Goal: Task Accomplishment & Management: Complete application form

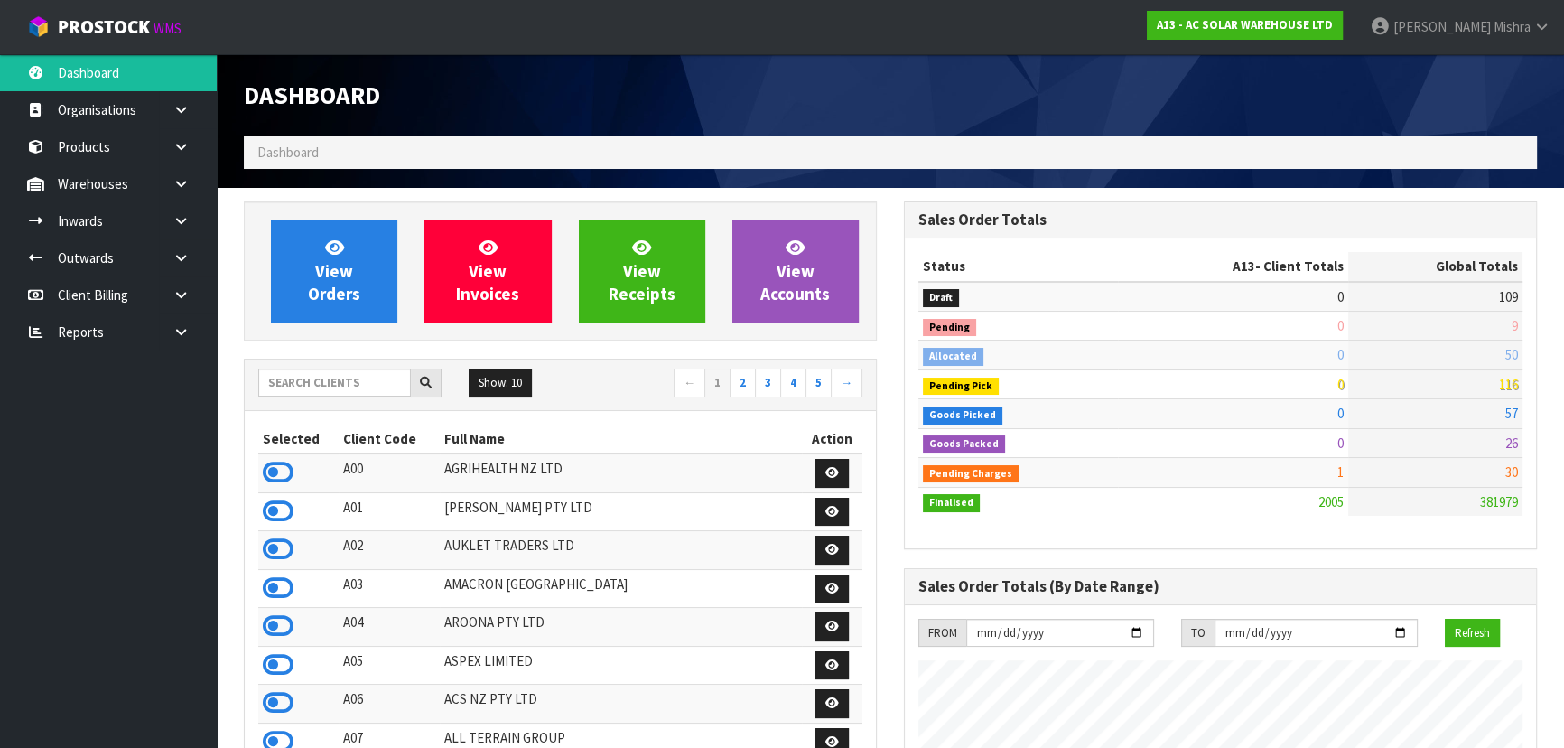
scroll to position [1442, 659]
click at [355, 370] on input "text" at bounding box center [334, 382] width 153 height 28
click at [344, 379] on input "text" at bounding box center [334, 382] width 153 height 28
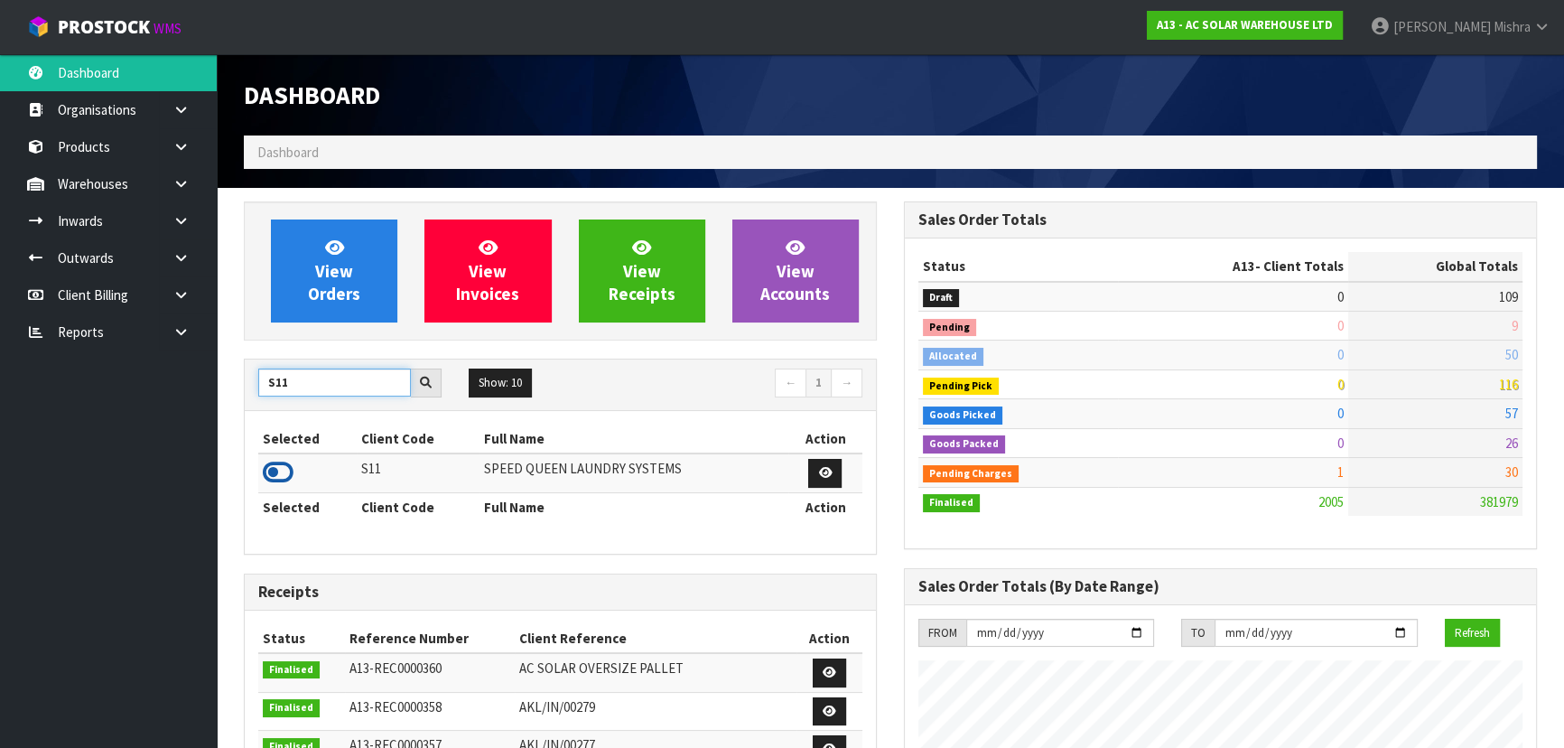
type input "S11"
click at [285, 470] on icon at bounding box center [278, 472] width 31 height 27
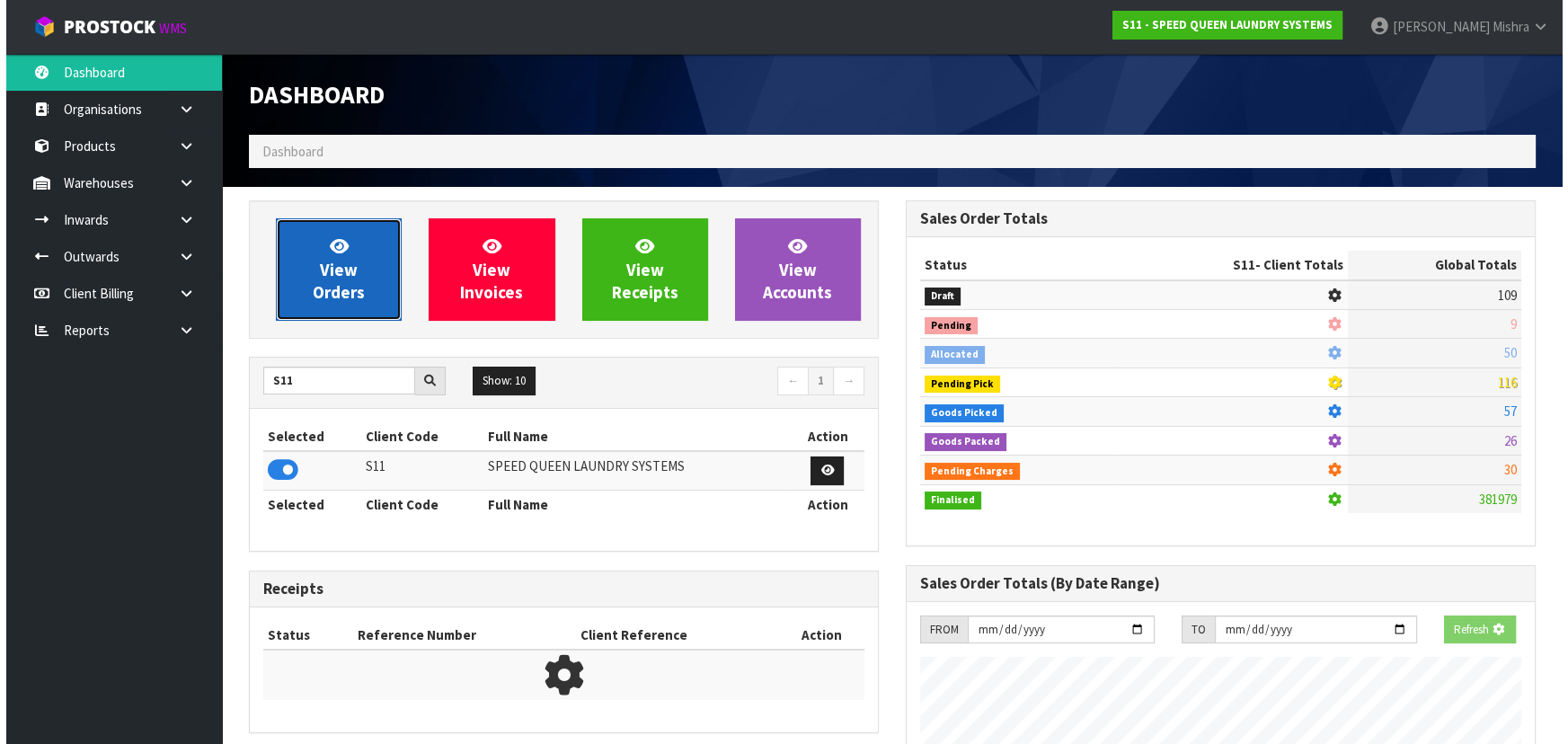
scroll to position [897009, 897716]
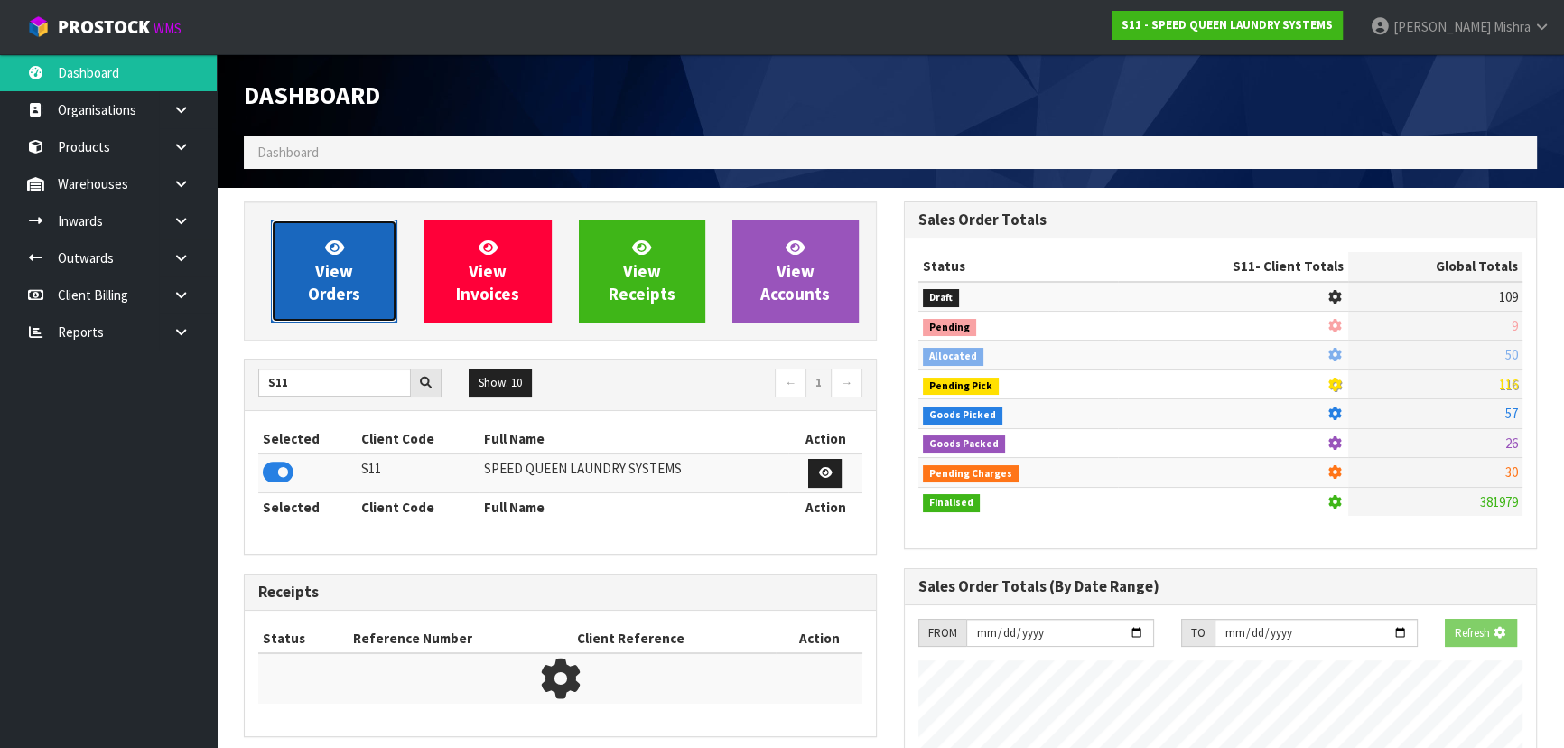
click at [316, 289] on span "View Orders" at bounding box center [334, 271] width 52 height 68
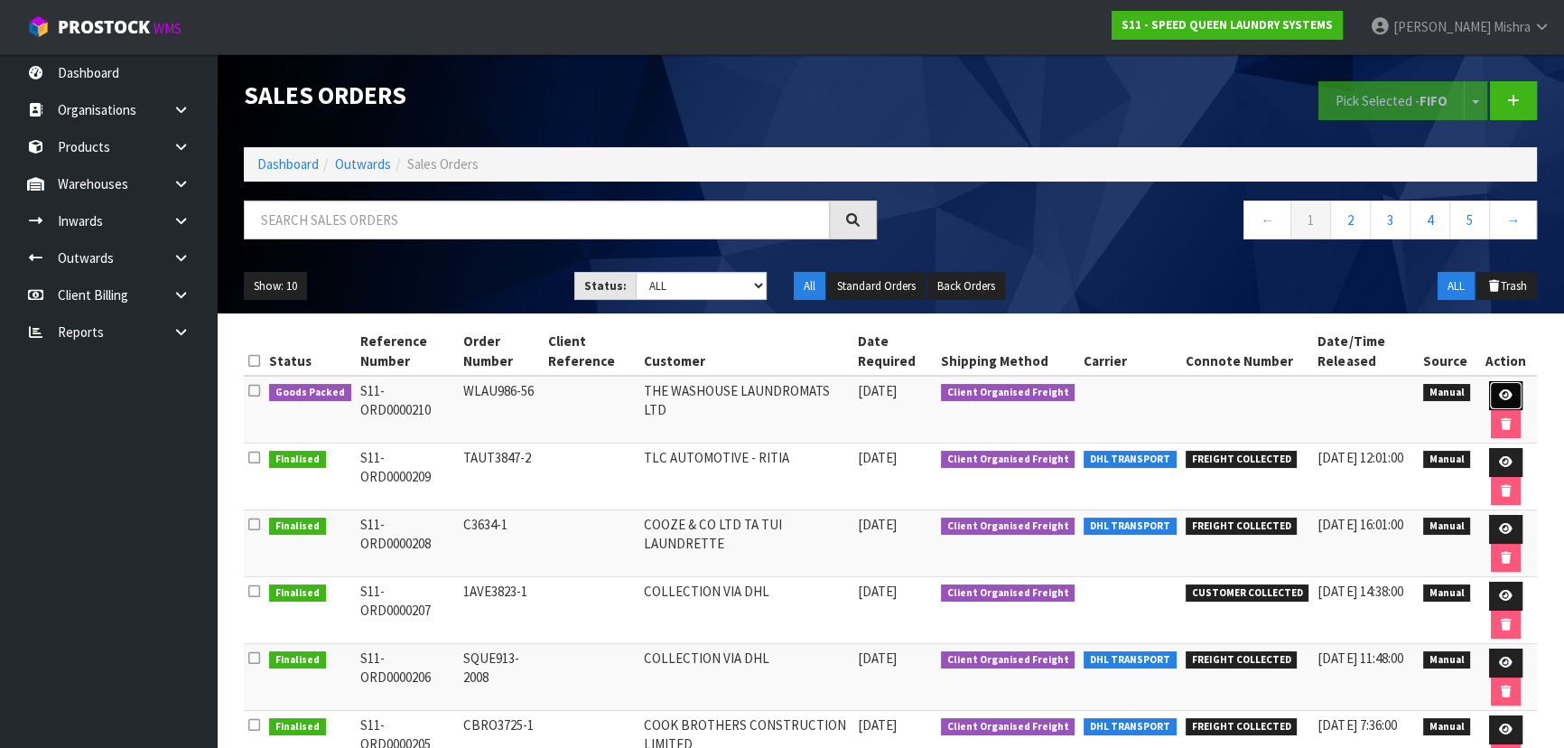
click at [1512, 386] on link at bounding box center [1505, 395] width 33 height 29
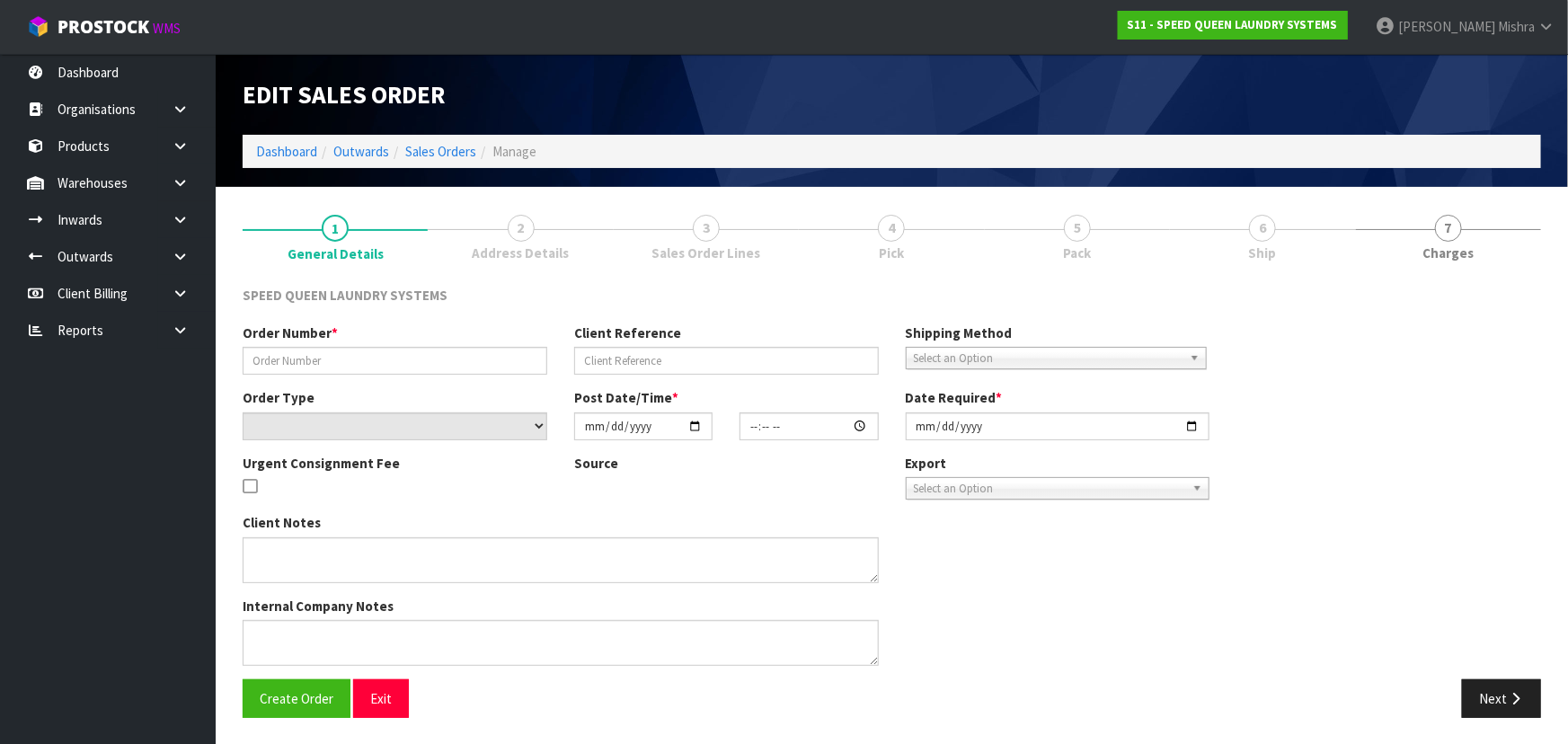
type input "WLAU986-56"
select select "number:0"
type input "2025-09-18"
type input "09:13:00.000"
type input "2025-09-18"
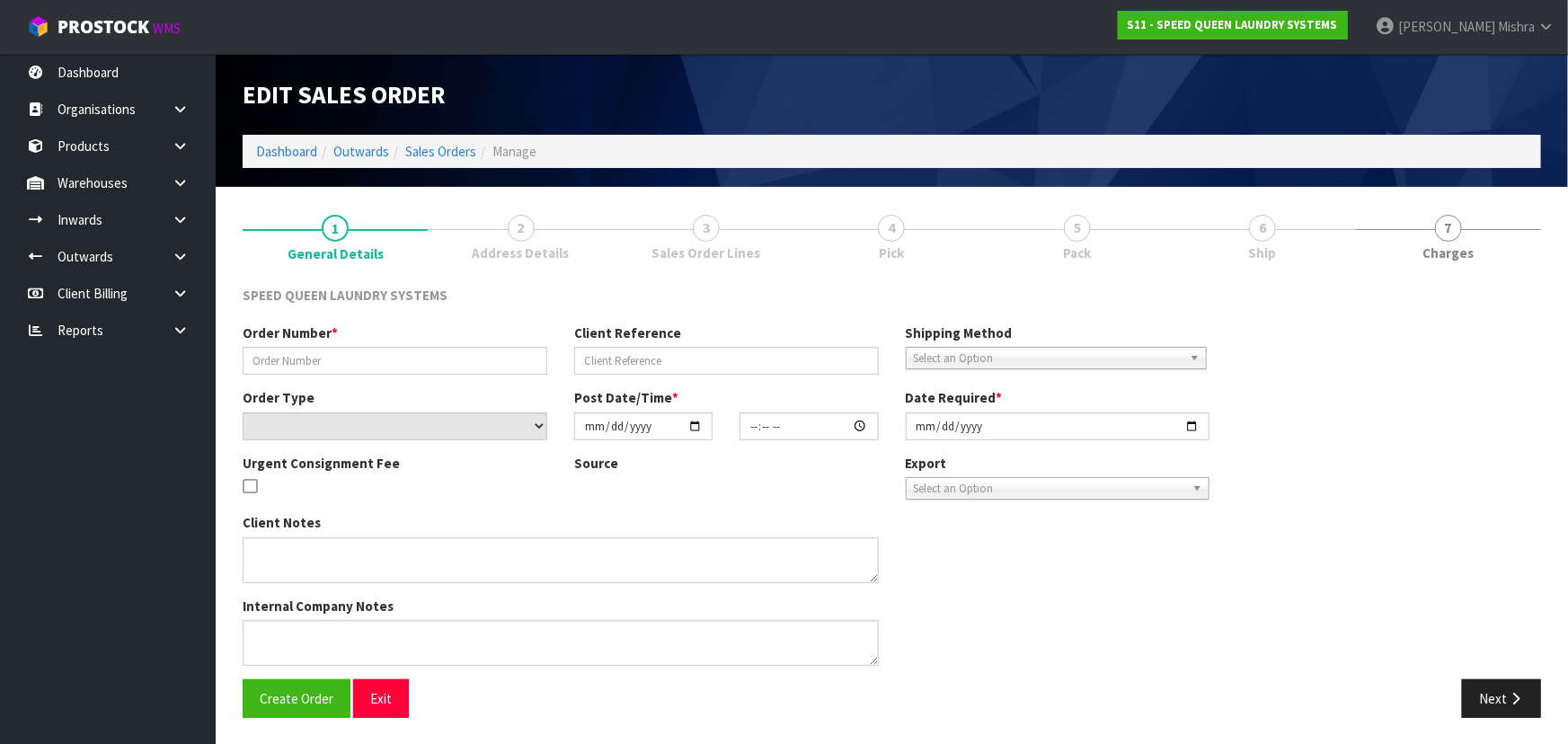
type textarea "CAN WE HAVE THIS ATTACHED ORDER PICKED AT YOUR EARLIEST CONVENIENCE PLEASE ."
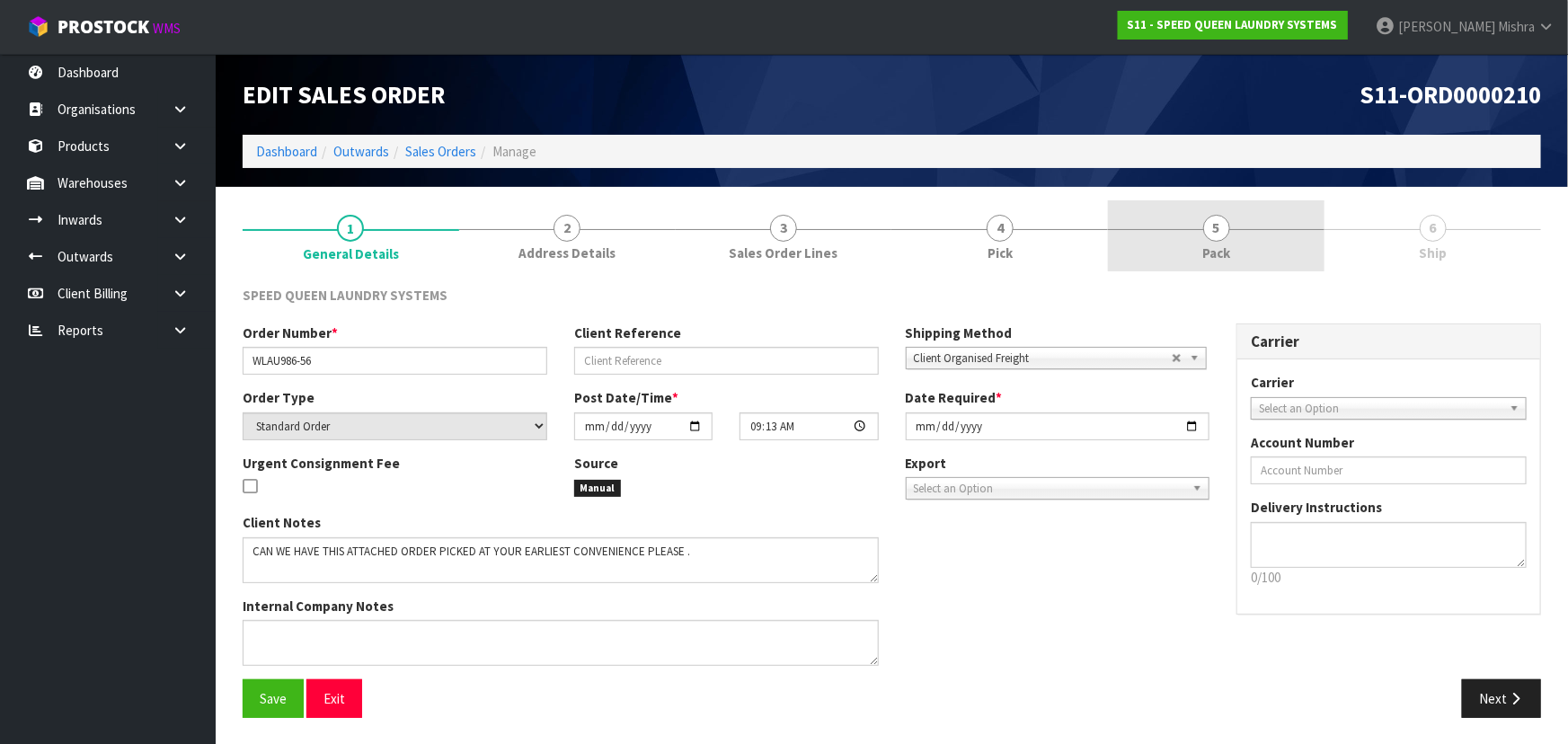
drag, startPoint x: 1207, startPoint y: 235, endPoint x: 1021, endPoint y: 543, distance: 359.8
click at [1208, 236] on span "5" at bounding box center [1216, 228] width 27 height 27
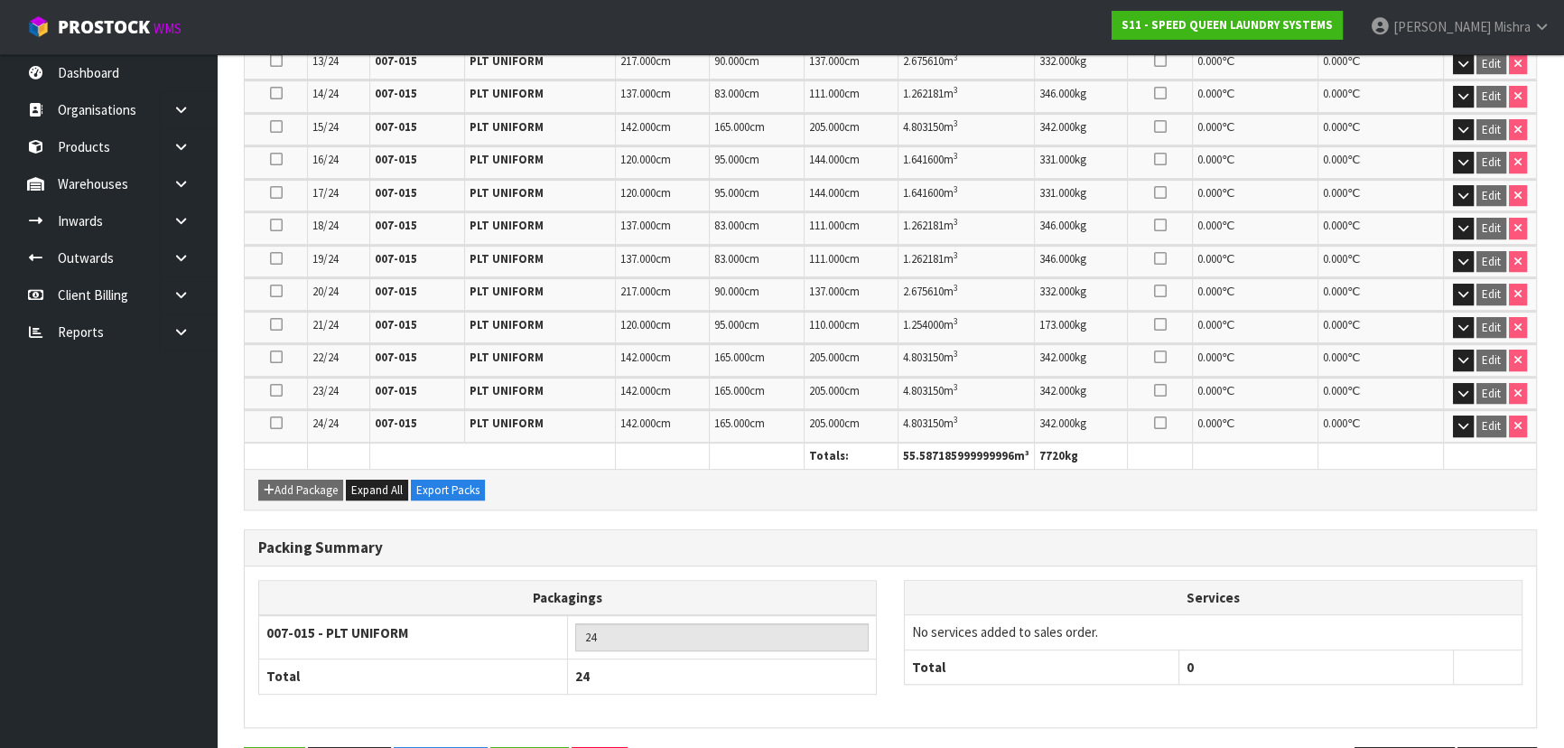
scroll to position [957, 0]
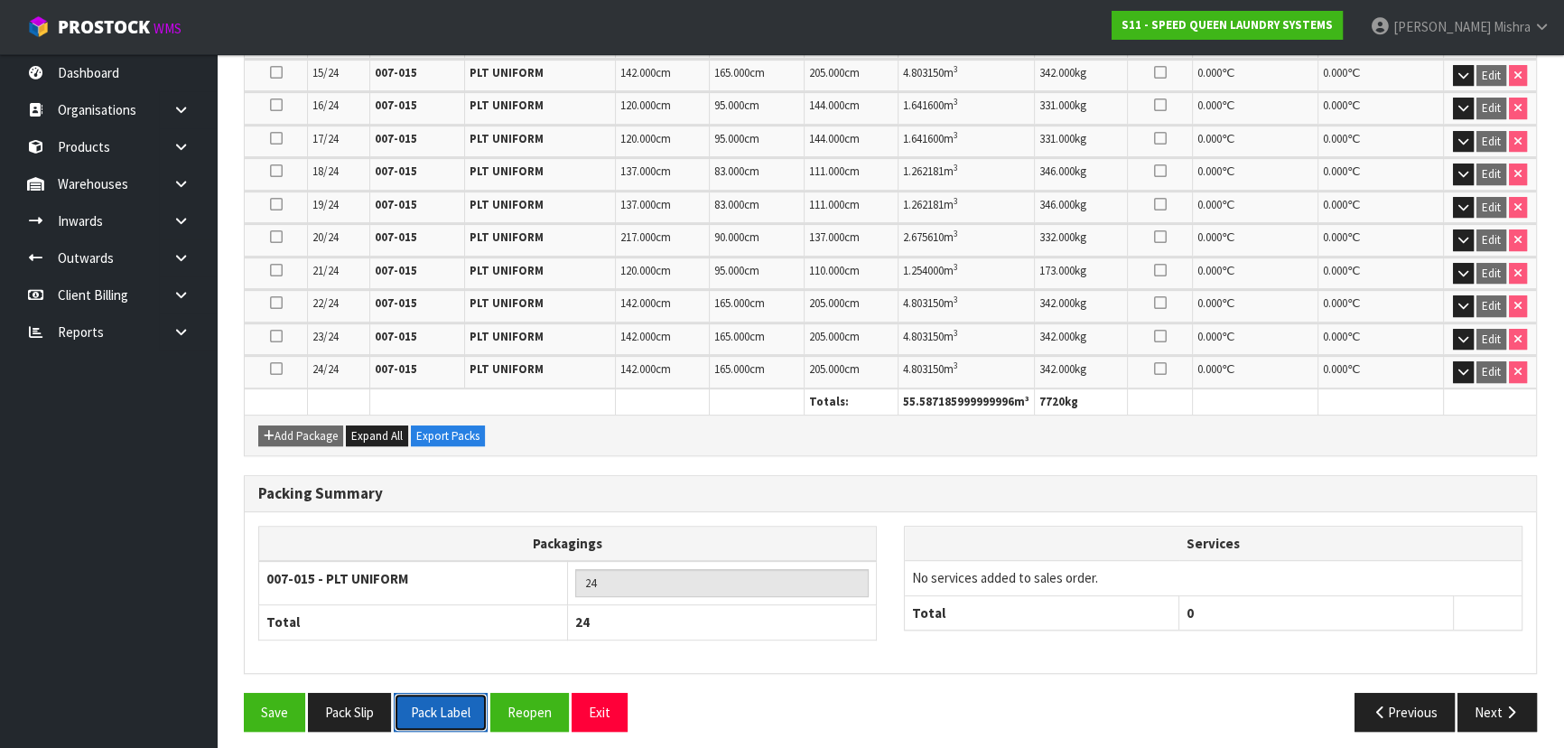
click at [446, 711] on button "Pack Label" at bounding box center [441, 712] width 94 height 39
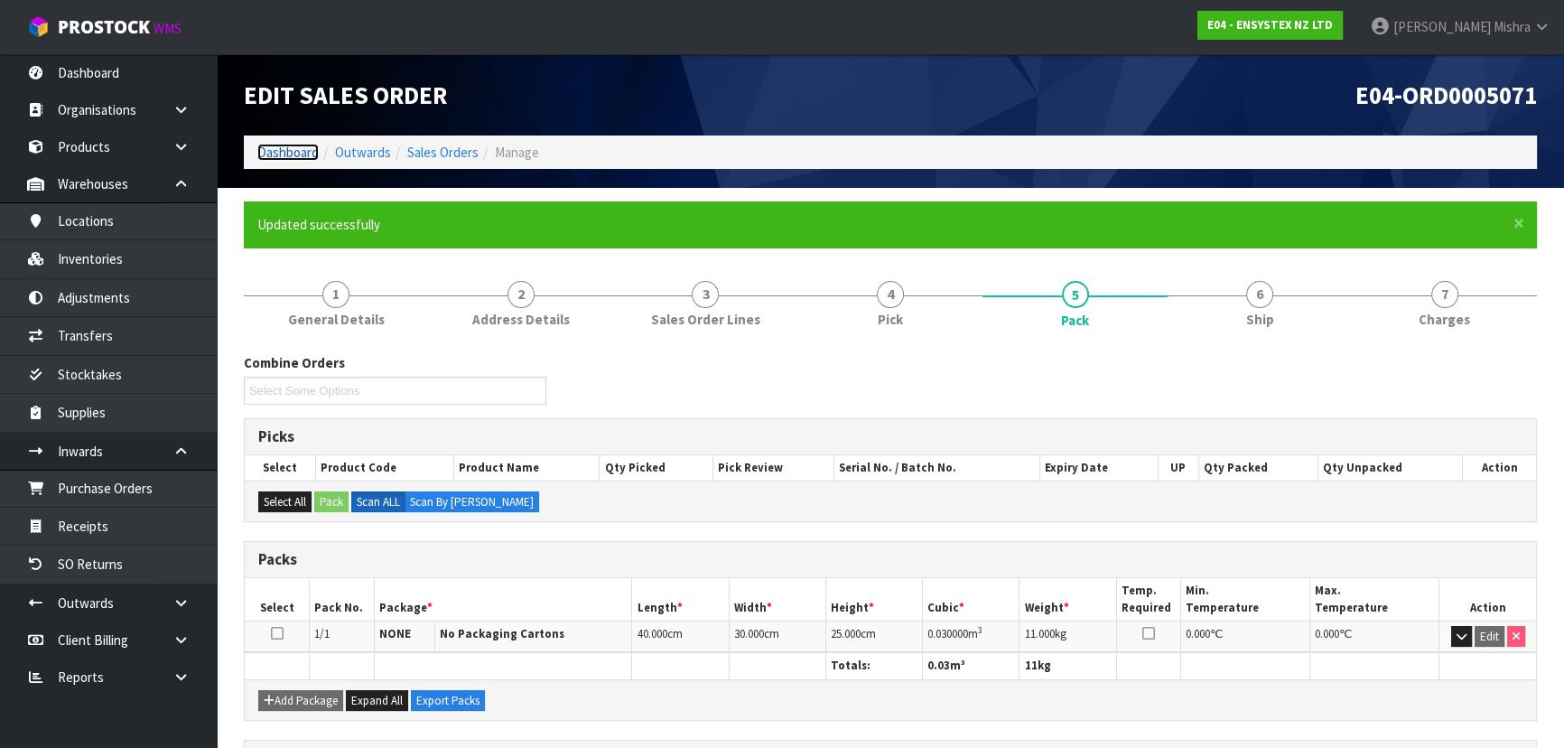
click at [280, 152] on link "Dashboard" at bounding box center [287, 152] width 61 height 17
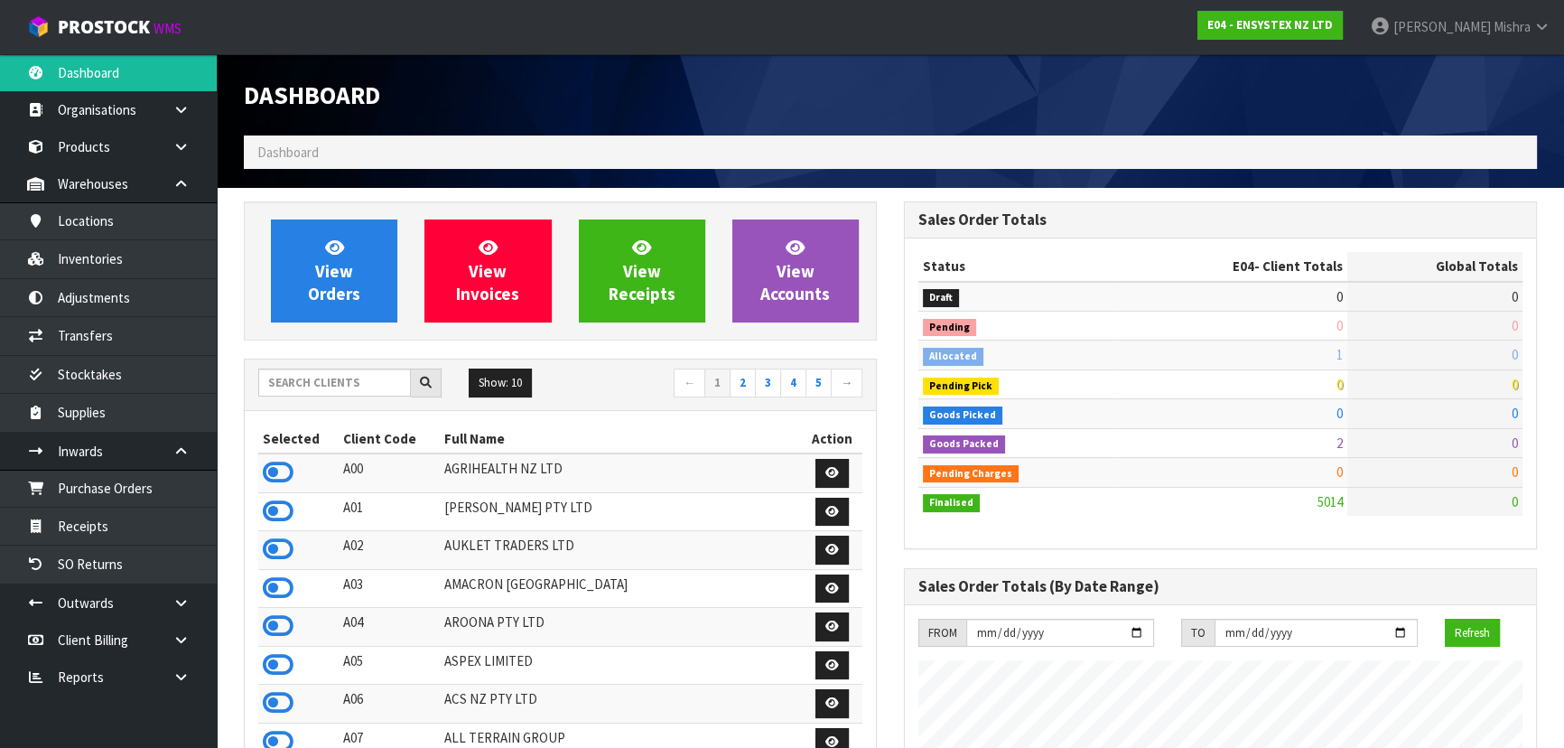
scroll to position [1404, 659]
click at [368, 378] on input "text" at bounding box center [334, 382] width 153 height 28
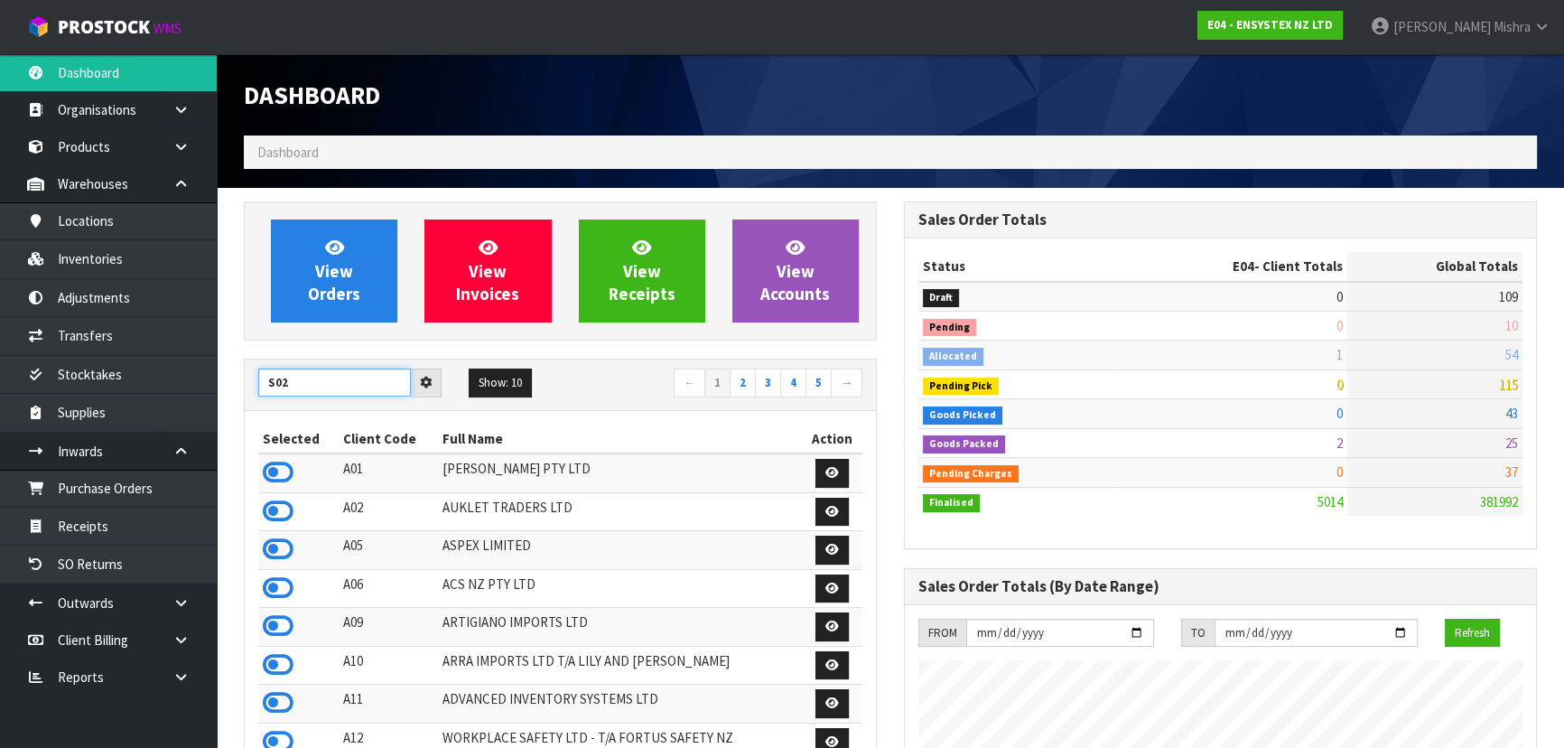
type input "S02"
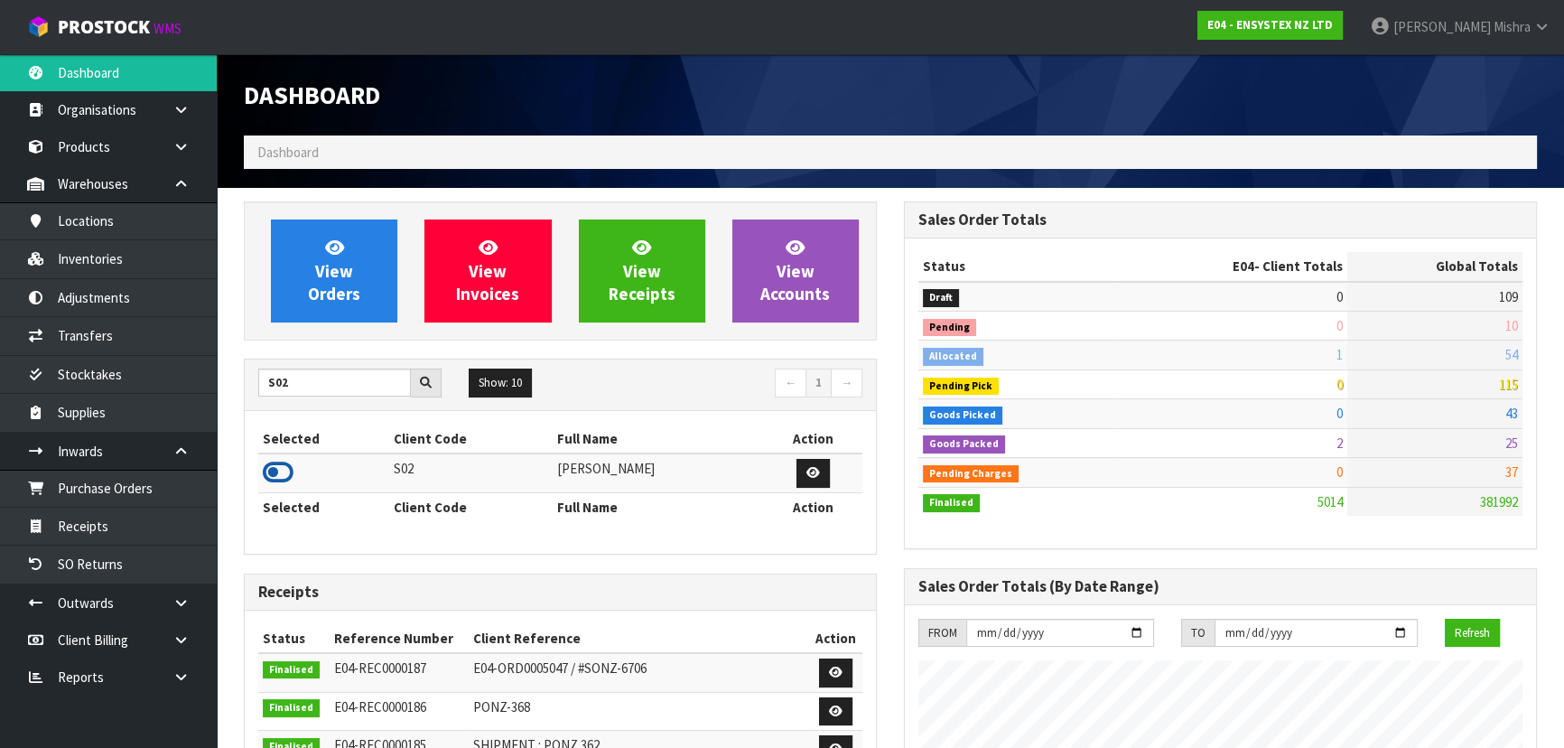
click at [271, 461] on icon at bounding box center [278, 472] width 31 height 27
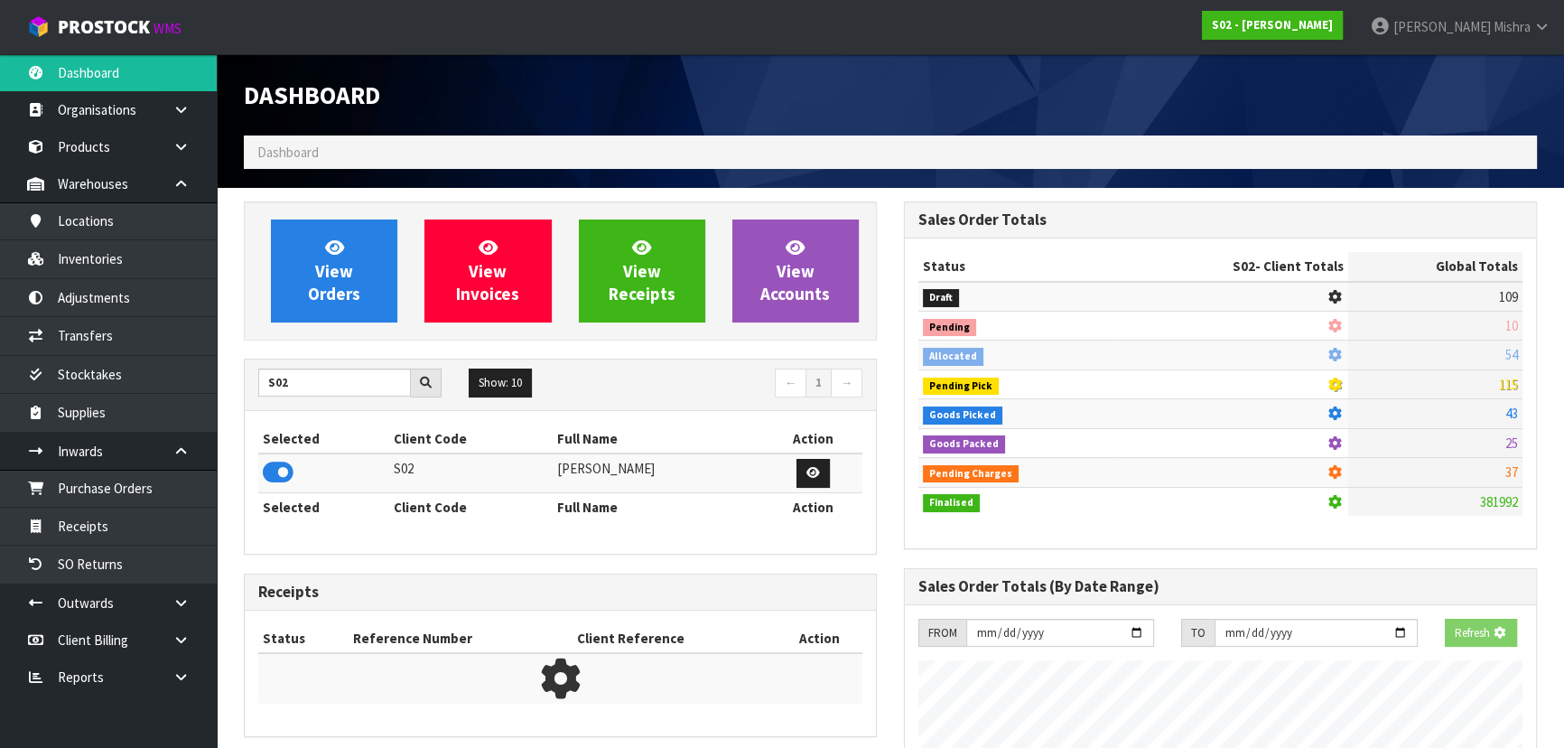
scroll to position [1124, 659]
click at [340, 288] on span "View Orders" at bounding box center [334, 271] width 52 height 68
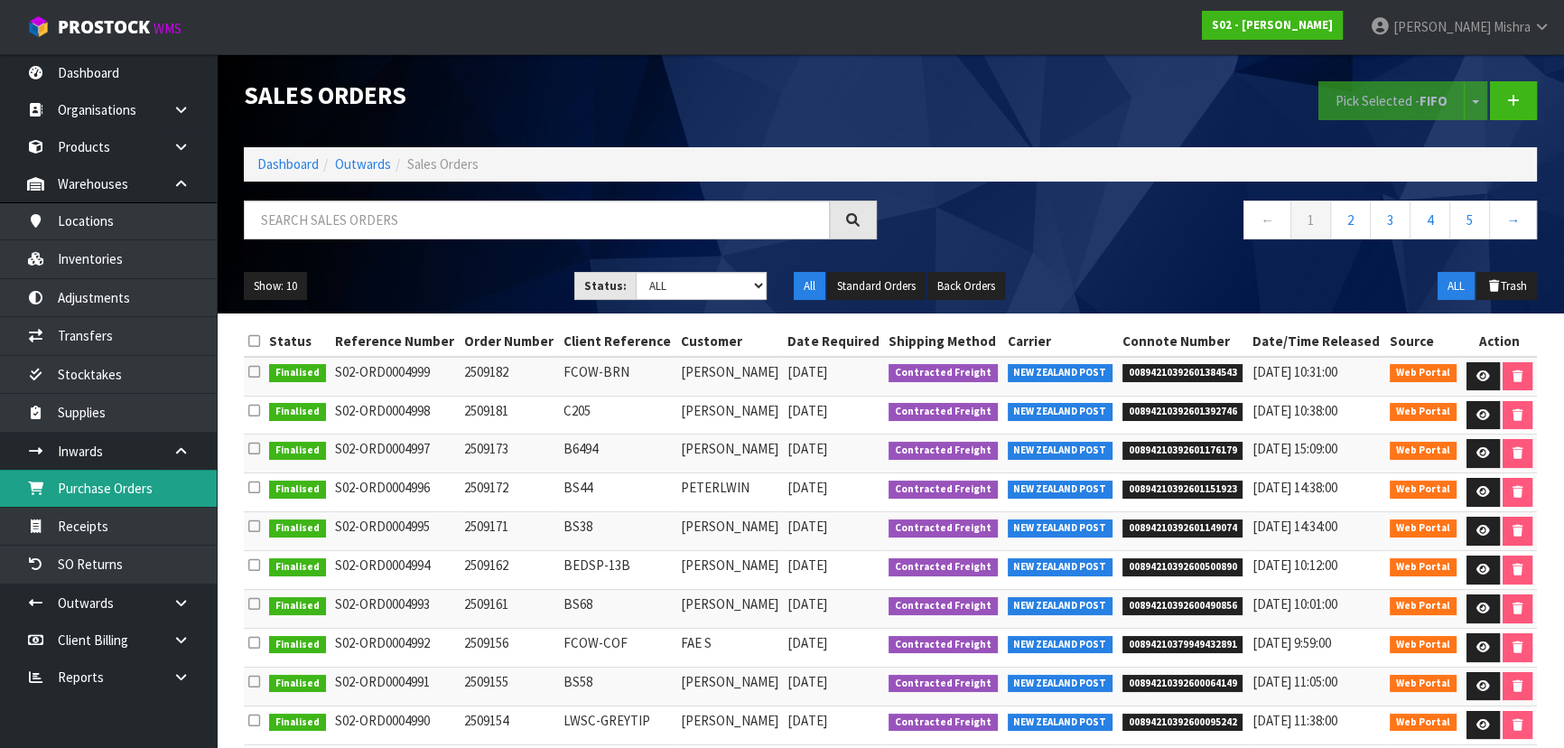
click at [107, 490] on link "Purchase Orders" at bounding box center [108, 488] width 217 height 37
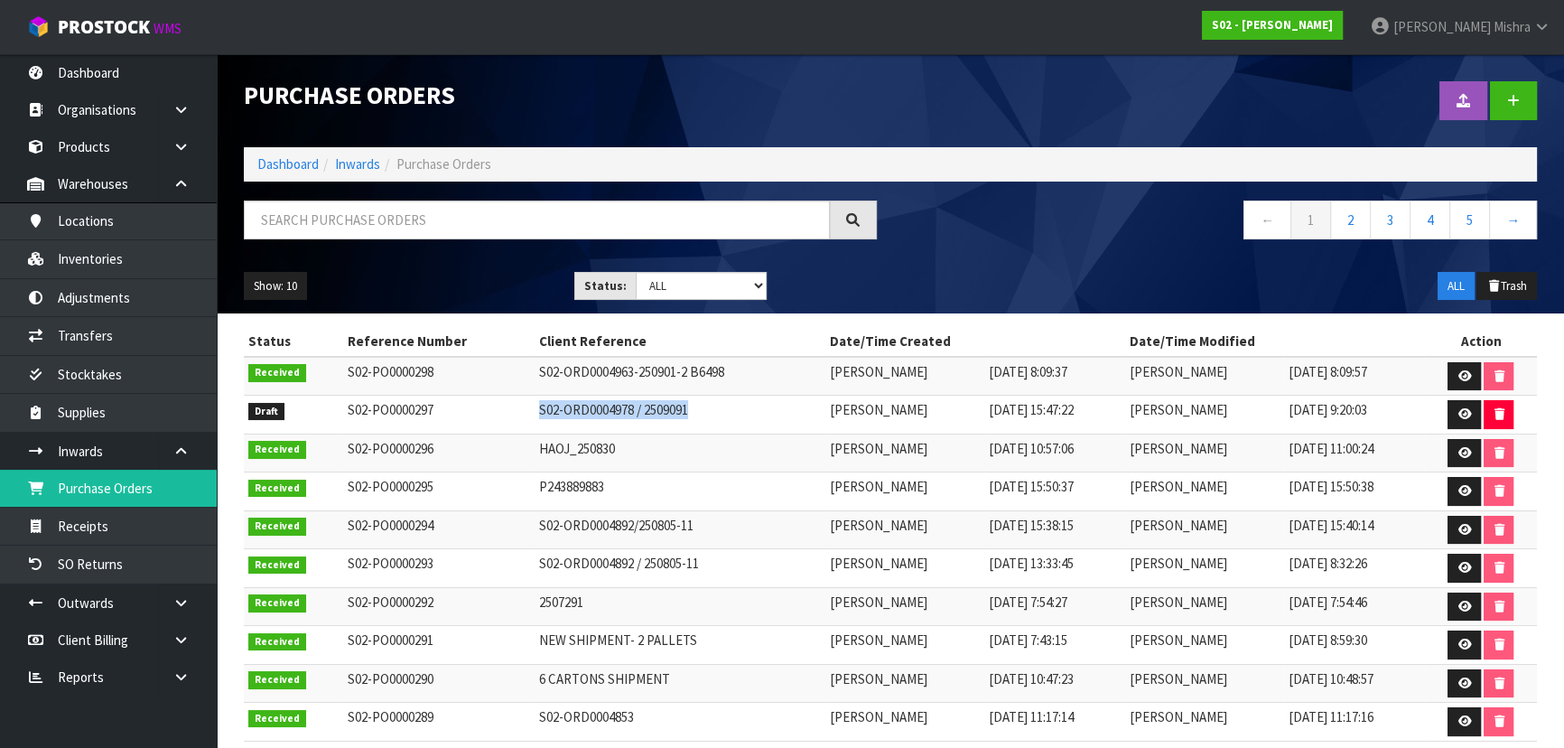
drag, startPoint x: 733, startPoint y: 418, endPoint x: 506, endPoint y: 421, distance: 227.6
click at [535, 424] on td "S02-ORD0004978 / 2509091" at bounding box center [680, 414] width 291 height 39
click at [113, 303] on link "Adjustments" at bounding box center [108, 297] width 217 height 37
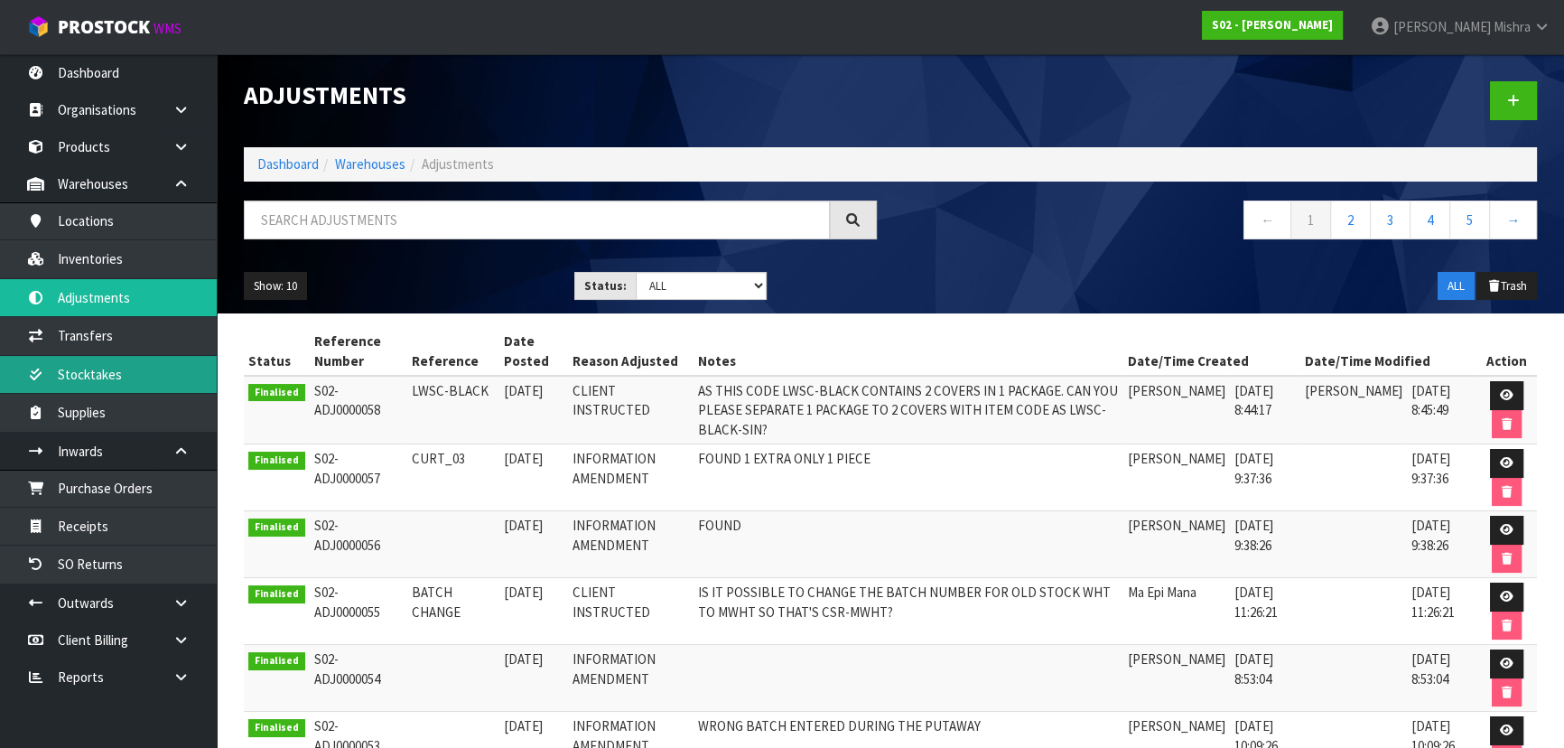
click at [149, 383] on link "Stocktakes" at bounding box center [108, 374] width 217 height 37
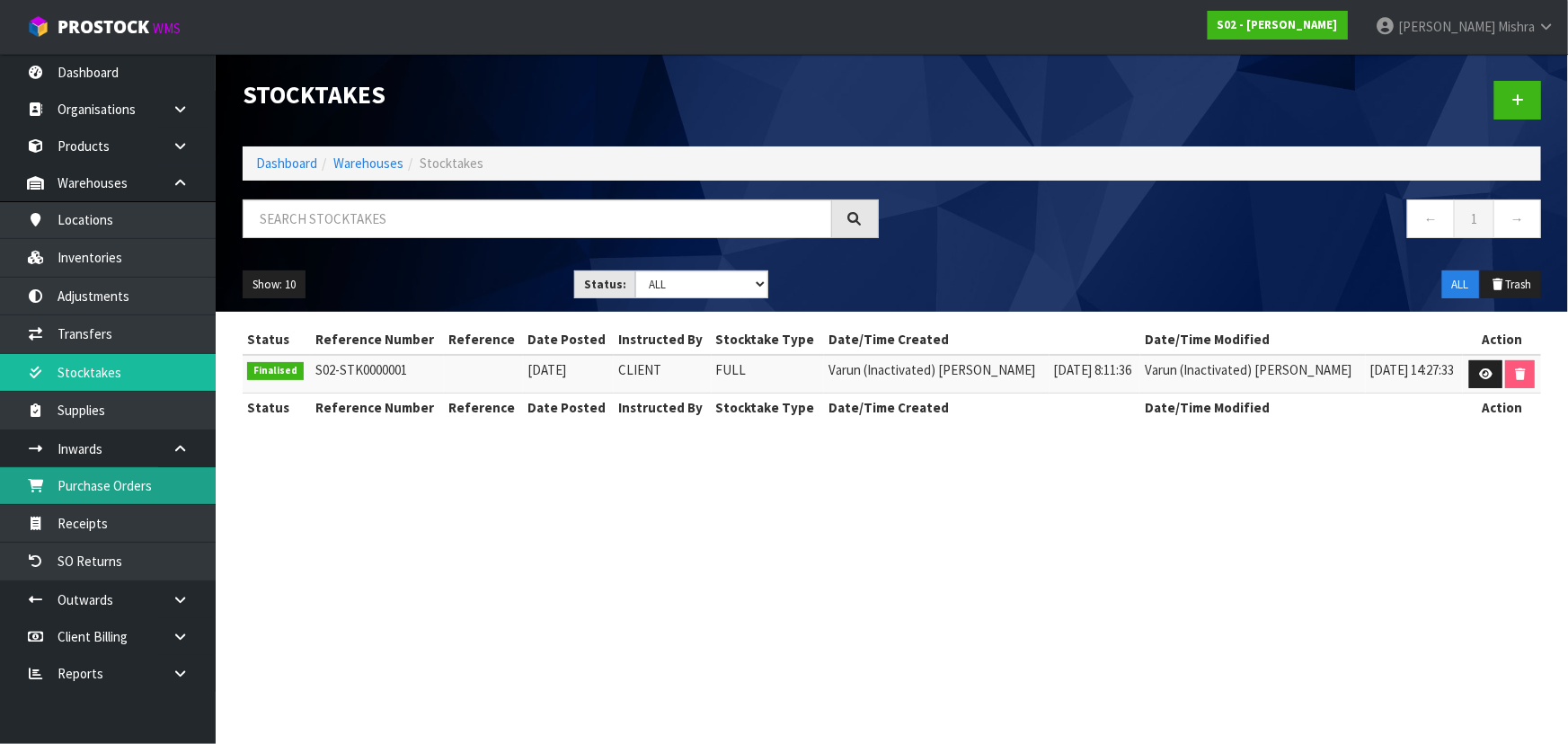
click at [123, 484] on link "Purchase Orders" at bounding box center [107, 485] width 216 height 37
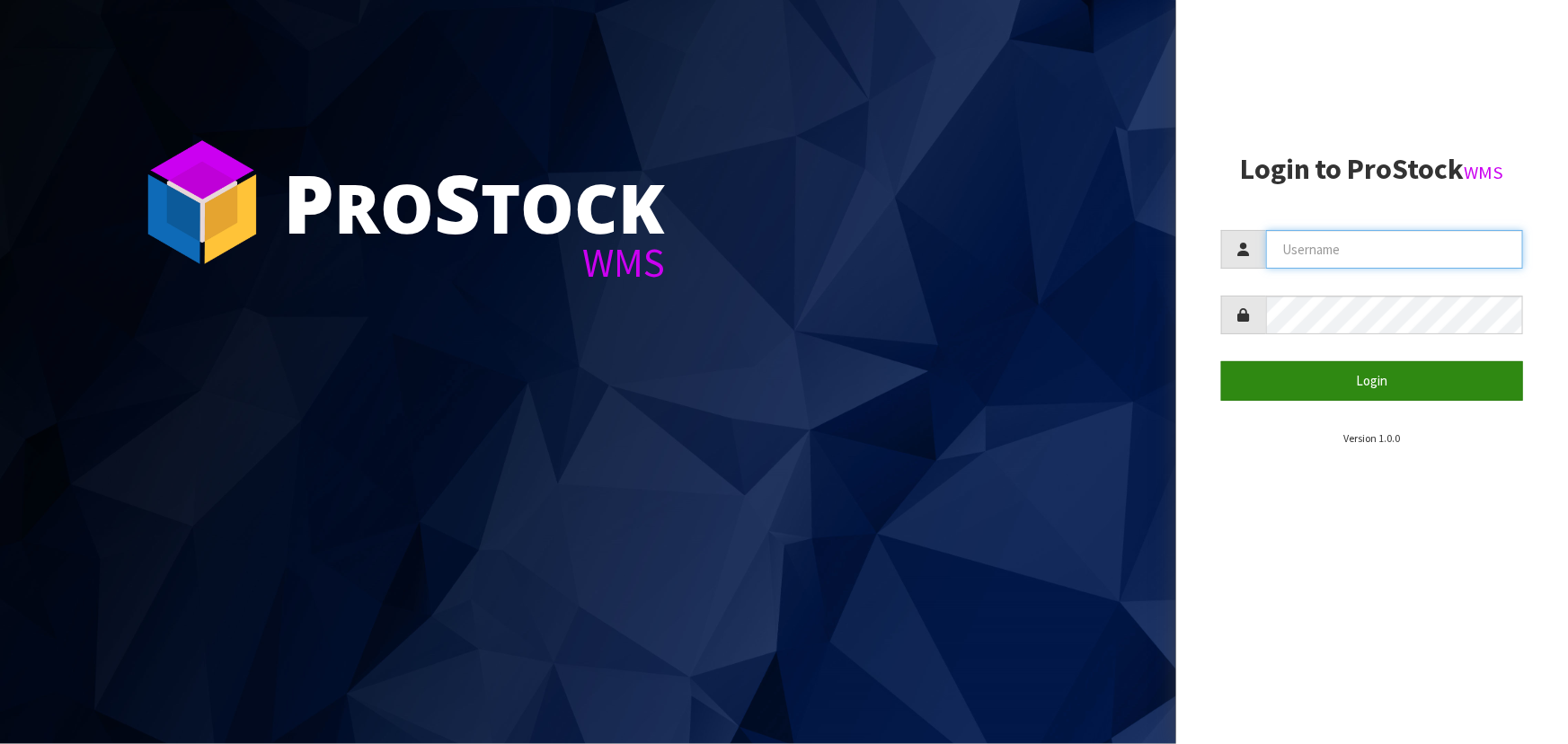
type input "[PERSON_NAME]"
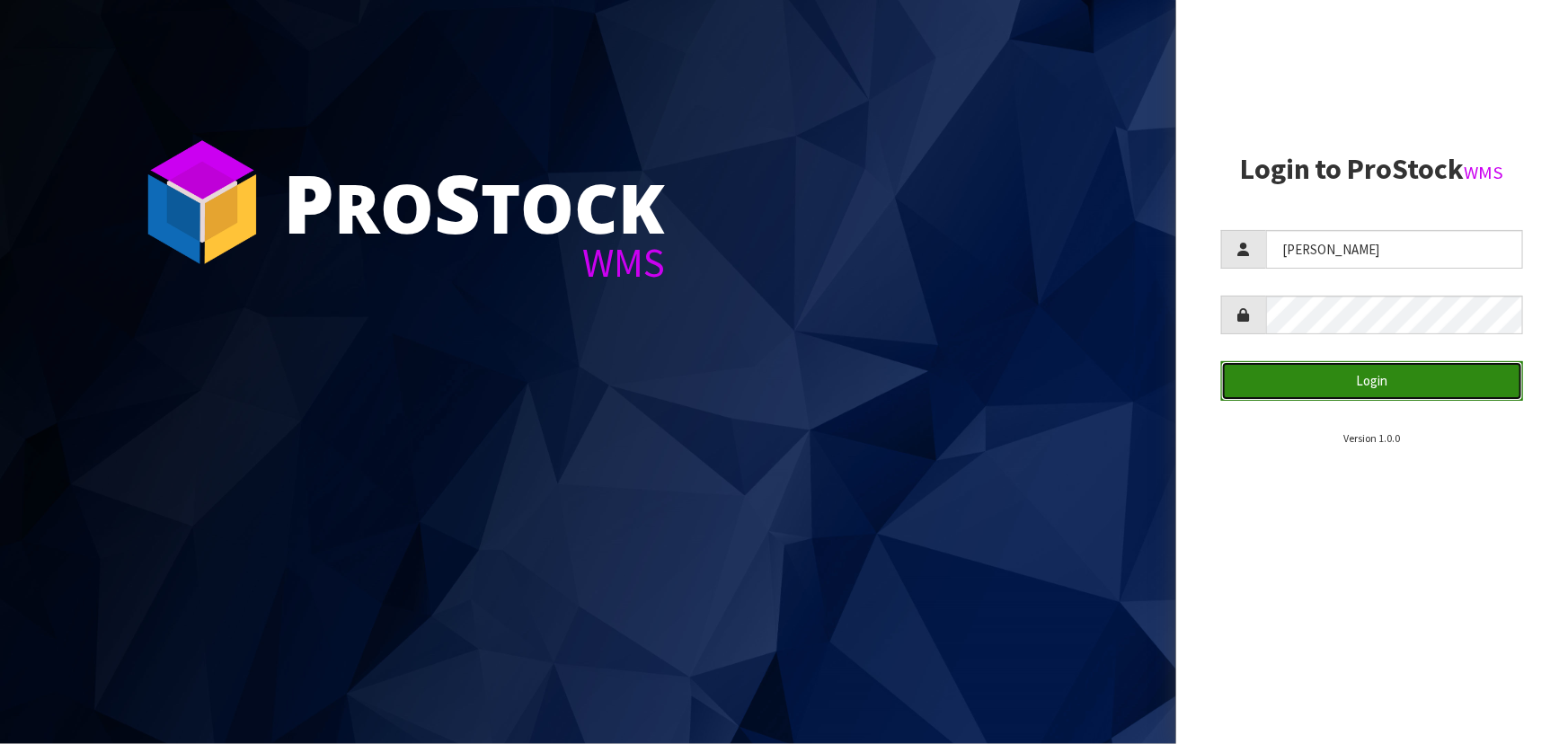
click at [1361, 388] on button "Login" at bounding box center [1371, 380] width 301 height 39
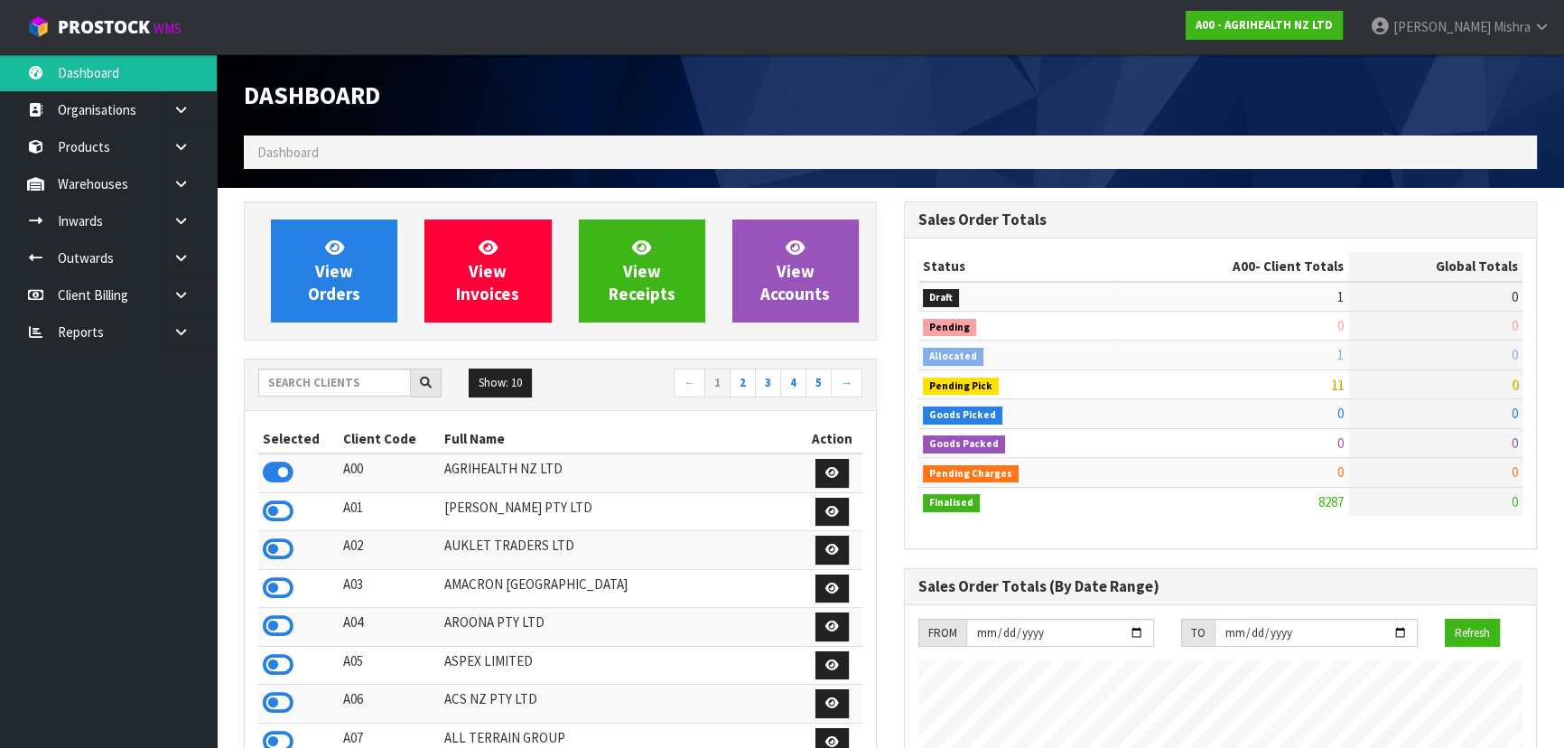
scroll to position [1365, 659]
click at [361, 386] on input "text" at bounding box center [334, 382] width 153 height 28
type input "S02"
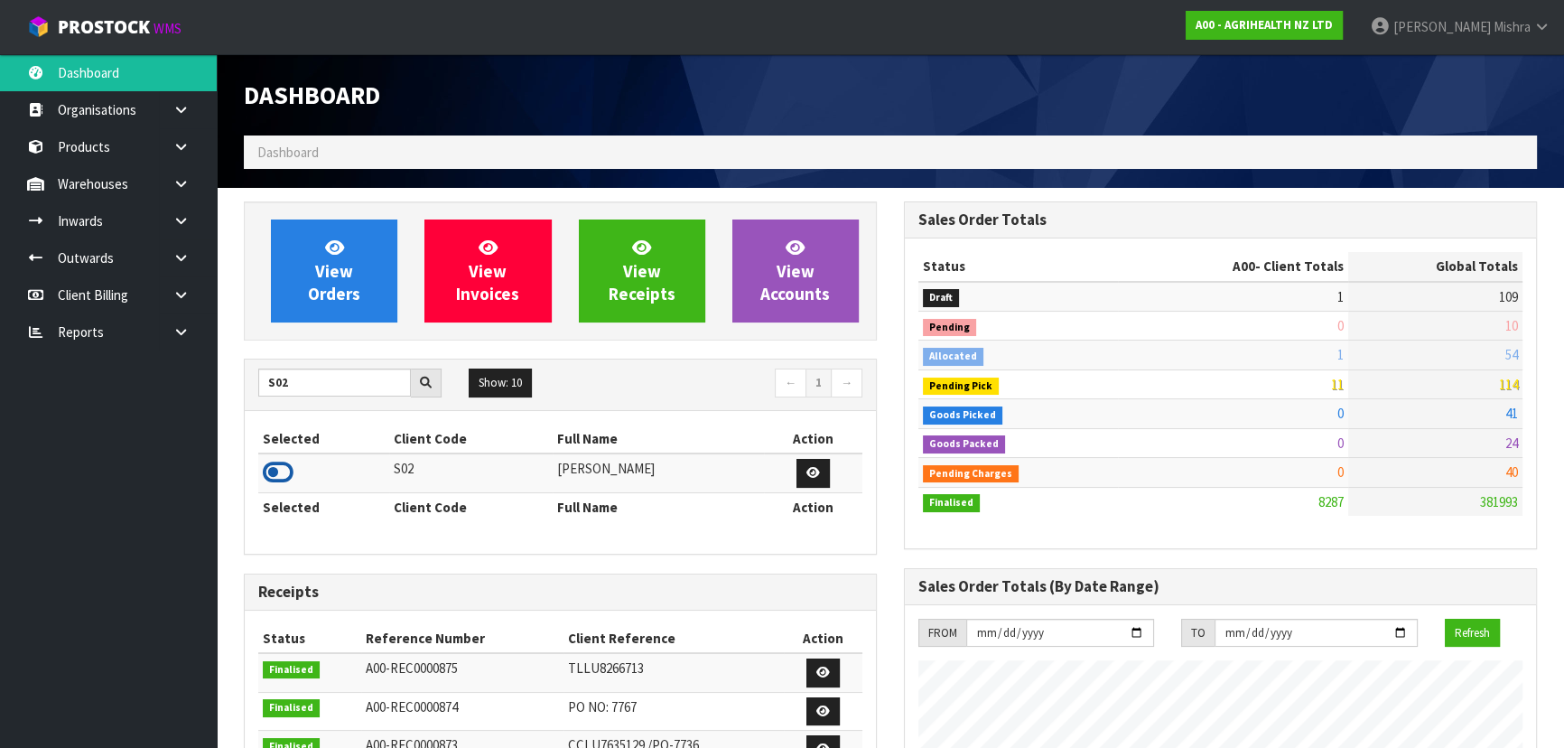
click at [286, 473] on icon at bounding box center [278, 472] width 31 height 27
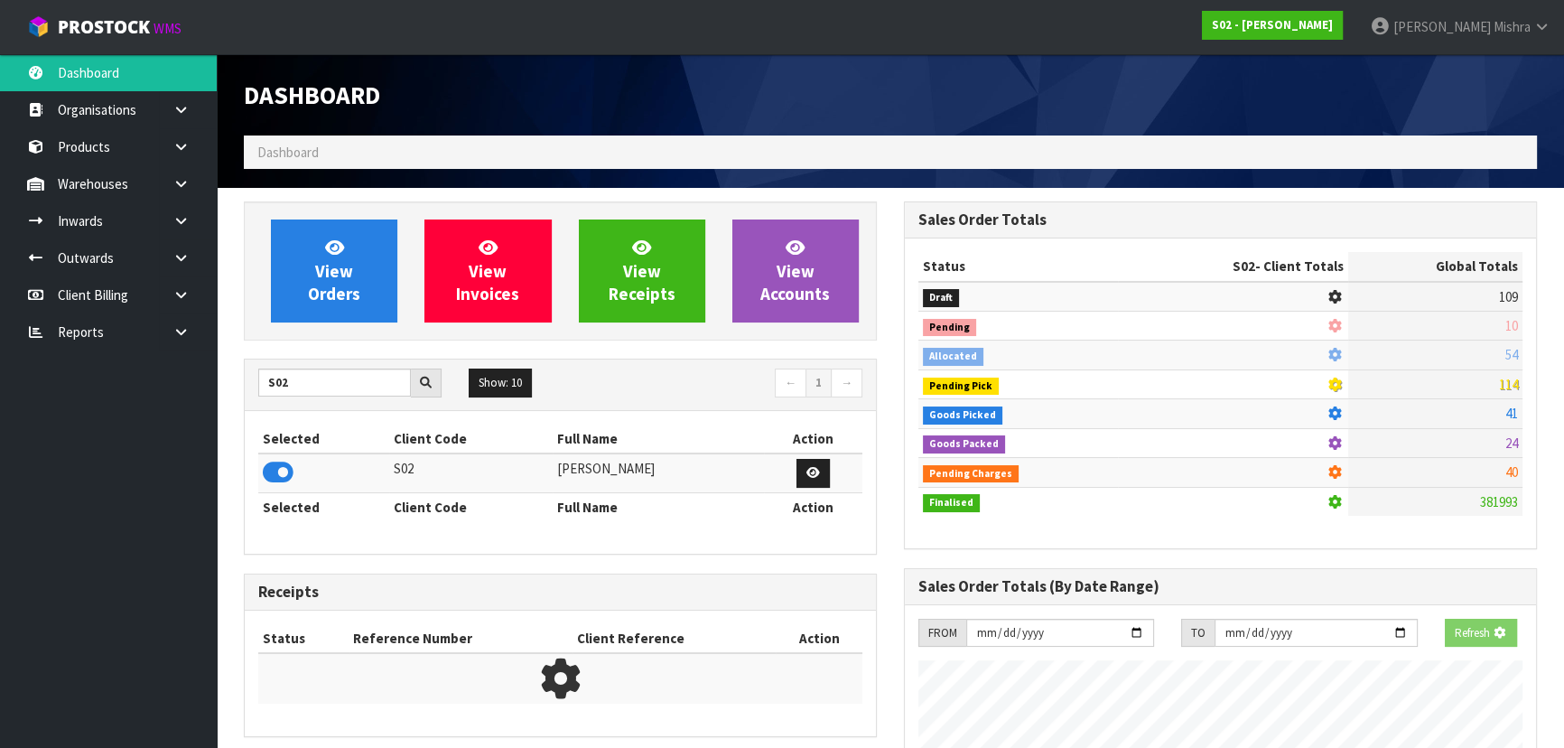
scroll to position [1124, 659]
click at [321, 283] on span "View Orders" at bounding box center [334, 271] width 52 height 68
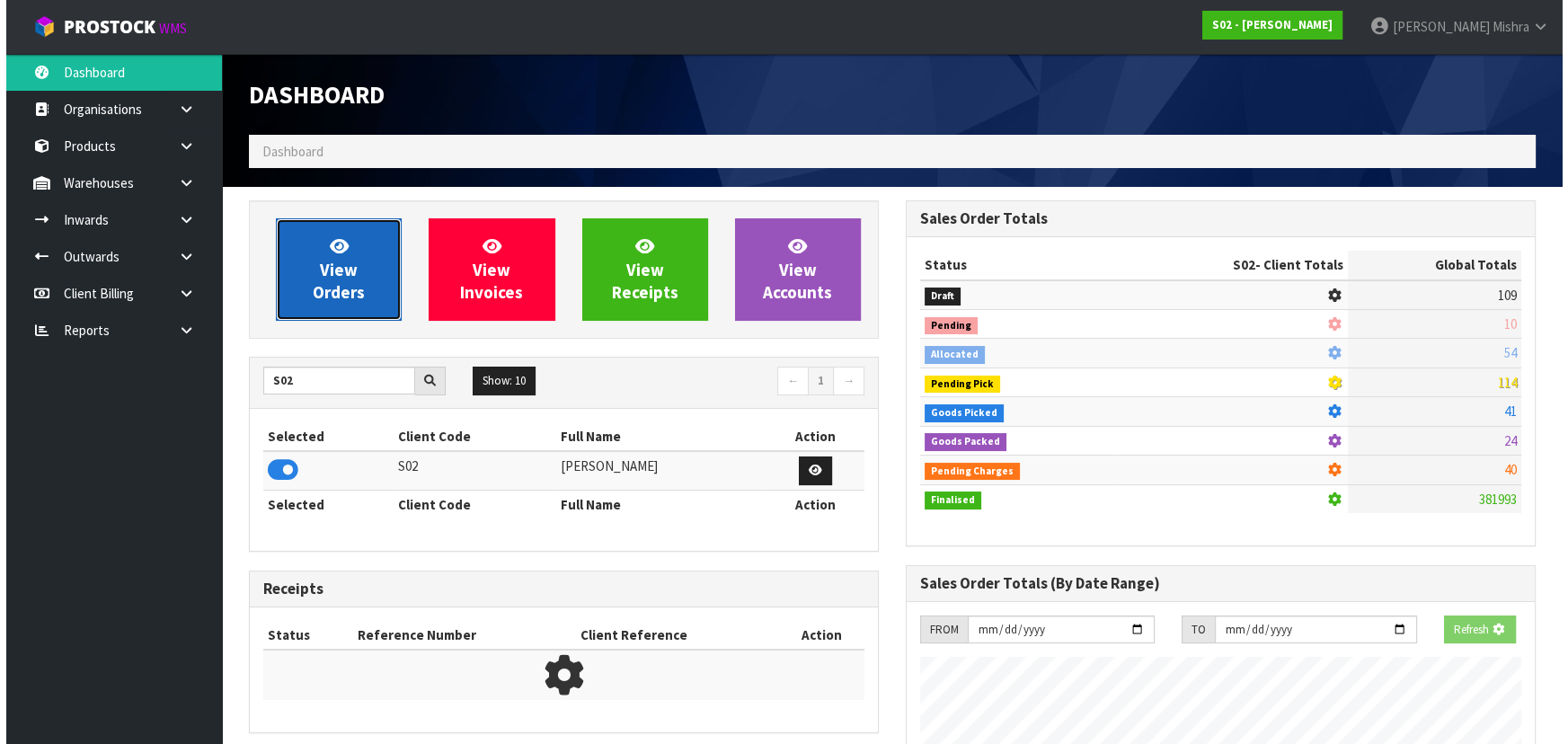
scroll to position [1300, 656]
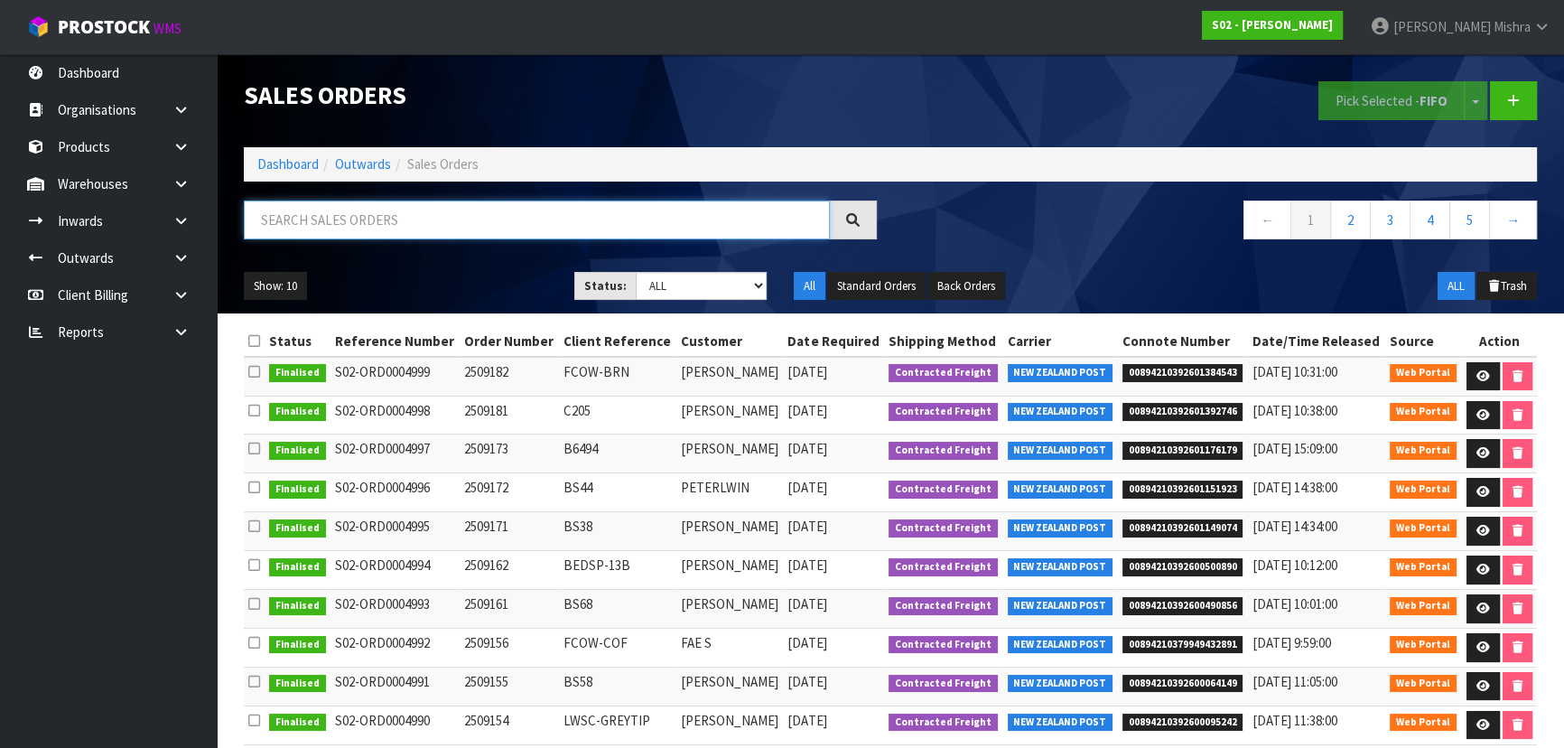
click at [424, 226] on input "text" at bounding box center [537, 219] width 586 height 39
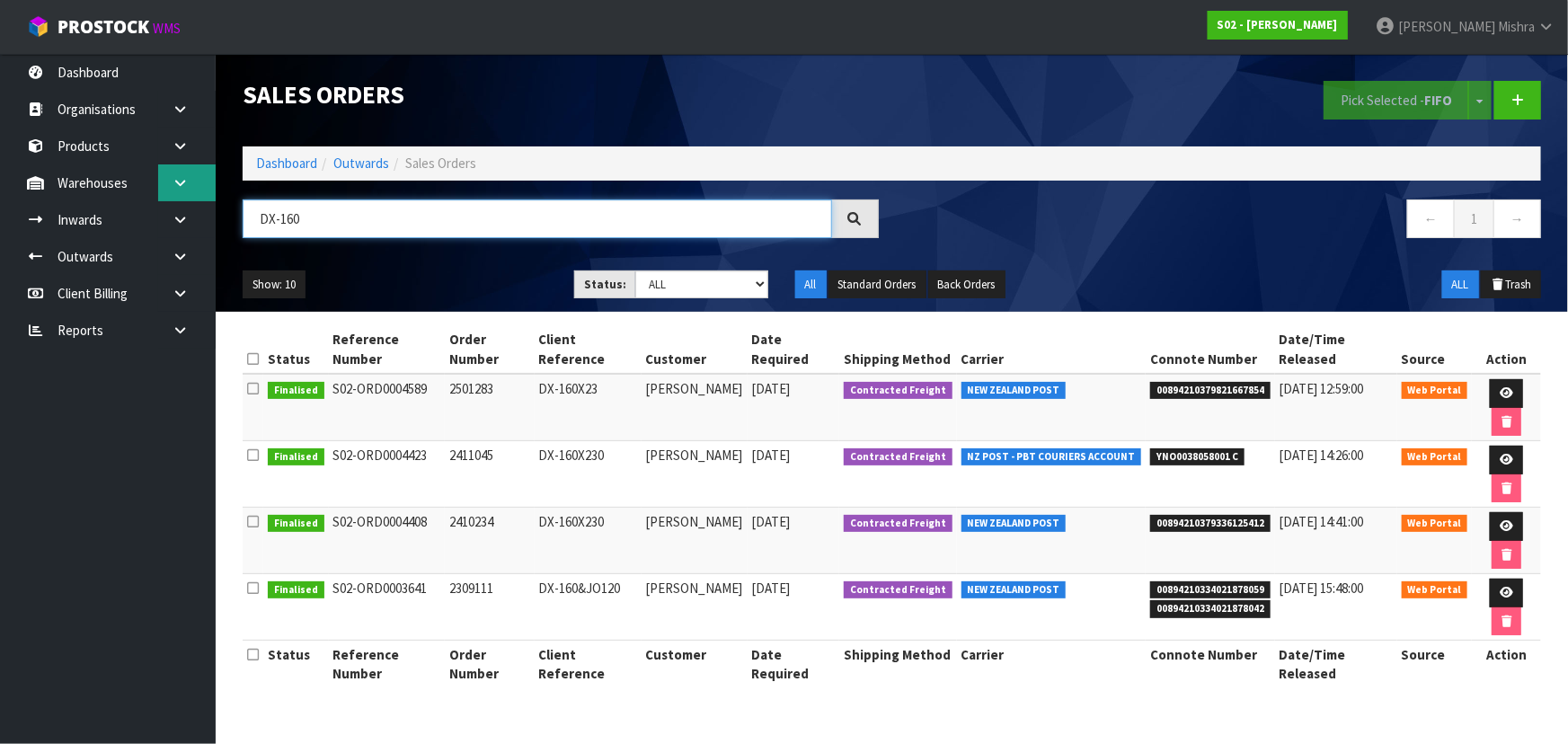
type input "DX-160"
click at [178, 186] on icon at bounding box center [179, 183] width 17 height 14
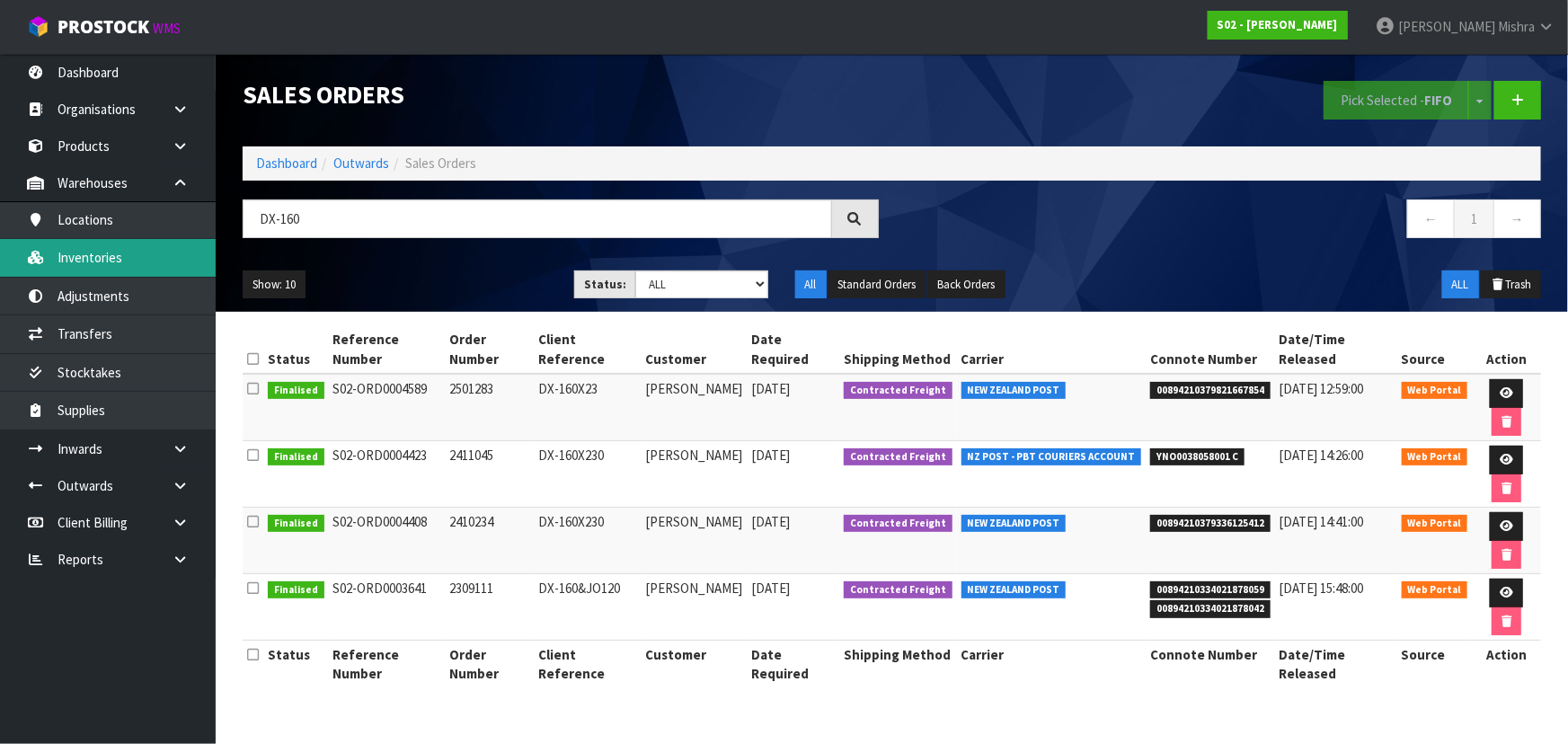
click at [143, 255] on link "Inventories" at bounding box center [107, 257] width 216 height 37
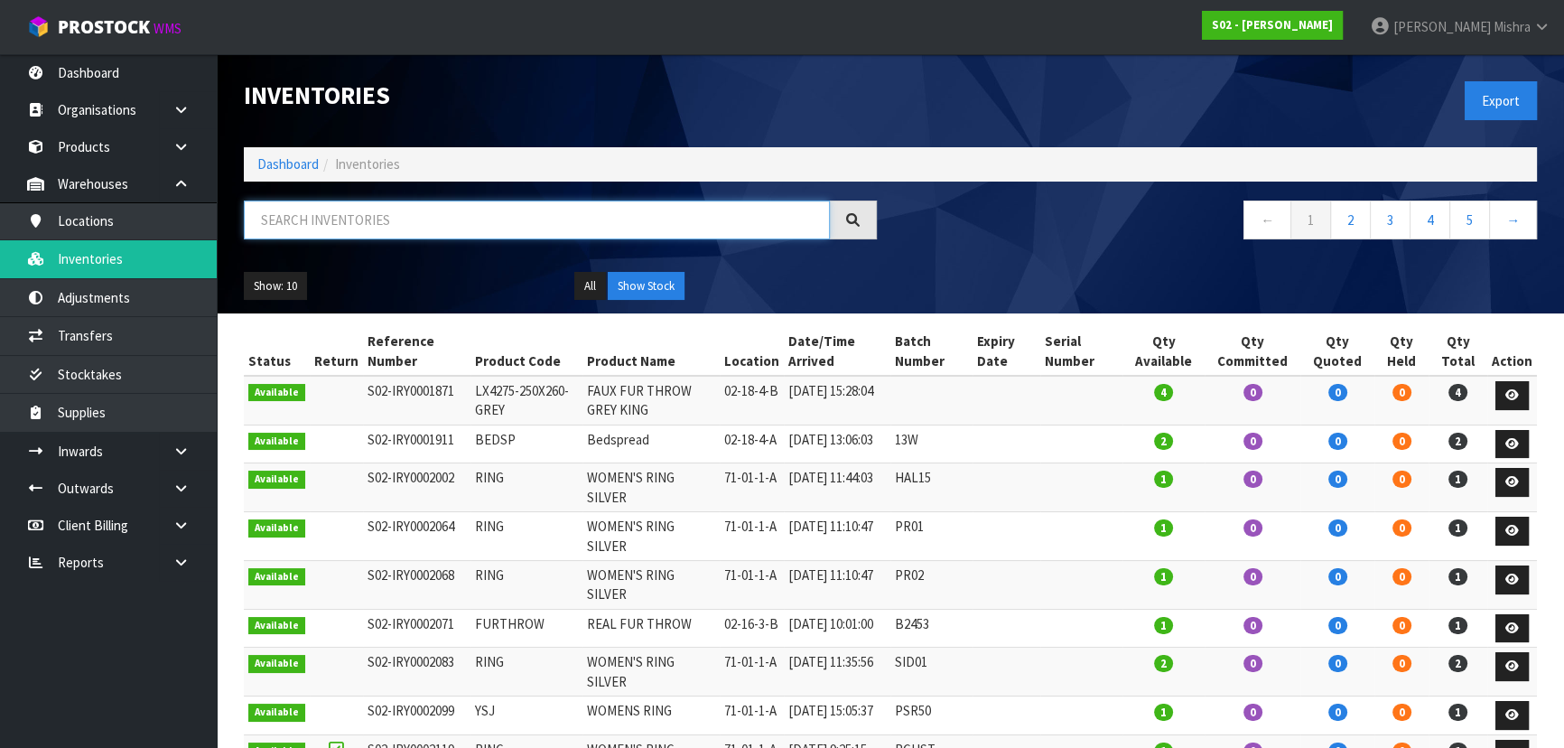
click at [306, 219] on input "text" at bounding box center [537, 219] width 586 height 39
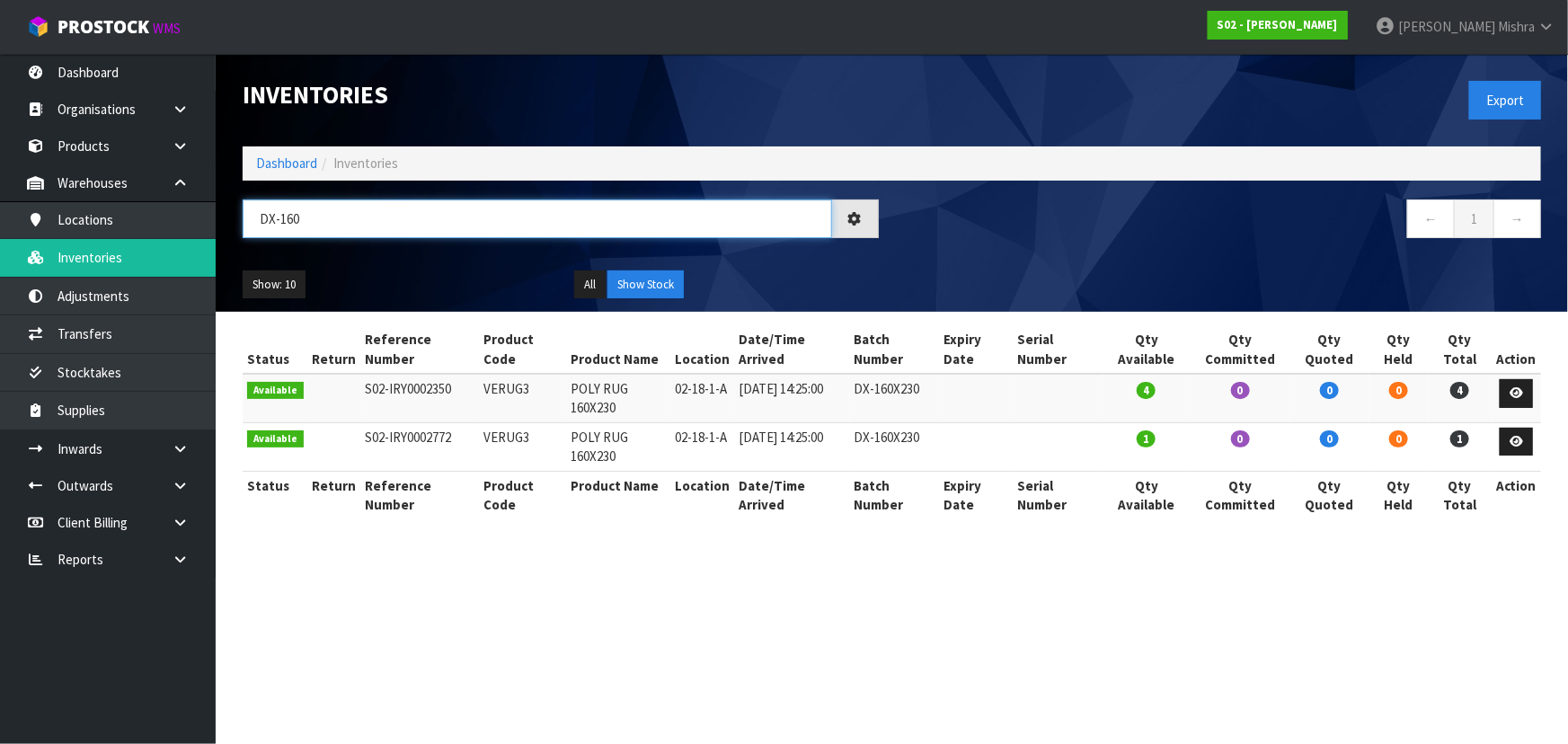
click at [270, 222] on input "DX-160" at bounding box center [537, 218] width 589 height 39
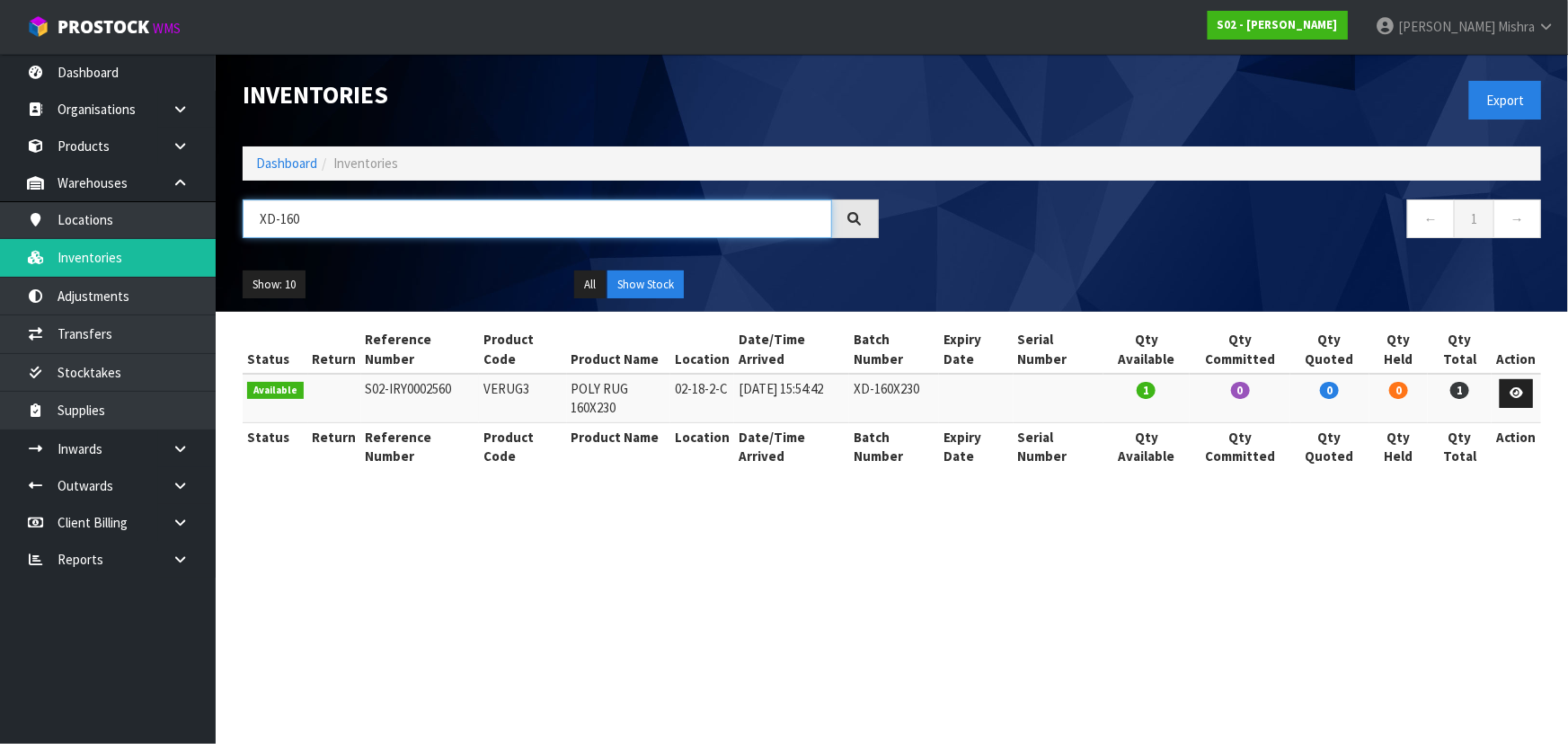
type input "XD-160"
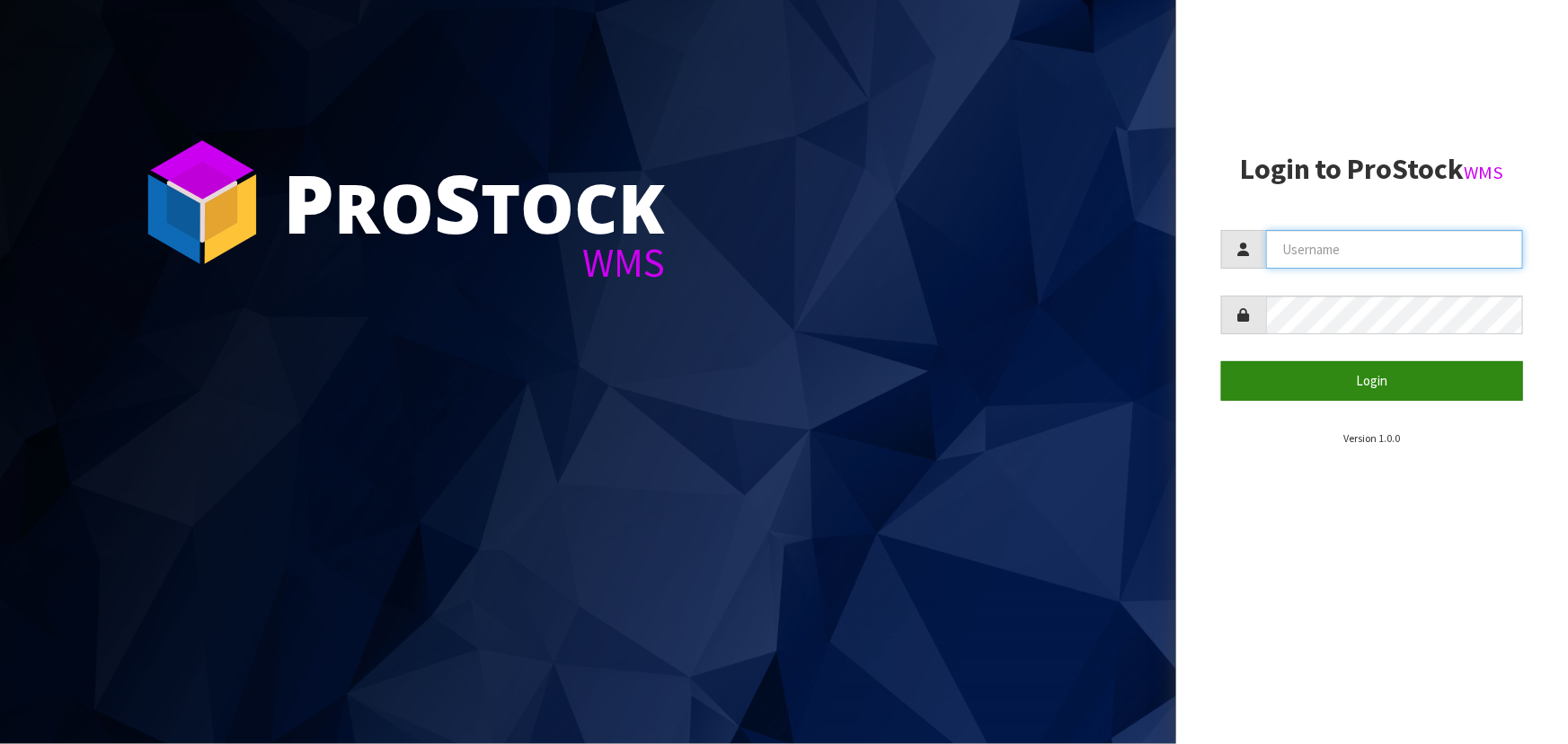
type input "[PERSON_NAME]"
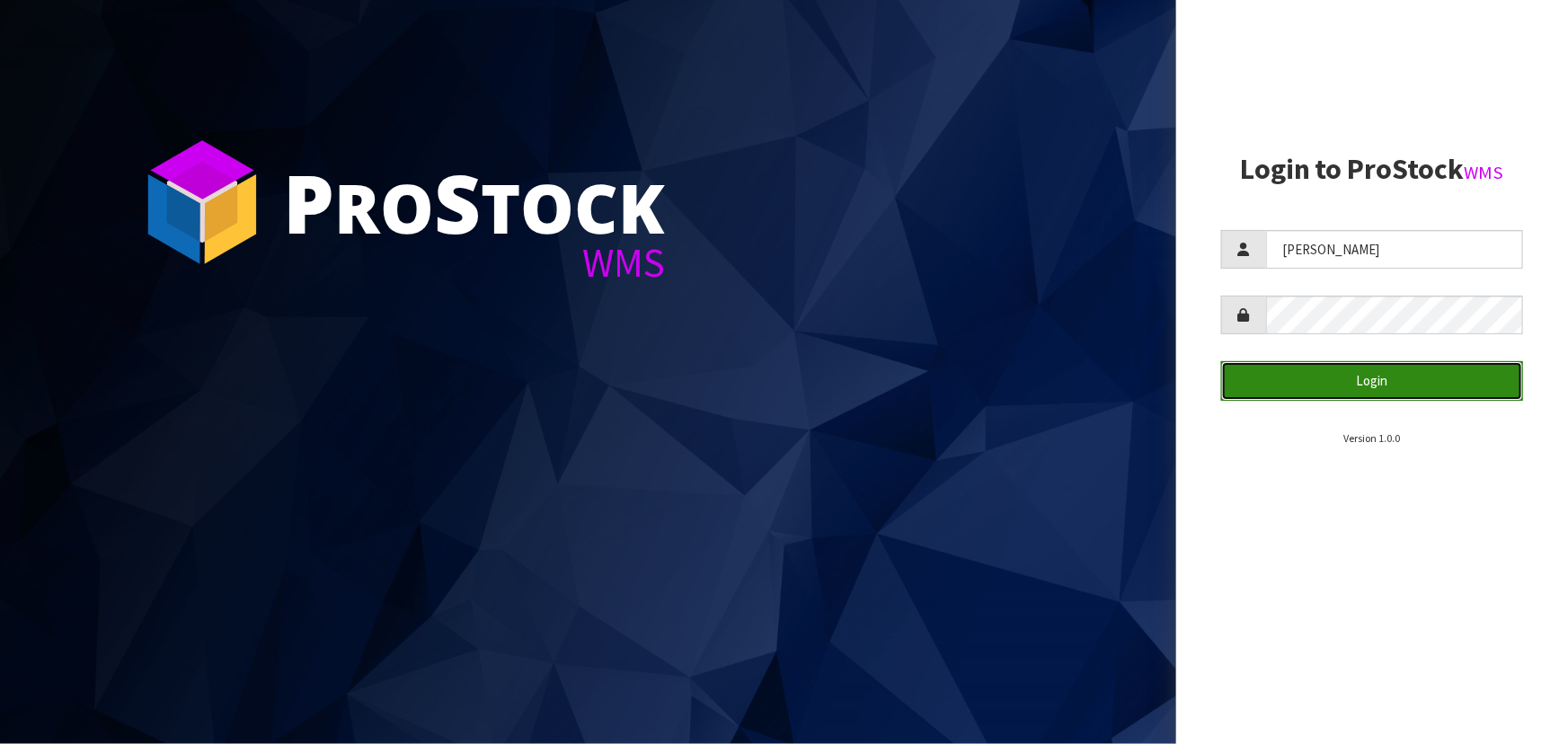
click at [1306, 382] on button "Login" at bounding box center [1371, 380] width 301 height 39
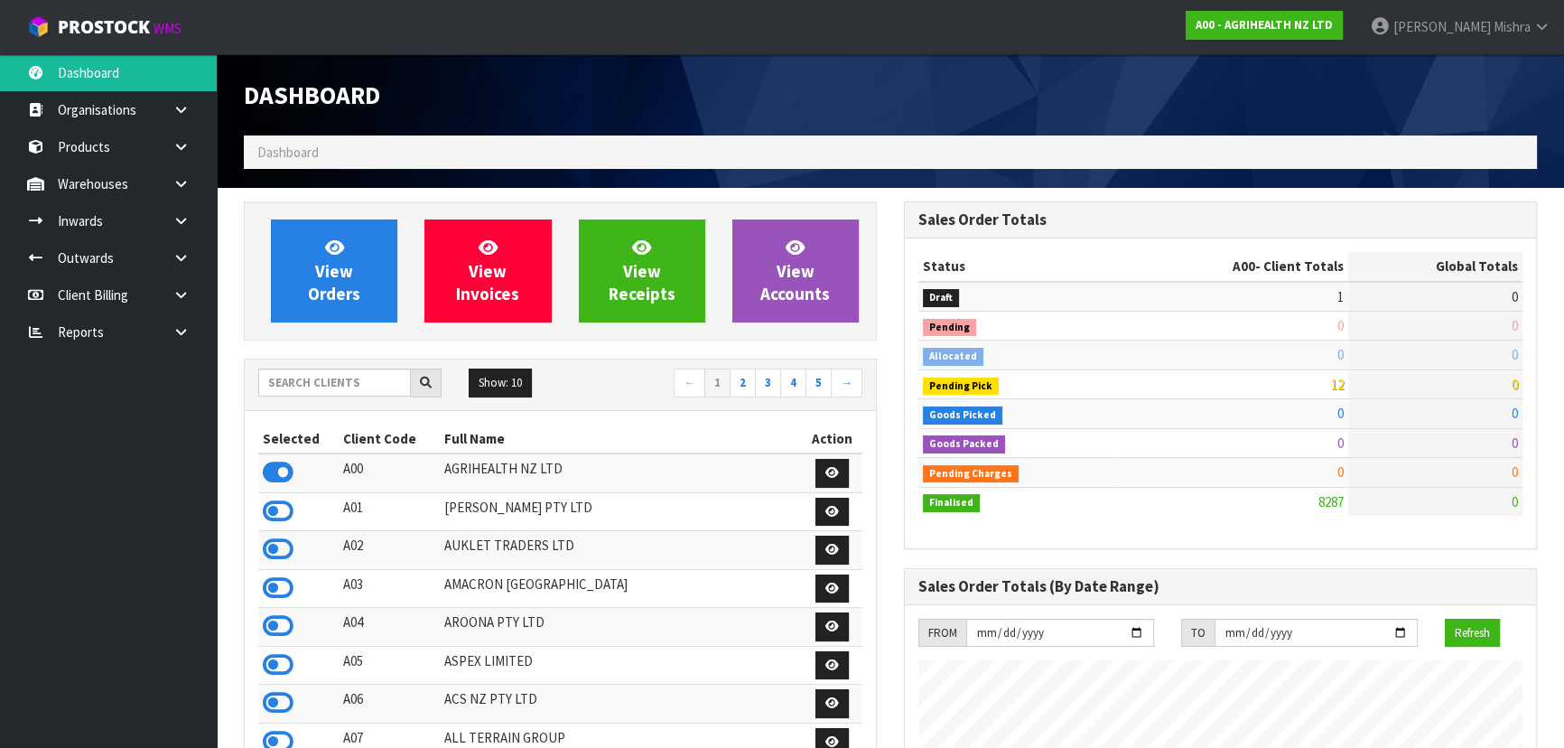
scroll to position [1365, 659]
click at [324, 379] on input "text" at bounding box center [334, 382] width 153 height 28
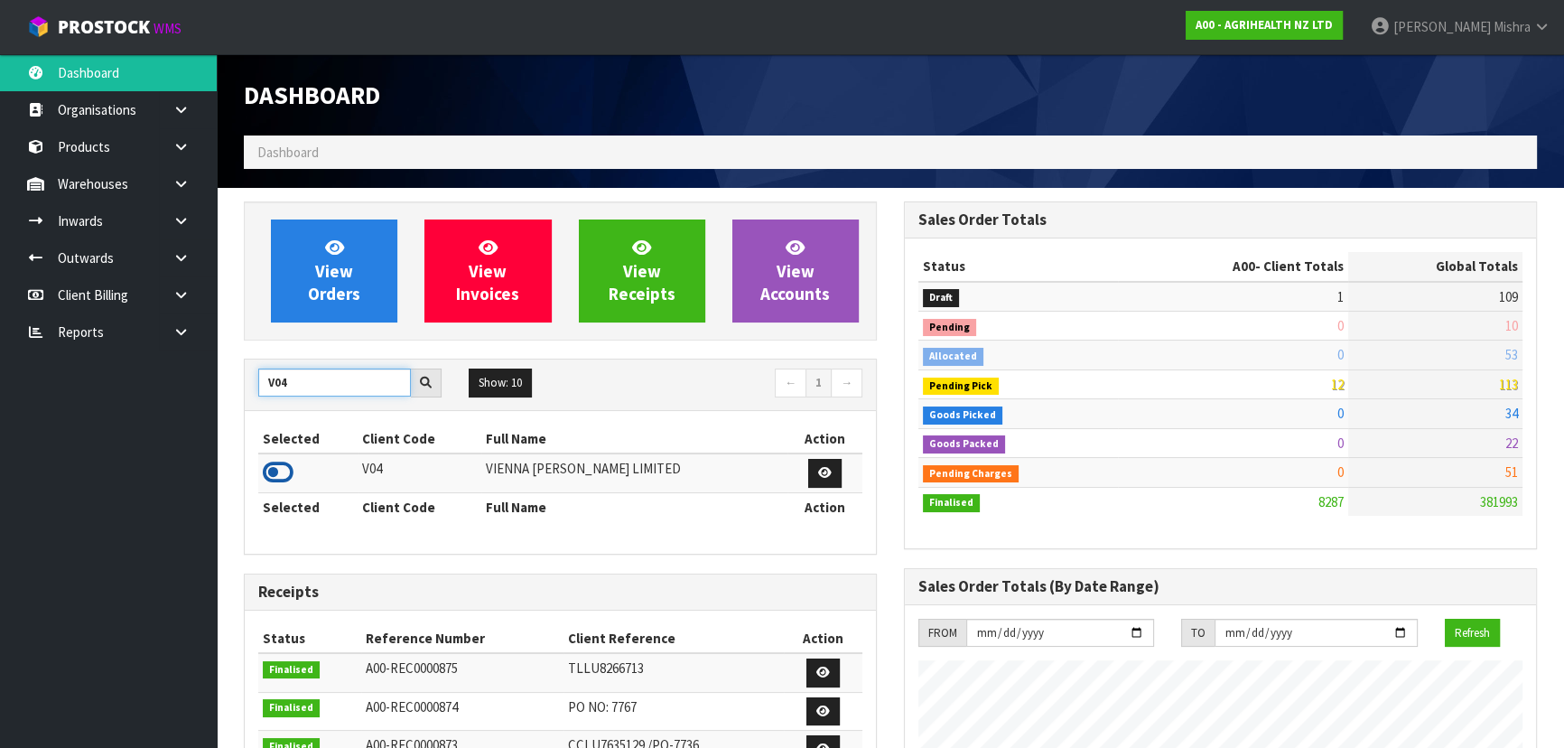
type input "V04"
click at [271, 478] on icon at bounding box center [278, 472] width 31 height 27
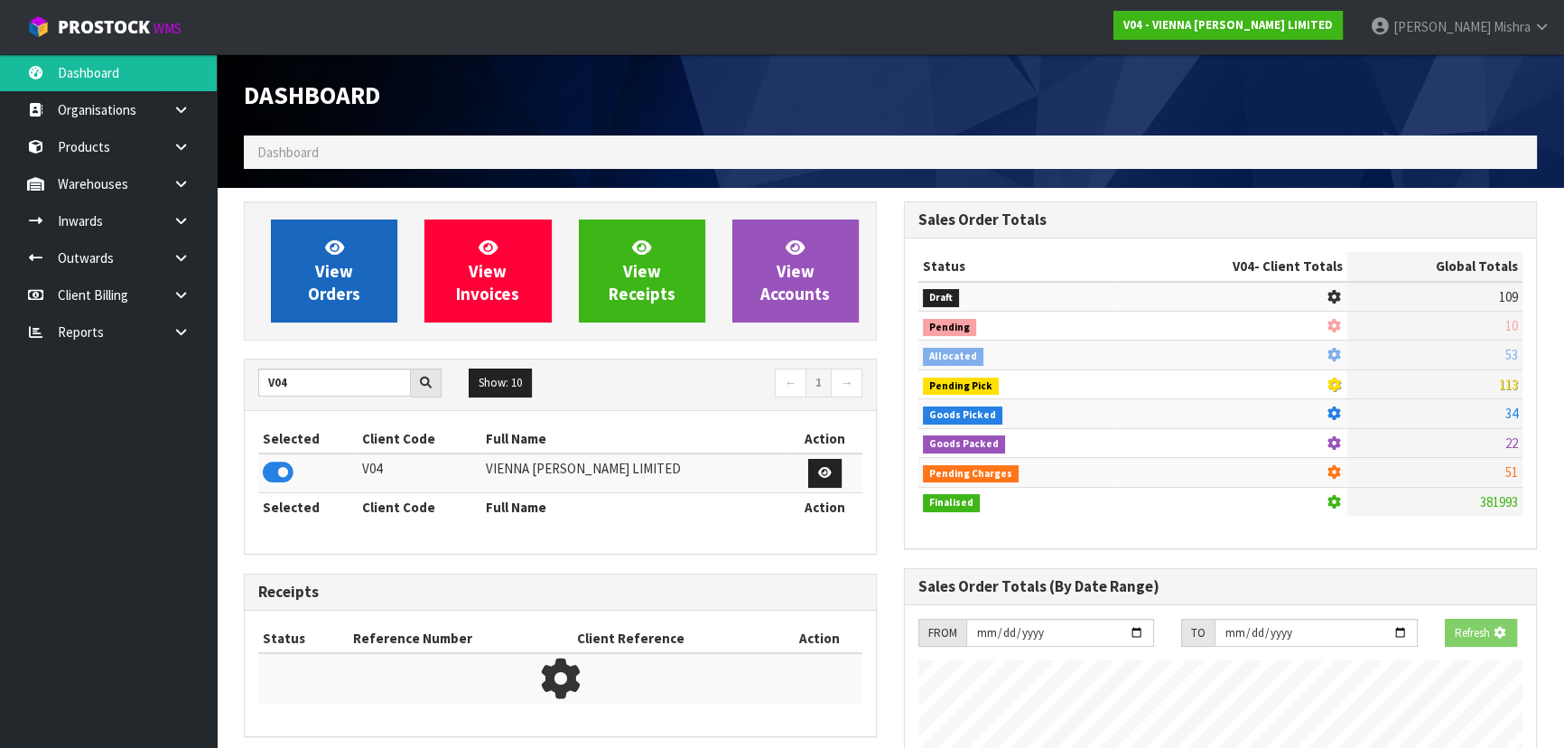
scroll to position [1124, 659]
click at [314, 276] on link "View Orders" at bounding box center [334, 270] width 126 height 103
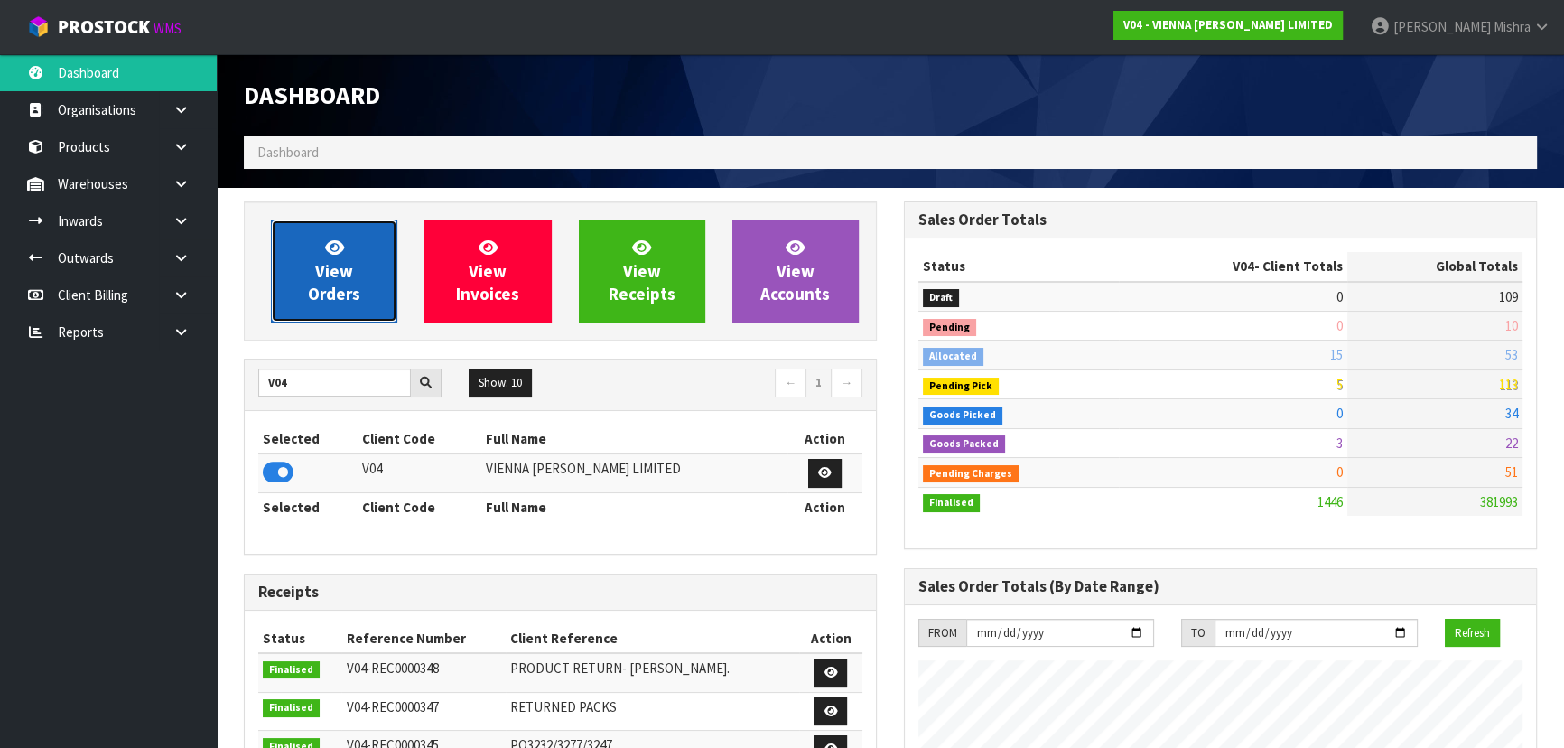
scroll to position [1336, 659]
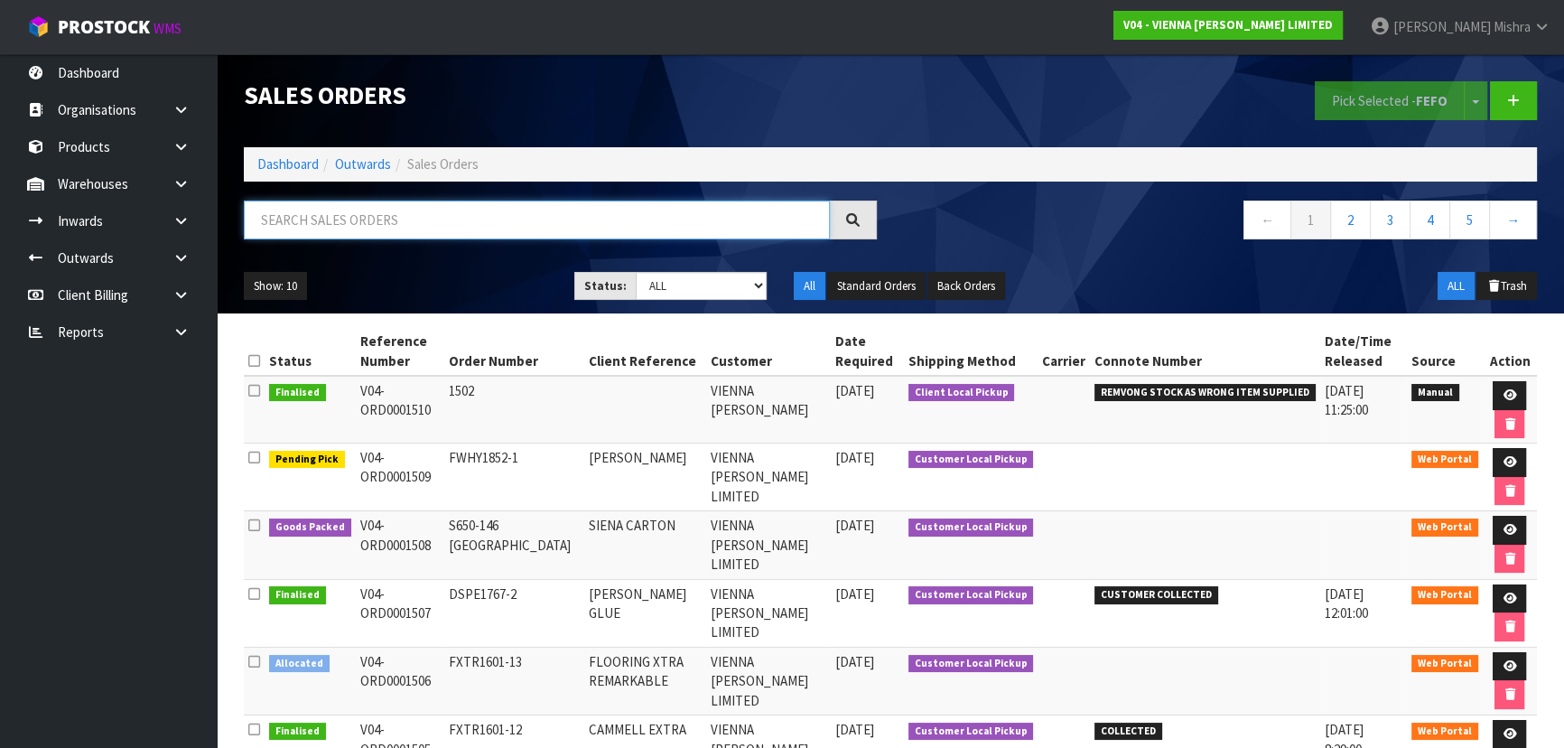
click at [509, 205] on input "text" at bounding box center [537, 219] width 586 height 39
type input "1461"
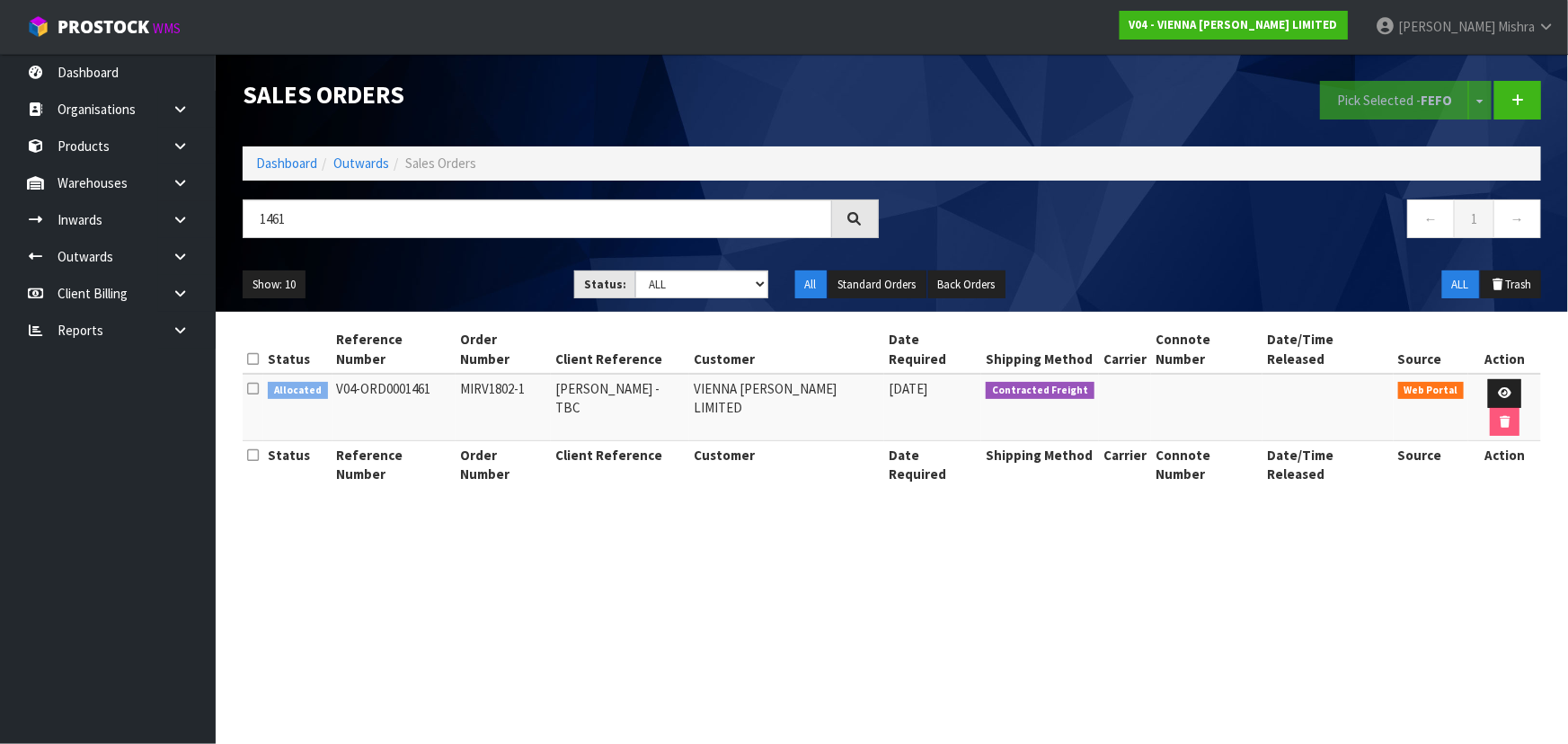
click at [1483, 374] on td at bounding box center [1503, 408] width 73 height 68
click at [1487, 379] on link at bounding box center [1503, 393] width 33 height 29
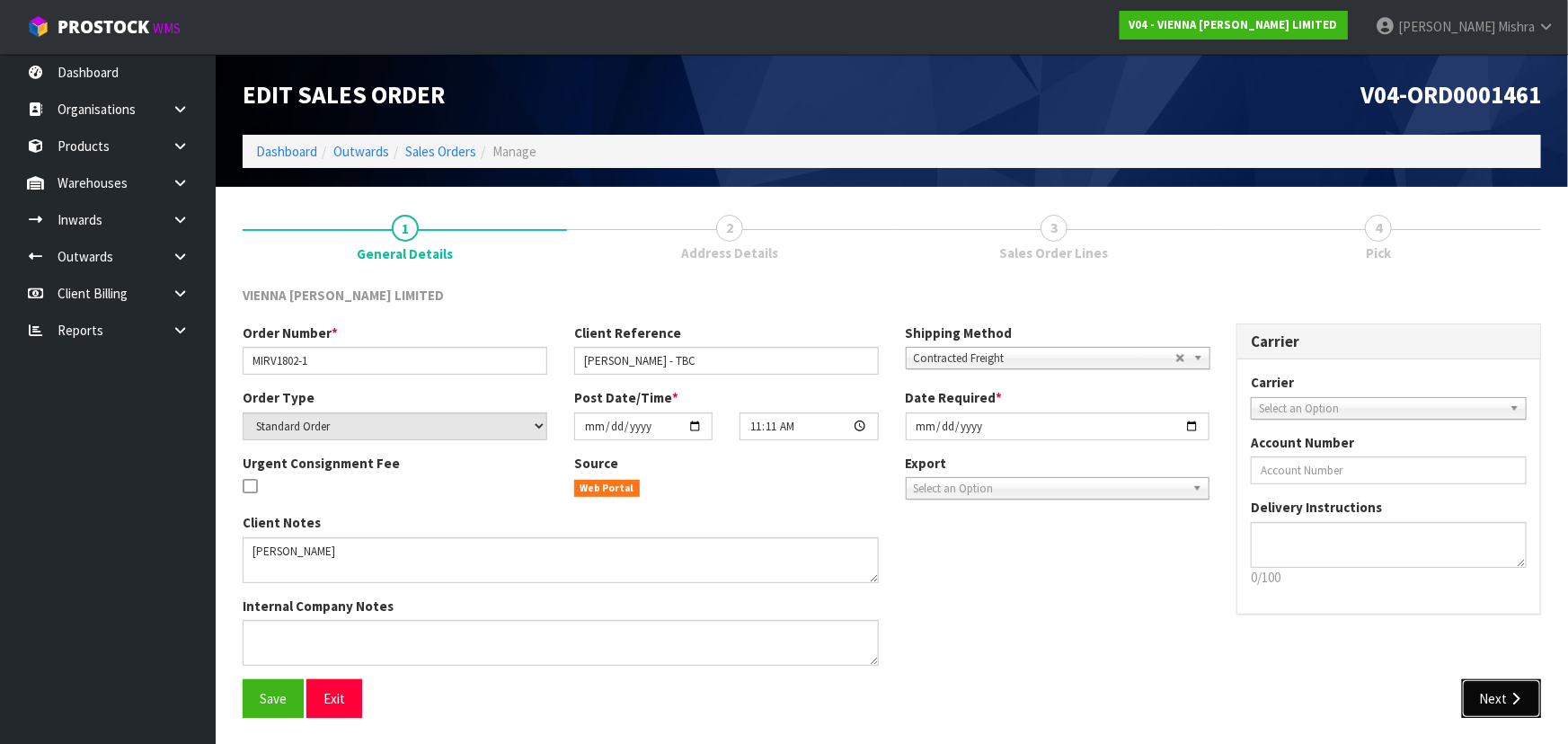
click at [1488, 681] on button "Next" at bounding box center [1500, 698] width 79 height 39
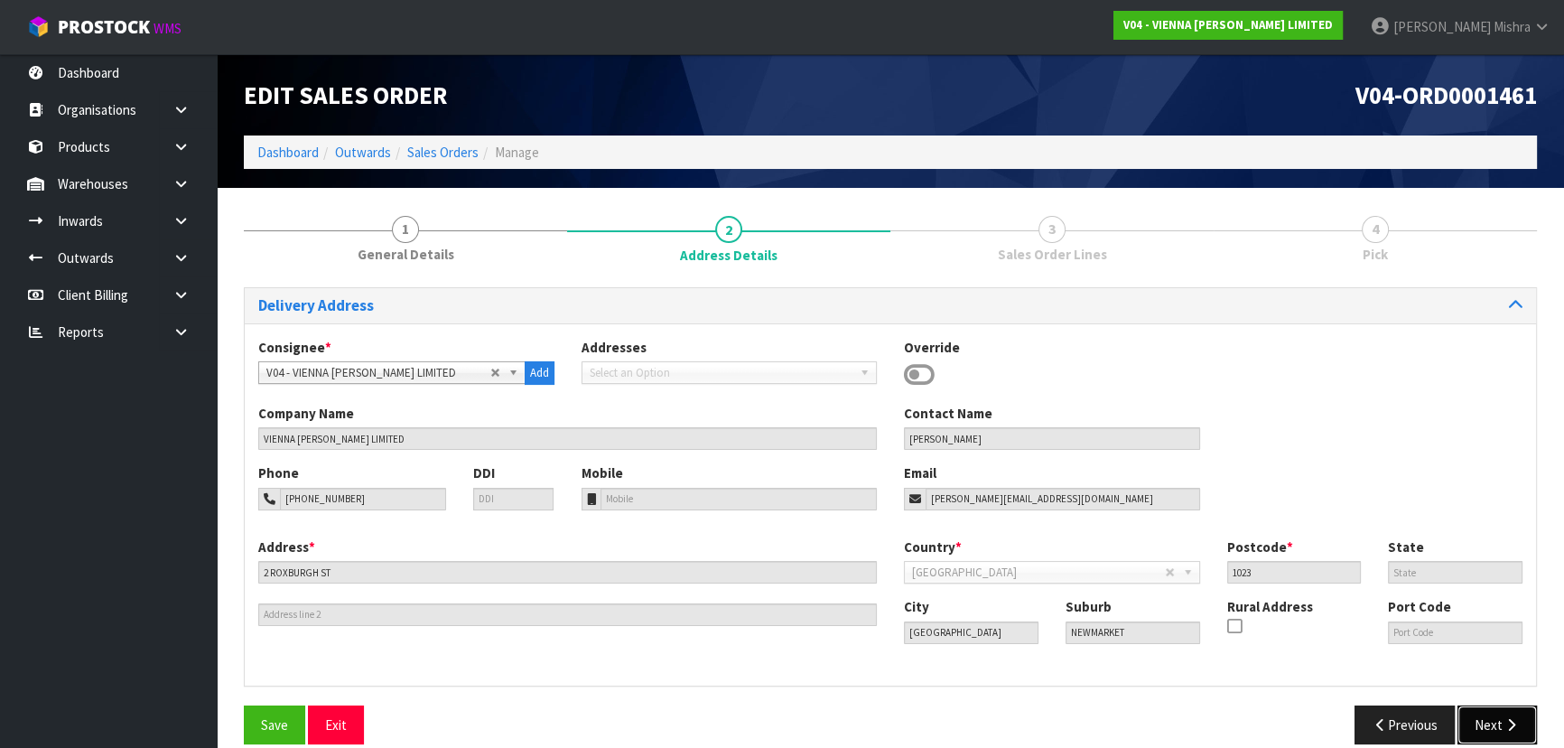
click at [1503, 722] on icon "button" at bounding box center [1511, 725] width 17 height 14
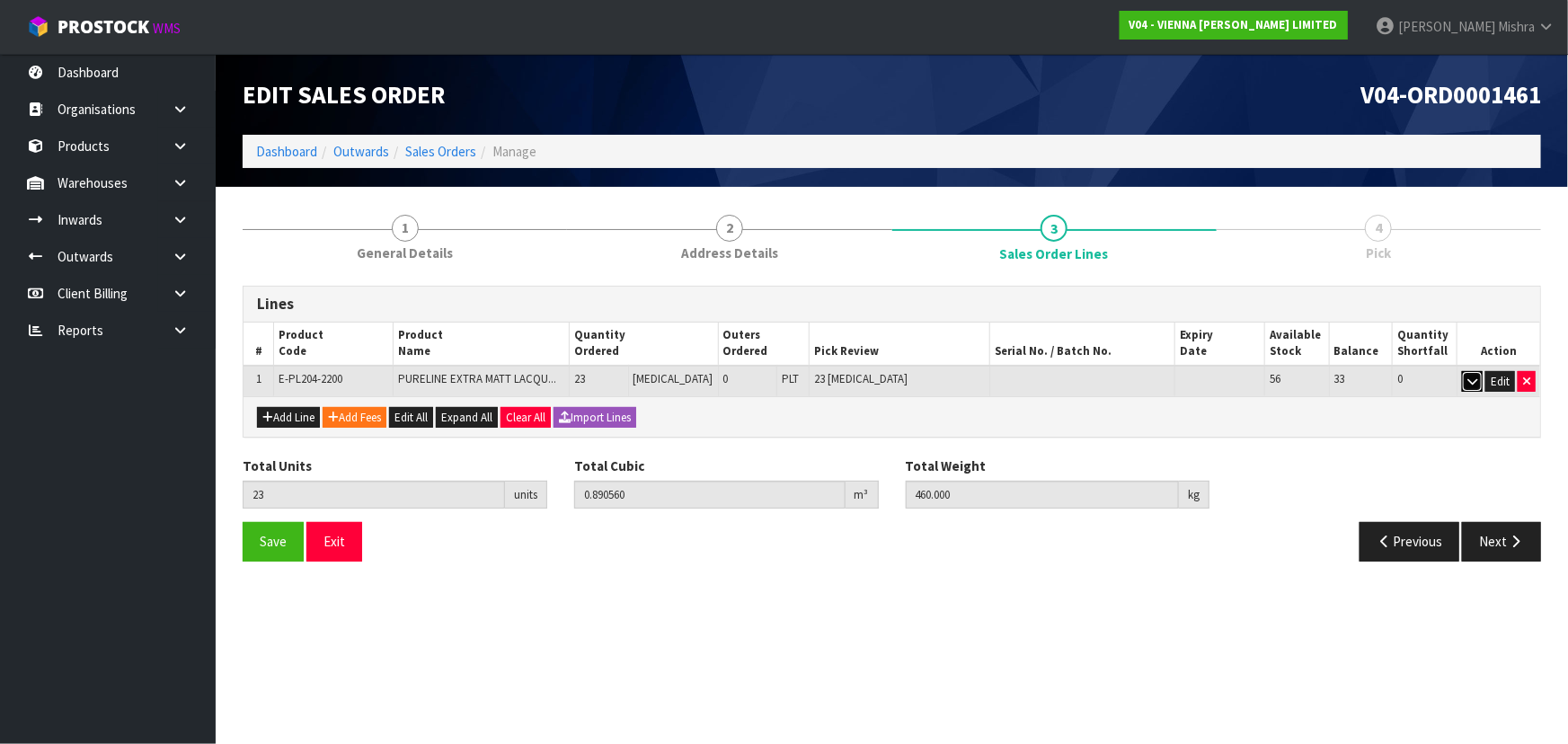
click at [1476, 379] on icon "button" at bounding box center [1472, 381] width 10 height 12
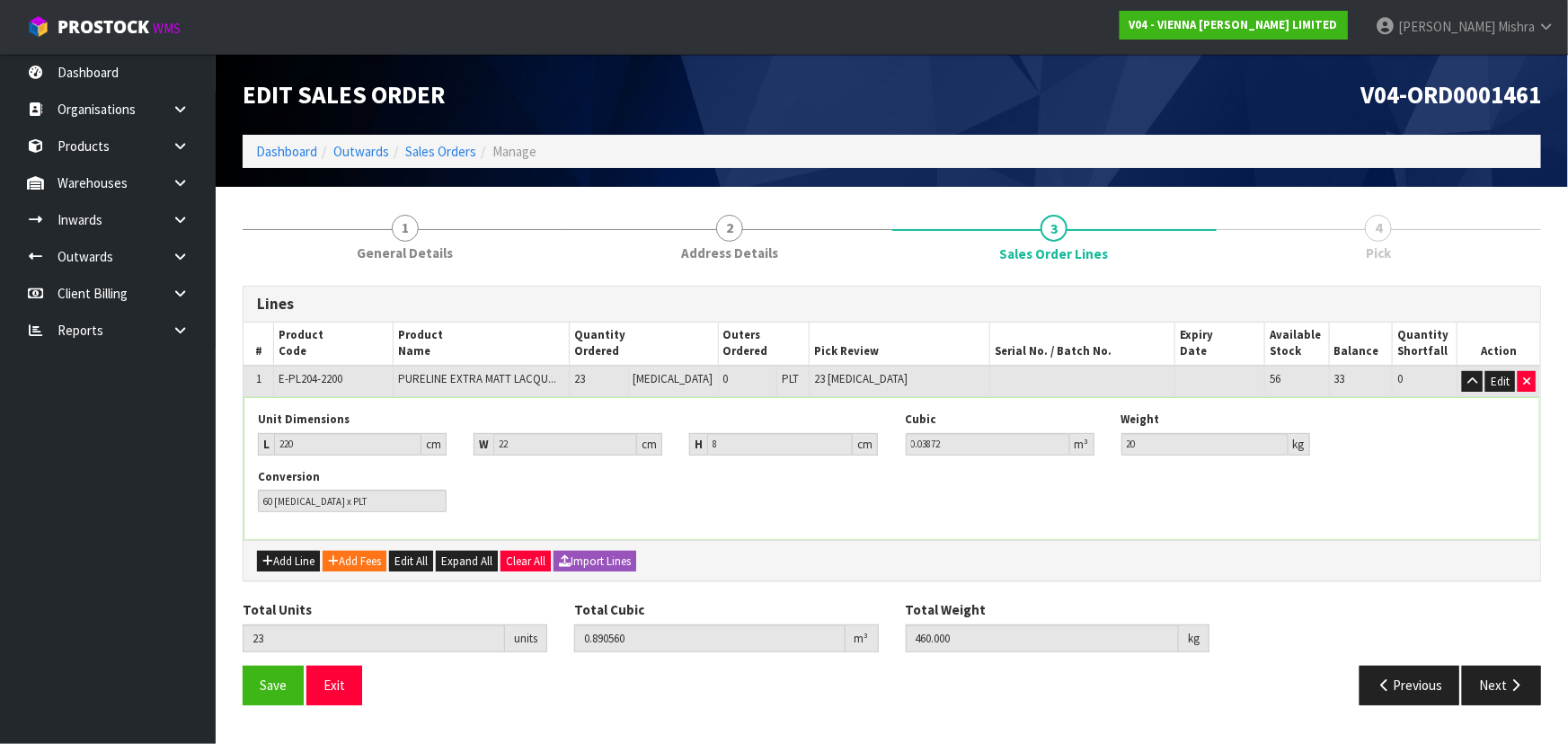
click at [300, 160] on li "Dashboard" at bounding box center [286, 151] width 61 height 19
click at [300, 152] on link "Dashboard" at bounding box center [286, 151] width 61 height 17
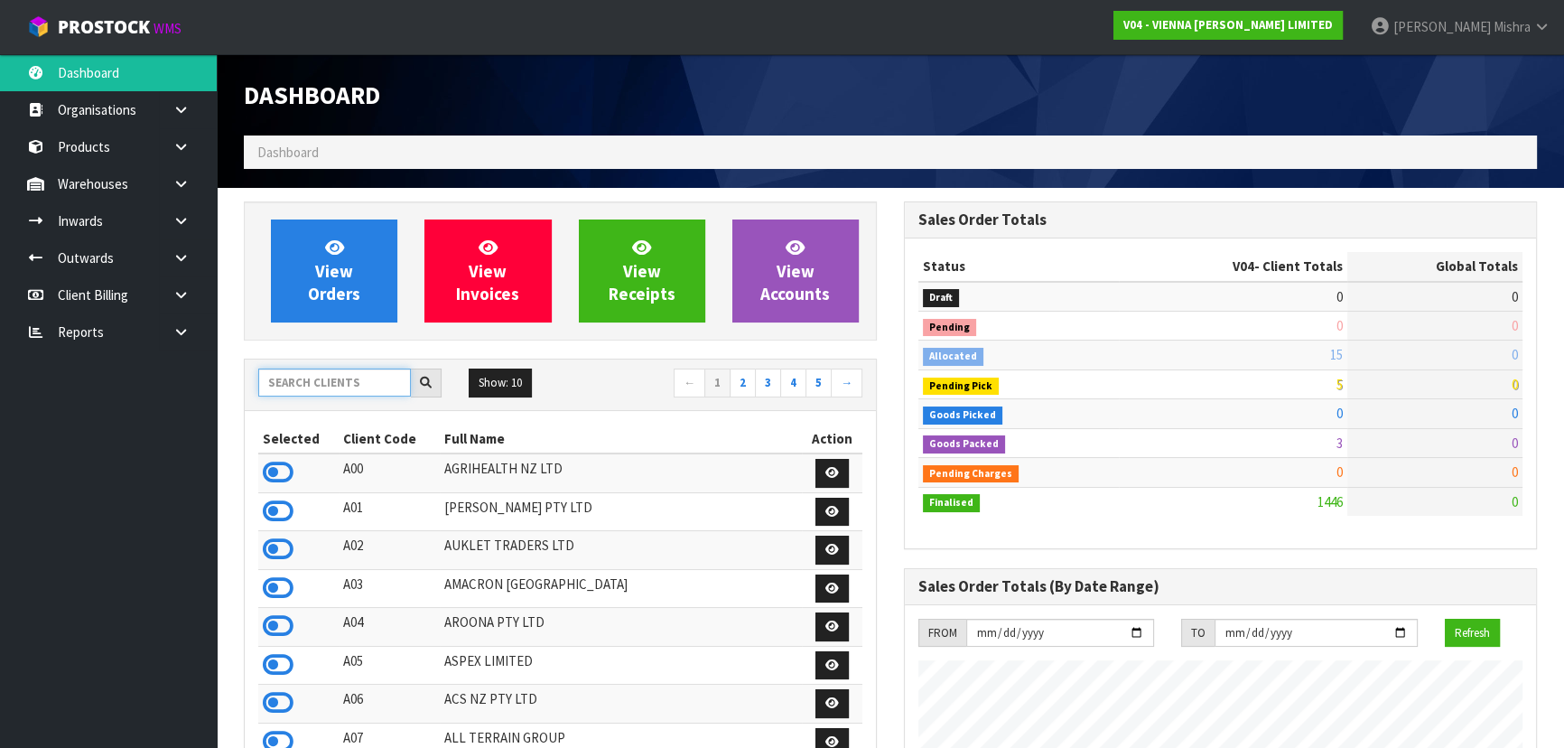
click at [359, 387] on input "text" at bounding box center [334, 382] width 153 height 28
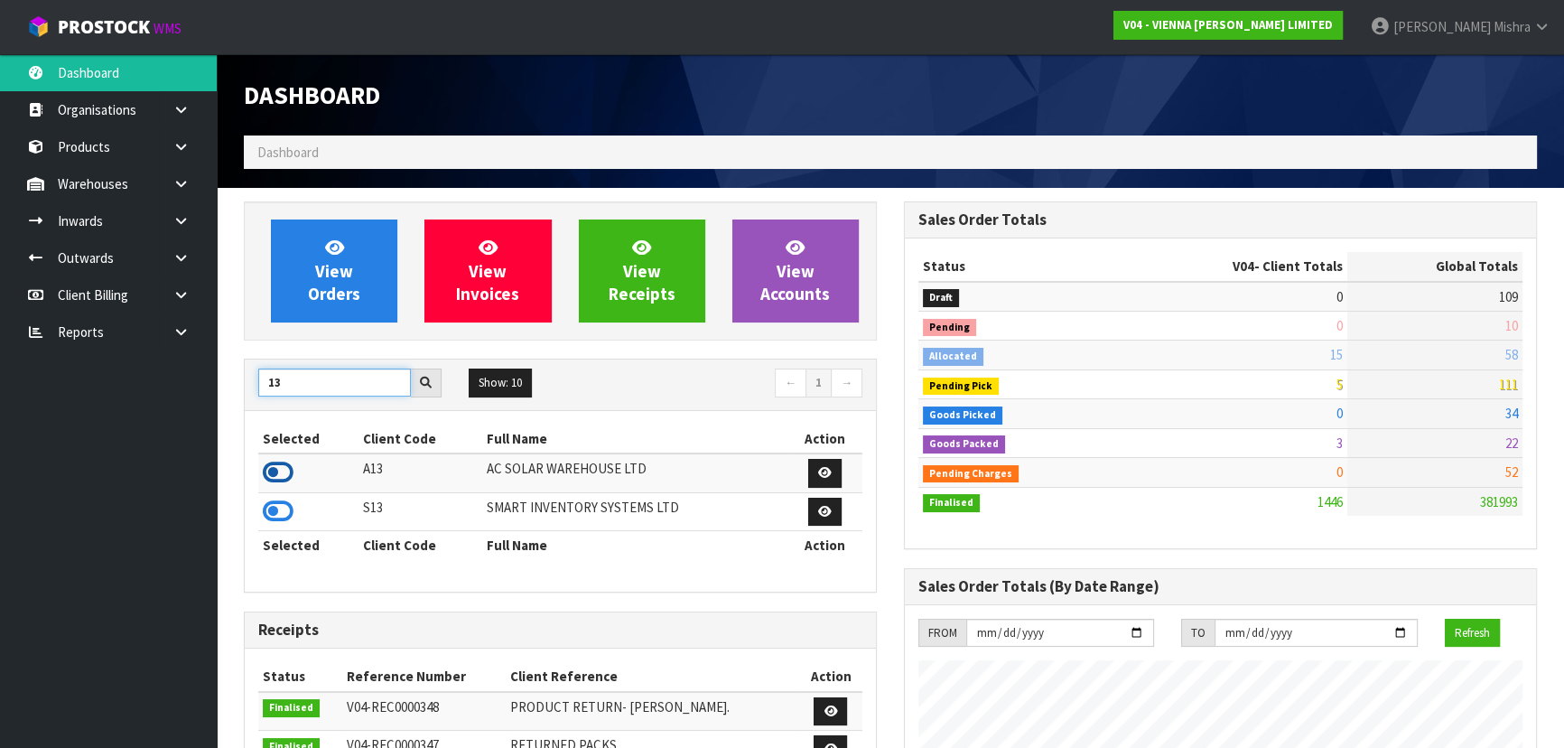
type input "13"
click at [285, 478] on icon at bounding box center [278, 472] width 31 height 27
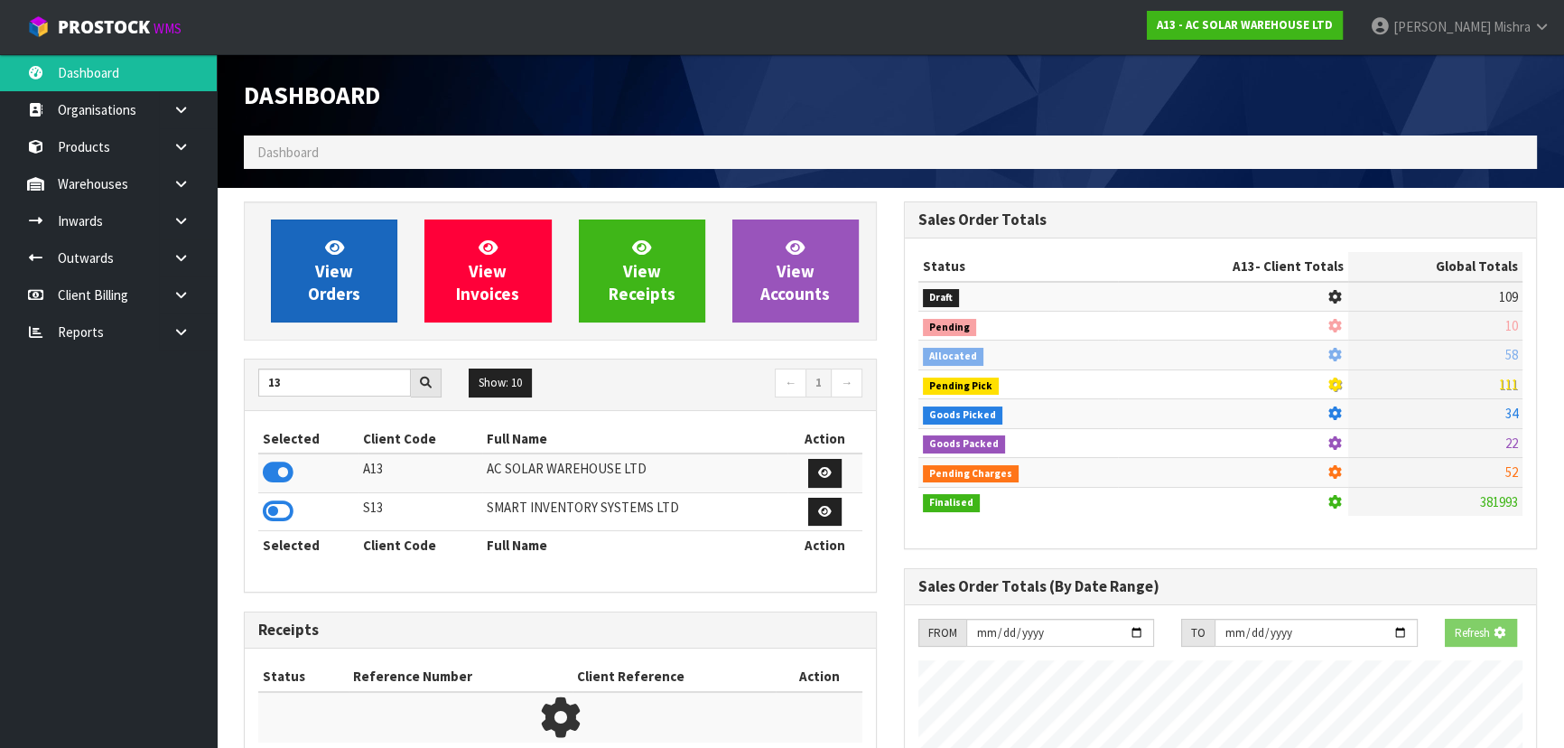
scroll to position [901832, 902296]
click at [281, 274] on link "View Orders" at bounding box center [334, 270] width 126 height 103
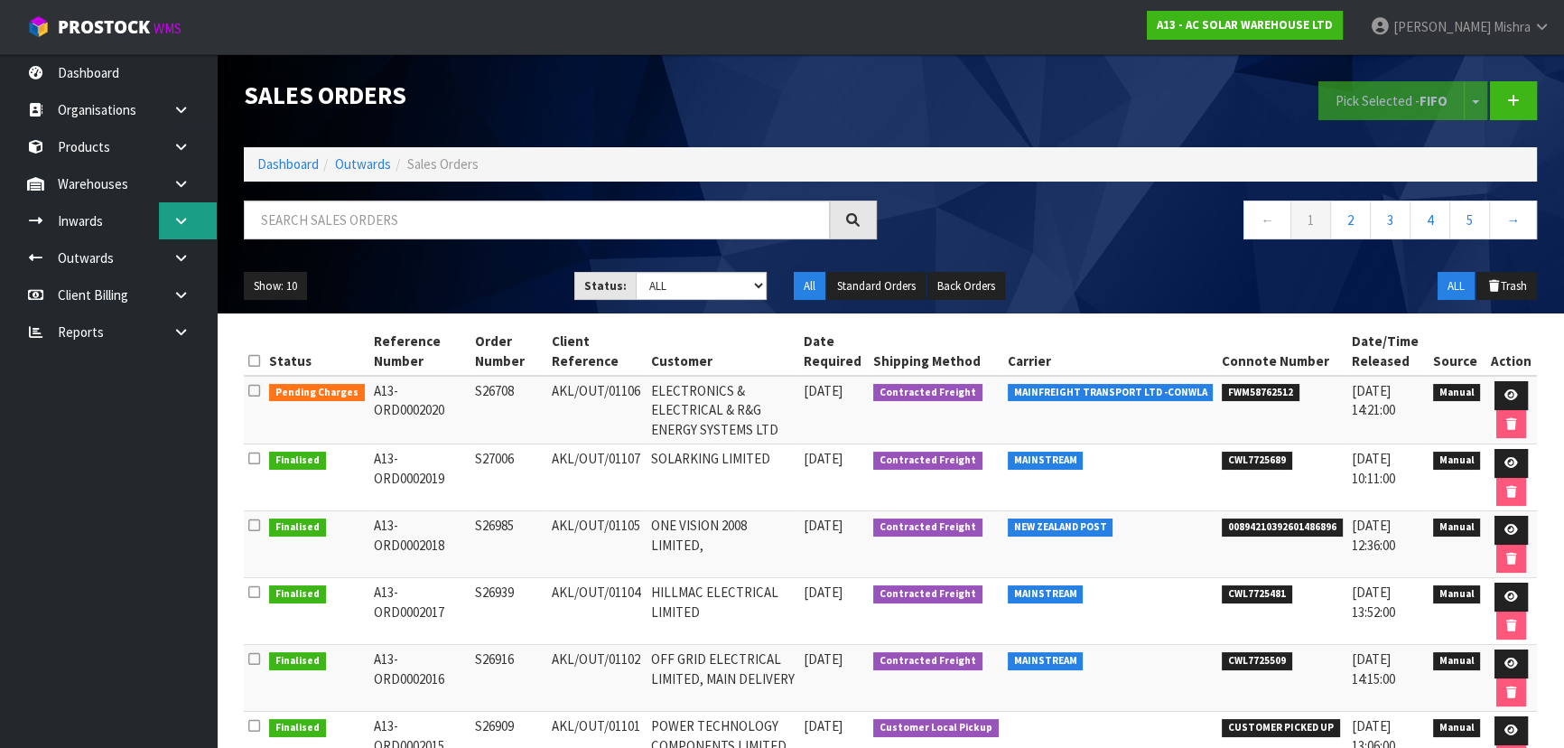
click at [189, 225] on icon at bounding box center [180, 221] width 17 height 14
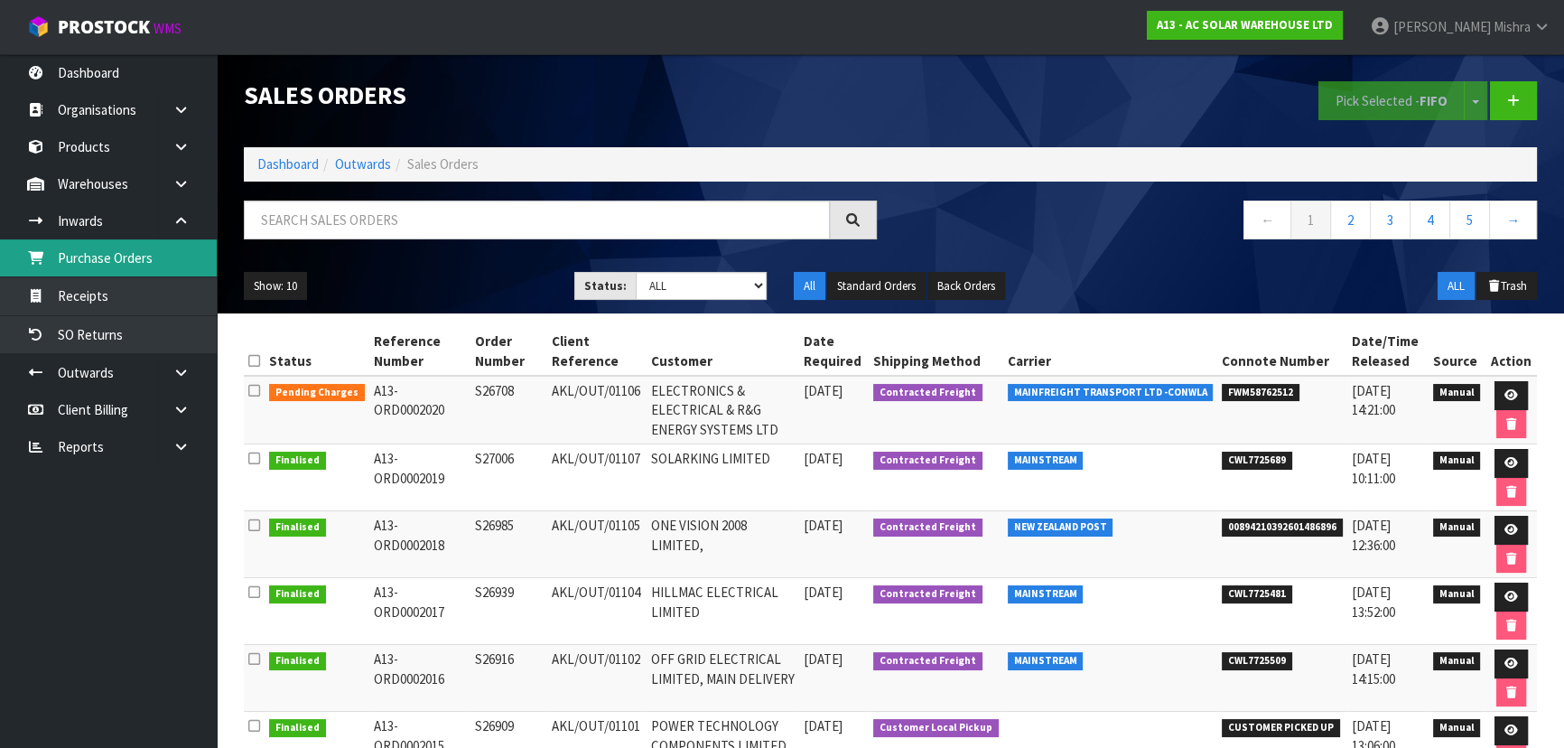
click at [156, 271] on link "Purchase Orders" at bounding box center [108, 257] width 217 height 37
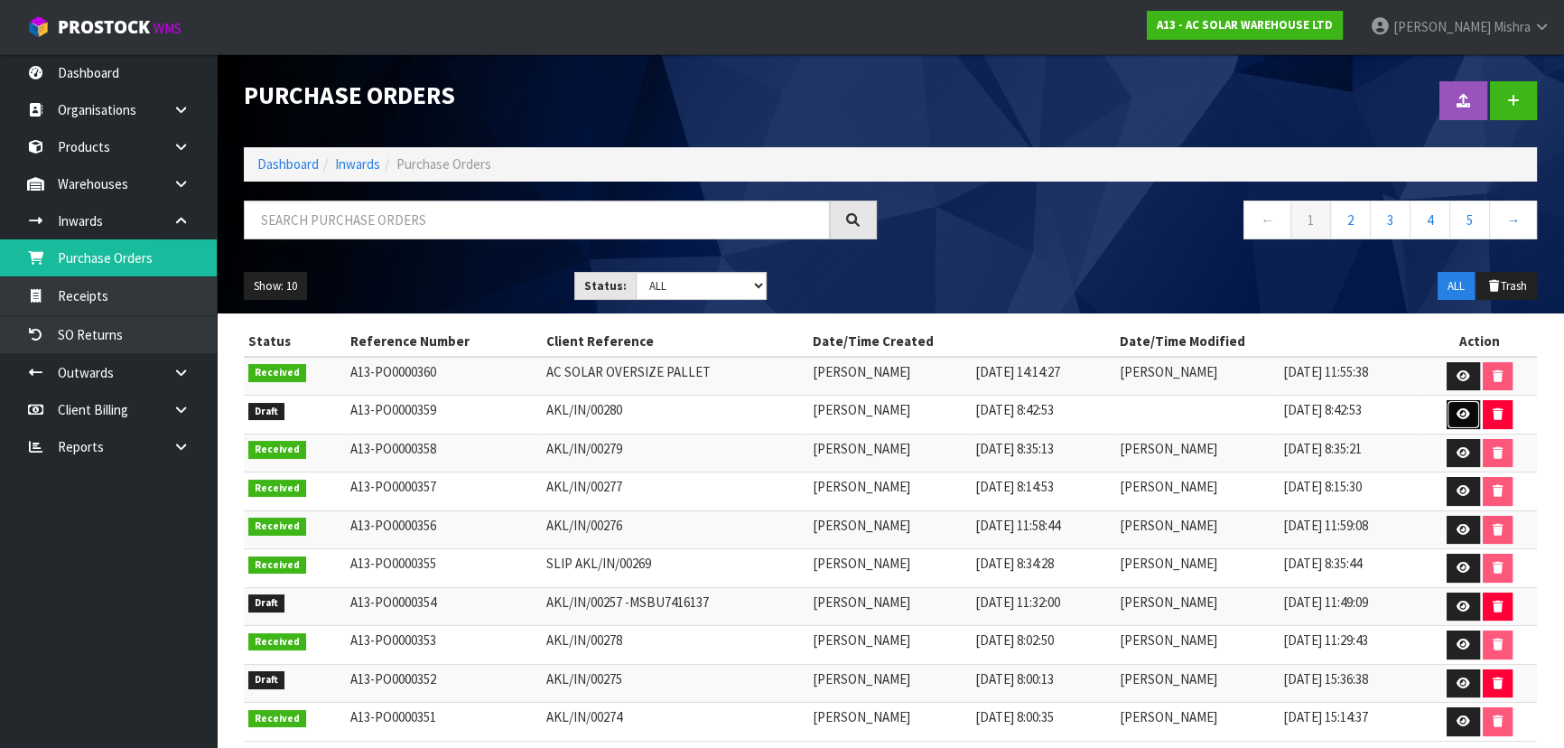
click at [1463, 410] on icon at bounding box center [1463, 414] width 14 height 12
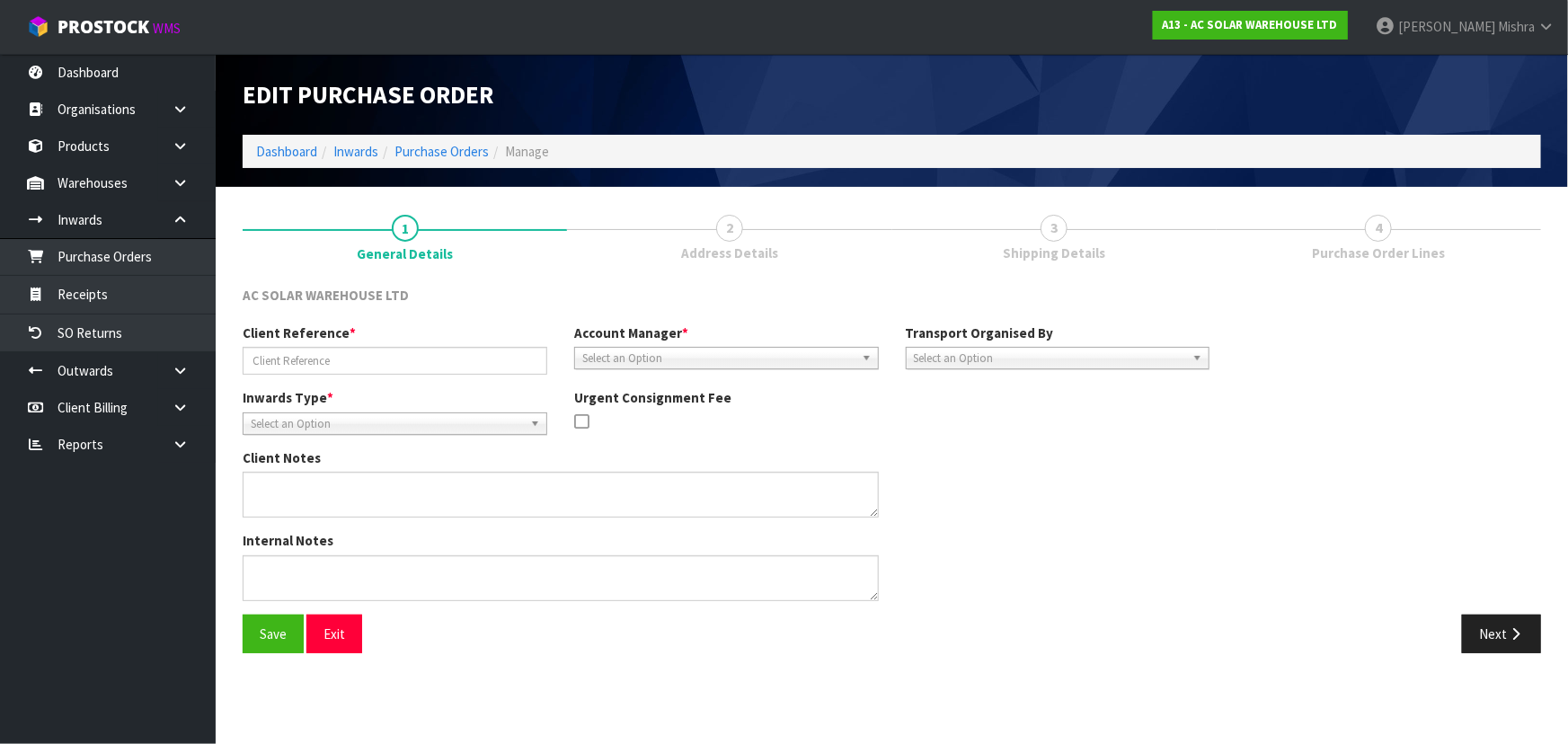
type input "AKL/IN/00280"
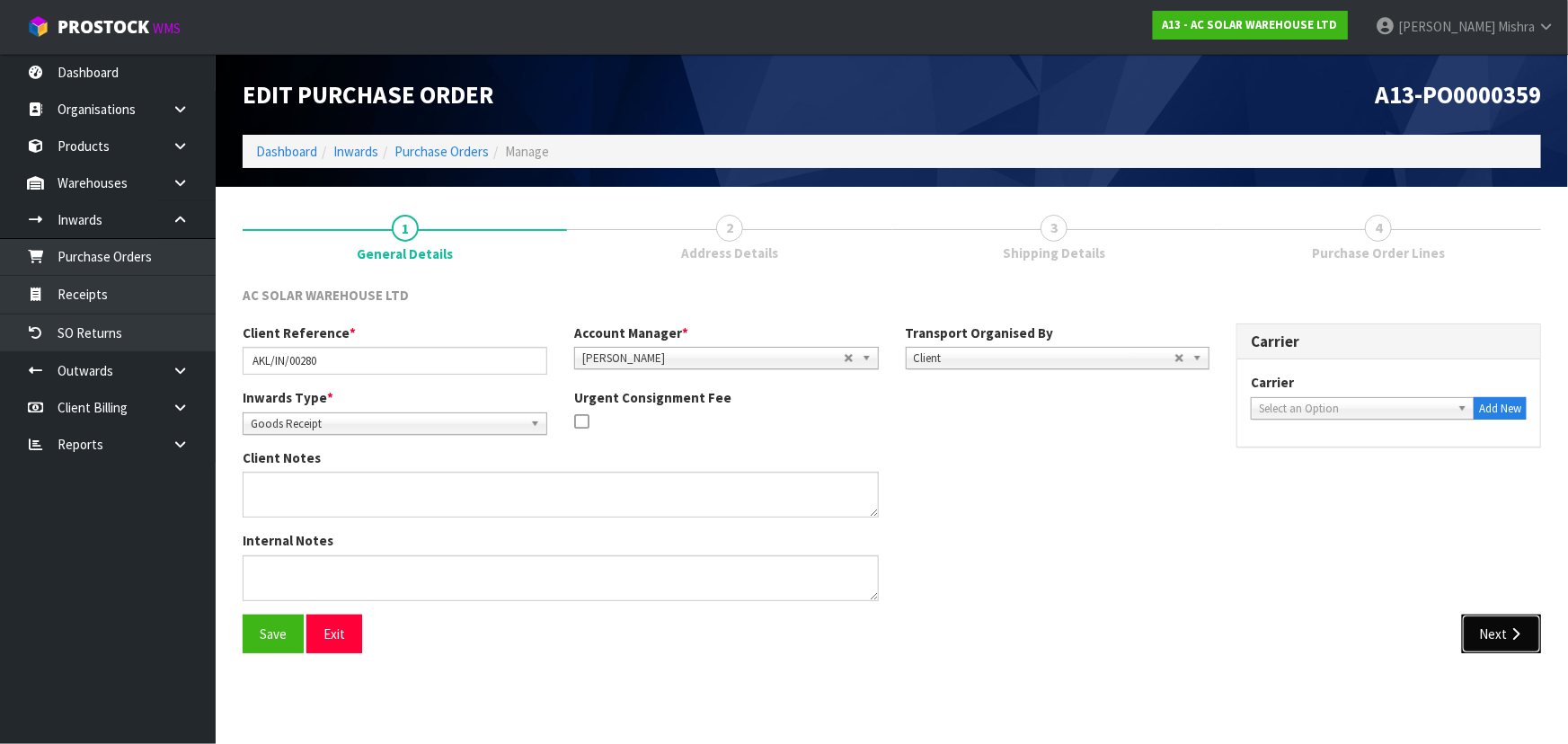
click at [1509, 635] on icon "button" at bounding box center [1514, 634] width 17 height 14
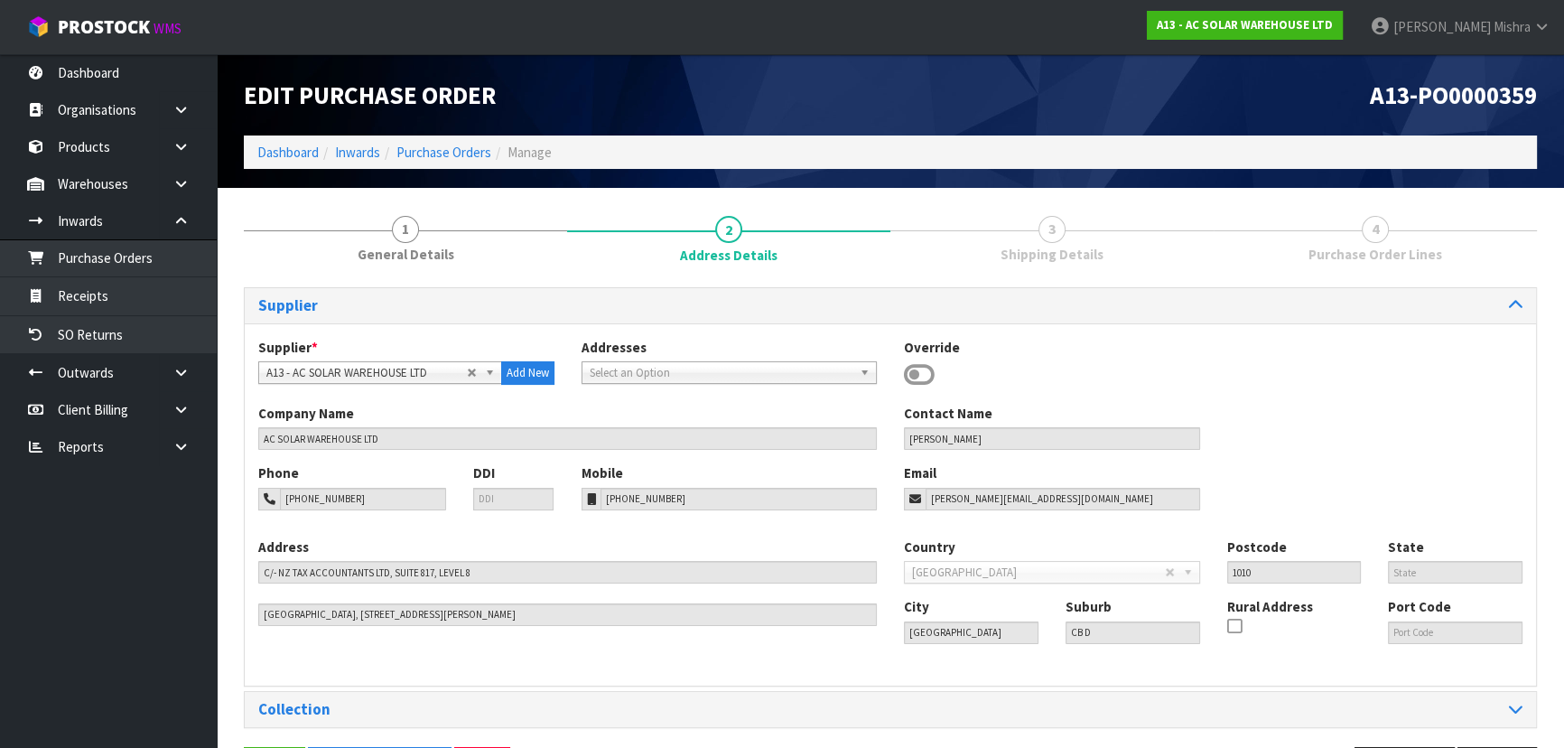
scroll to position [64, 0]
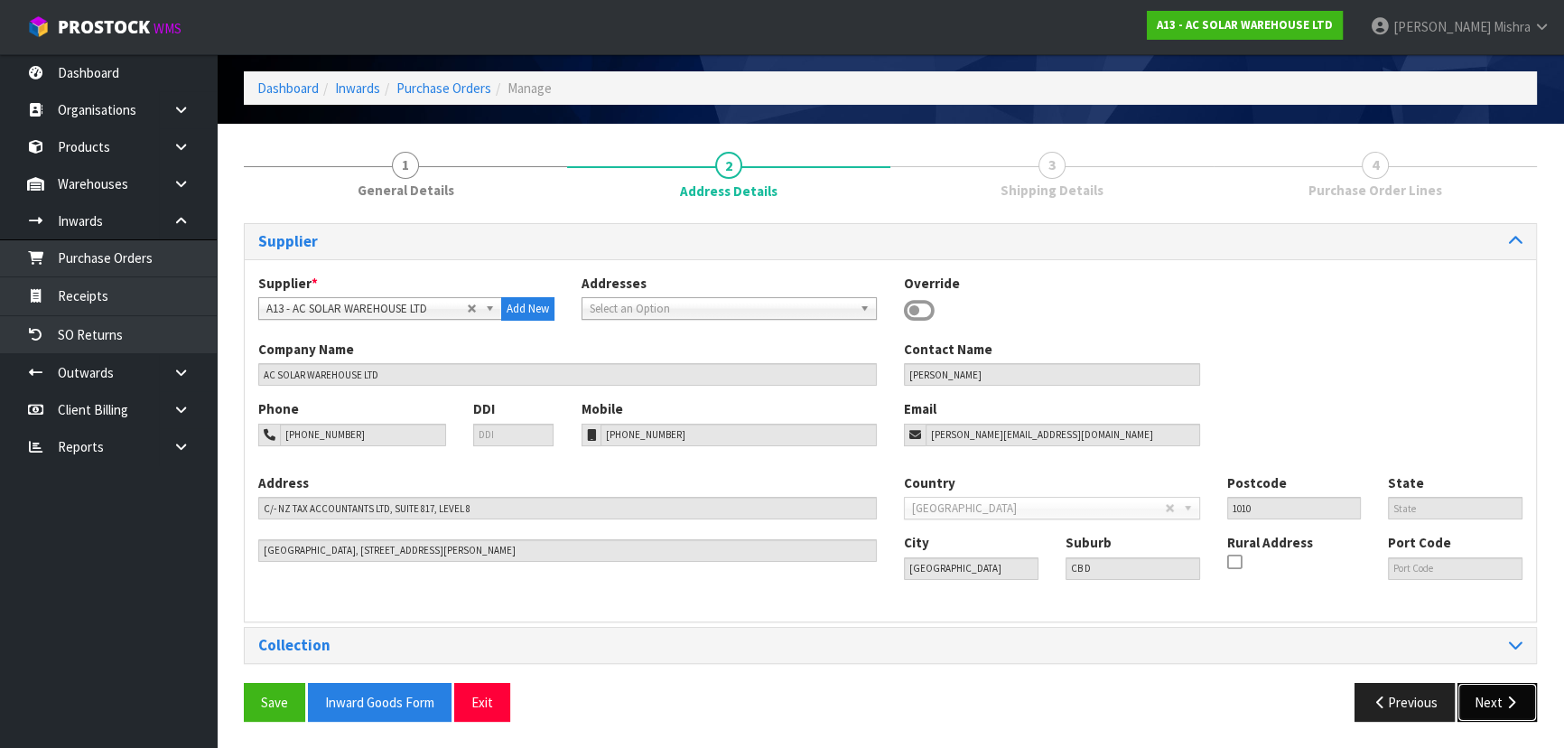
click at [1502, 691] on button "Next" at bounding box center [1496, 702] width 79 height 39
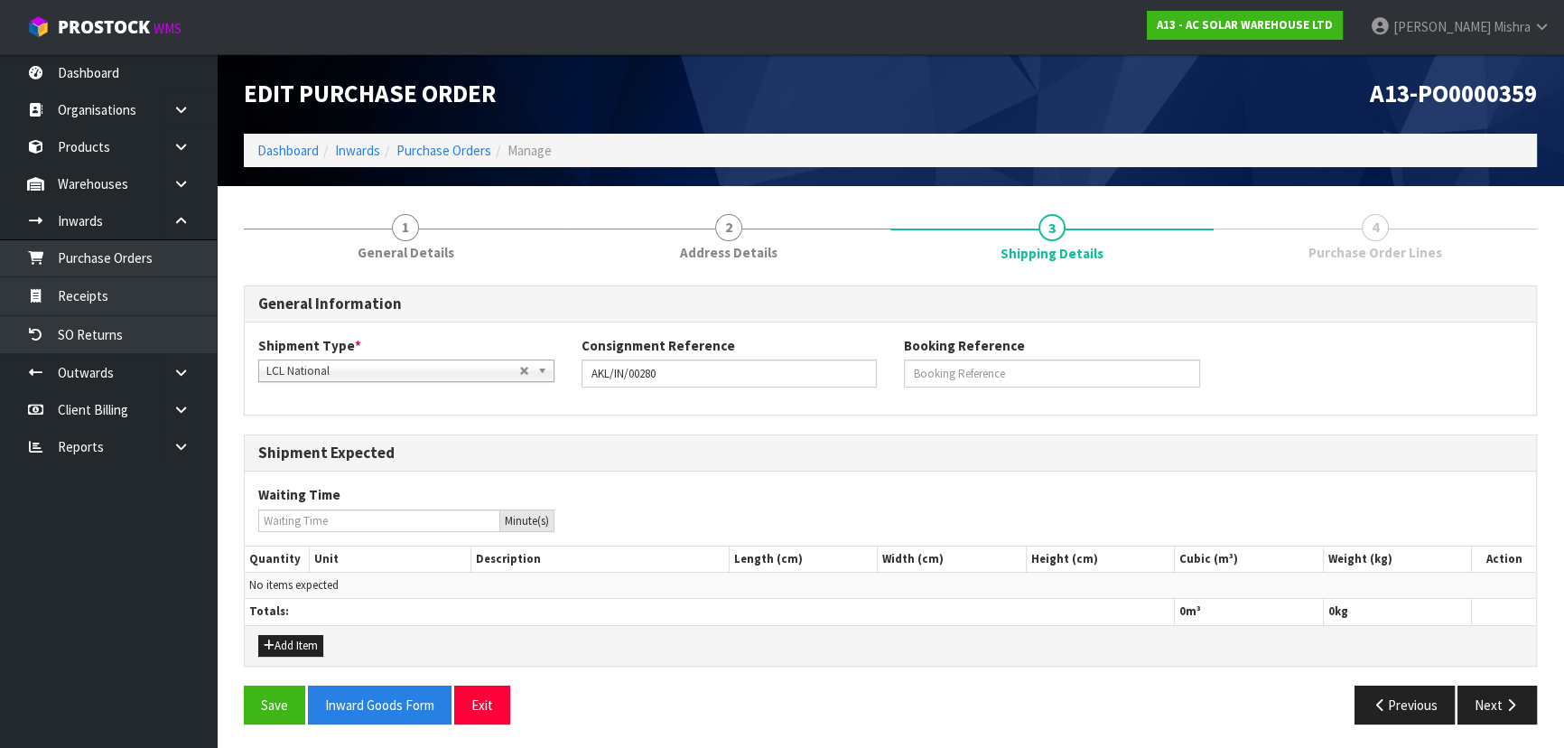
scroll to position [4, 0]
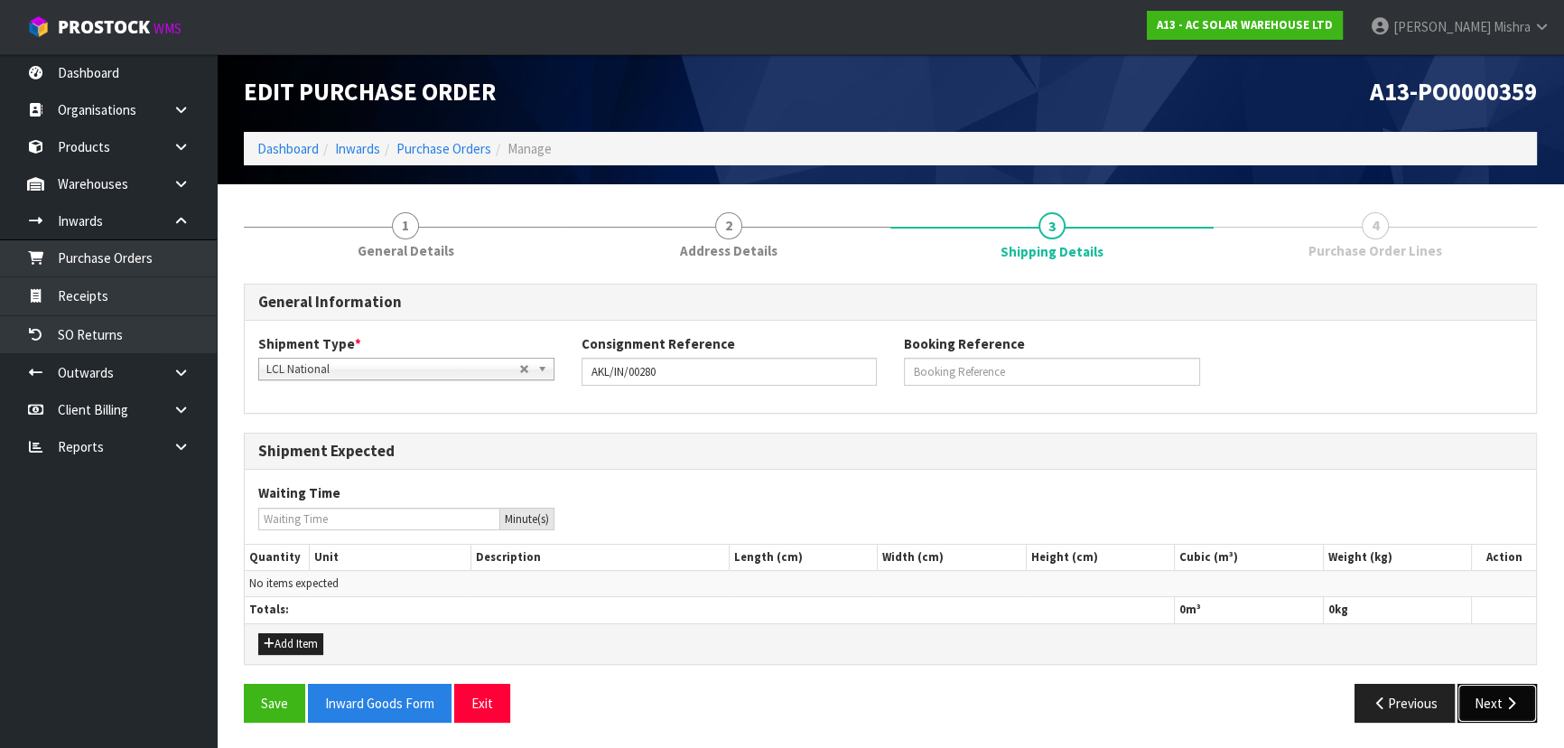
click at [1482, 700] on button "Next" at bounding box center [1496, 703] width 79 height 39
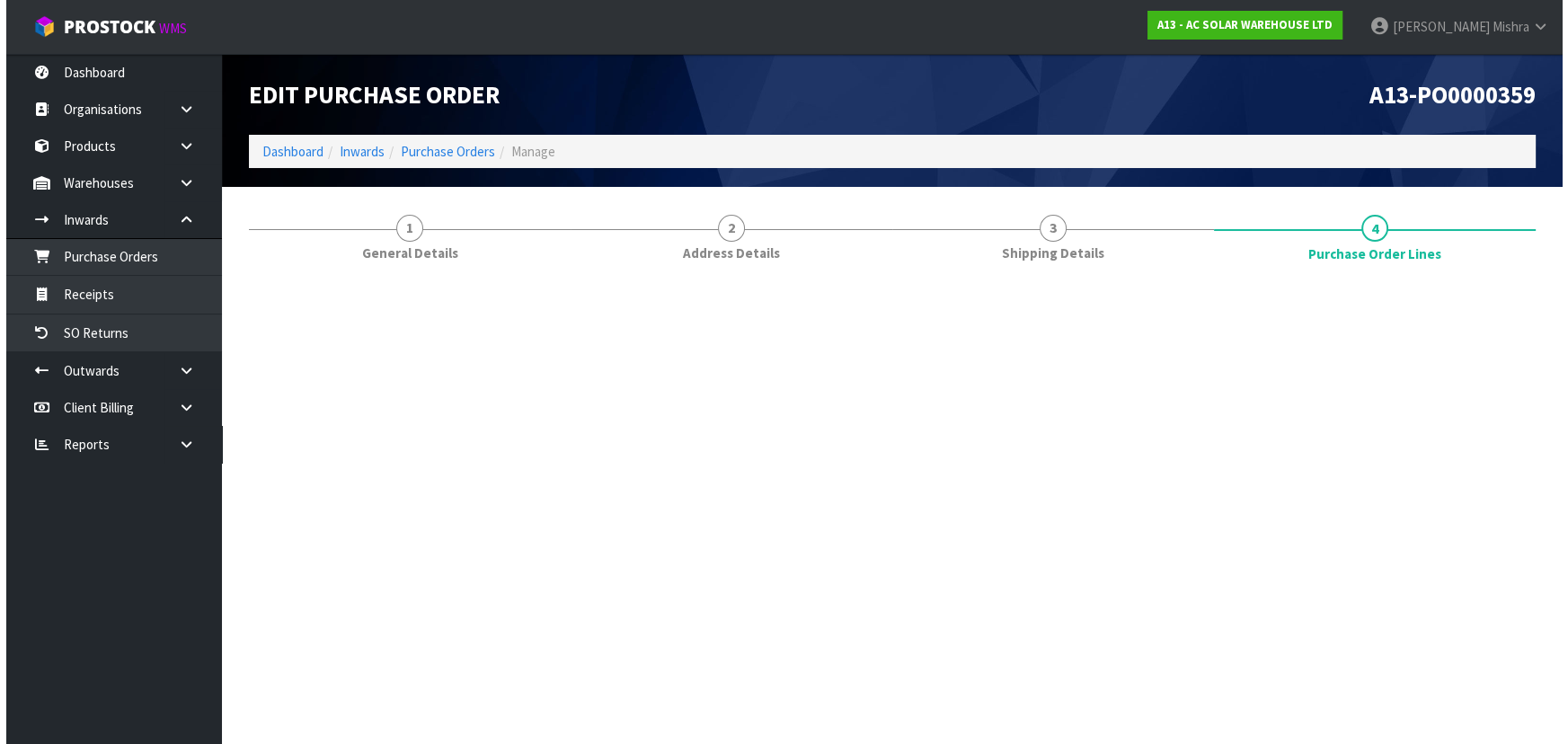
scroll to position [0, 0]
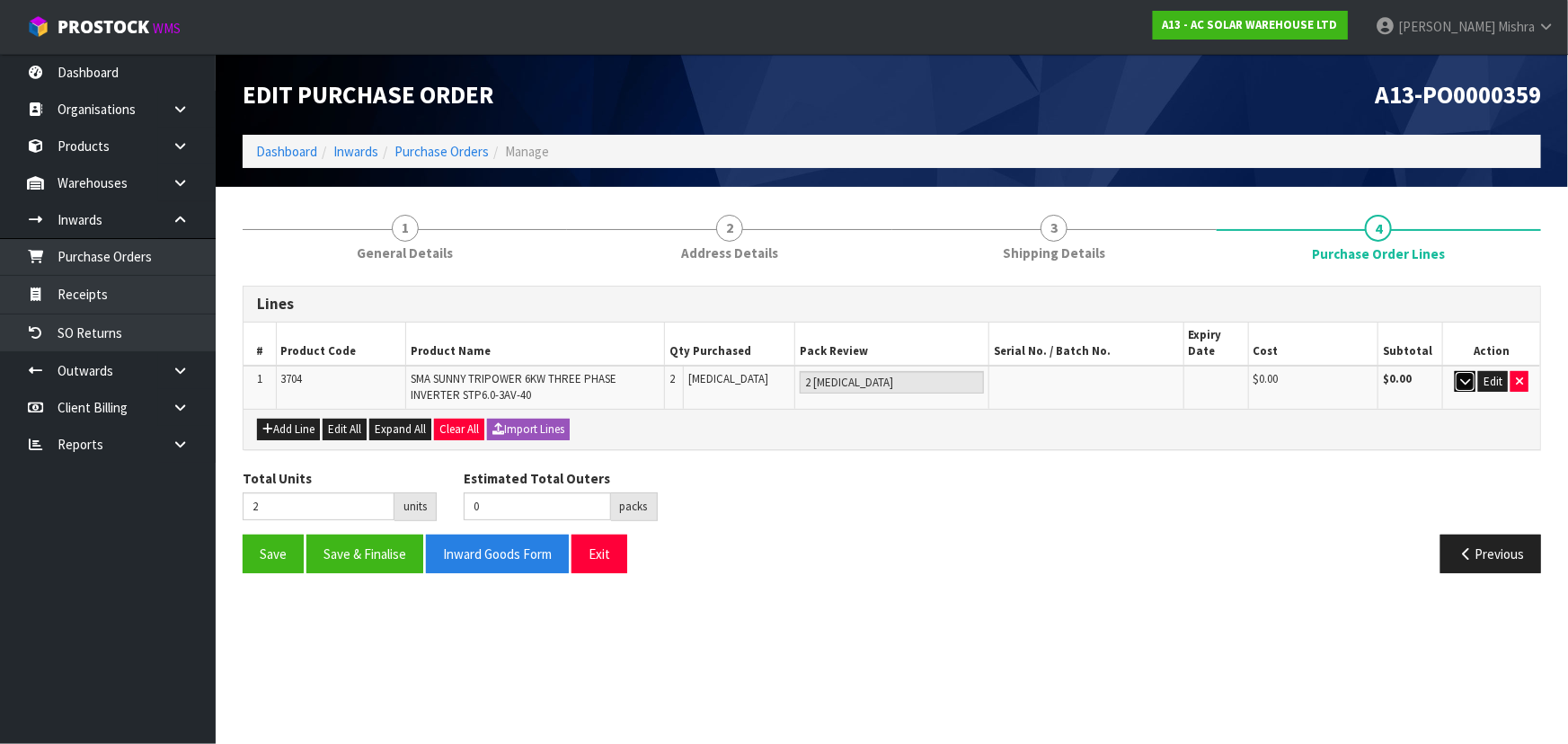
click at [1470, 380] on button "button" at bounding box center [1465, 382] width 21 height 22
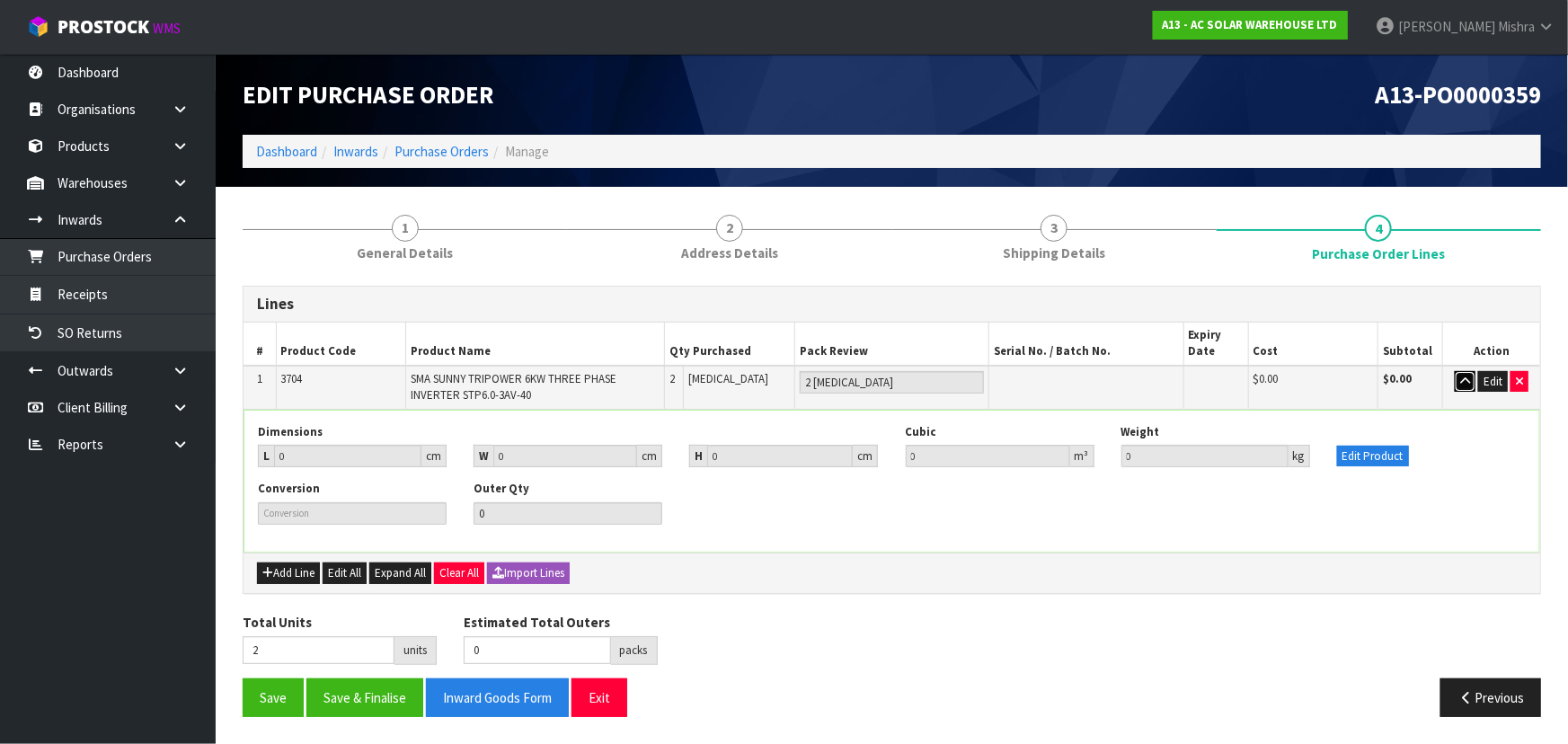
click at [1470, 380] on button "button" at bounding box center [1465, 382] width 21 height 22
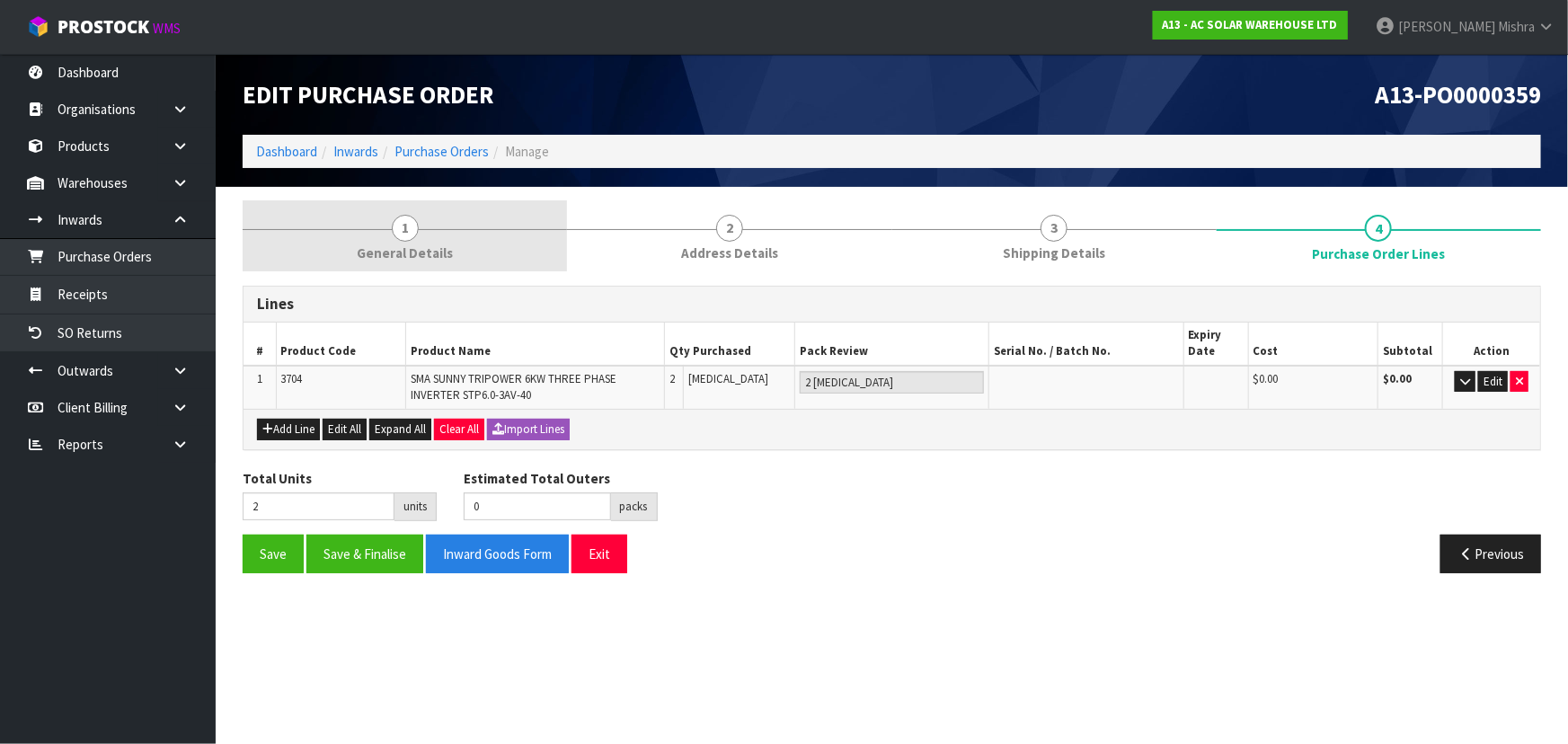
click at [395, 244] on span "General Details" at bounding box center [404, 253] width 97 height 19
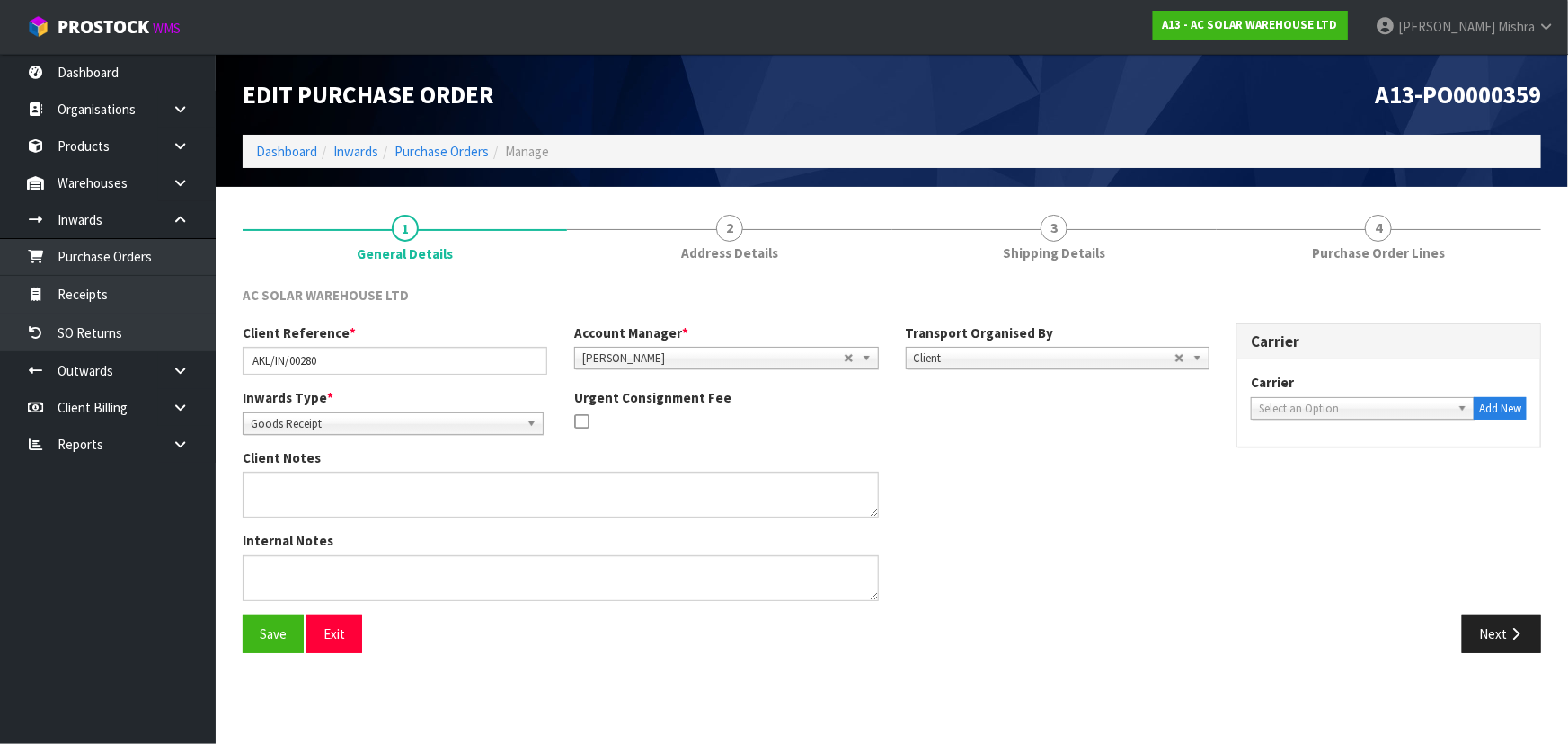
click at [1276, 412] on span "Select an Option" at bounding box center [1354, 409] width 191 height 22
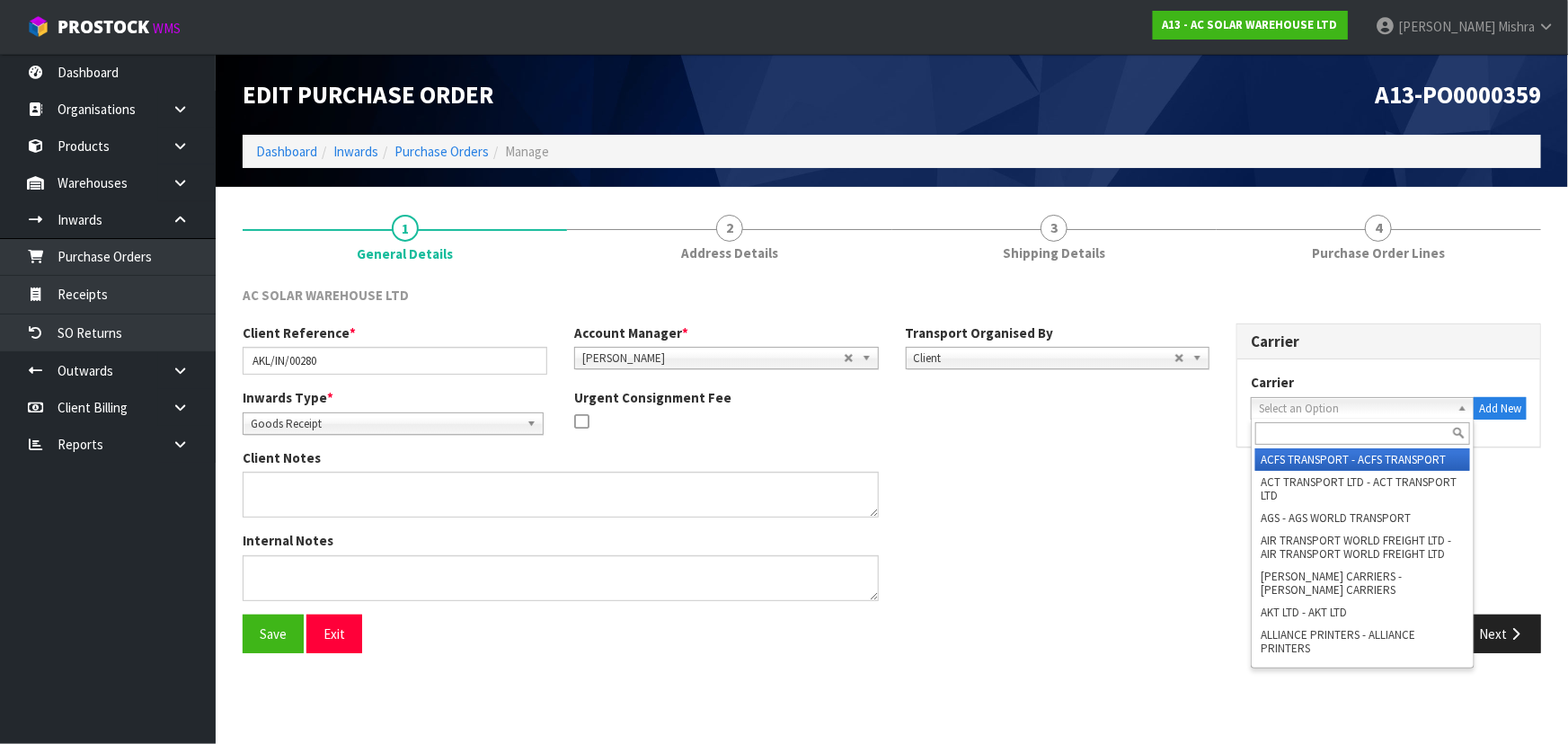
click at [1273, 434] on input "text" at bounding box center [1362, 433] width 215 height 23
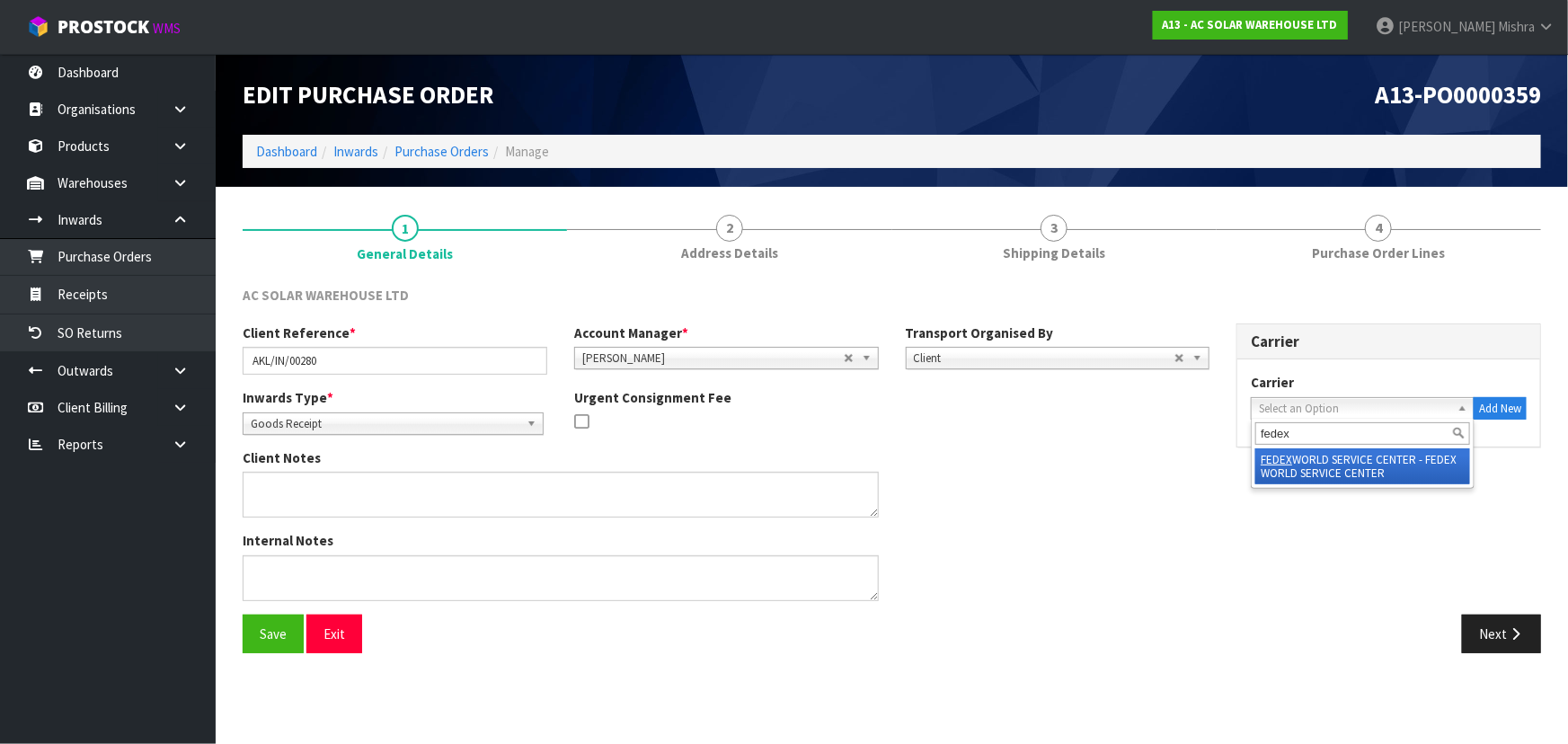
type input "fedex"
click at [1314, 476] on li "FEDEX WORLD SERVICE CENTER - FEDEX WORLD SERVICE CENTER" at bounding box center [1362, 466] width 215 height 36
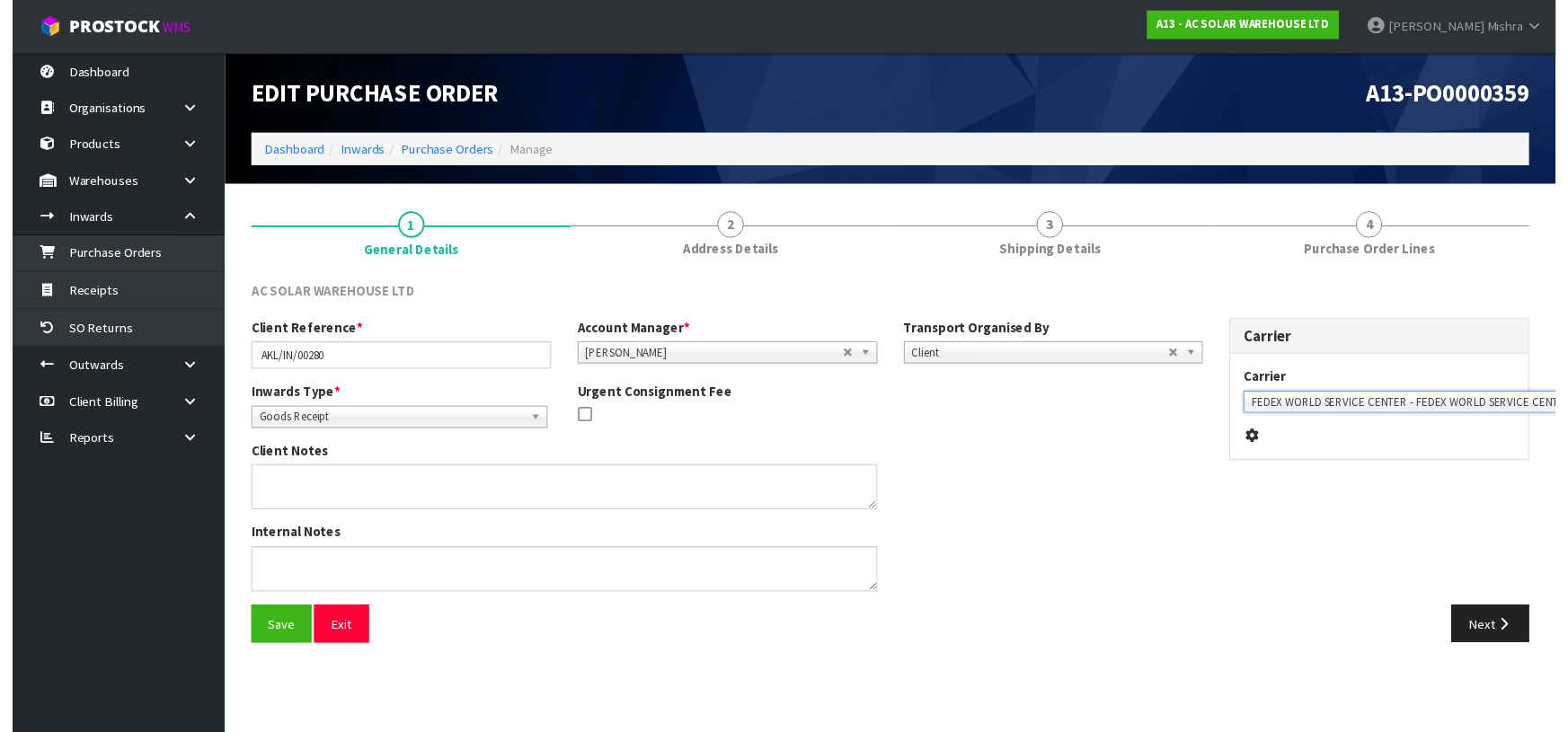
scroll to position [0, 40]
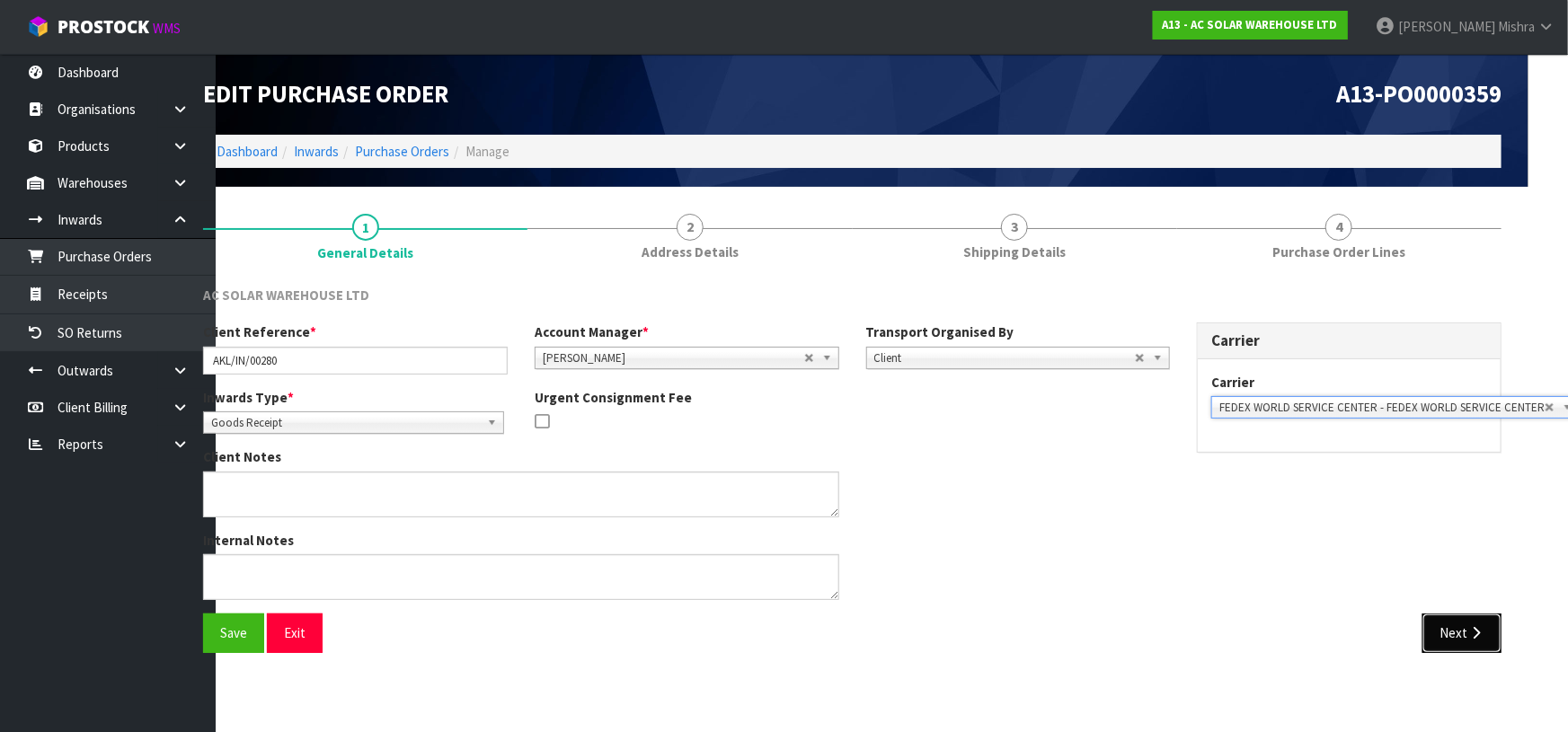
click at [1468, 623] on button "Next" at bounding box center [1461, 633] width 79 height 39
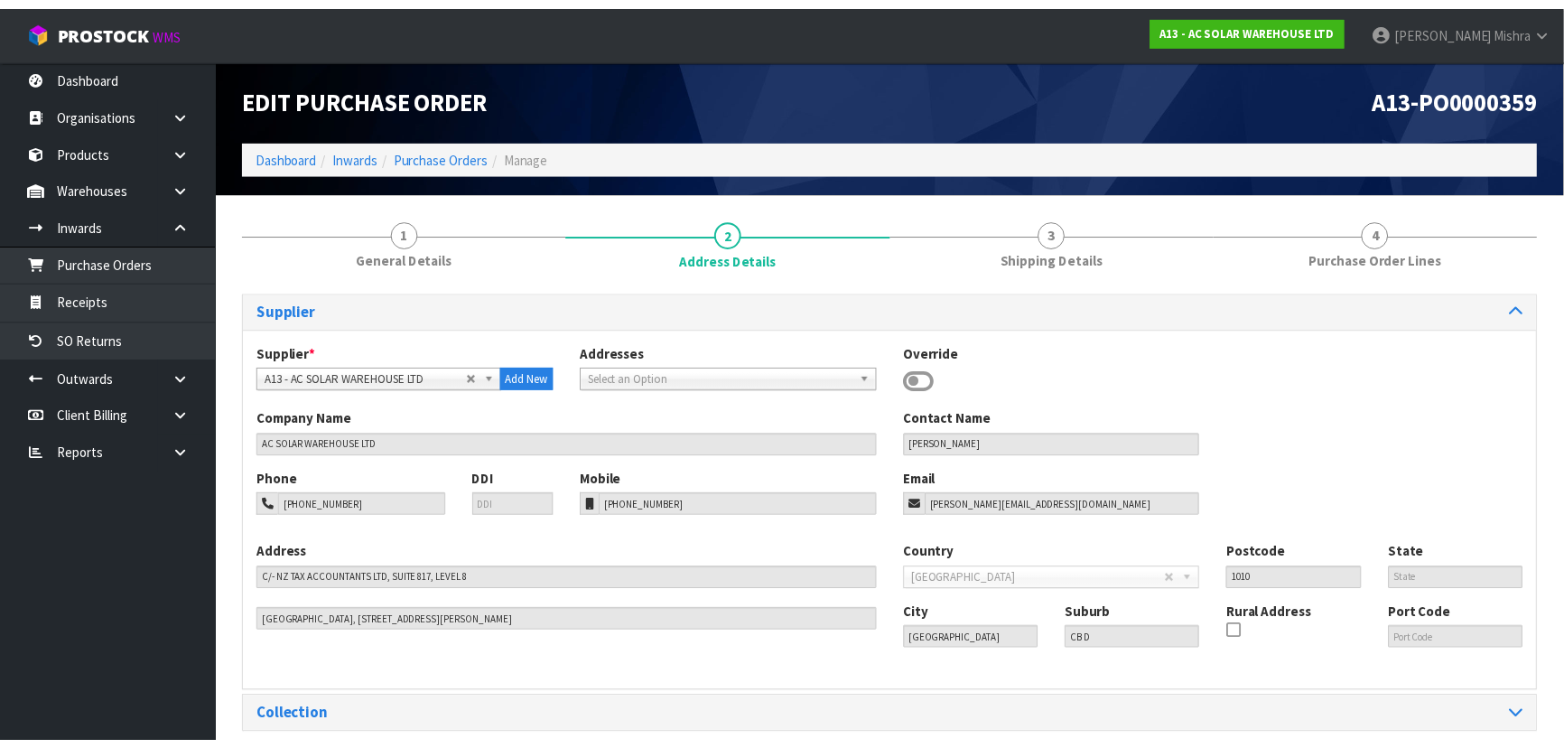
scroll to position [0, 0]
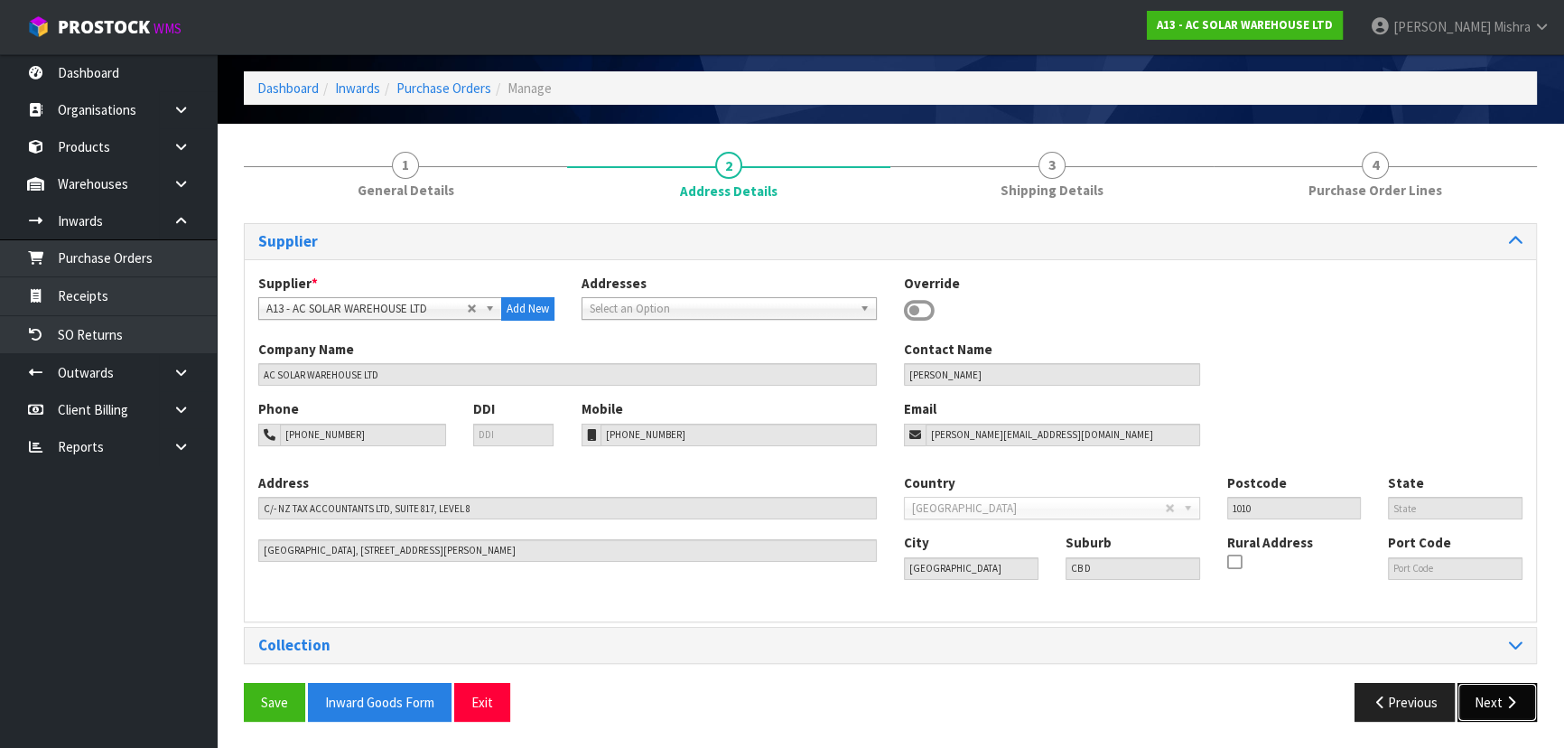
click at [1507, 702] on icon "button" at bounding box center [1511, 702] width 17 height 14
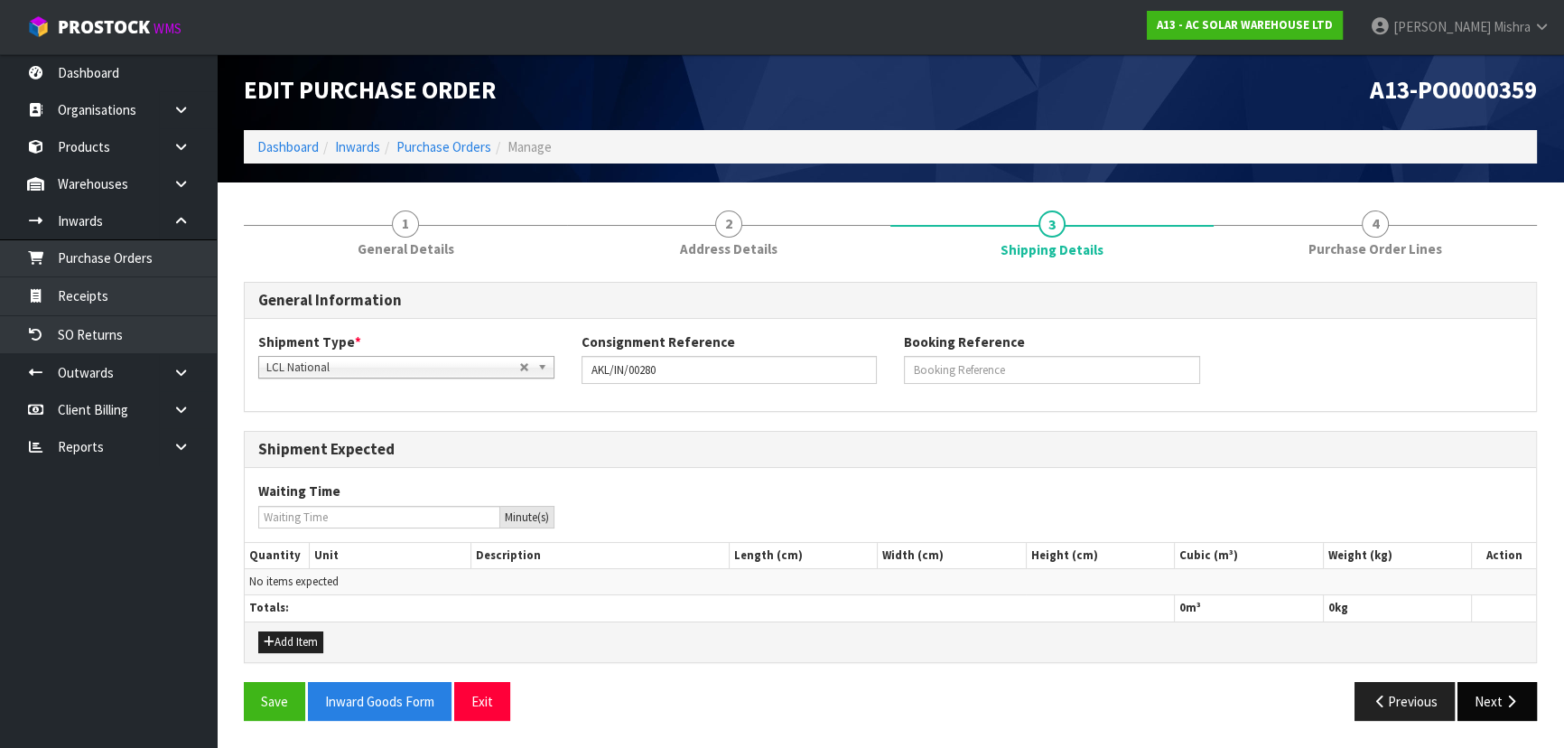
scroll to position [4, 0]
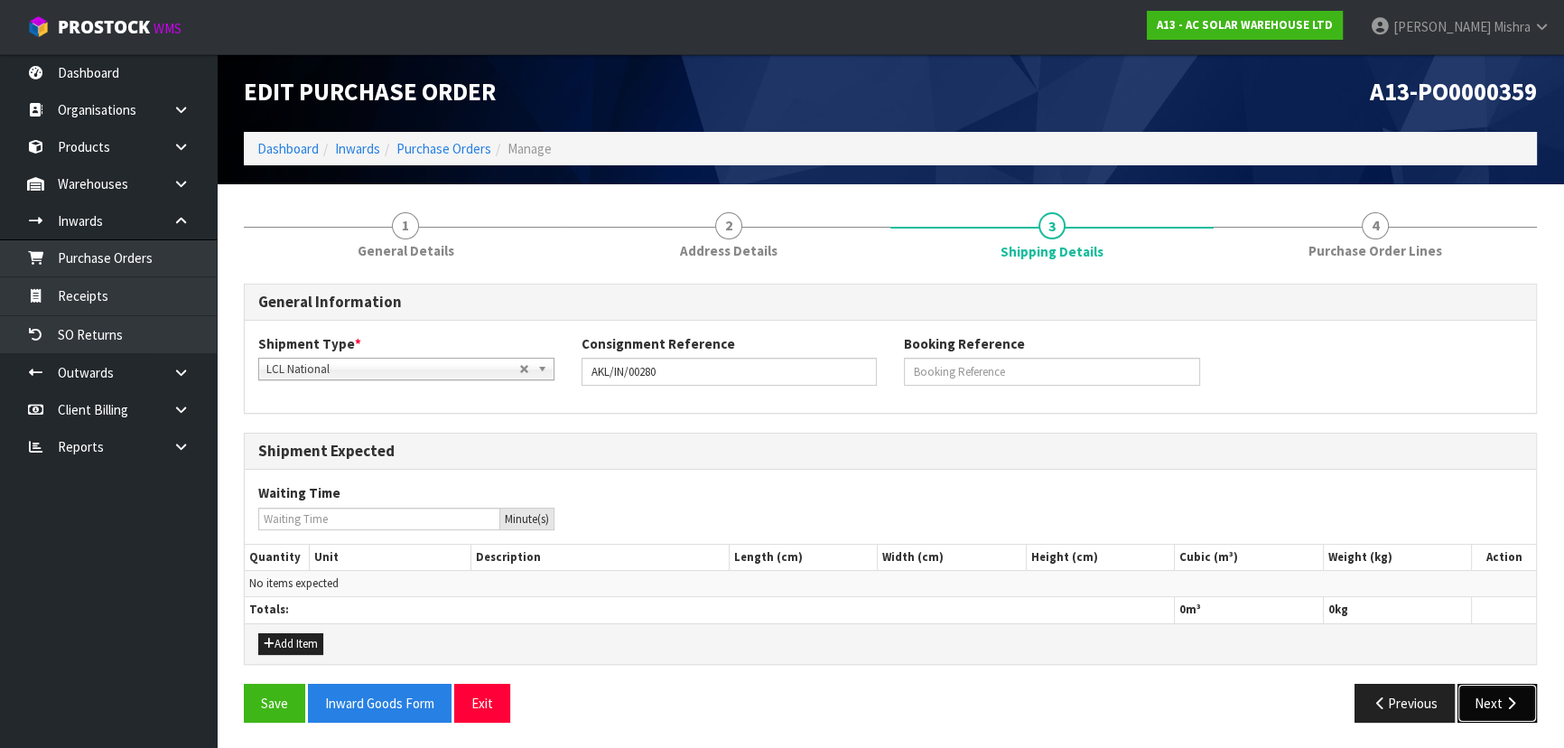
click at [1481, 707] on button "Next" at bounding box center [1496, 703] width 79 height 39
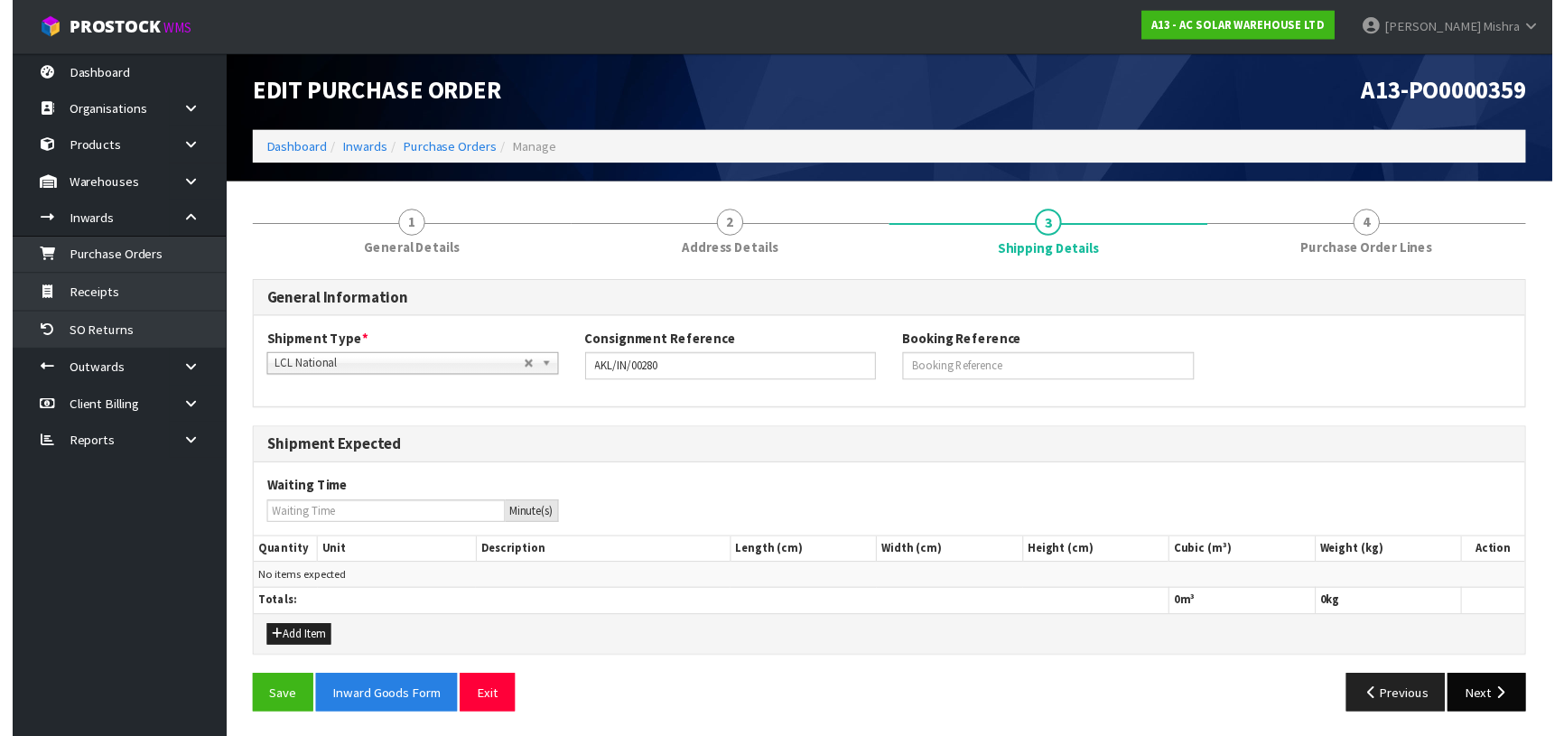
scroll to position [0, 0]
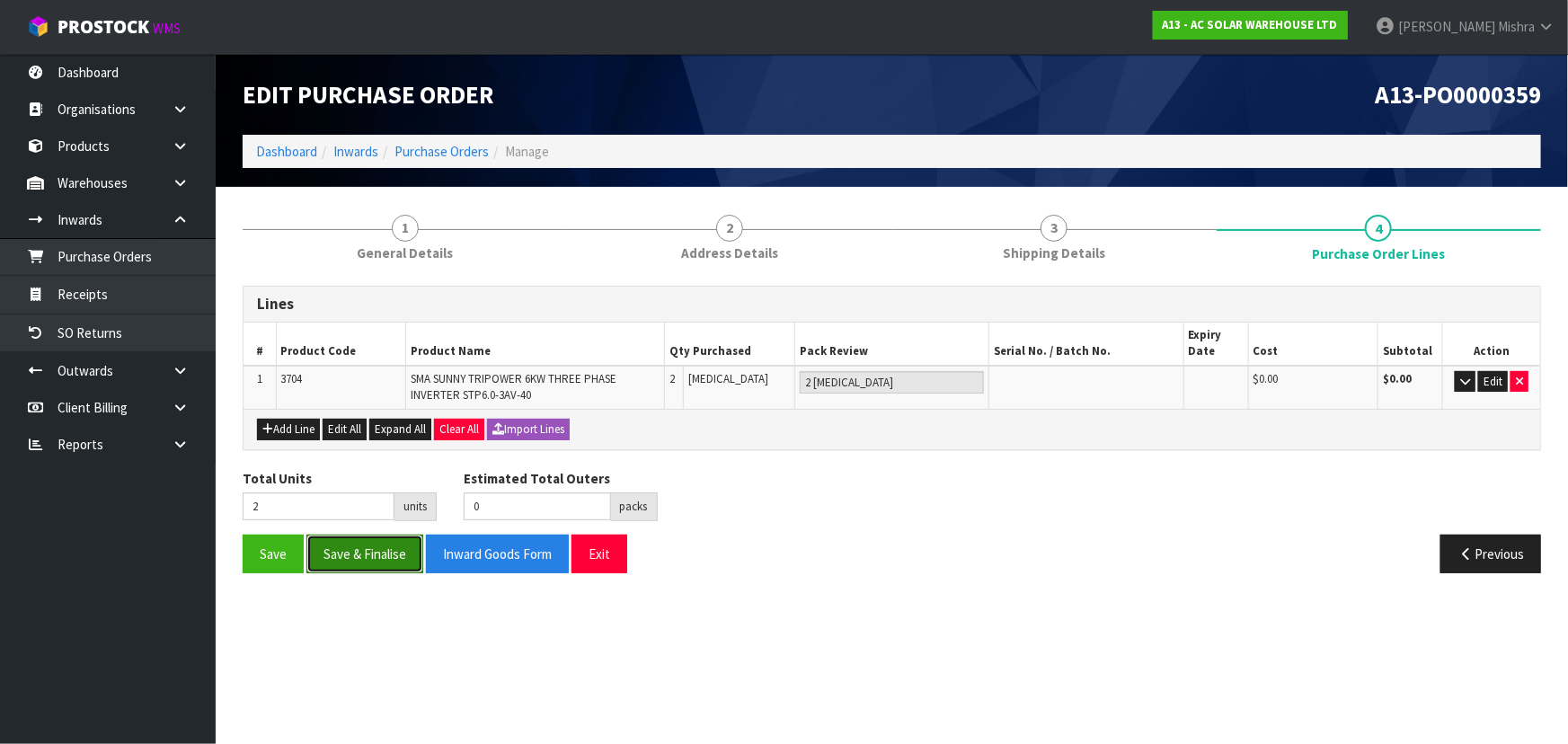
click at [328, 547] on button "Save & Finalise" at bounding box center [364, 553] width 116 height 39
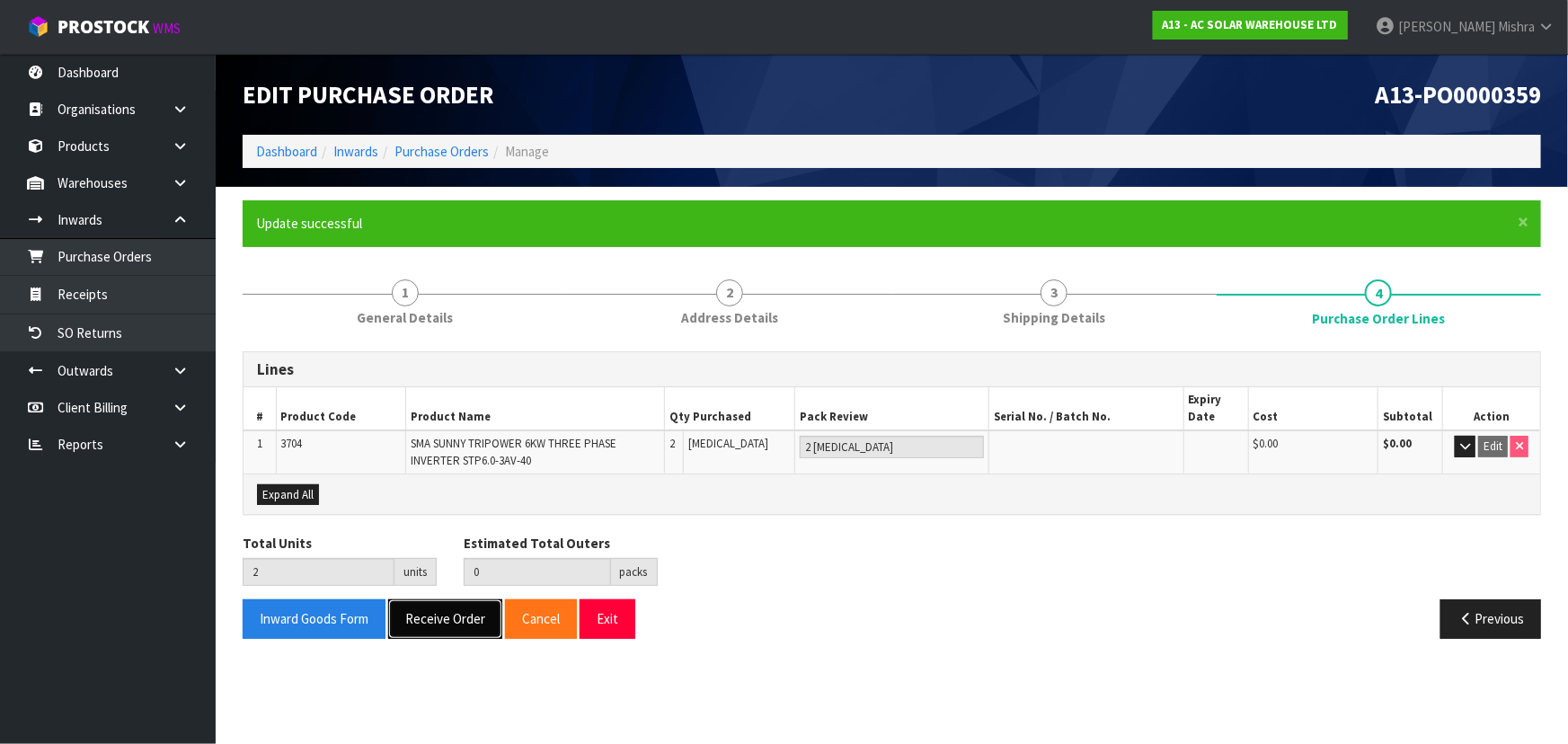
click at [425, 606] on button "Receive Order" at bounding box center [445, 618] width 114 height 39
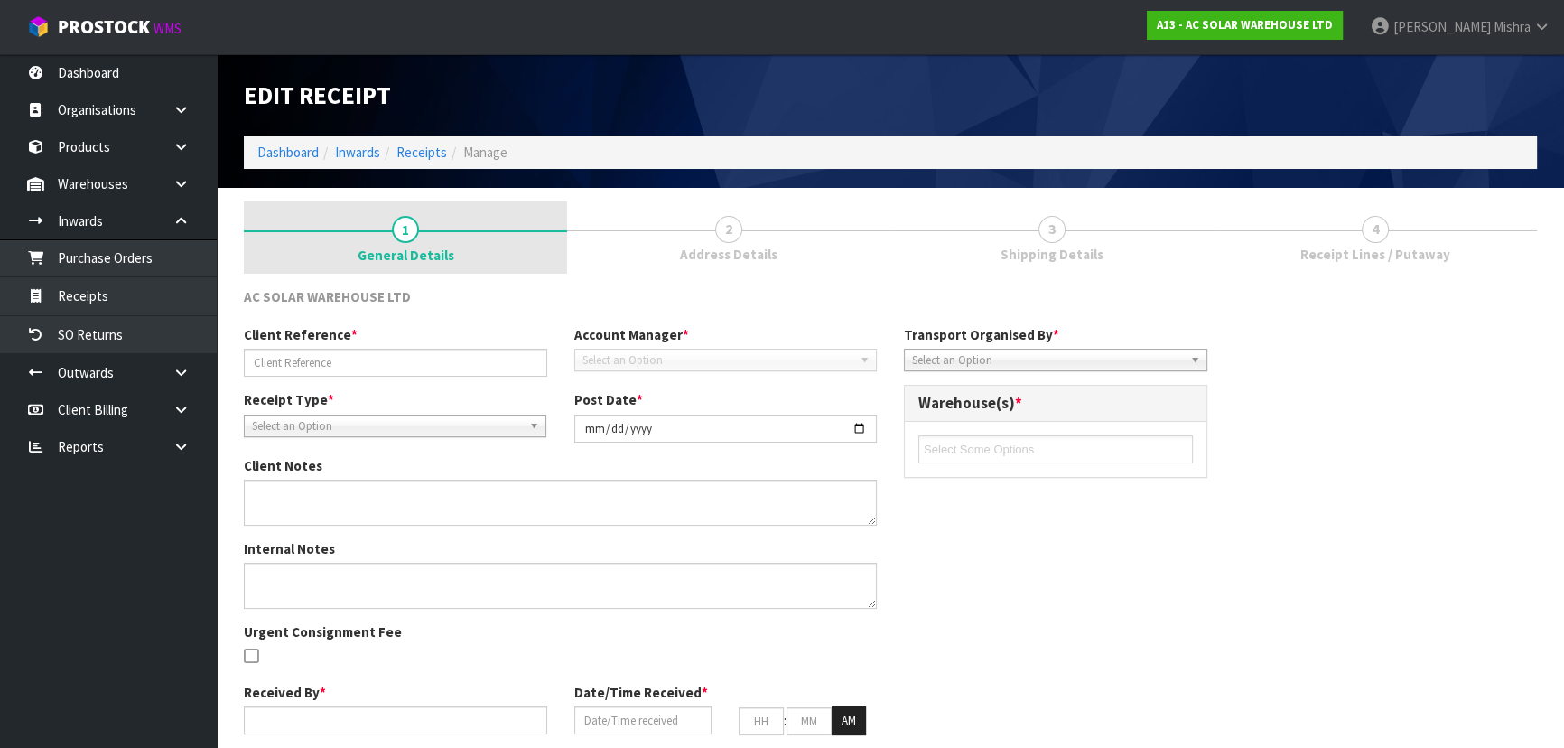
type input "AKL/IN/00280"
type input "[DATE]"
type input "[PERSON_NAME]"
type input "[DATE]"
type input "03"
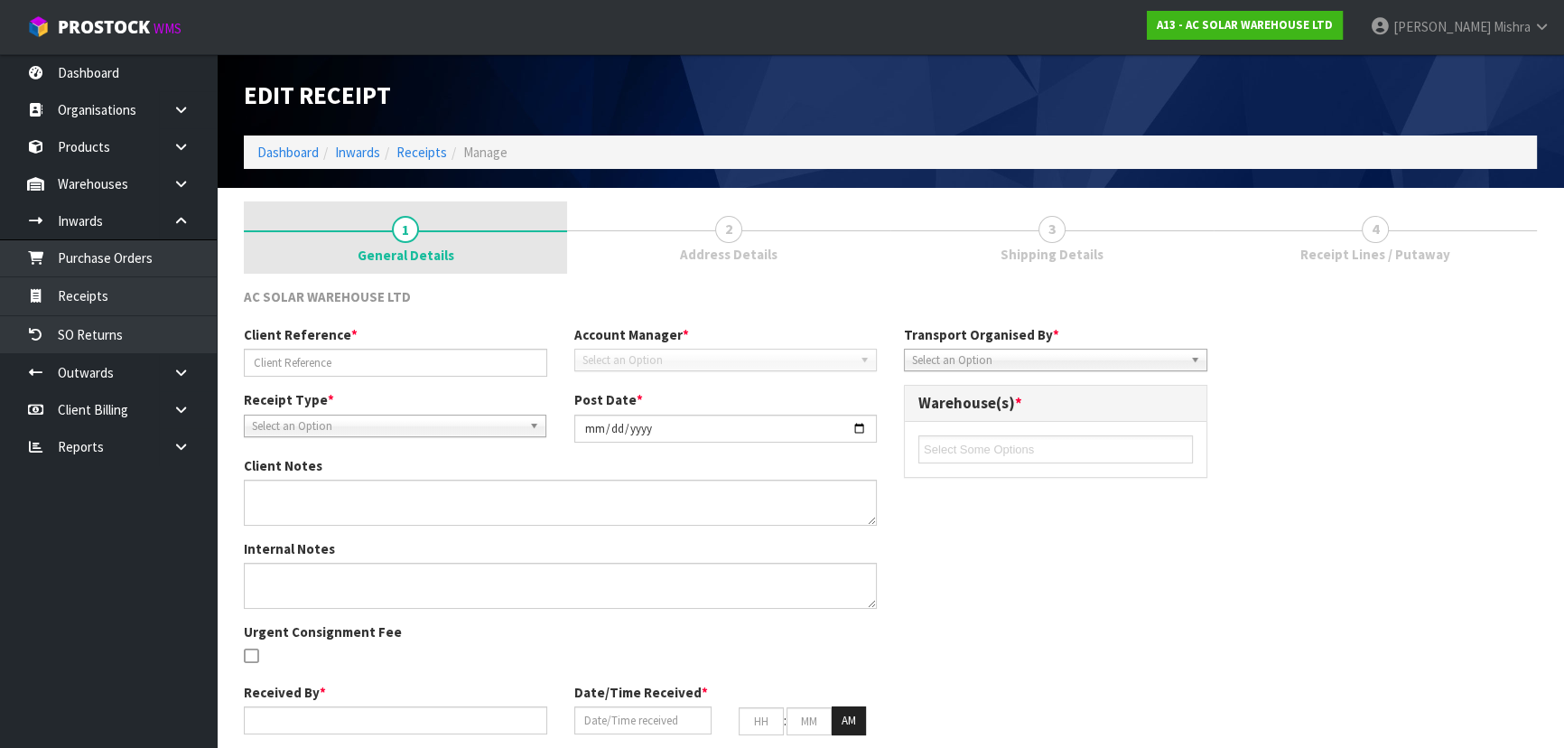
type input "43"
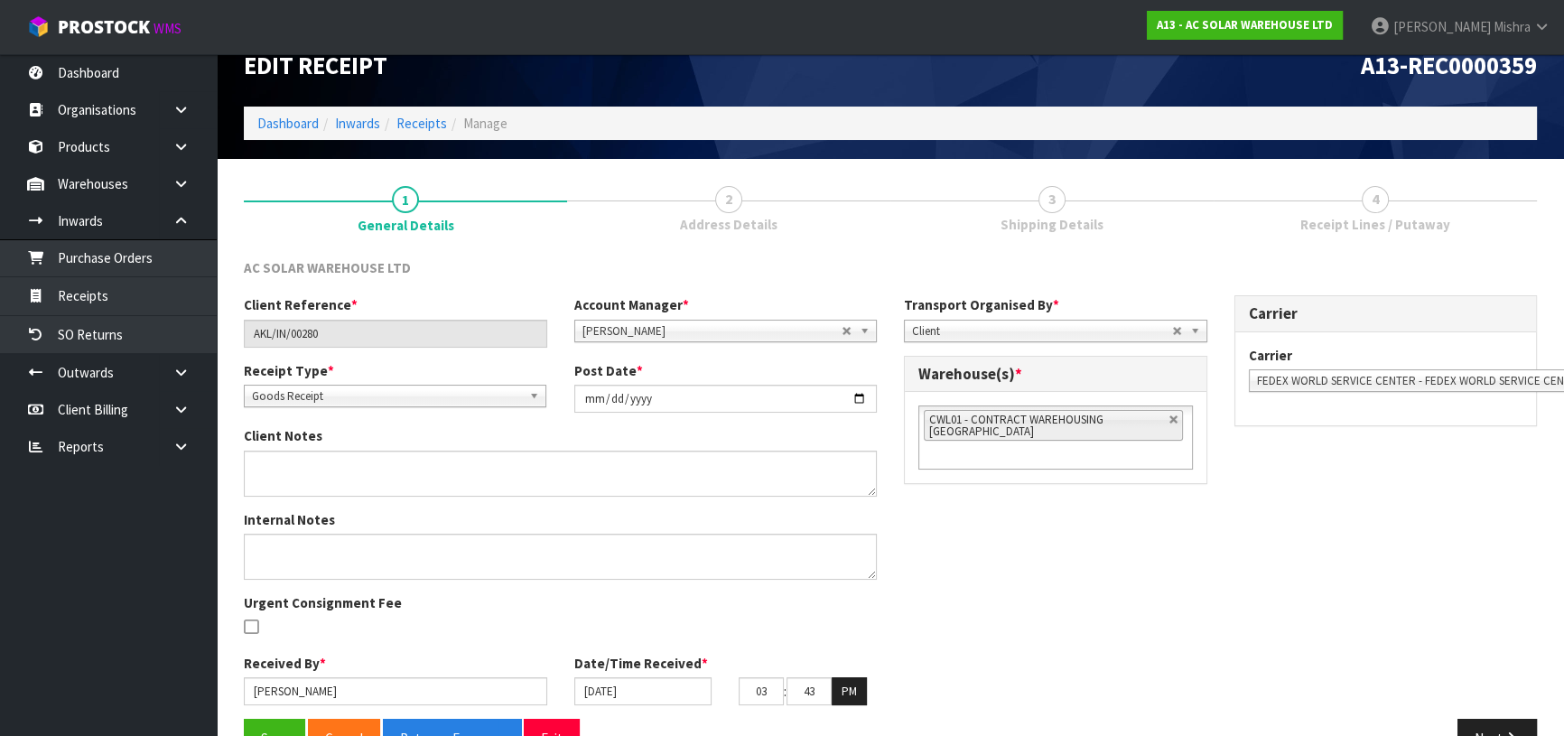
scroll to position [78, 0]
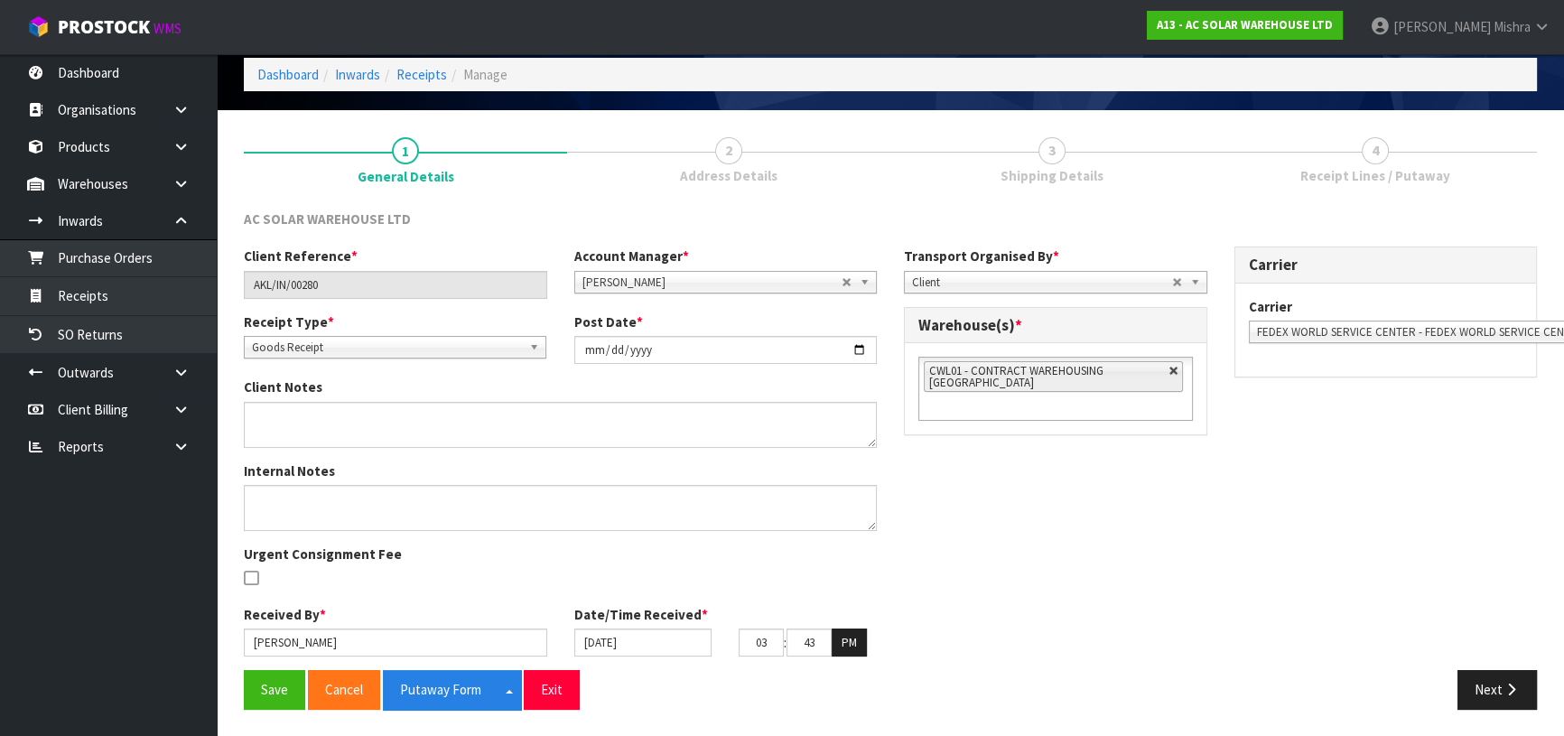
click at [1170, 368] on link at bounding box center [1173, 371] width 11 height 11
type input "Select Some Options"
click at [1111, 381] on ul at bounding box center [1055, 371] width 274 height 28
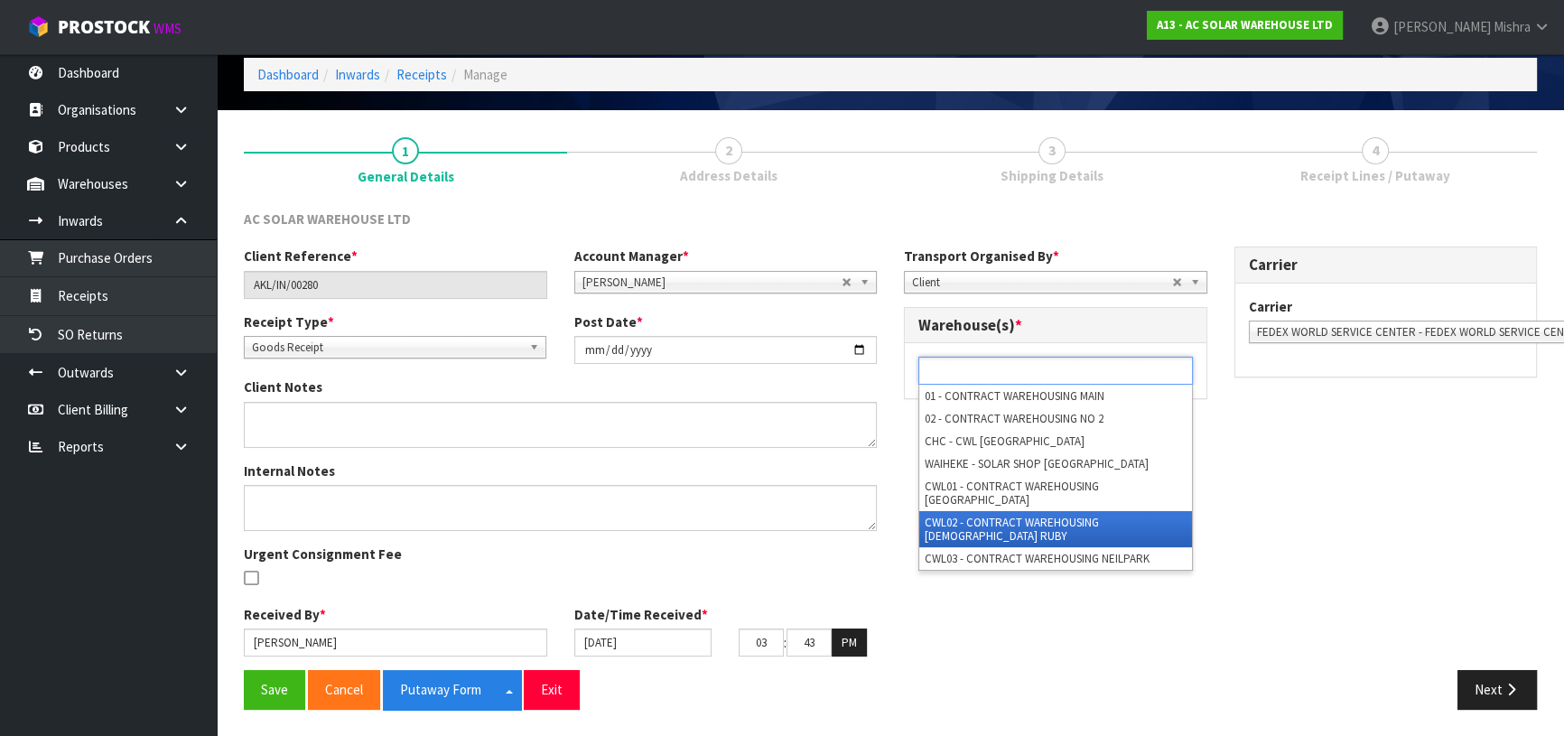
click at [1070, 511] on li "CWL02 - CONTRACT WAREHOUSING [DEMOGRAPHIC_DATA] RUBY" at bounding box center [1055, 529] width 273 height 36
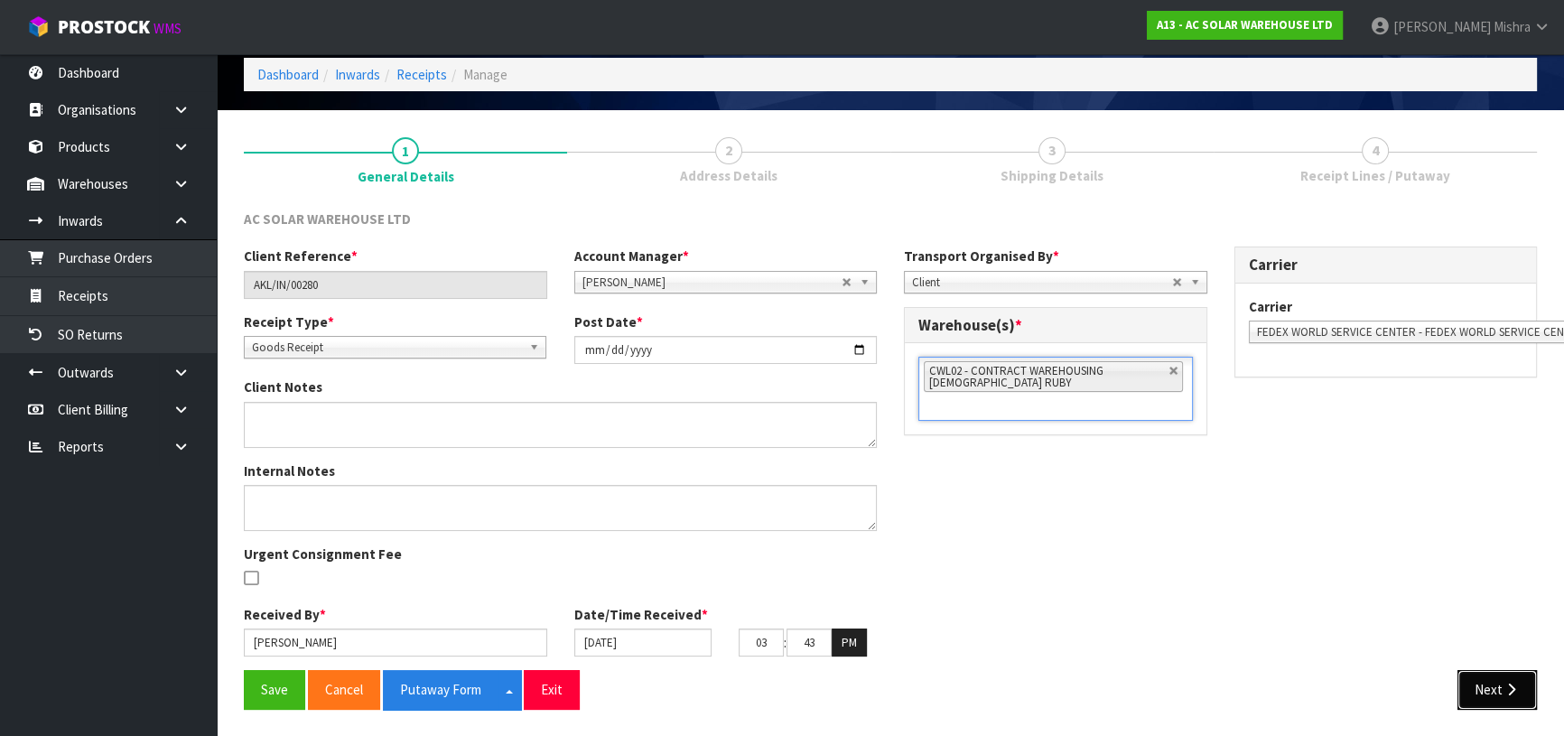
click at [1503, 684] on icon "button" at bounding box center [1511, 690] width 17 height 14
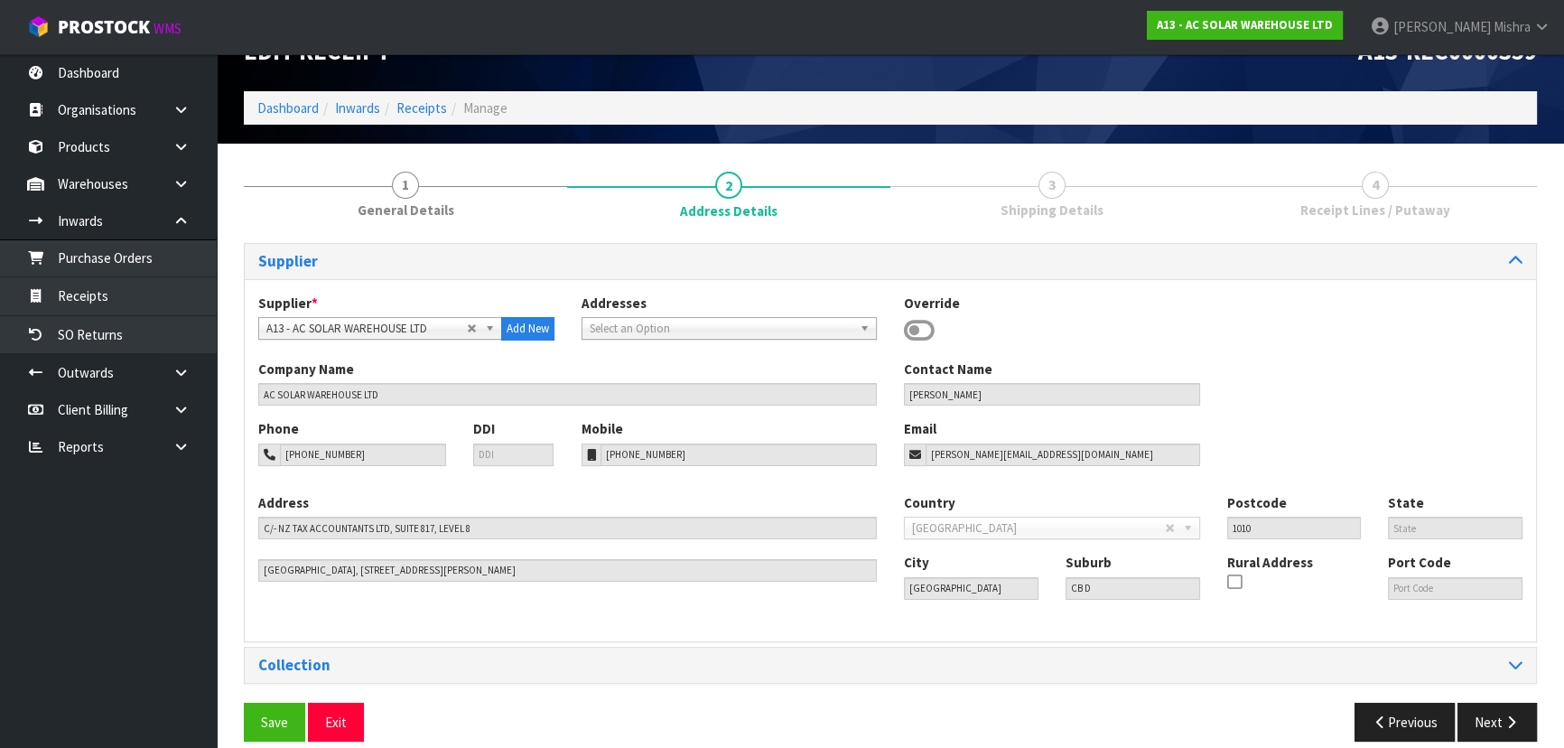
scroll to position [64, 0]
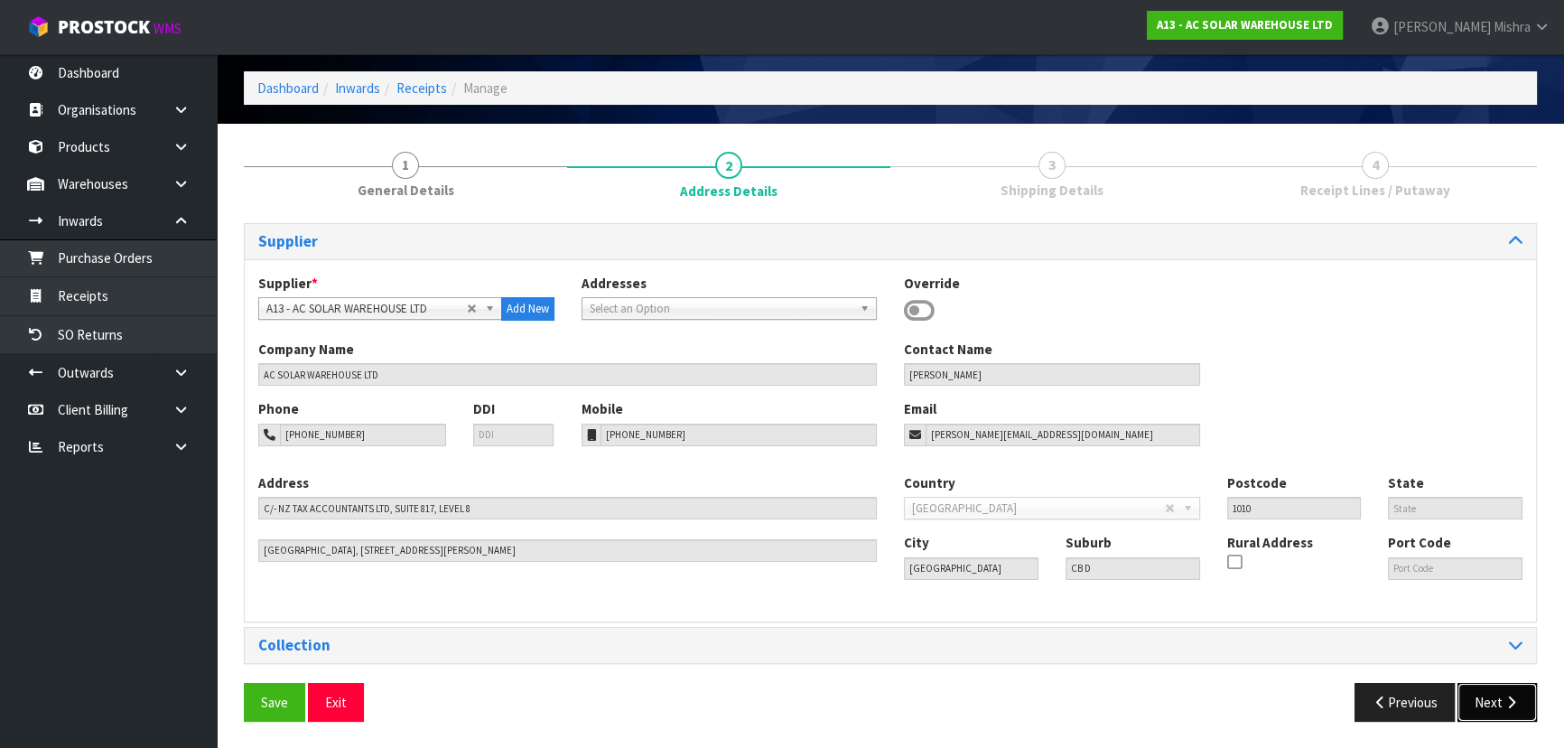
click at [1508, 683] on button "Next" at bounding box center [1496, 702] width 79 height 39
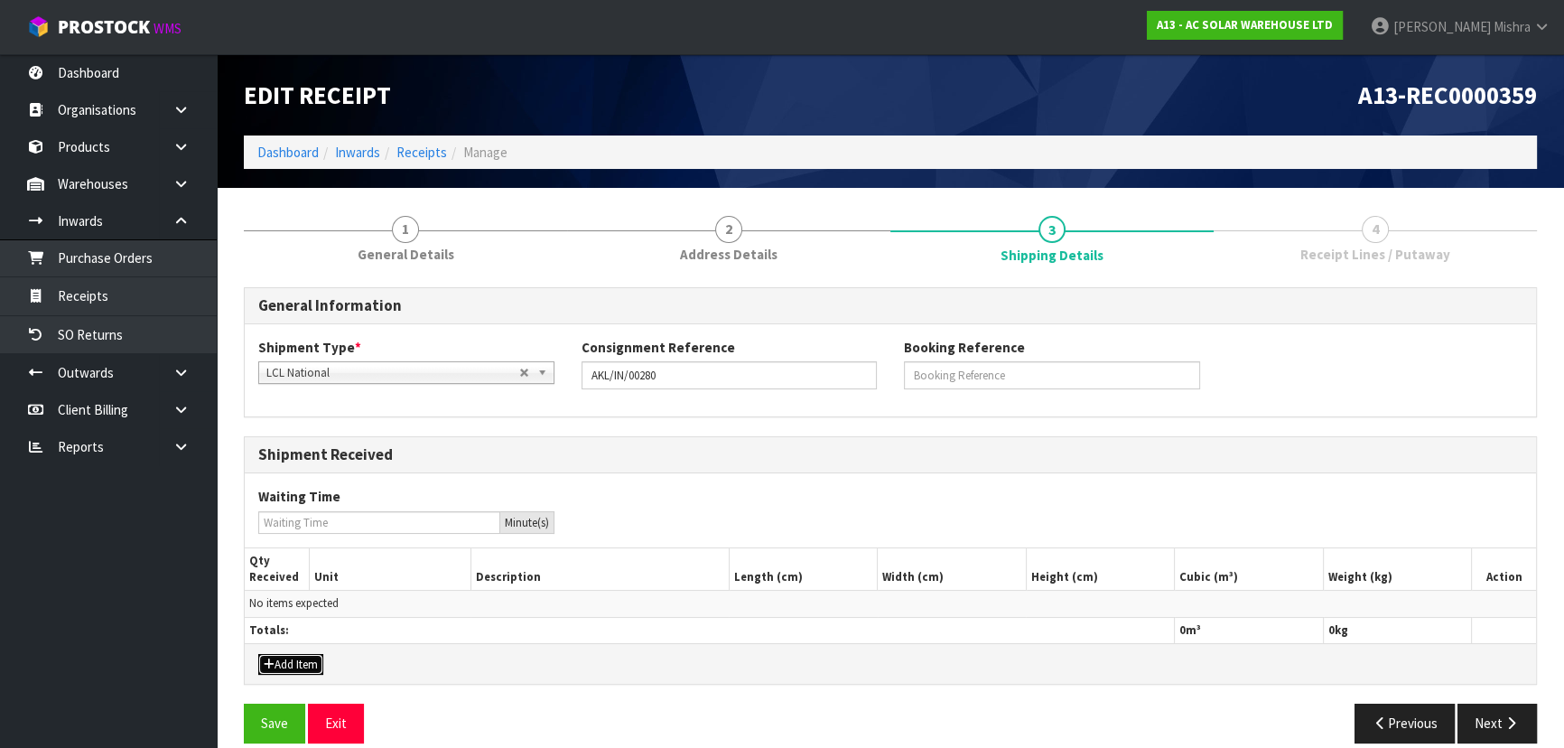
click at [309, 664] on button "Add Item" at bounding box center [290, 665] width 65 height 22
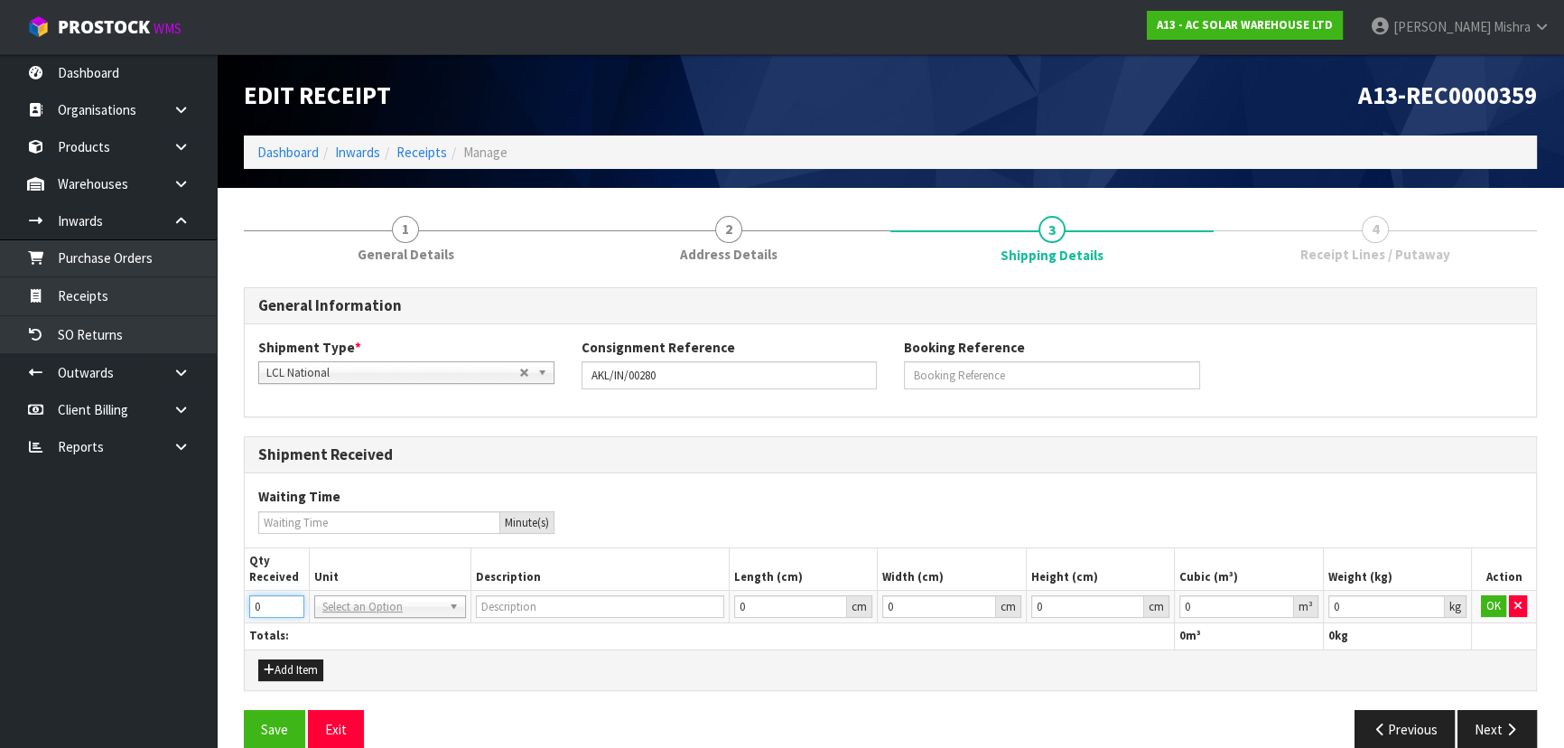
drag, startPoint x: 256, startPoint y: 605, endPoint x: 229, endPoint y: 596, distance: 27.7
click at [230, 596] on div "1 General Details 2 Address Details 3 Shipping Details 4 Receipt Lines / Putawa…" at bounding box center [890, 481] width 1320 height 561
type input "2"
click at [343, 591] on td "BAG BAR BSK BIN BTL BOX BDL CAB CGE CTN CSE COI CRA CRT CBE CYL DRM JAR MTR PKG…" at bounding box center [391, 607] width 162 height 33
click at [352, 627] on input "text" at bounding box center [390, 631] width 143 height 23
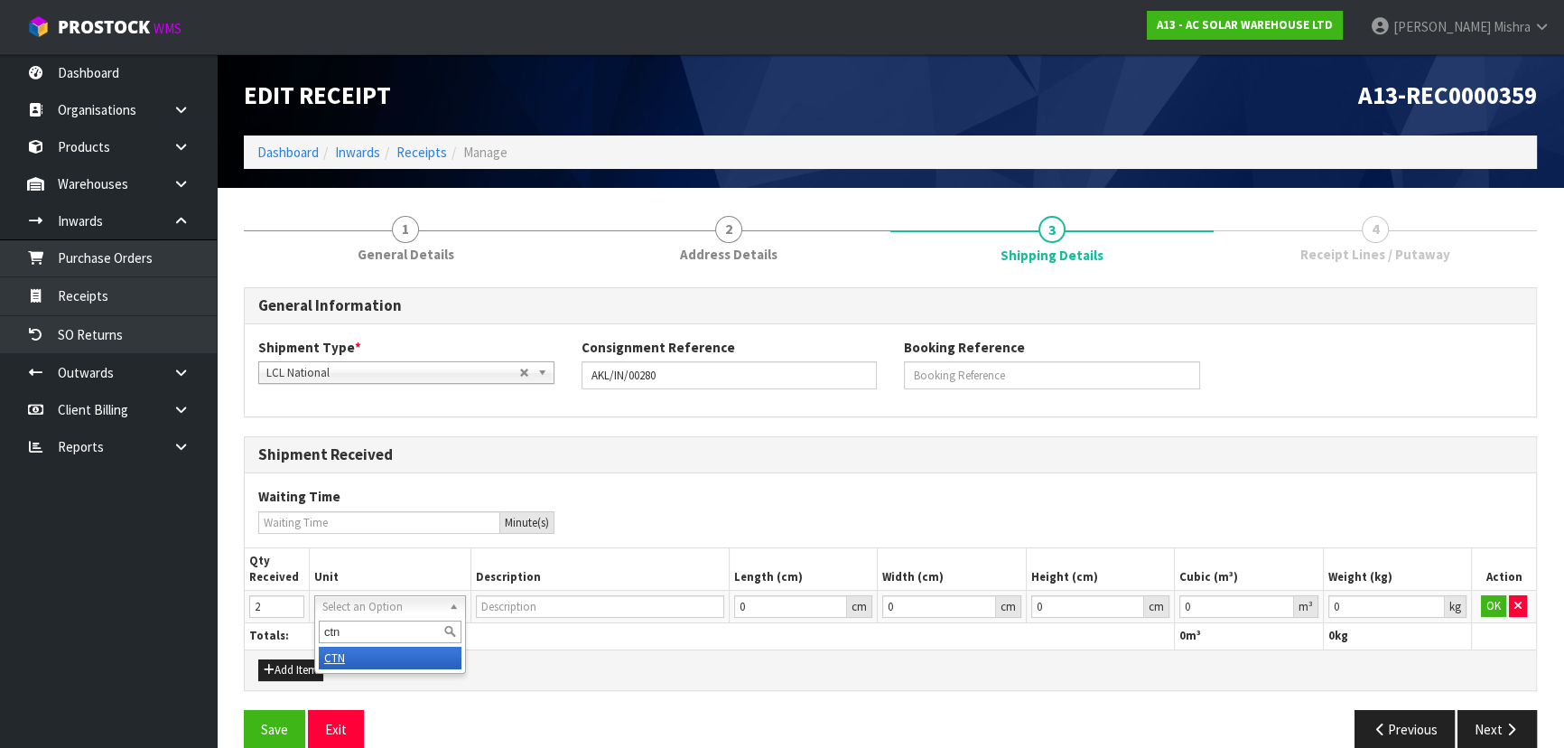
type input "ctn"
type input "CARTON"
type input "0.000001"
click at [1282, 601] on input "0.000001" at bounding box center [1236, 606] width 114 height 23
type input "0.001"
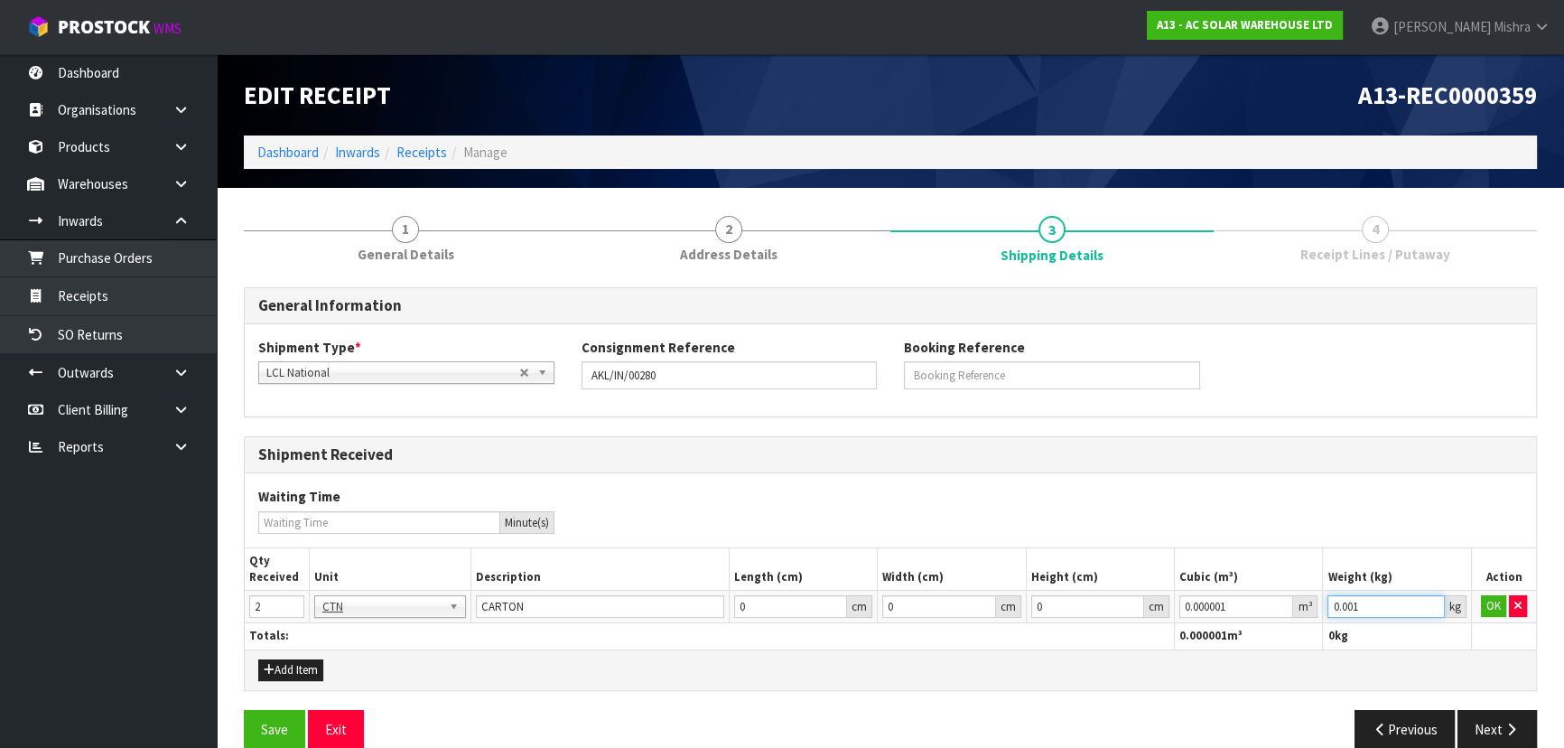
click at [1432, 599] on input "0.001" at bounding box center [1385, 606] width 116 height 23
click at [1493, 605] on button "OK" at bounding box center [1493, 606] width 25 height 22
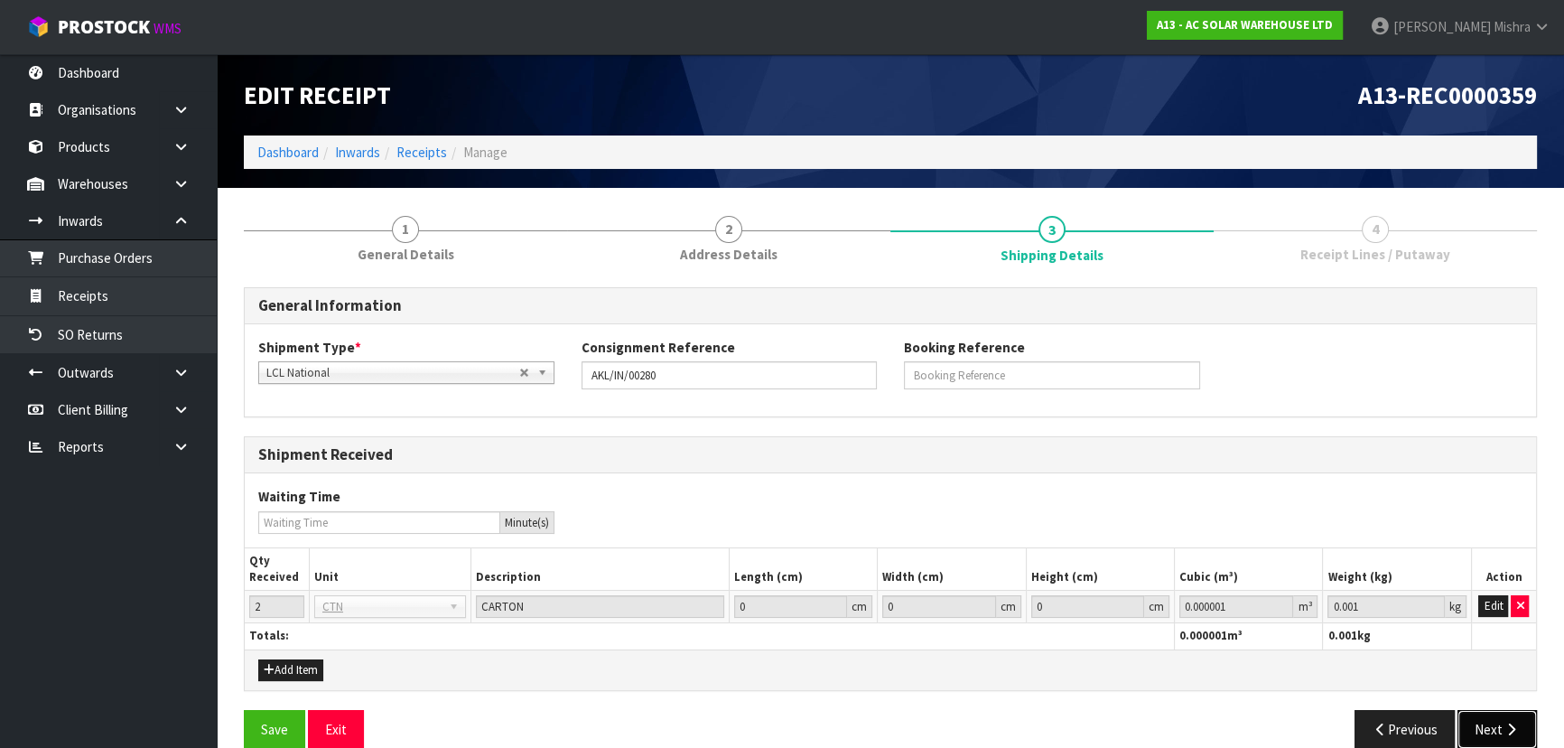
click at [1504, 719] on button "Next" at bounding box center [1496, 729] width 79 height 39
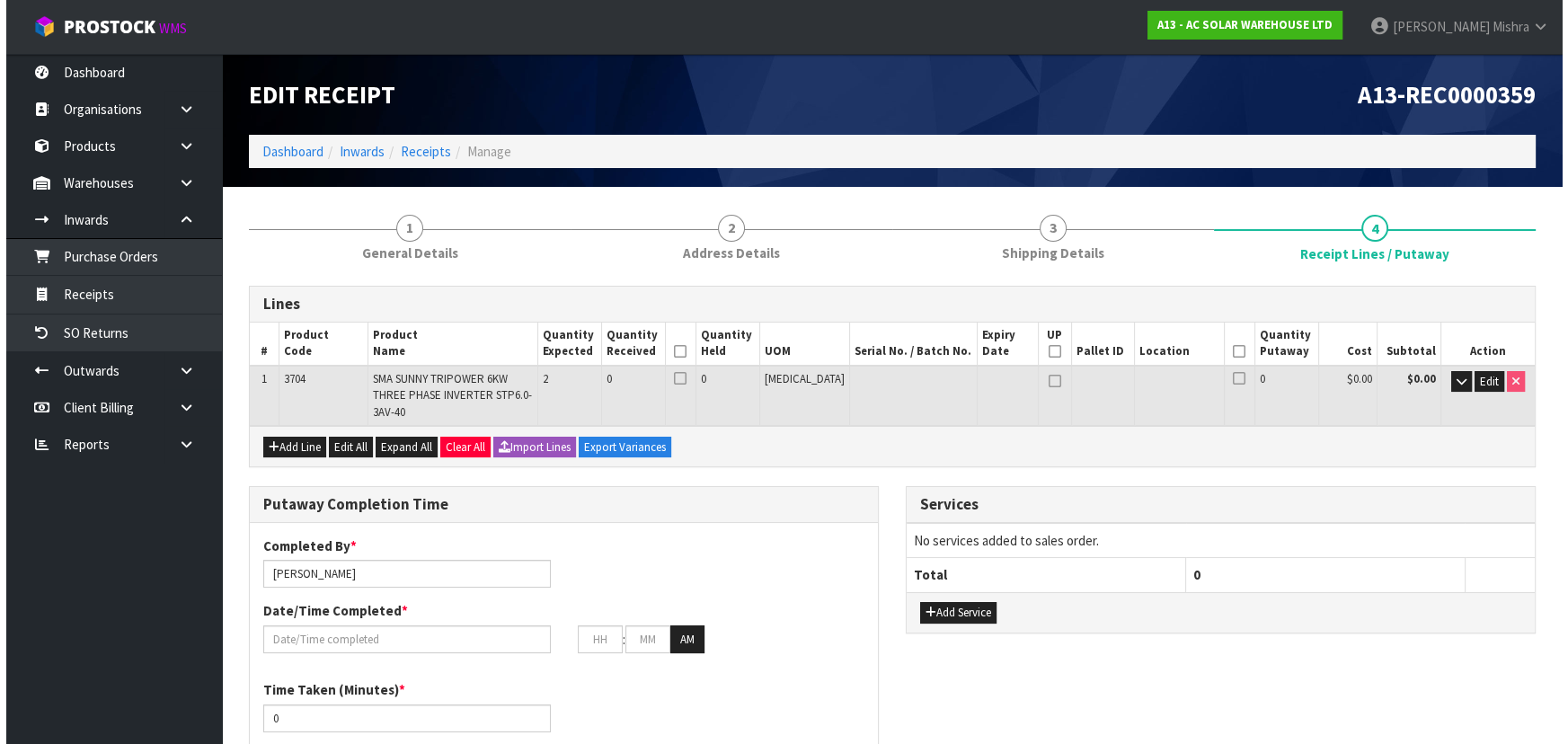
scroll to position [81, 0]
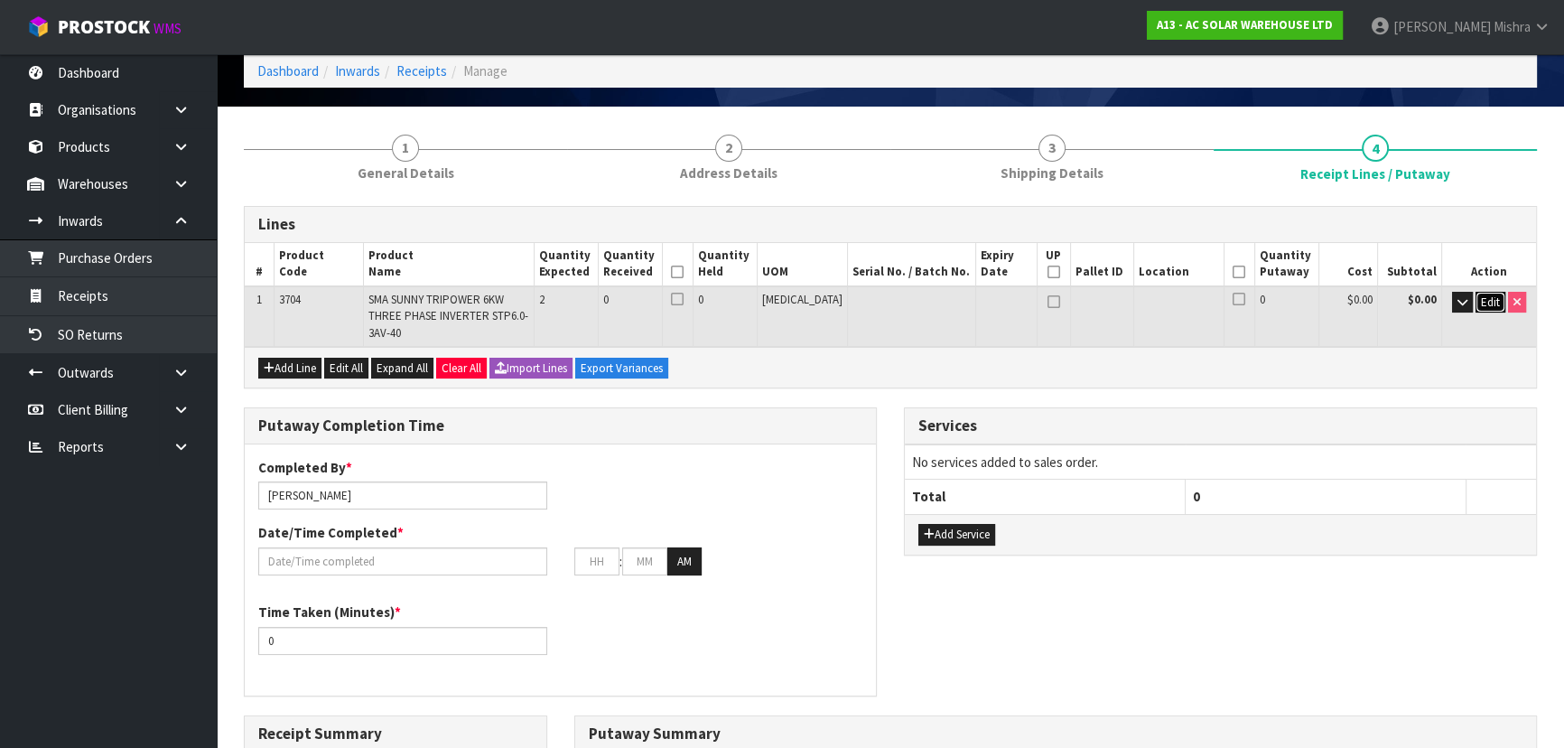
click at [1481, 301] on span "Edit" at bounding box center [1490, 301] width 19 height 15
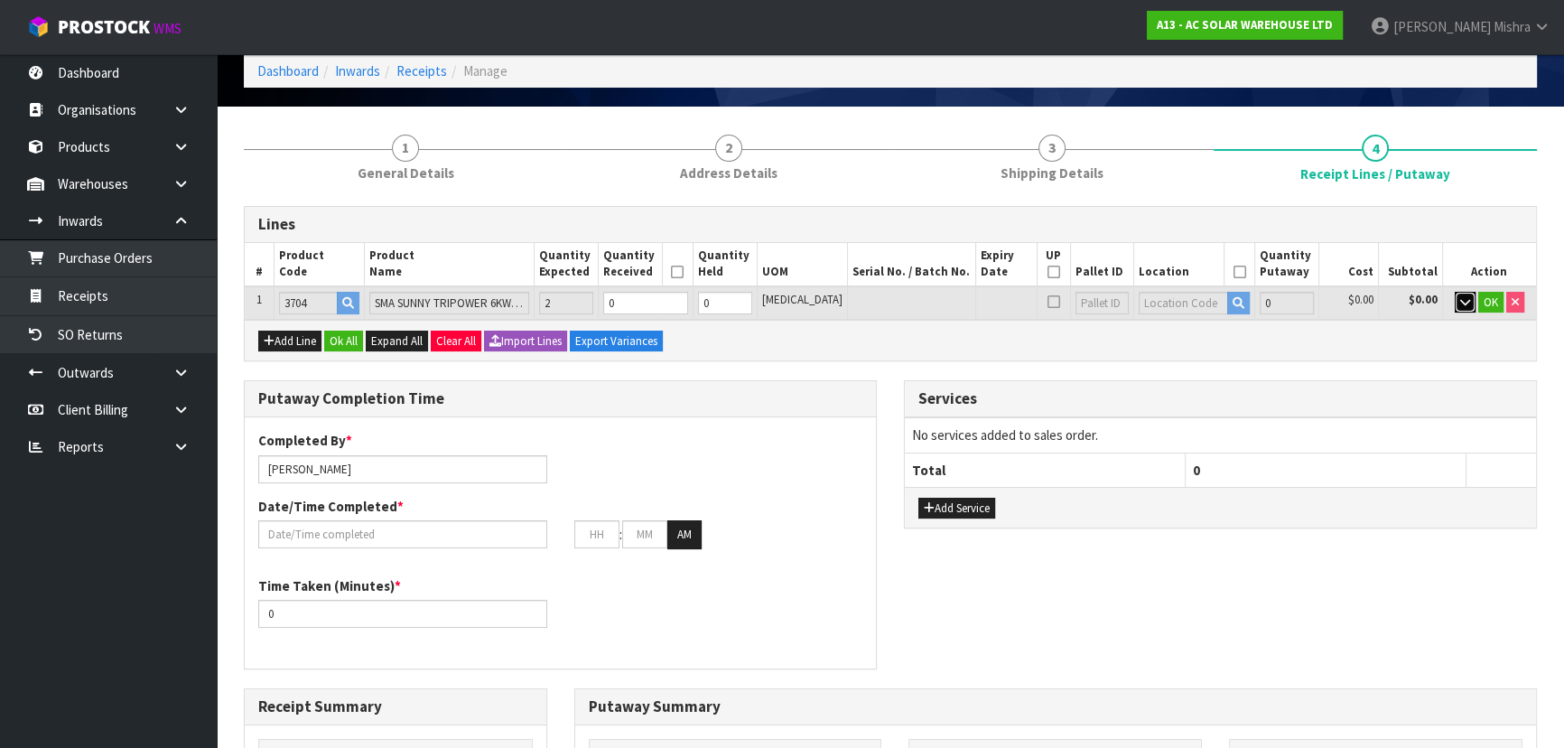
click at [1456, 298] on button "button" at bounding box center [1465, 303] width 21 height 22
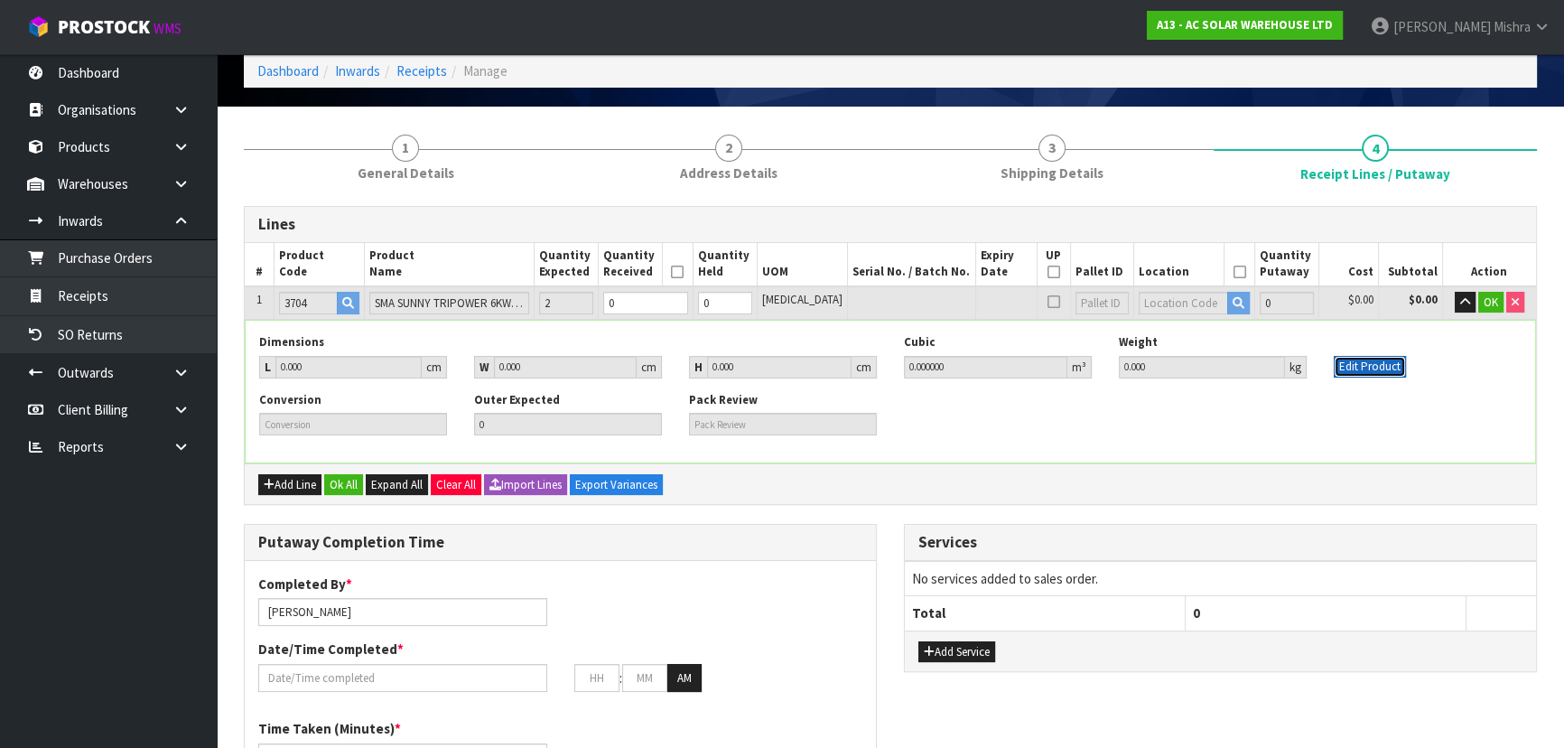
click at [1369, 361] on button "Edit Product" at bounding box center [1370, 367] width 72 height 22
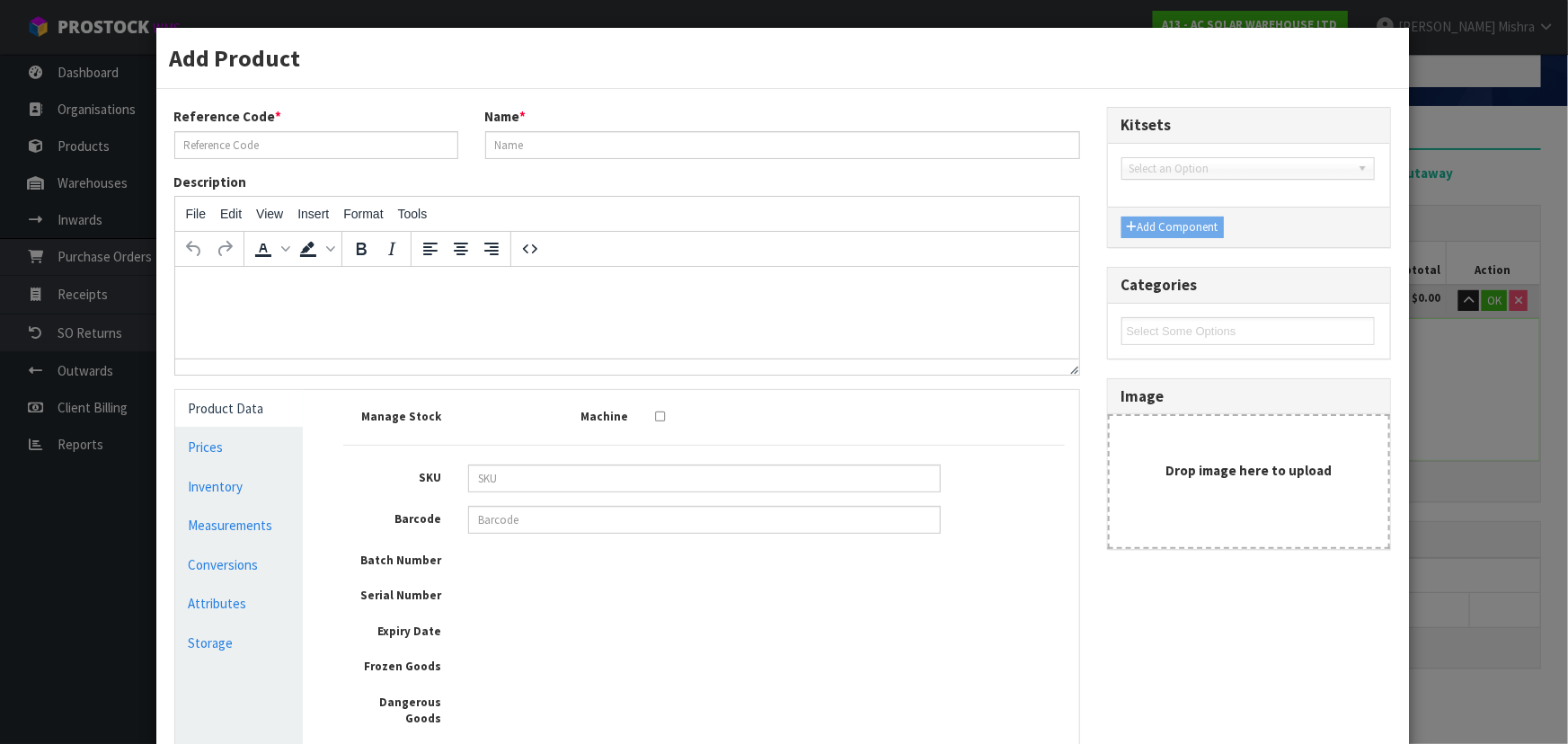
type input "3704"
type input "SMA SUNNY TRIPOWER 6KW THREE PHASE INVERTER STP6.0-3AV-40"
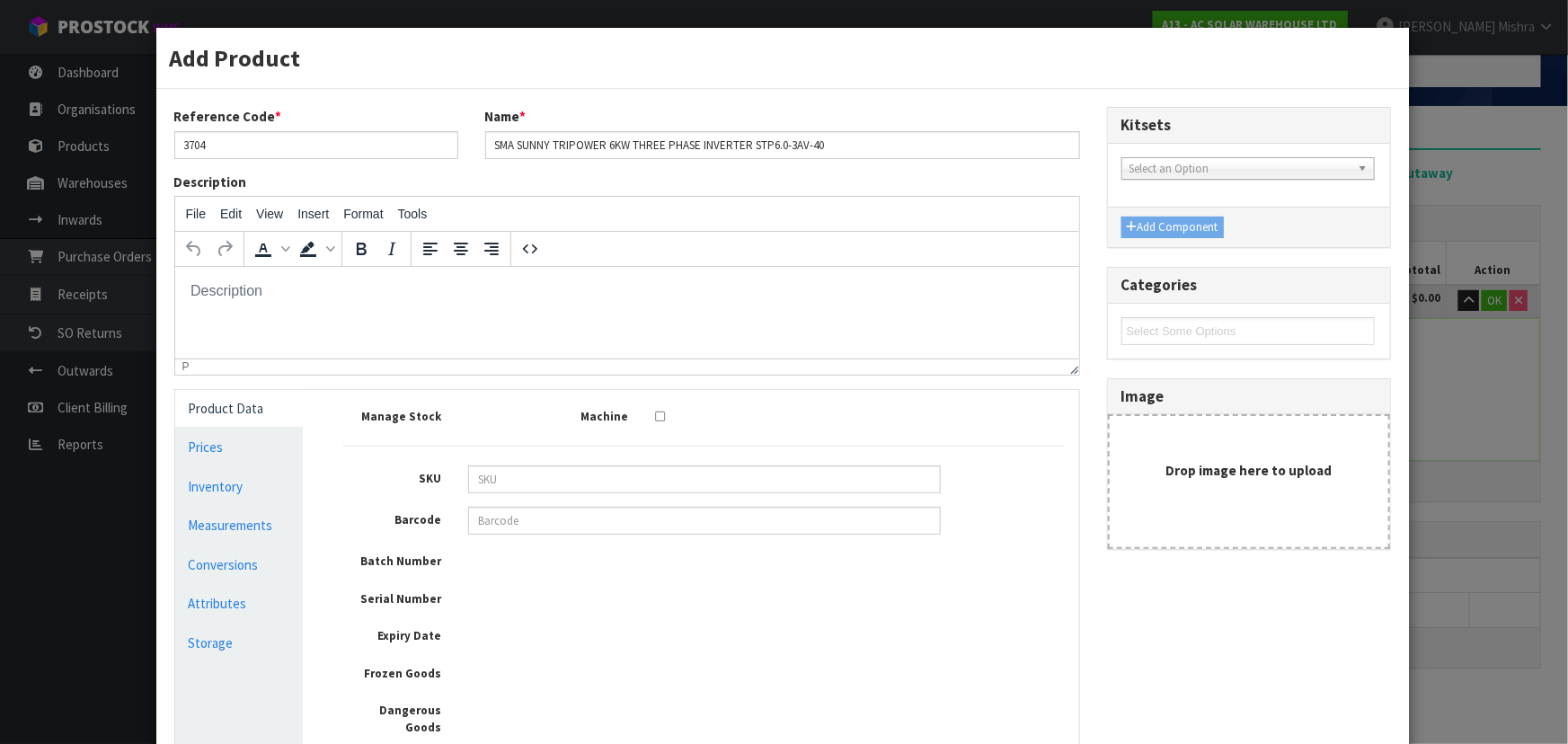
scroll to position [0, 0]
click at [270, 523] on link "Measurements" at bounding box center [239, 524] width 128 height 37
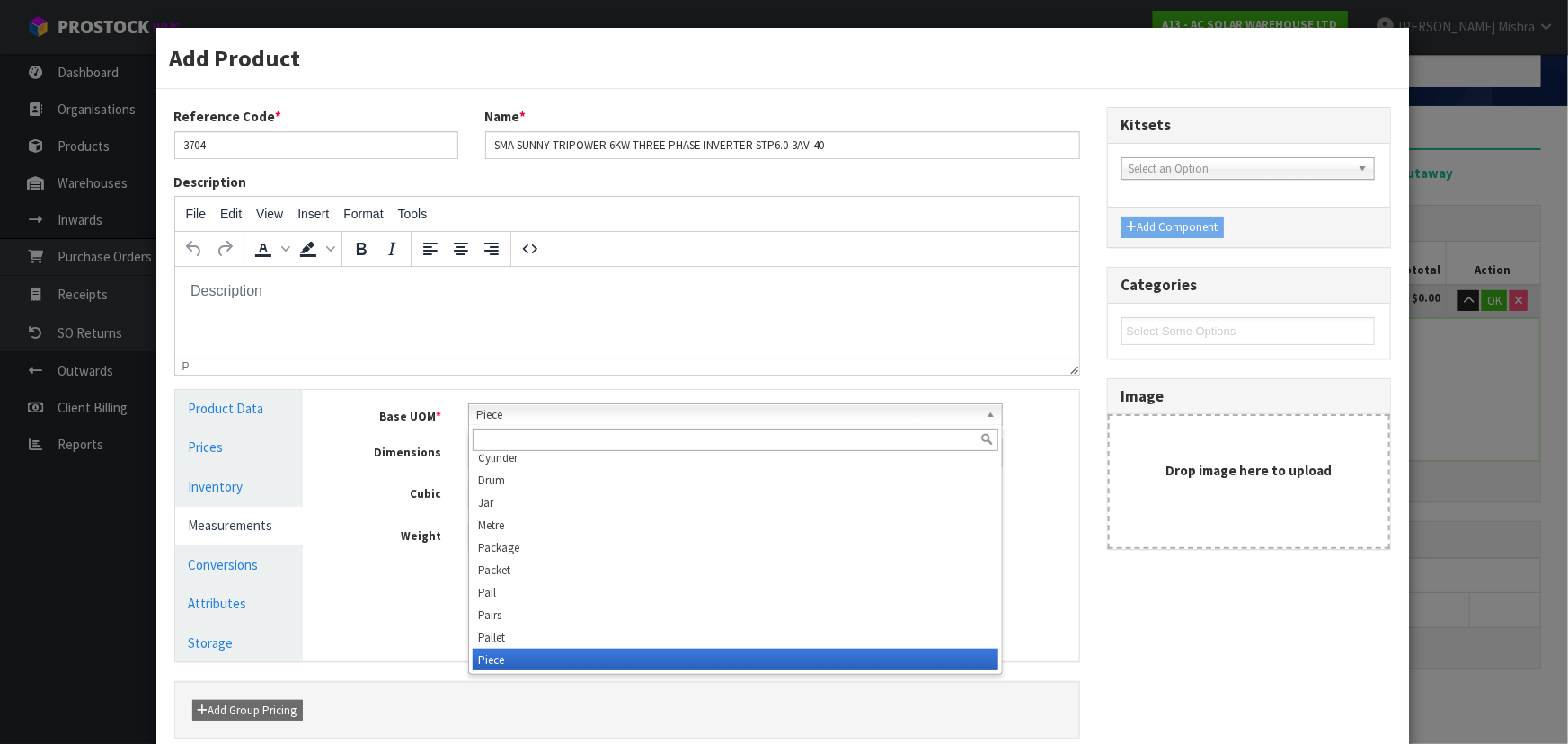
click at [566, 419] on span "Piece" at bounding box center [727, 415] width 502 height 22
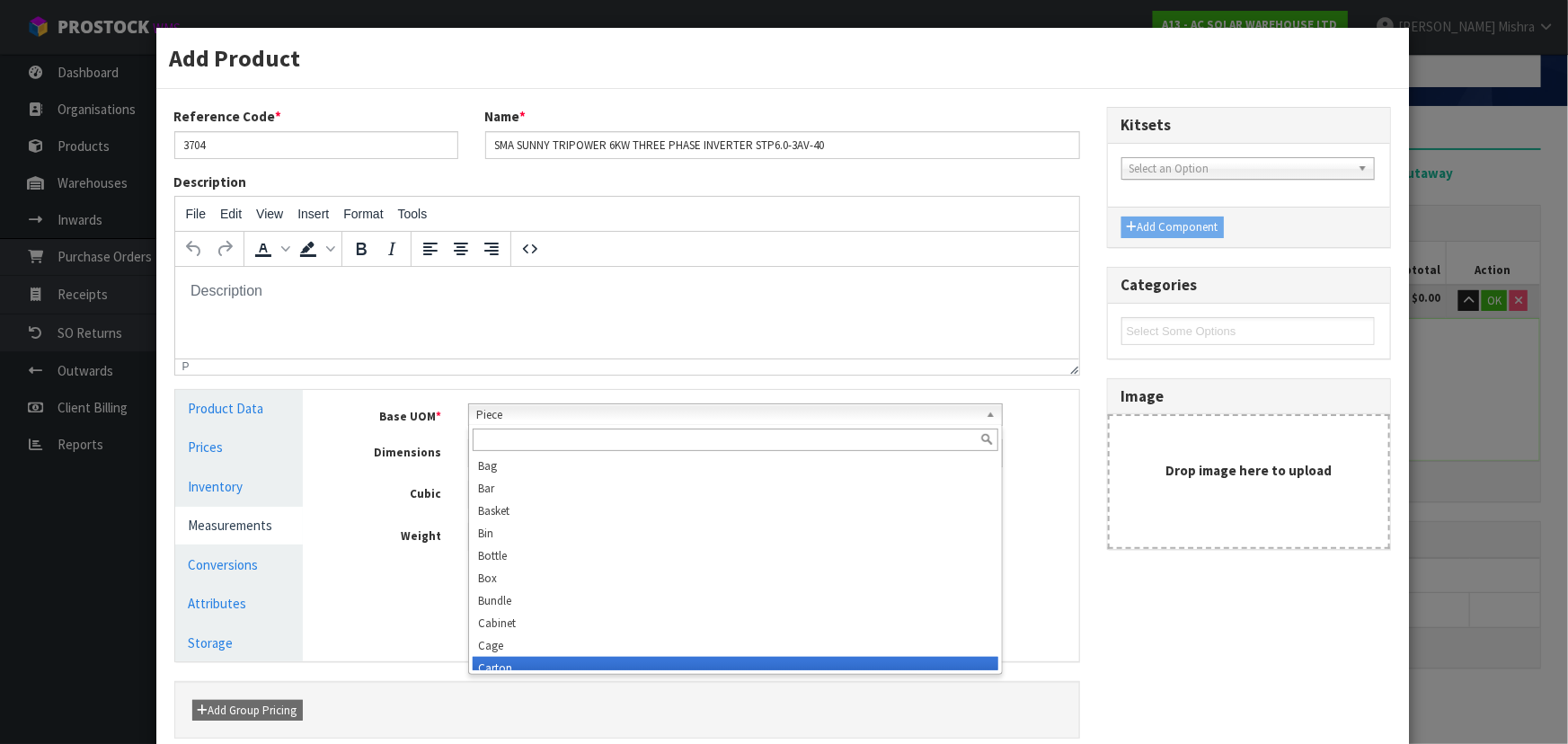
scroll to position [9, 0]
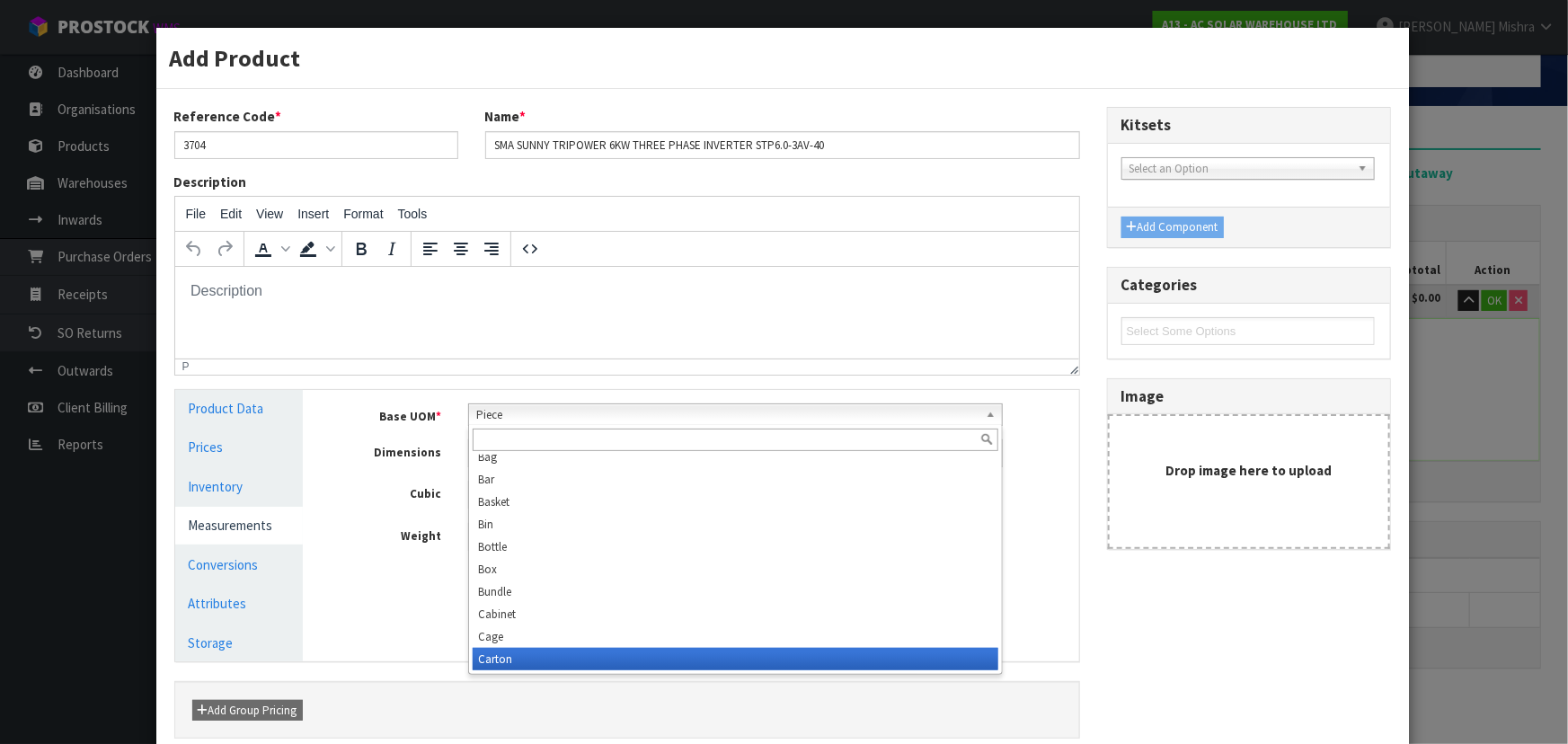
click at [529, 662] on li "Carton" at bounding box center [735, 658] width 525 height 23
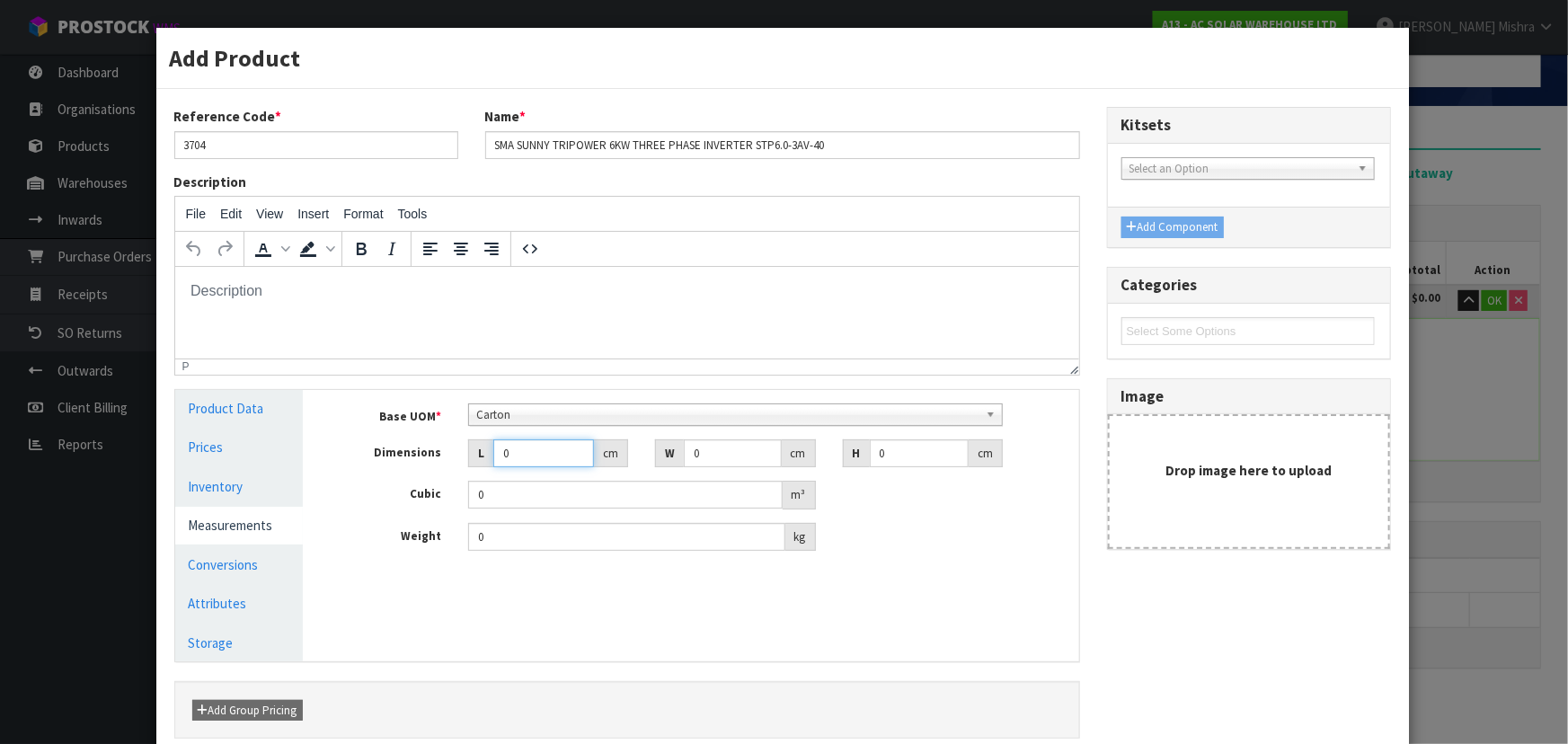
drag, startPoint x: 541, startPoint y: 450, endPoint x: 473, endPoint y: 450, distance: 68.0
click at [473, 450] on div "L 0 cm" at bounding box center [547, 454] width 160 height 29
type input "5"
type input "0.000001"
type input "59"
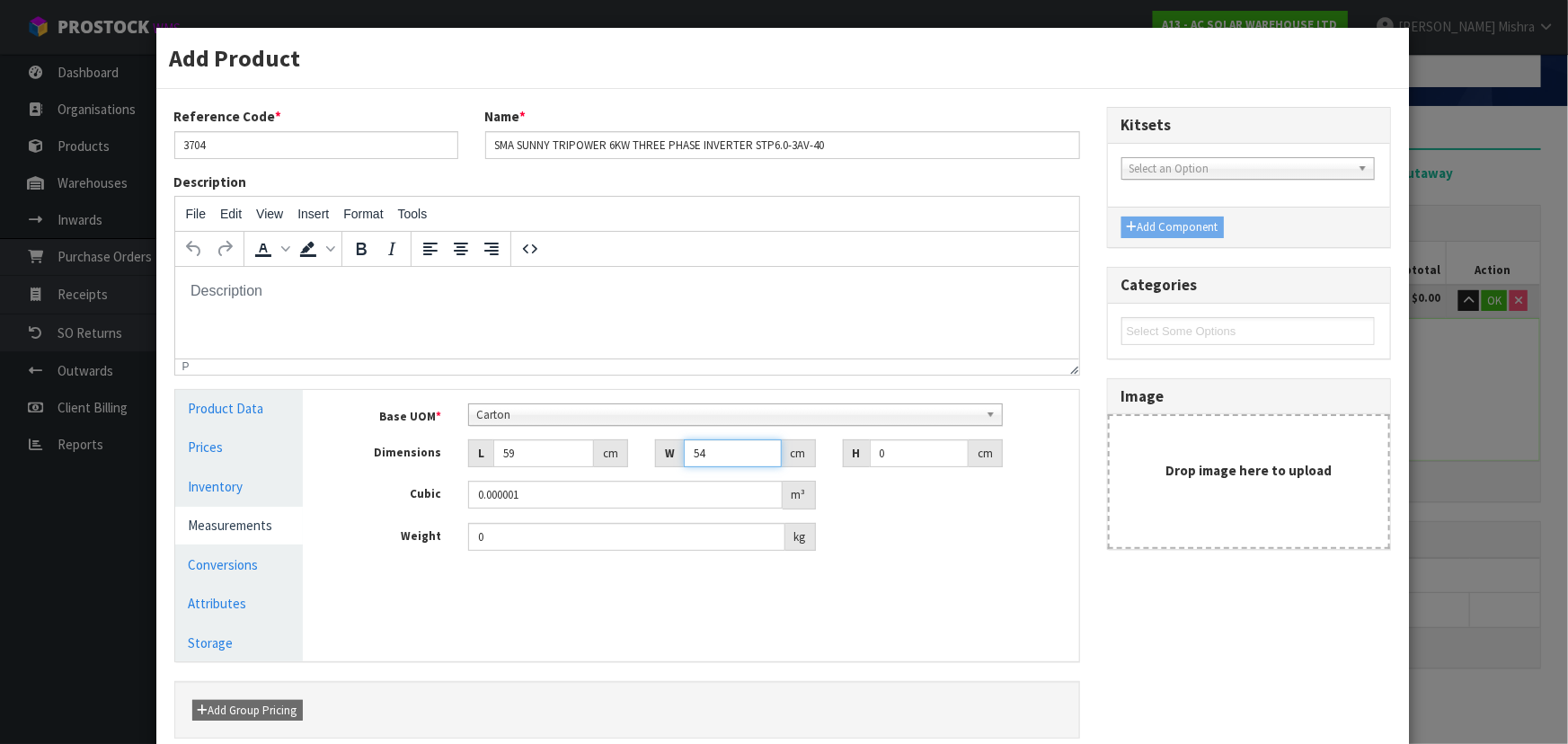
type input "54"
type input "2"
type input "0.006372"
type input "27"
type input "0.086022"
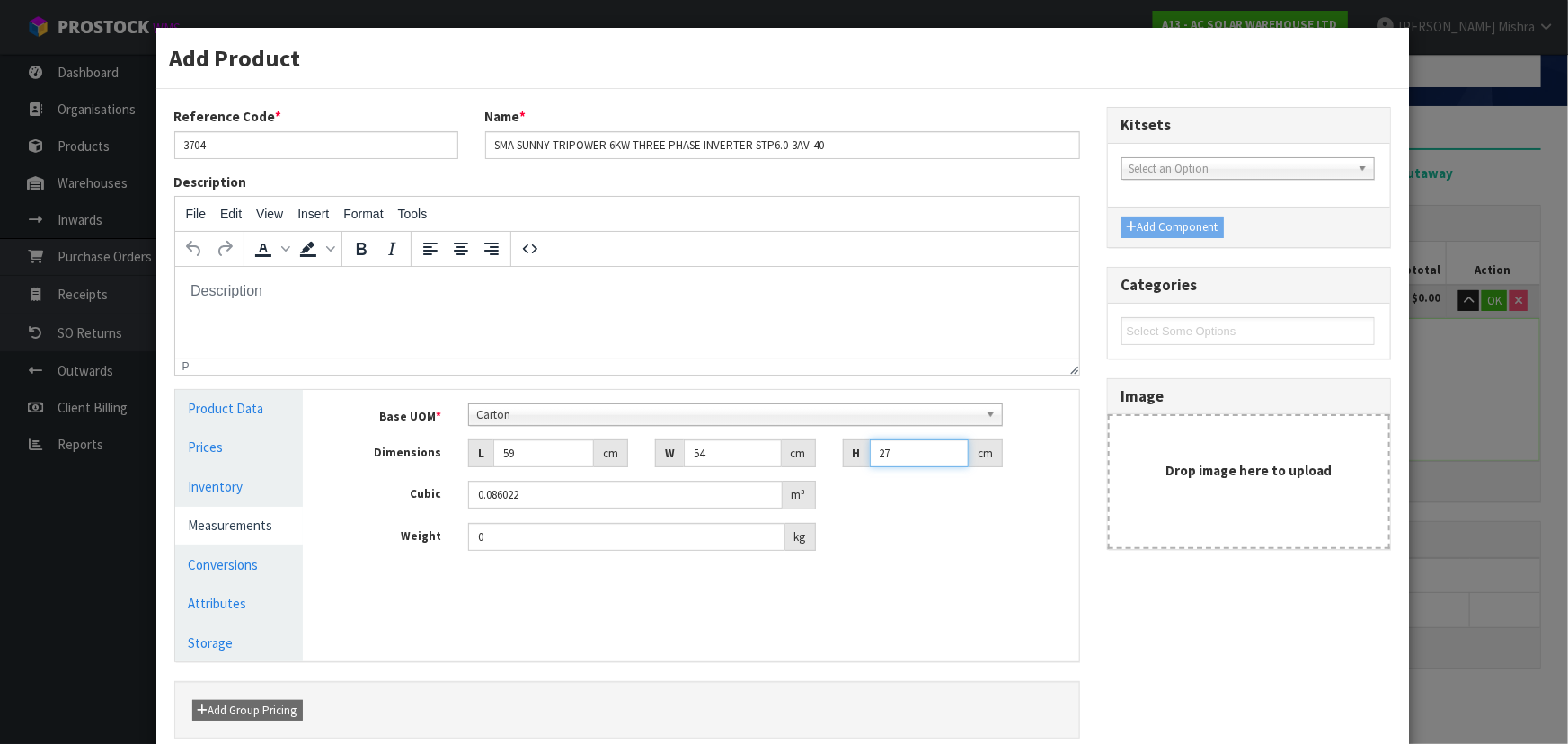
type input "27"
drag, startPoint x: 507, startPoint y: 538, endPoint x: 393, endPoint y: 538, distance: 114.0
click at [393, 538] on div "Weight 0 kg" at bounding box center [703, 537] width 748 height 29
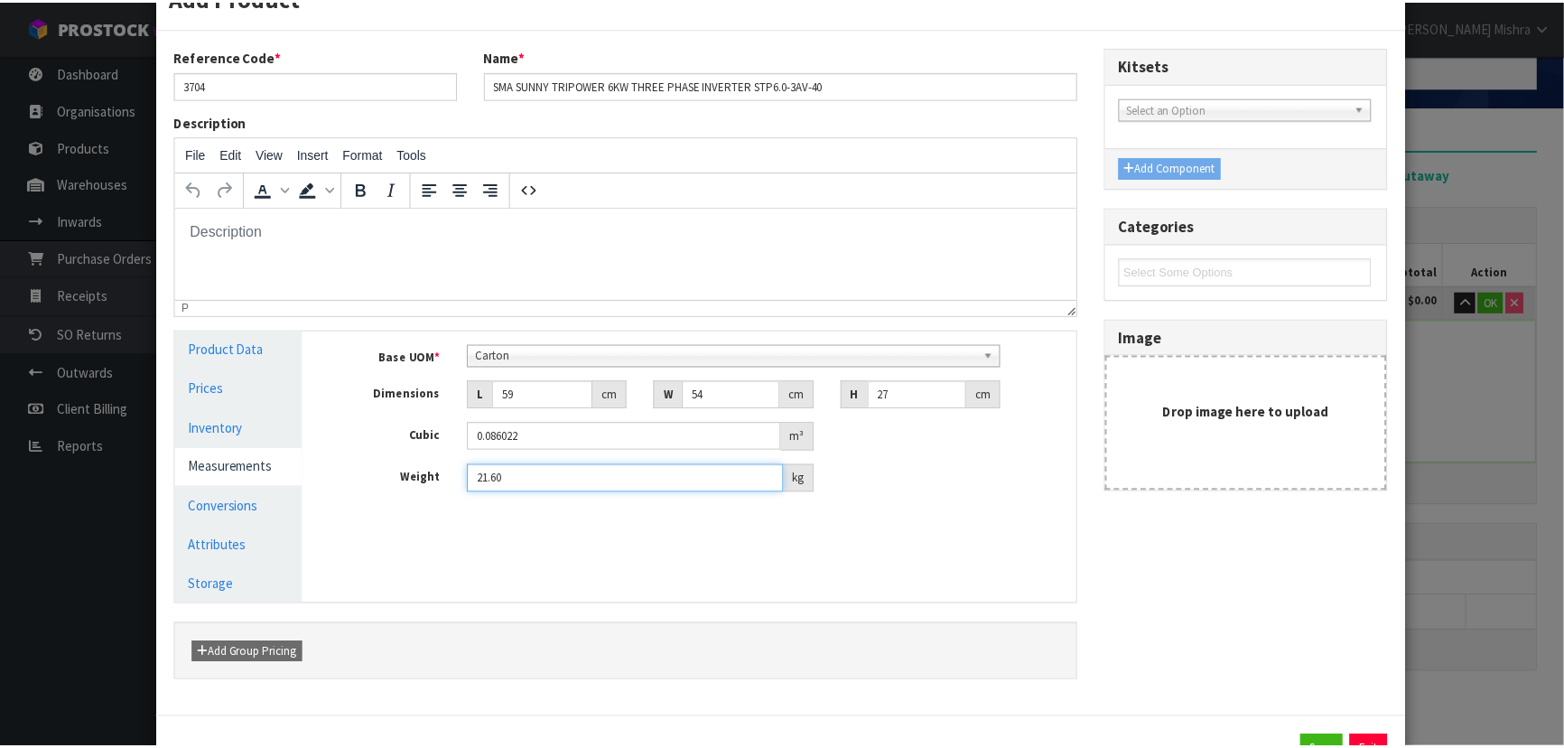
scroll to position [135, 0]
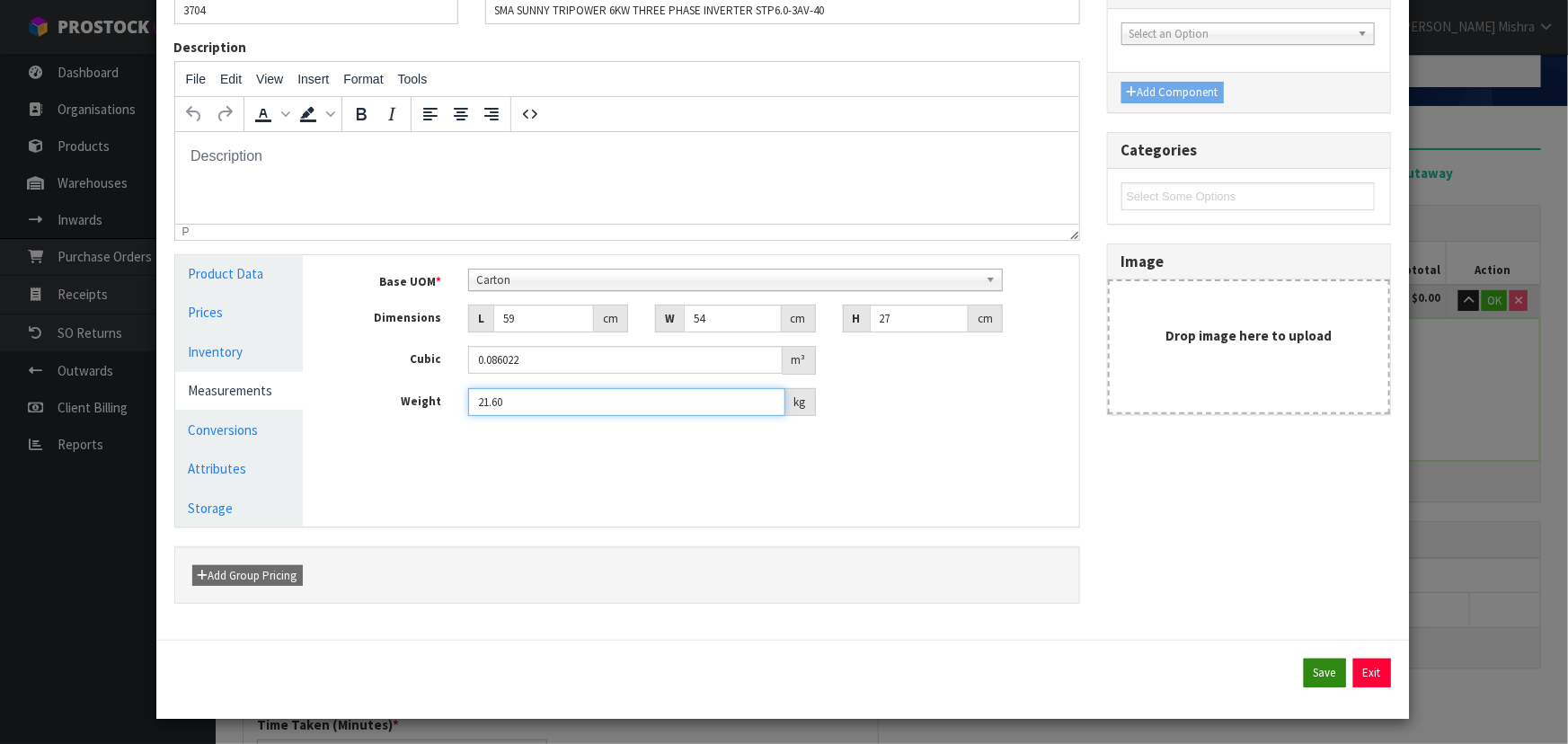
type input "21.60"
click at [1320, 671] on button "Save" at bounding box center [1324, 672] width 42 height 29
type input "59"
type input "54"
type input "27"
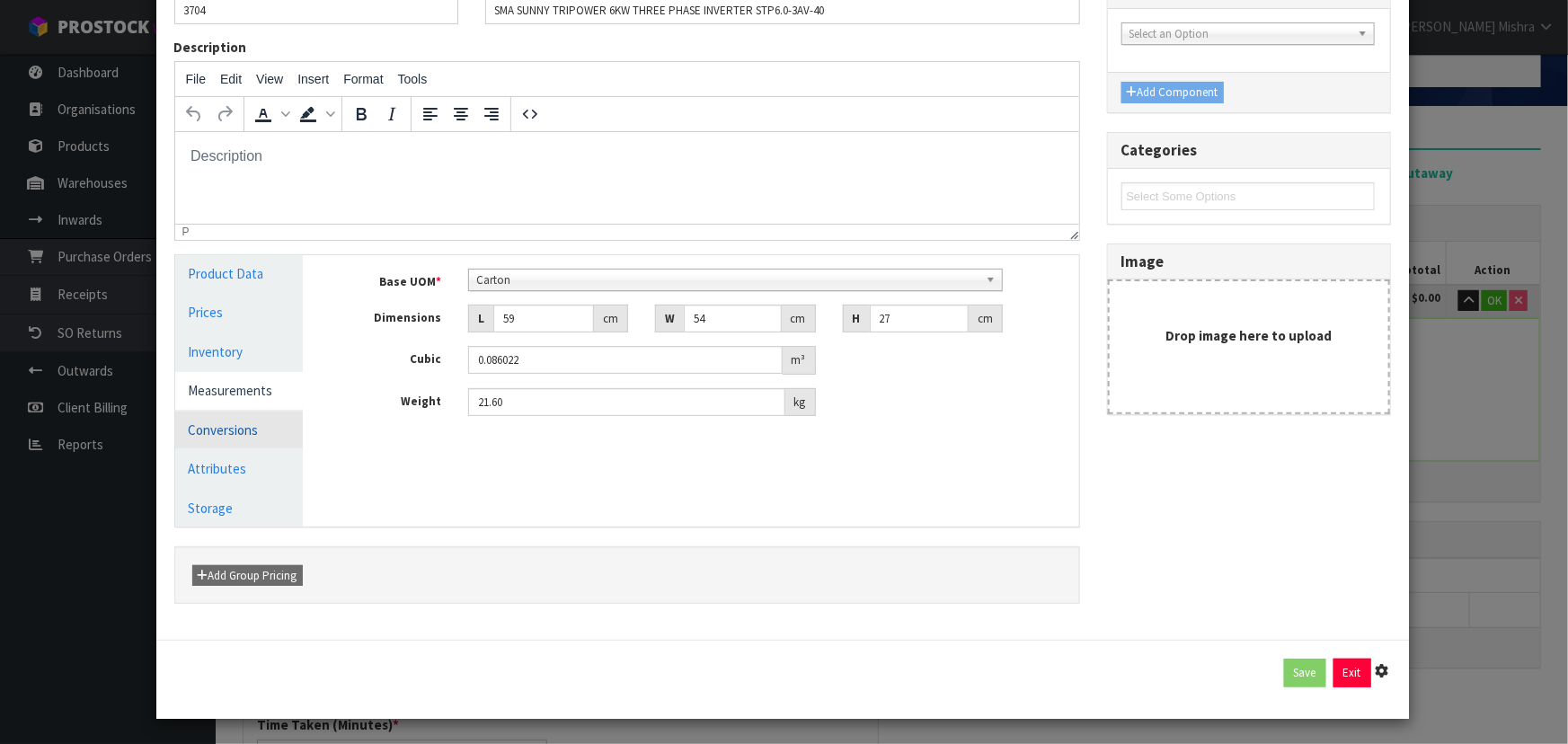
type input "0.086022"
type input "21.6"
type input "1 [MEDICAL_DATA] x CTN"
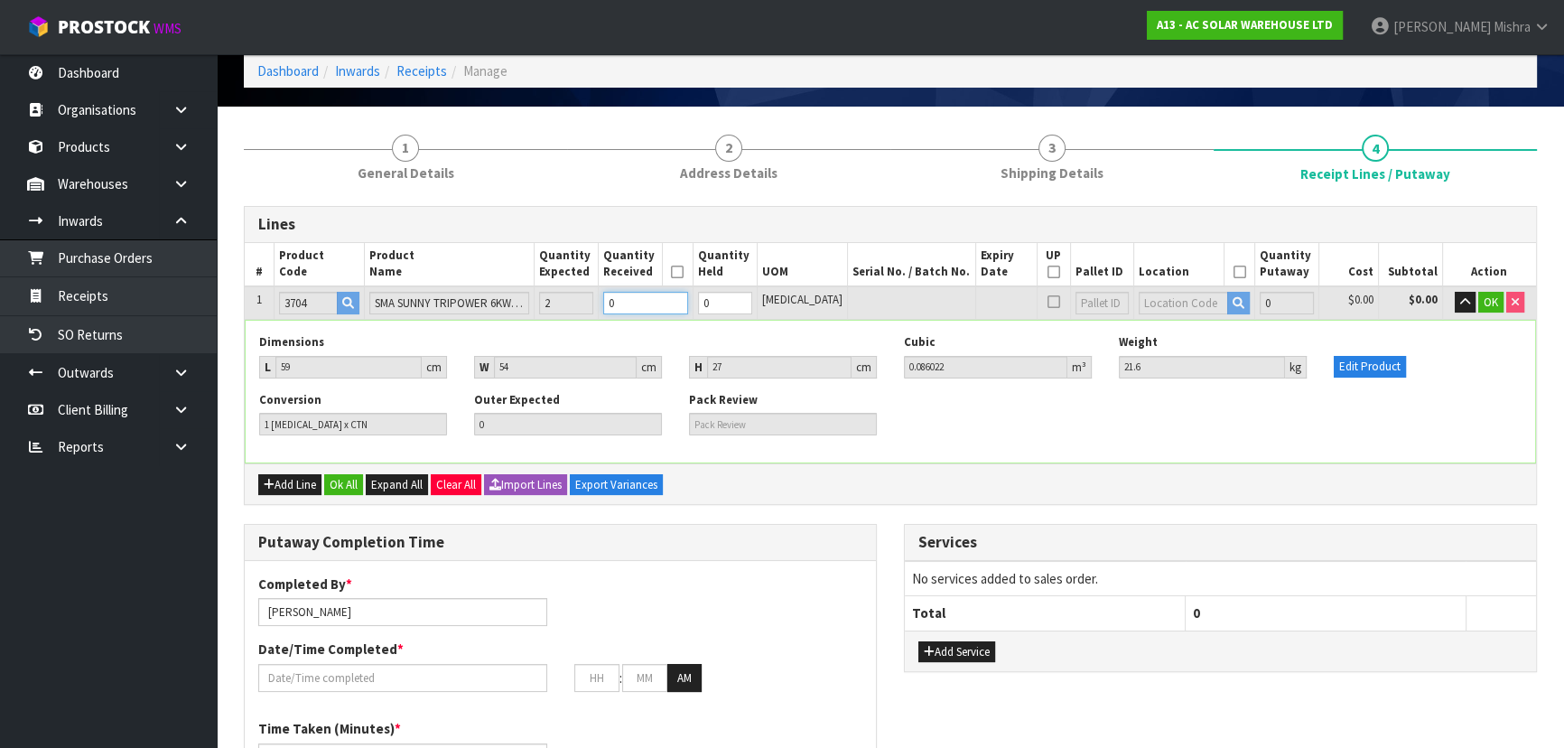
click at [584, 299] on tr "1 3704 SMA SUNNY TRIPOWER 6KW THREE PHASE INVERTER STP6.0-3AV-40 2 0 0 [MEDICAL…" at bounding box center [890, 302] width 1291 height 33
type input "2"
type input "0.172044"
type input "43.2"
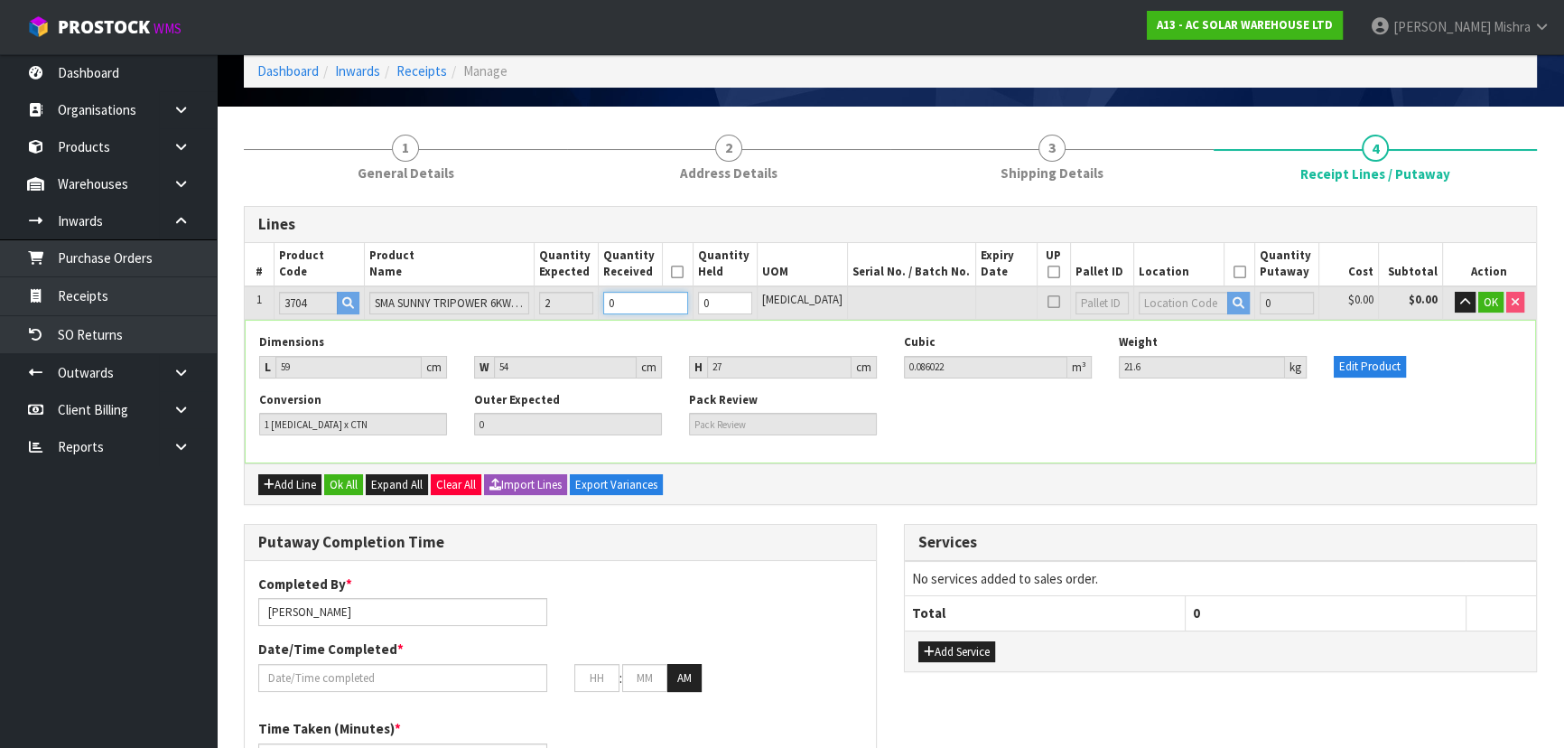
type input "2"
type input "2 CTN"
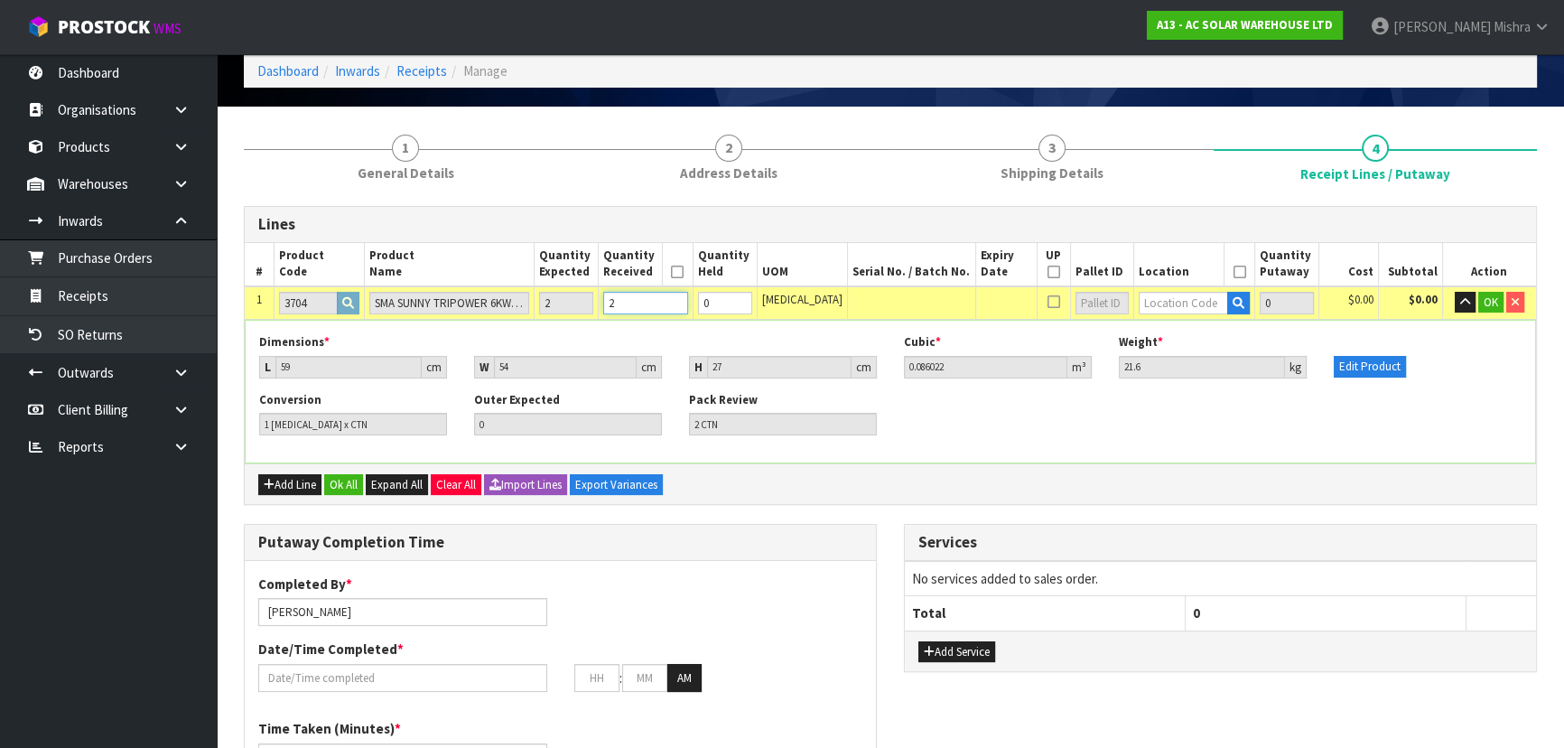
type input "2"
click at [1168, 299] on input "text" at bounding box center [1183, 303] width 89 height 23
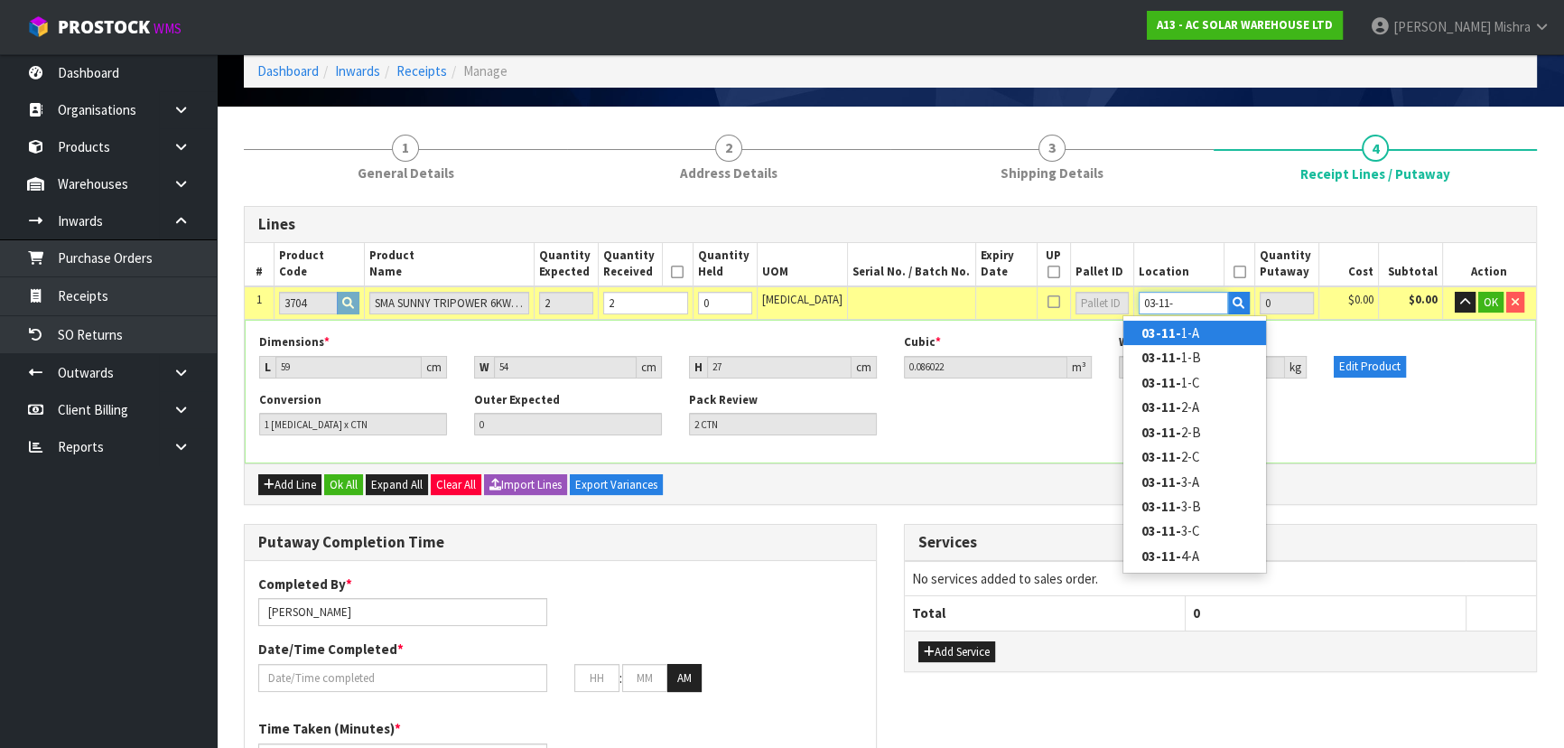
type input "03-11-"
click at [1184, 335] on link "03-11- 1-A" at bounding box center [1194, 333] width 143 height 24
type input "2"
type input "03-11-1-A"
type input "2"
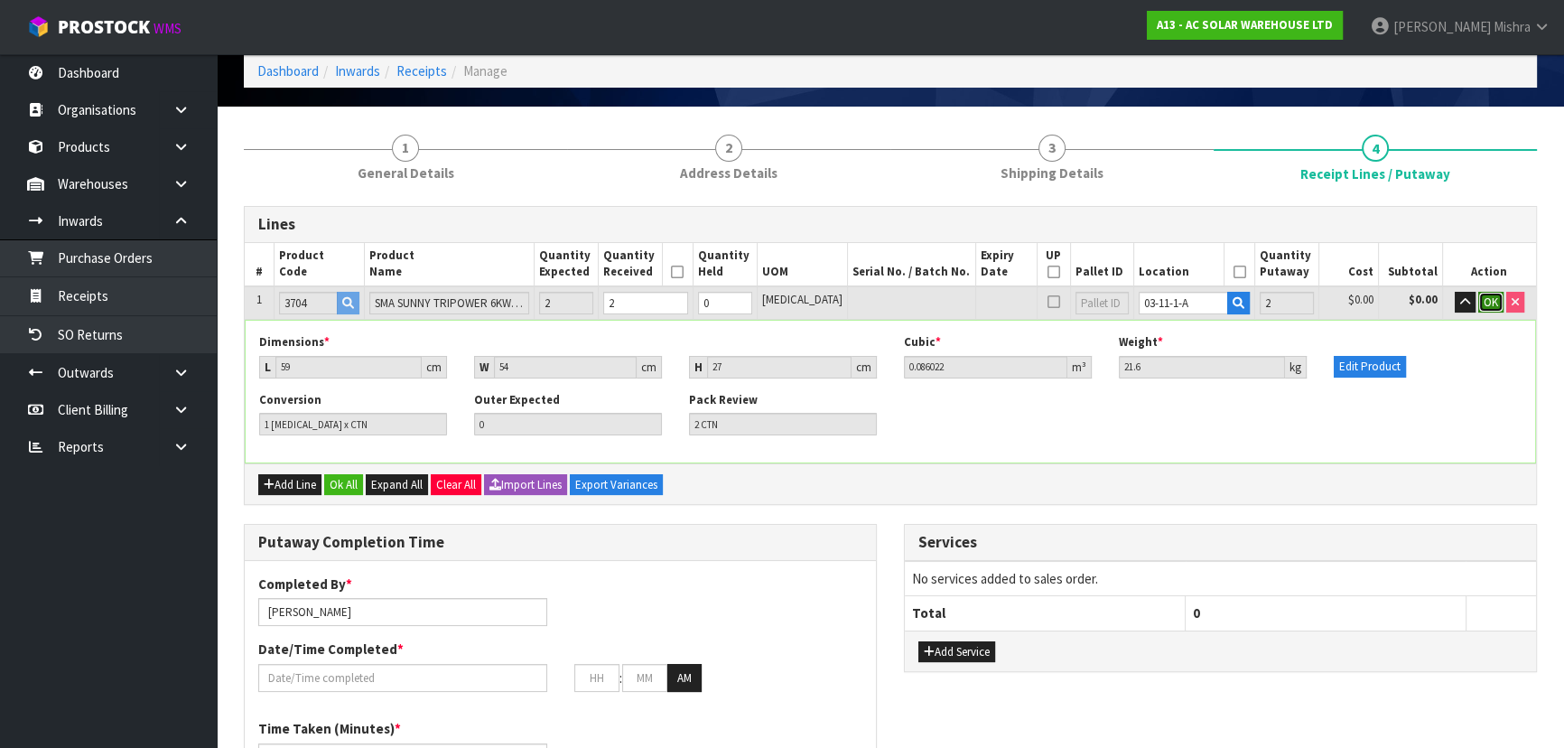
click at [1490, 308] on button "OK" at bounding box center [1490, 303] width 25 height 22
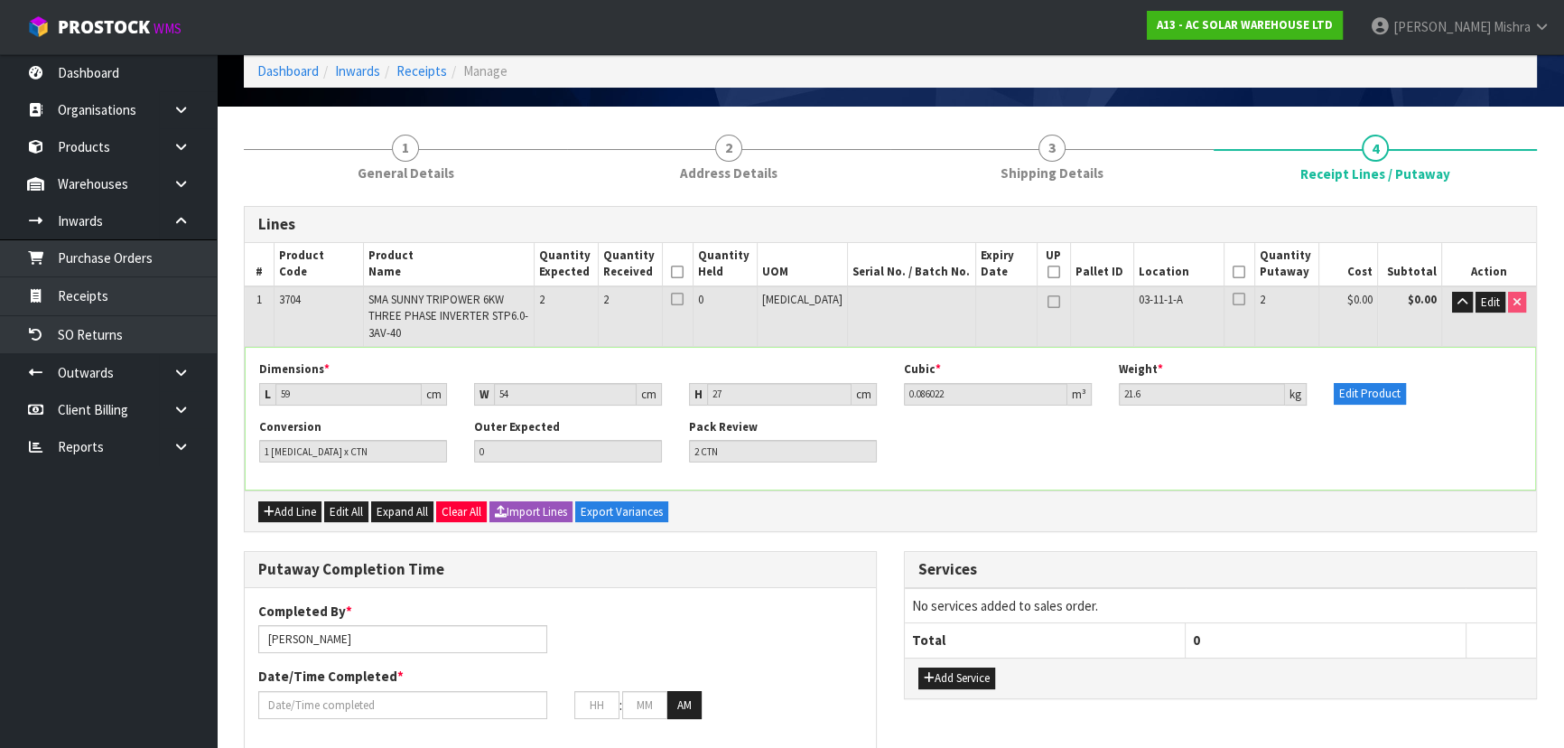
click at [684, 272] on icon at bounding box center [677, 272] width 13 height 1
click at [1457, 301] on icon "button" at bounding box center [1462, 302] width 10 height 12
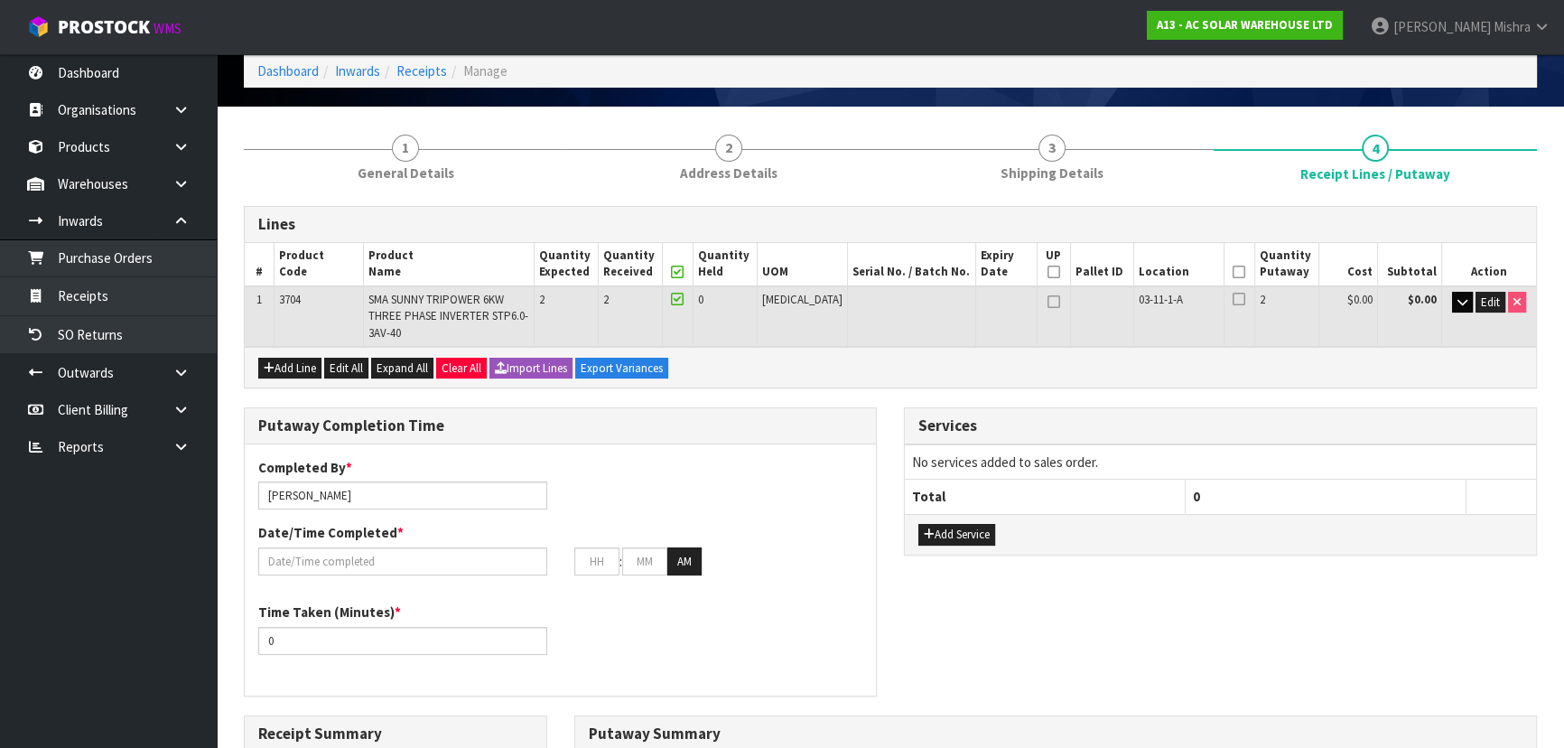
click at [1233, 272] on icon at bounding box center [1239, 272] width 13 height 1
click at [940, 524] on button "Add Service" at bounding box center [956, 535] width 77 height 22
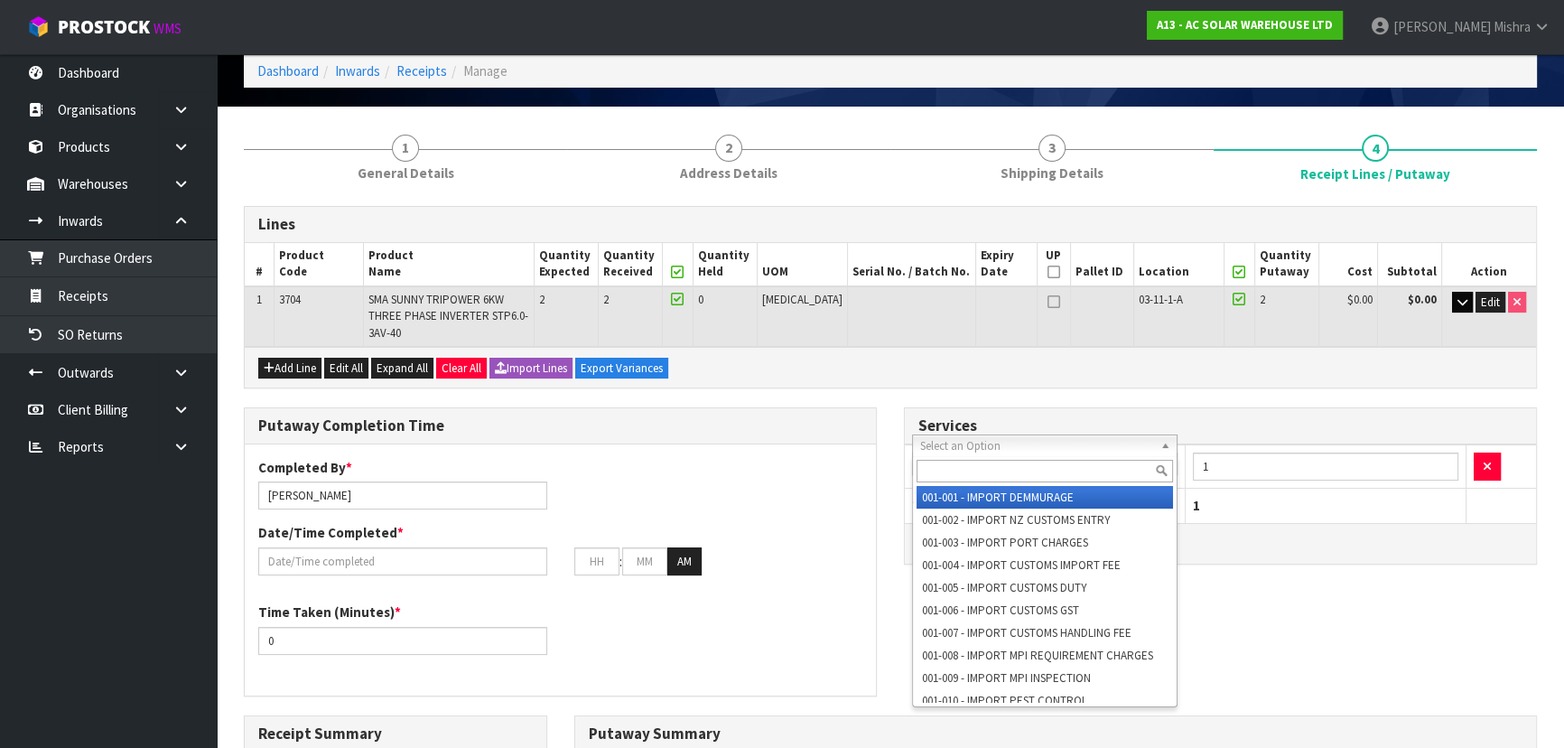
click at [995, 470] on input "text" at bounding box center [1045, 471] width 256 height 23
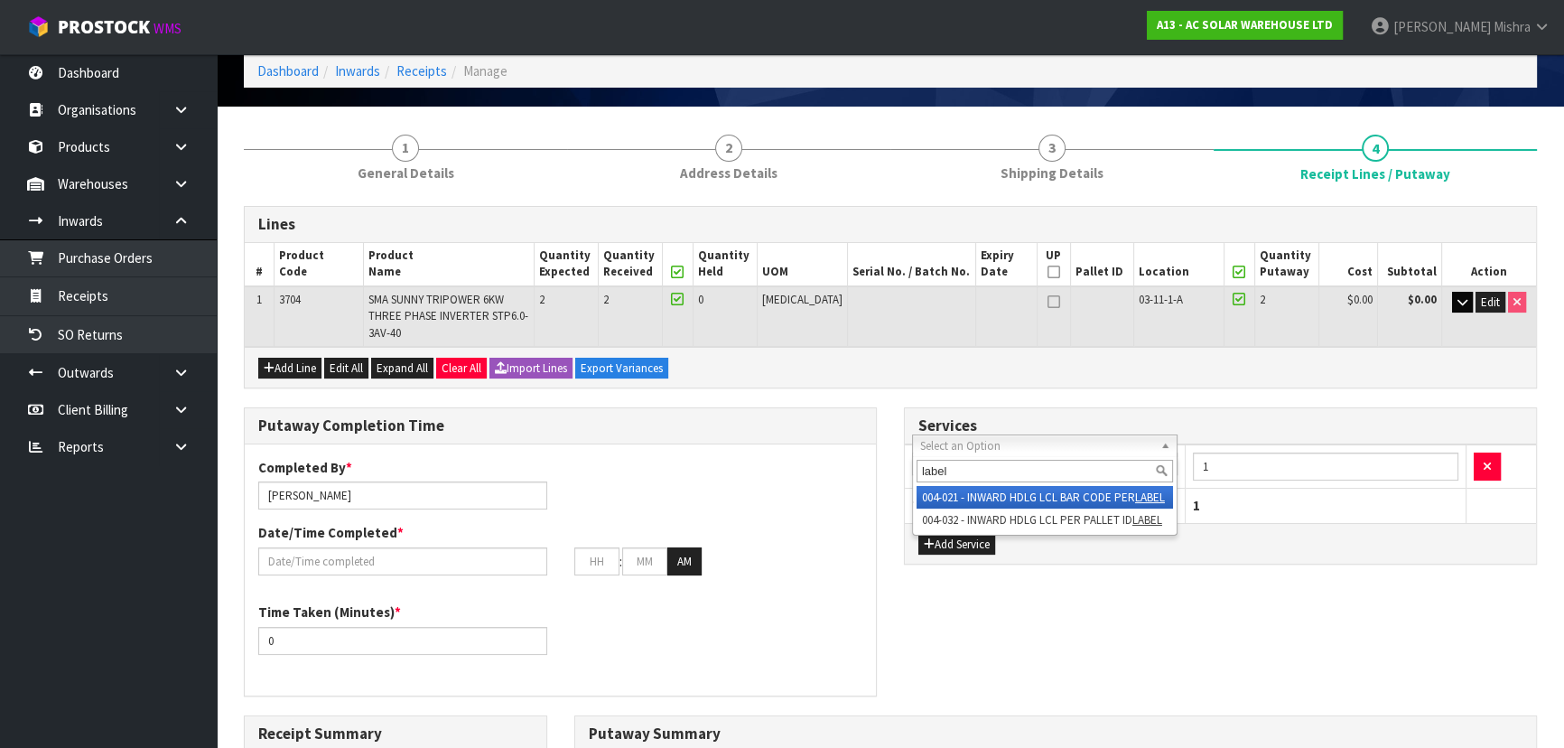
type input "label"
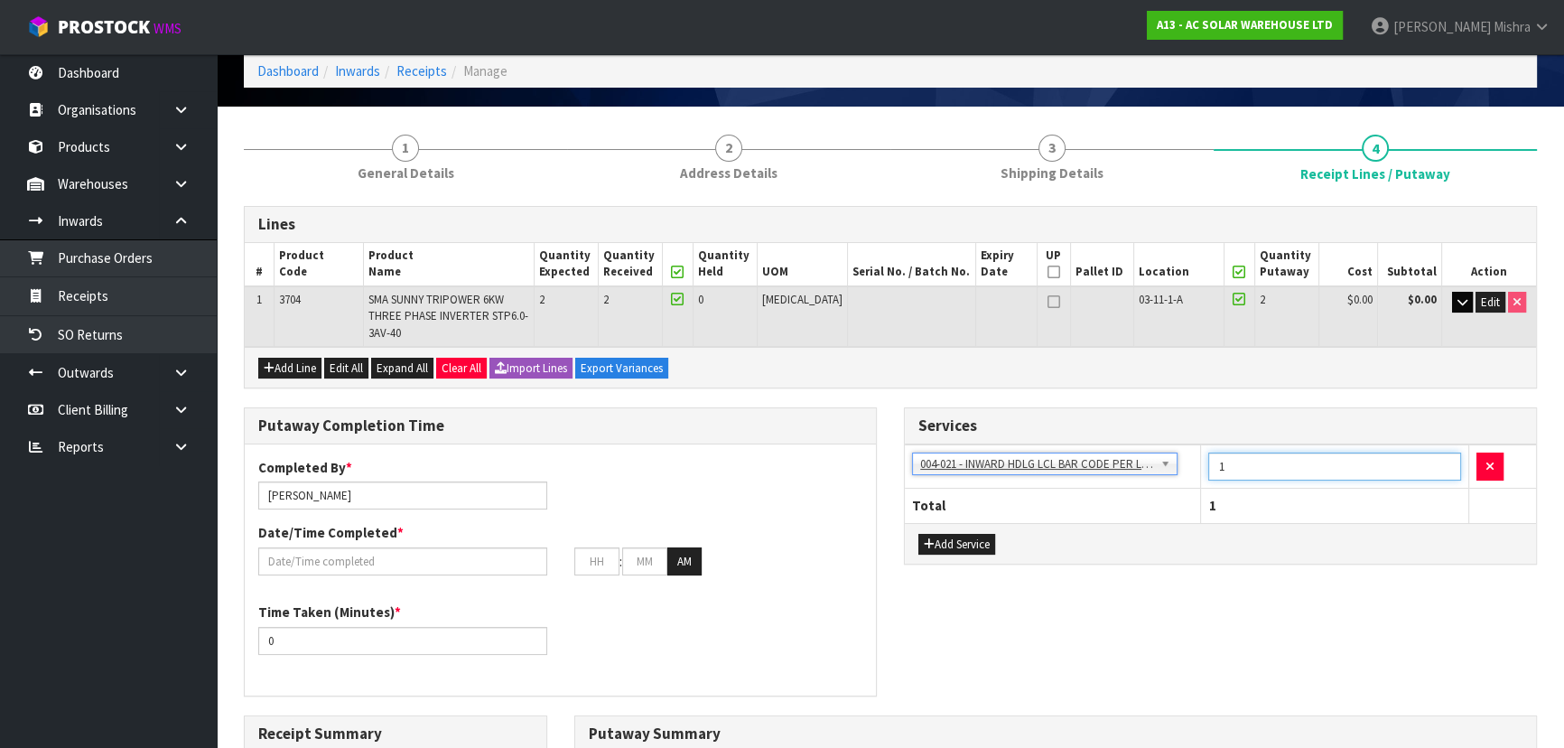
drag, startPoint x: 1227, startPoint y: 437, endPoint x: 1213, endPoint y: 442, distance: 15.4
click at [1213, 452] on input "1" at bounding box center [1334, 466] width 253 height 28
type input "2"
click at [451, 547] on input "text" at bounding box center [402, 561] width 289 height 28
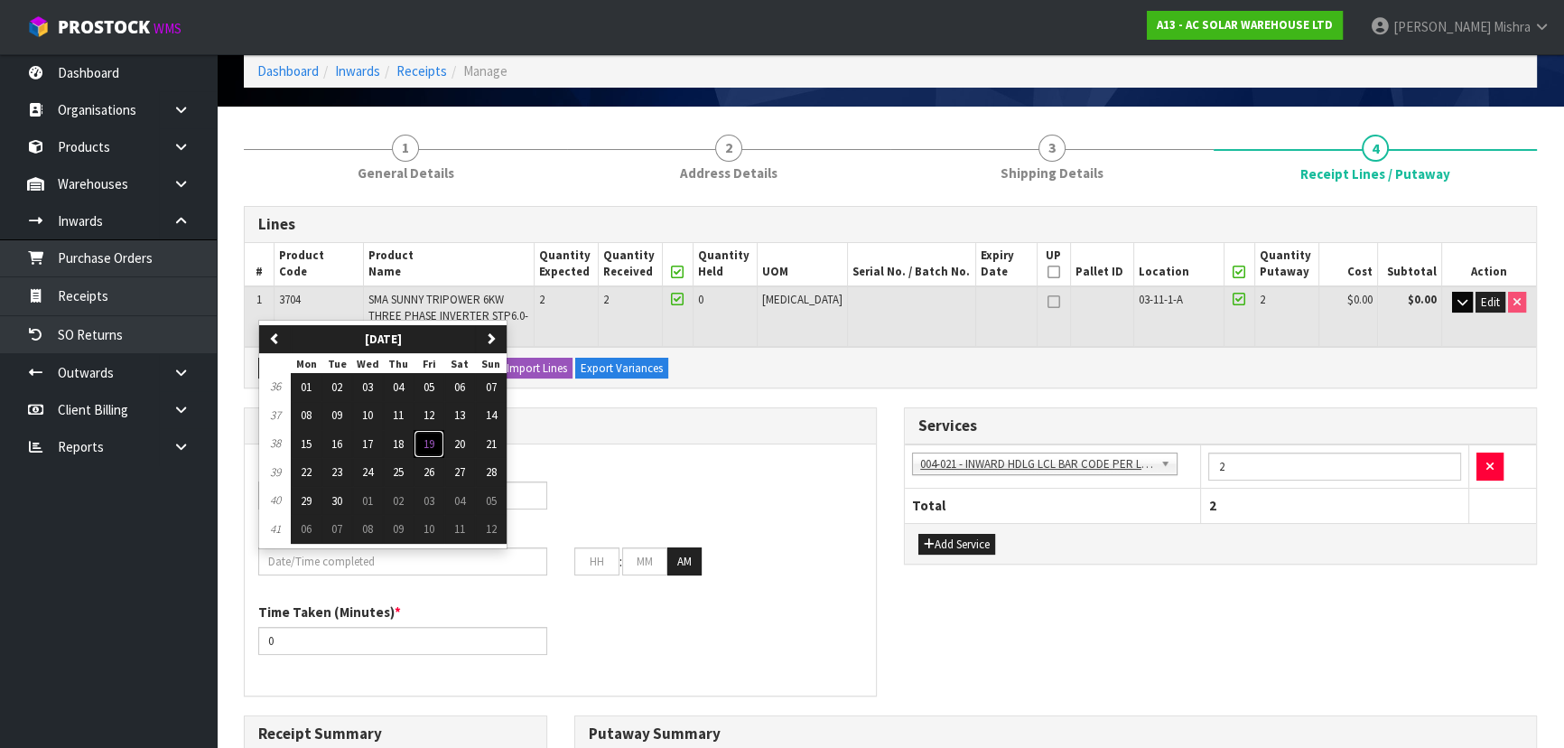
click at [438, 430] on button "19" at bounding box center [429, 444] width 31 height 29
type input "[DATE]"
type input "12"
type input "00"
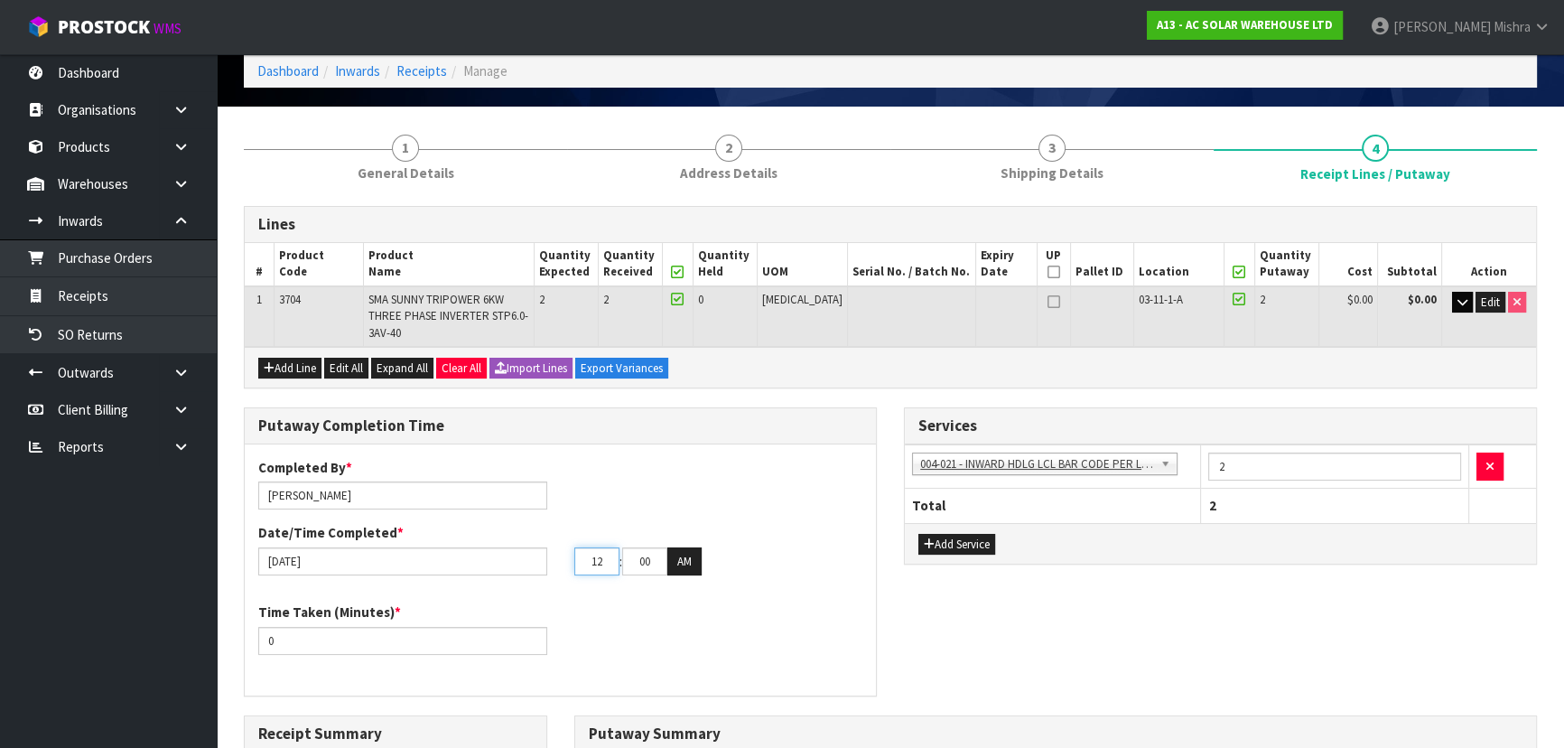
drag, startPoint x: 602, startPoint y: 544, endPoint x: 591, endPoint y: 544, distance: 11.8
click at [591, 547] on input "12" at bounding box center [596, 561] width 45 height 28
type input "03"
drag, startPoint x: 650, startPoint y: 533, endPoint x: 638, endPoint y: 535, distance: 11.9
click at [638, 547] on input "00" at bounding box center [644, 561] width 45 height 28
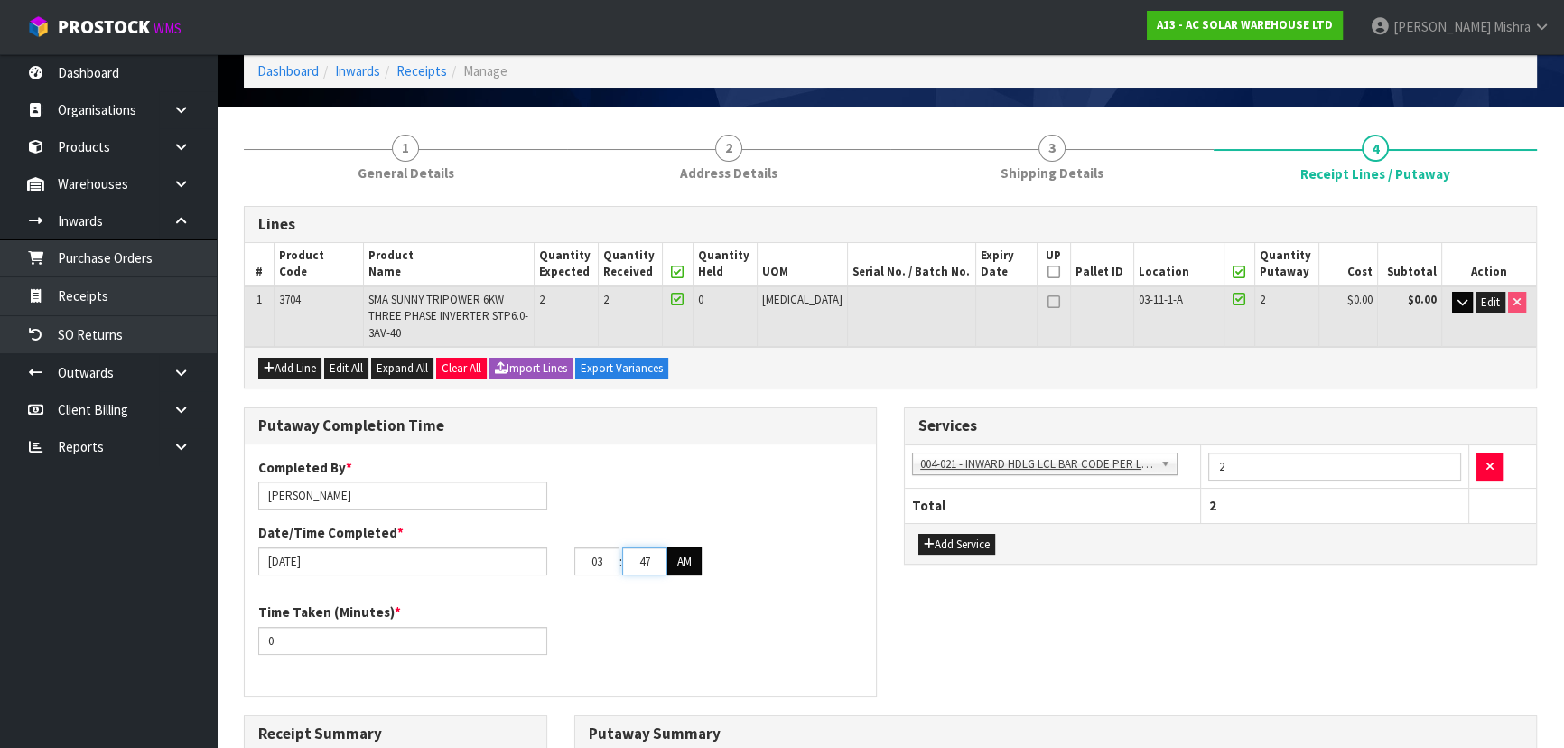
type input "47"
click at [682, 547] on button "AM" at bounding box center [684, 561] width 34 height 29
drag, startPoint x: 287, startPoint y: 623, endPoint x: 260, endPoint y: 623, distance: 27.1
click at [260, 627] on input "0" at bounding box center [402, 641] width 289 height 28
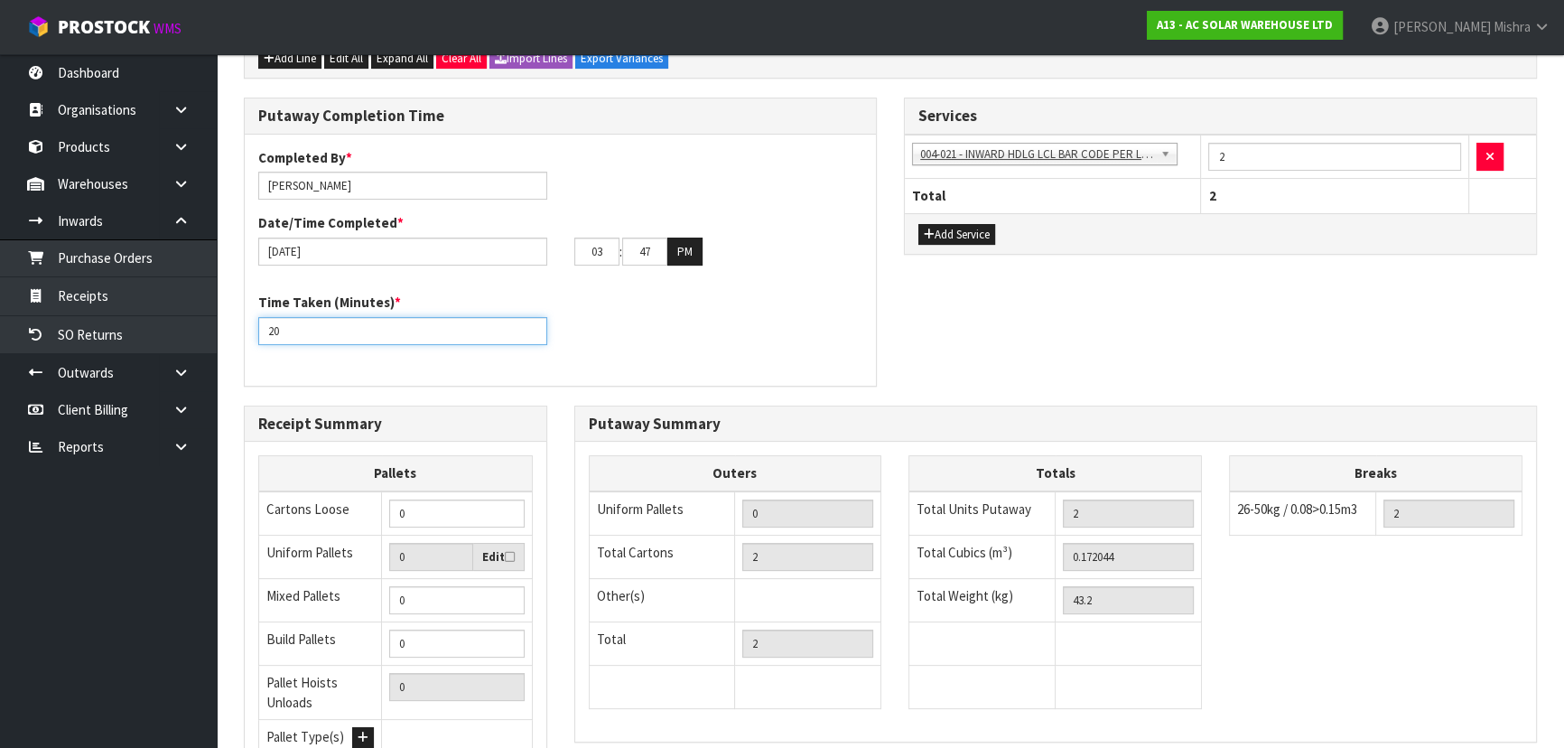
scroll to position [410, 0]
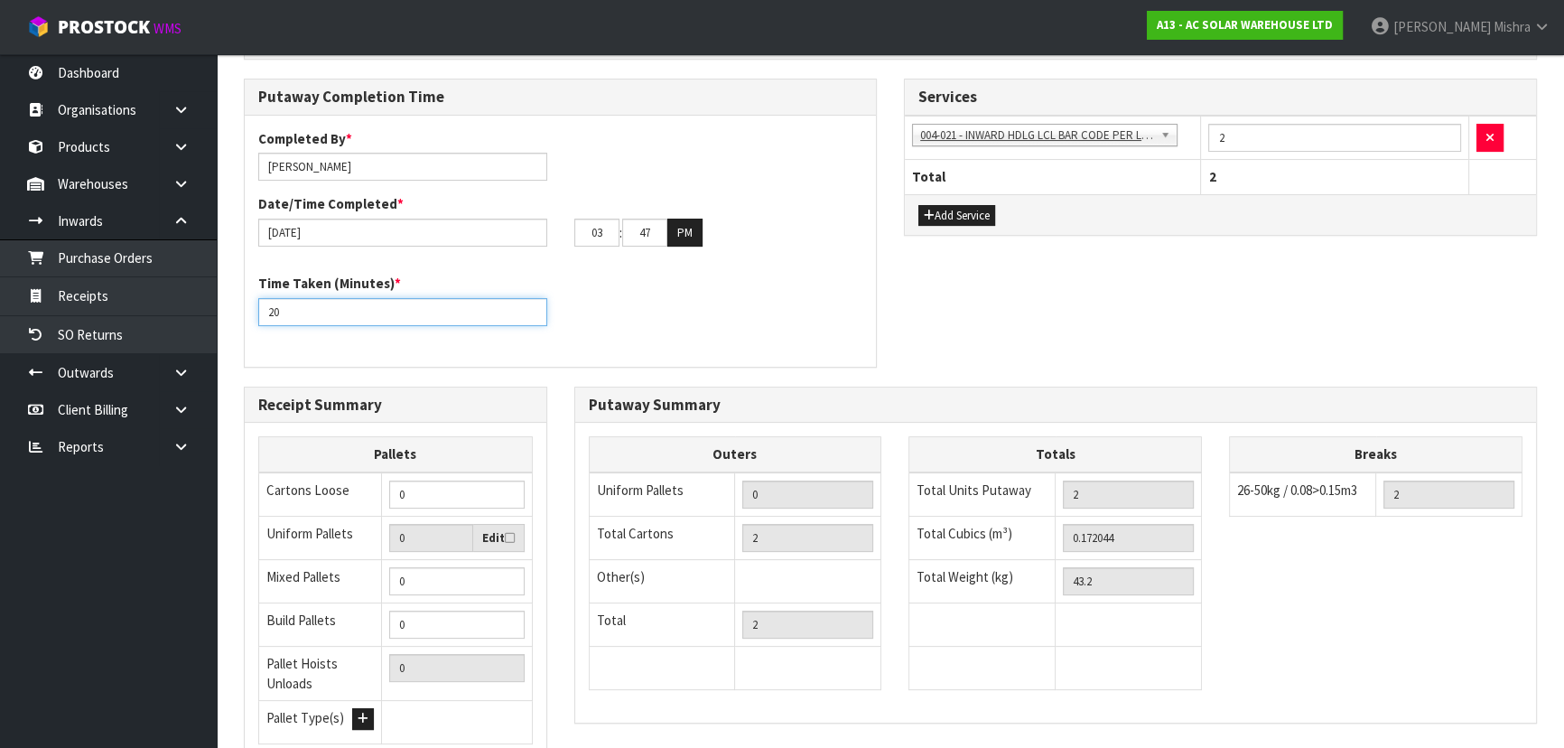
type input "20"
drag, startPoint x: 437, startPoint y: 467, endPoint x: 274, endPoint y: 467, distance: 163.4
click at [274, 472] on tr "Cartons Loose 0" at bounding box center [396, 494] width 274 height 44
type input "2"
drag, startPoint x: 1141, startPoint y: 516, endPoint x: 984, endPoint y: 523, distance: 157.2
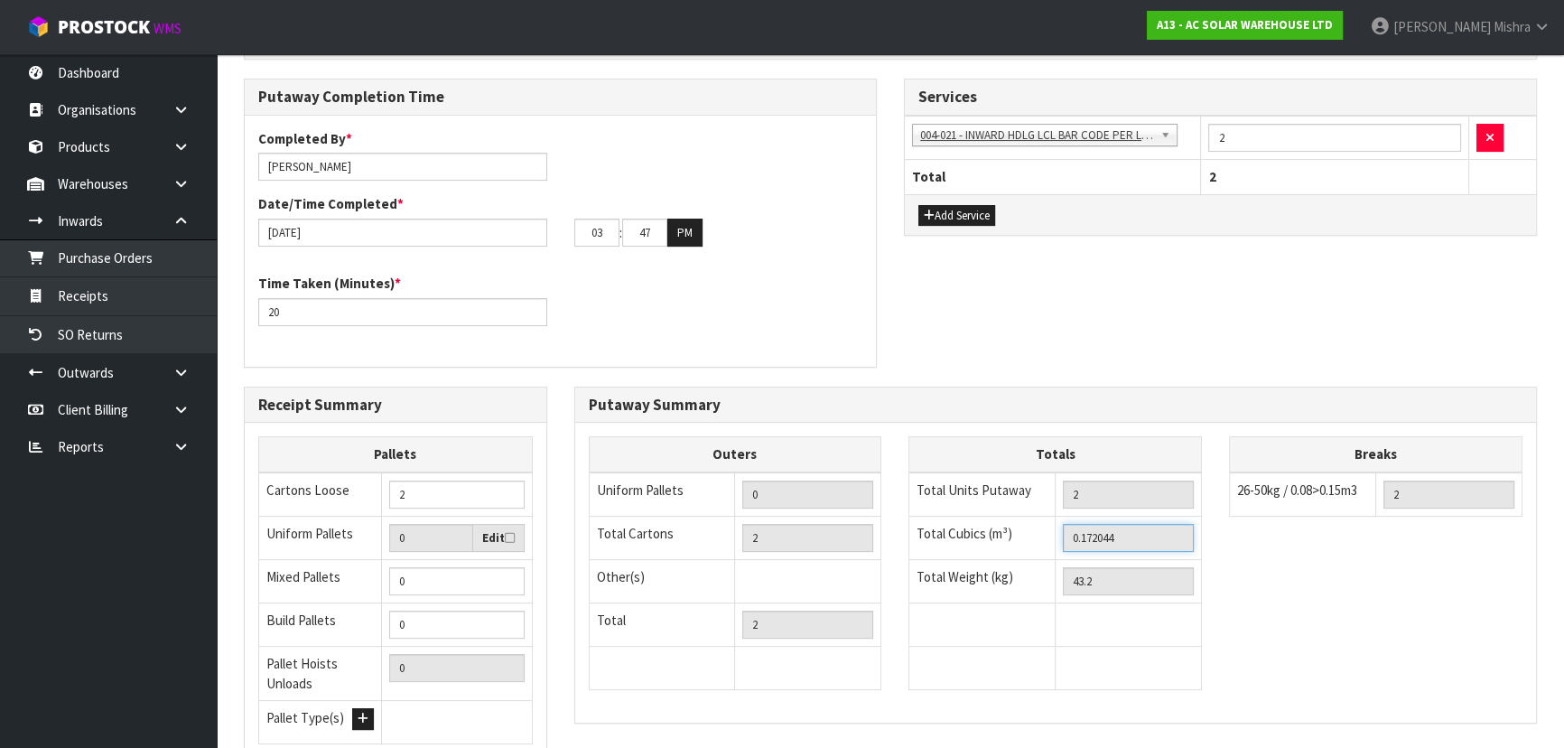
click at [984, 523] on tr "Total Cubics (m³) 0.172044" at bounding box center [1055, 537] width 293 height 43
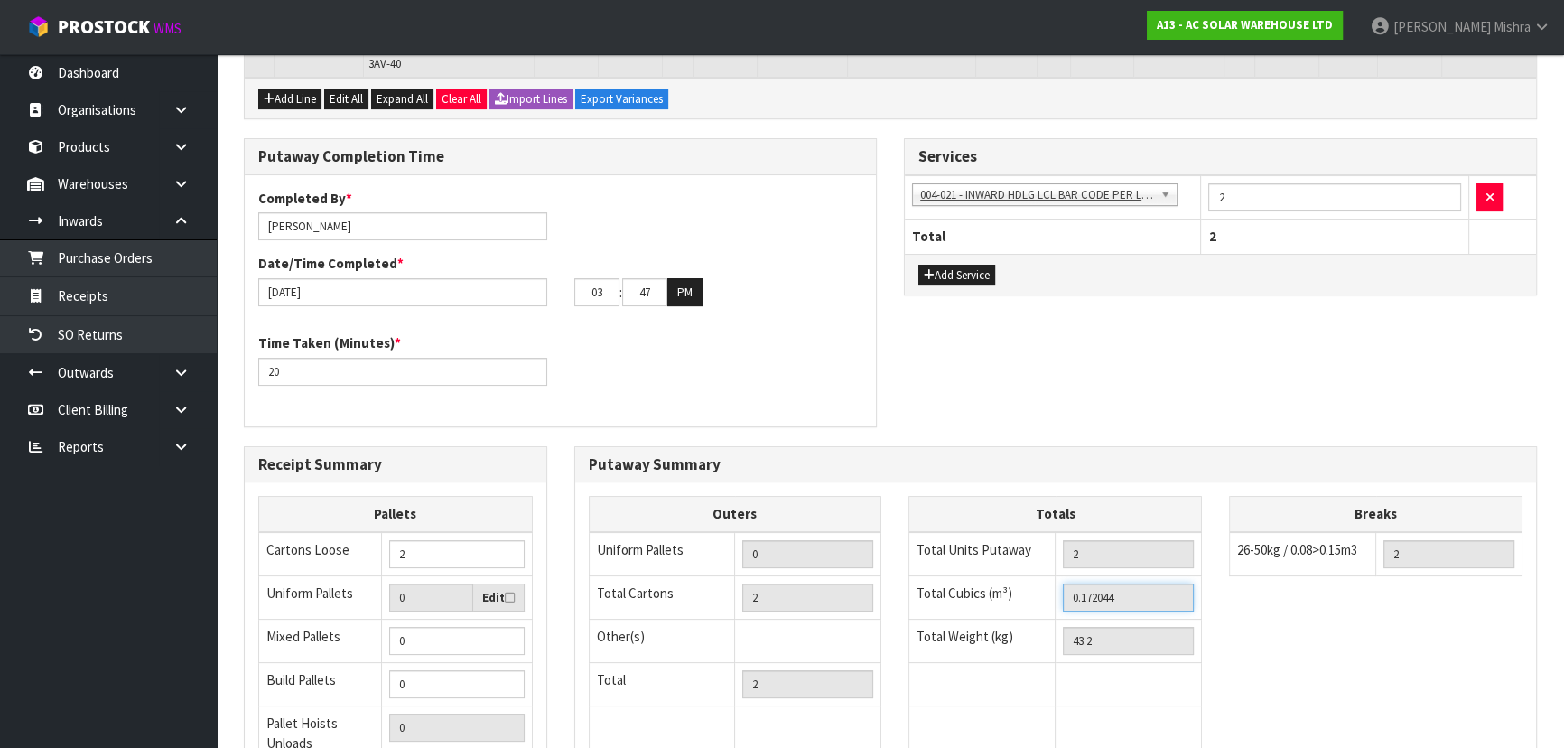
scroll to position [0, 0]
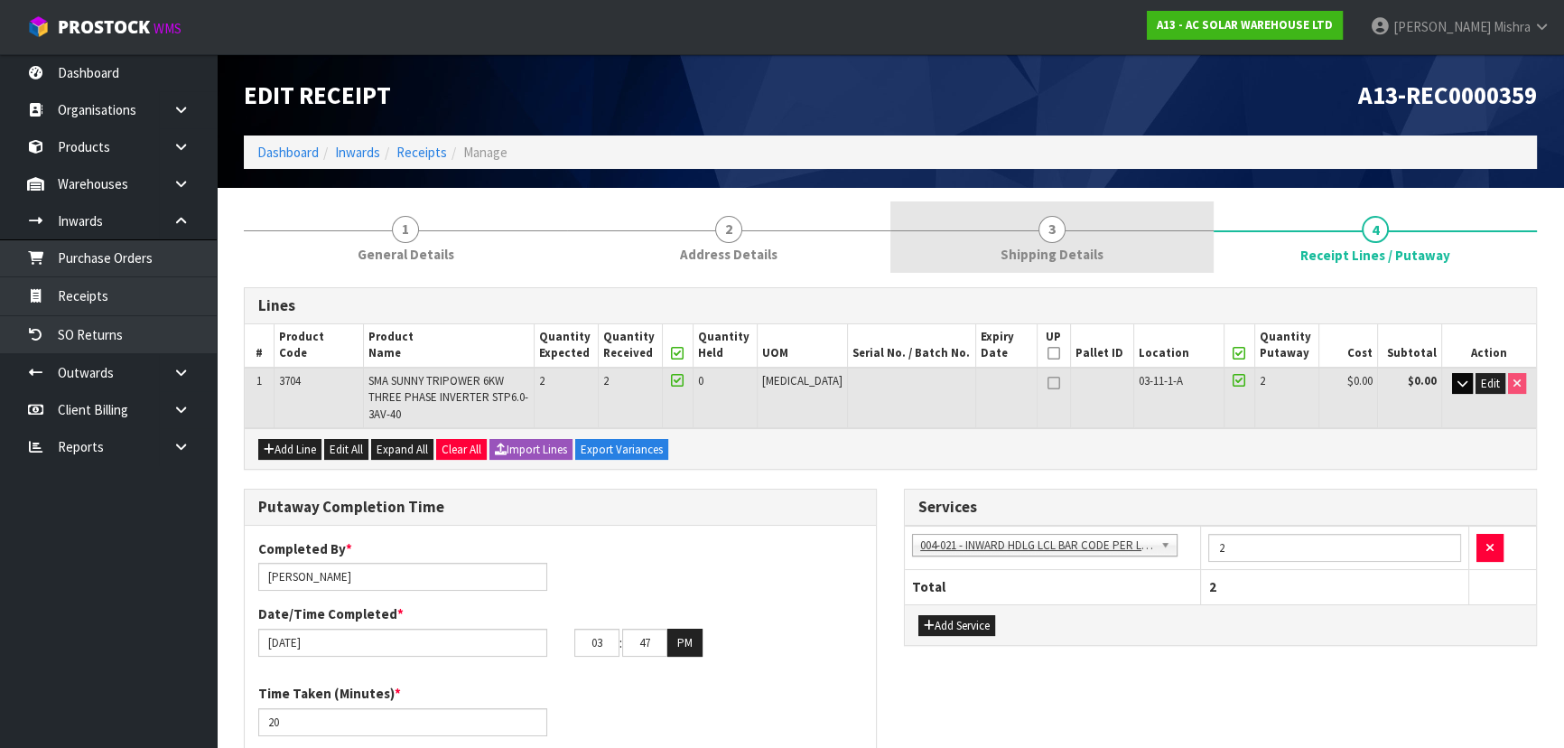
click at [1112, 230] on div at bounding box center [1051, 230] width 323 height 1
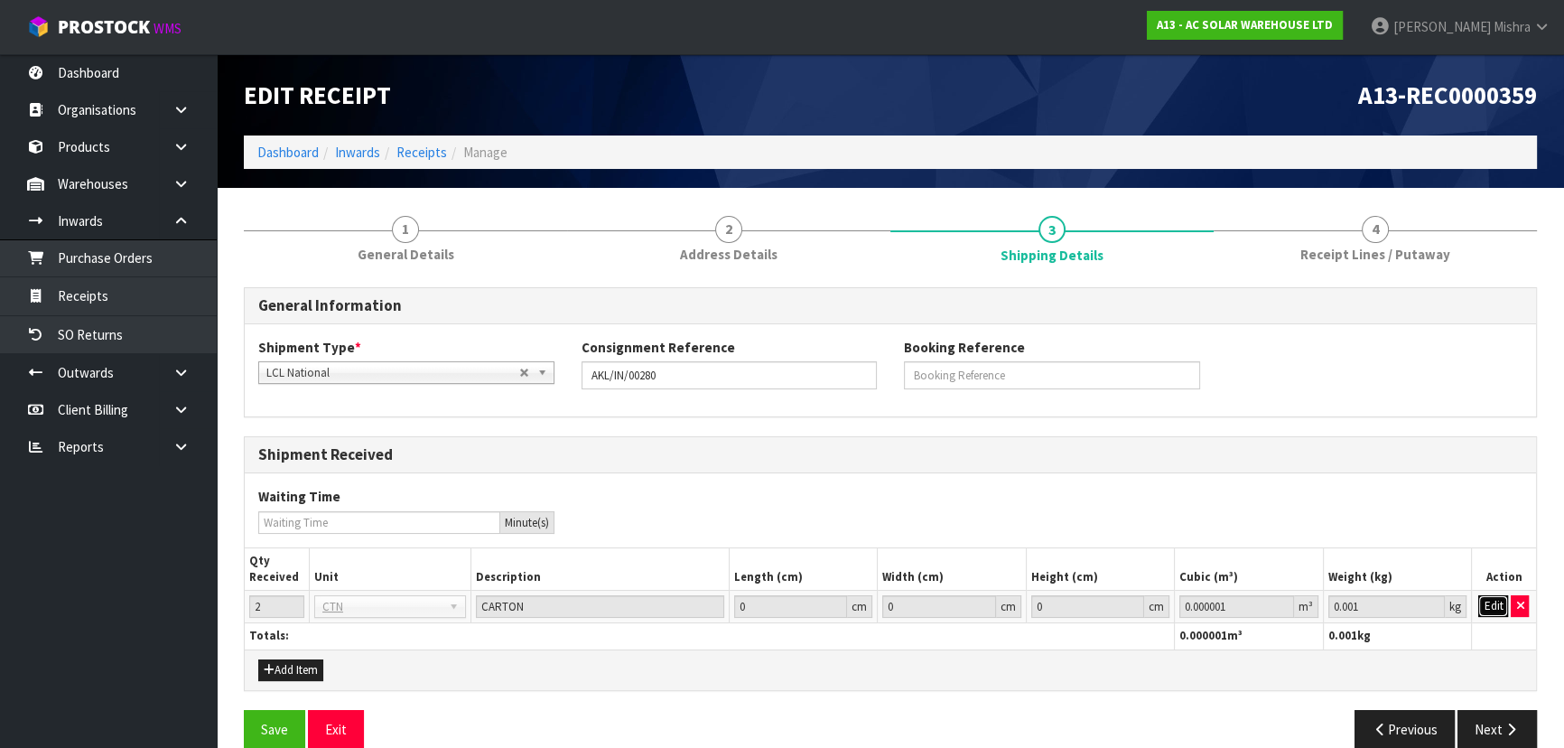
click at [1489, 607] on button "Edit" at bounding box center [1493, 606] width 30 height 22
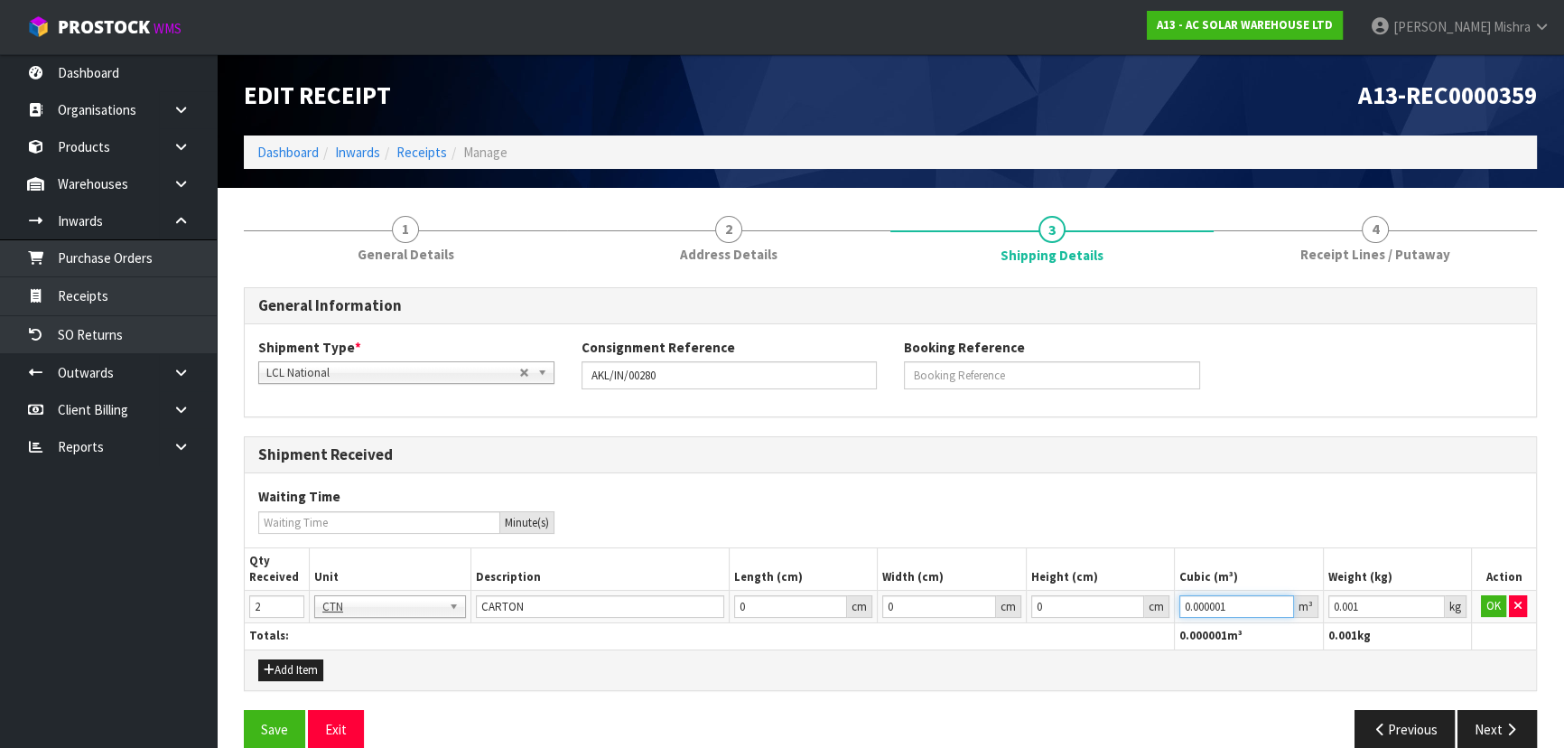
drag, startPoint x: 1241, startPoint y: 597, endPoint x: 972, endPoint y: 596, distance: 269.1
click at [972, 596] on tr "2 BAG BAR BSK BIN BTL BOX BDL CAB CGE CTN CSE COI CRA CRT CBE CYL DRM JAR MTR P…" at bounding box center [890, 607] width 1291 height 33
paste input "172044"
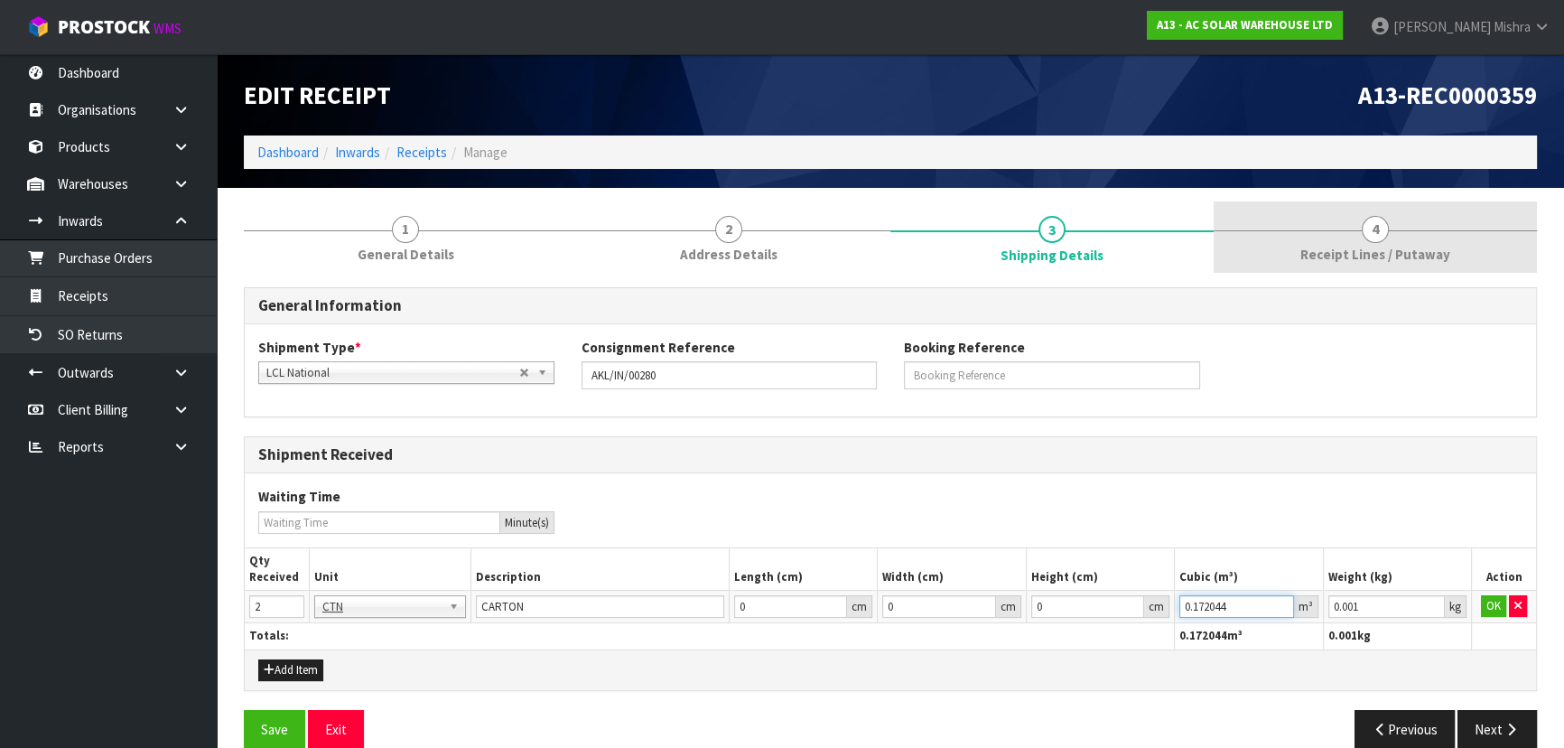
type input "0.172044"
click at [1354, 254] on span "Receipt Lines / Putaway" at bounding box center [1375, 254] width 150 height 19
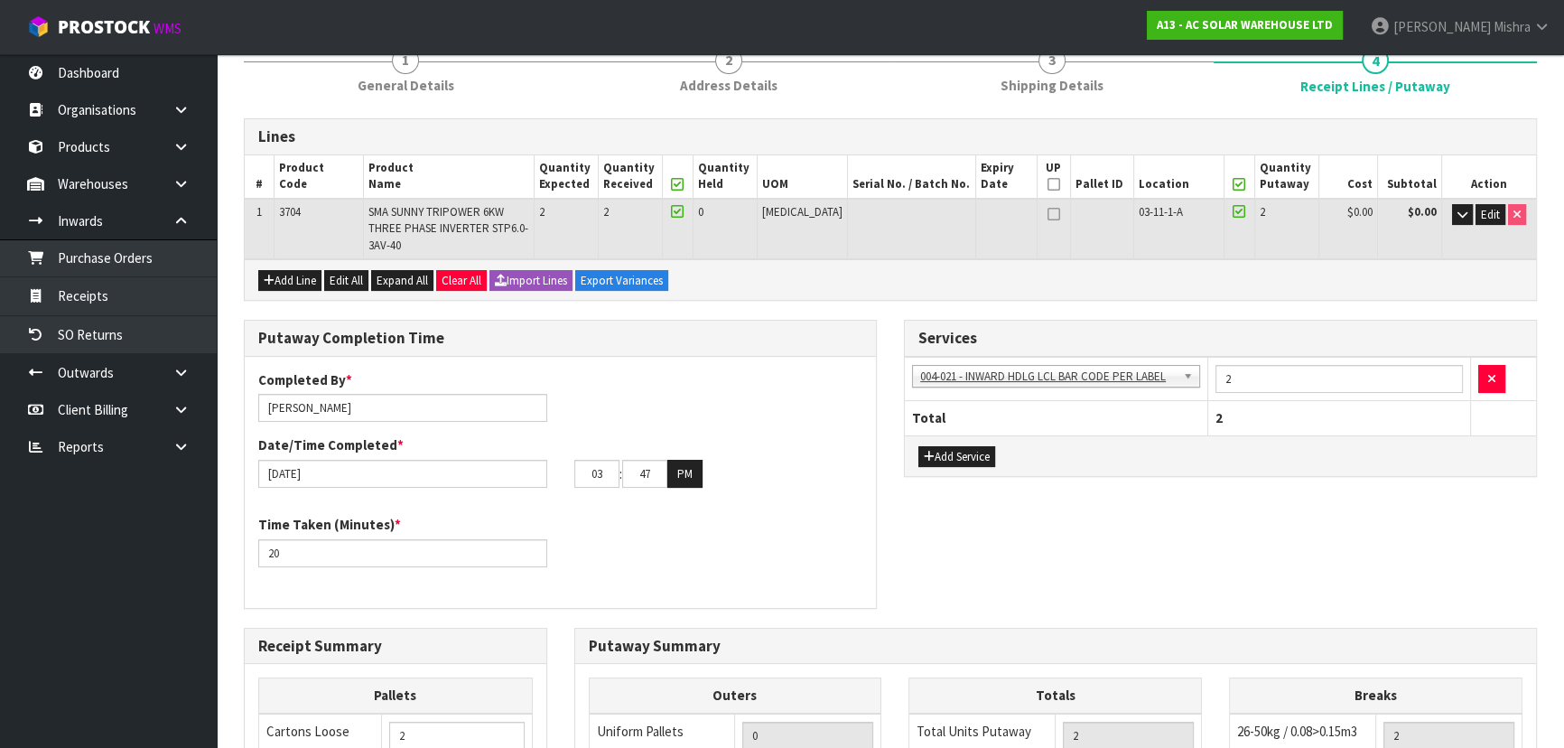
scroll to position [328, 0]
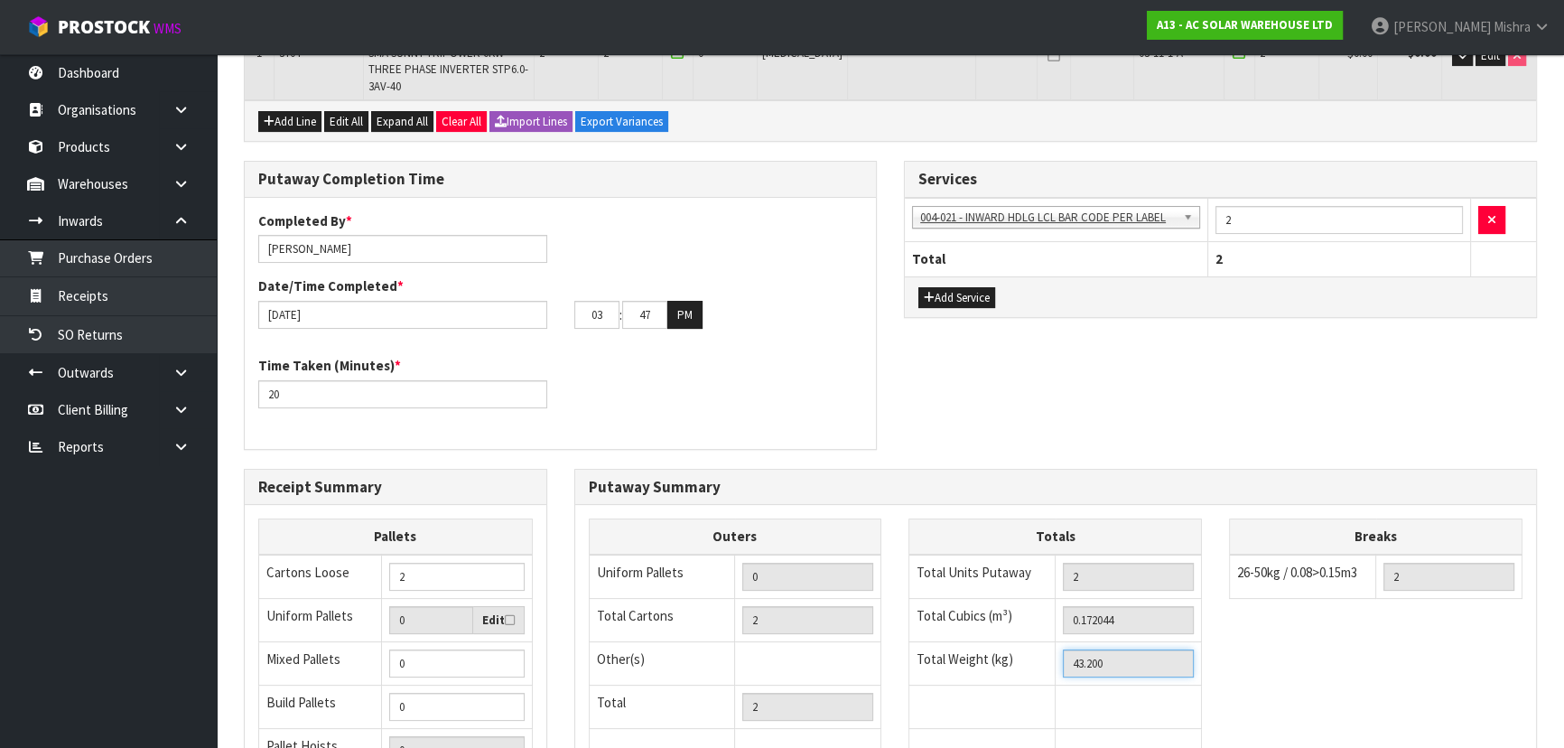
drag, startPoint x: 1119, startPoint y: 647, endPoint x: 965, endPoint y: 645, distance: 153.5
click at [965, 645] on tr "Total Weight (kg) 43.200" at bounding box center [1055, 662] width 293 height 43
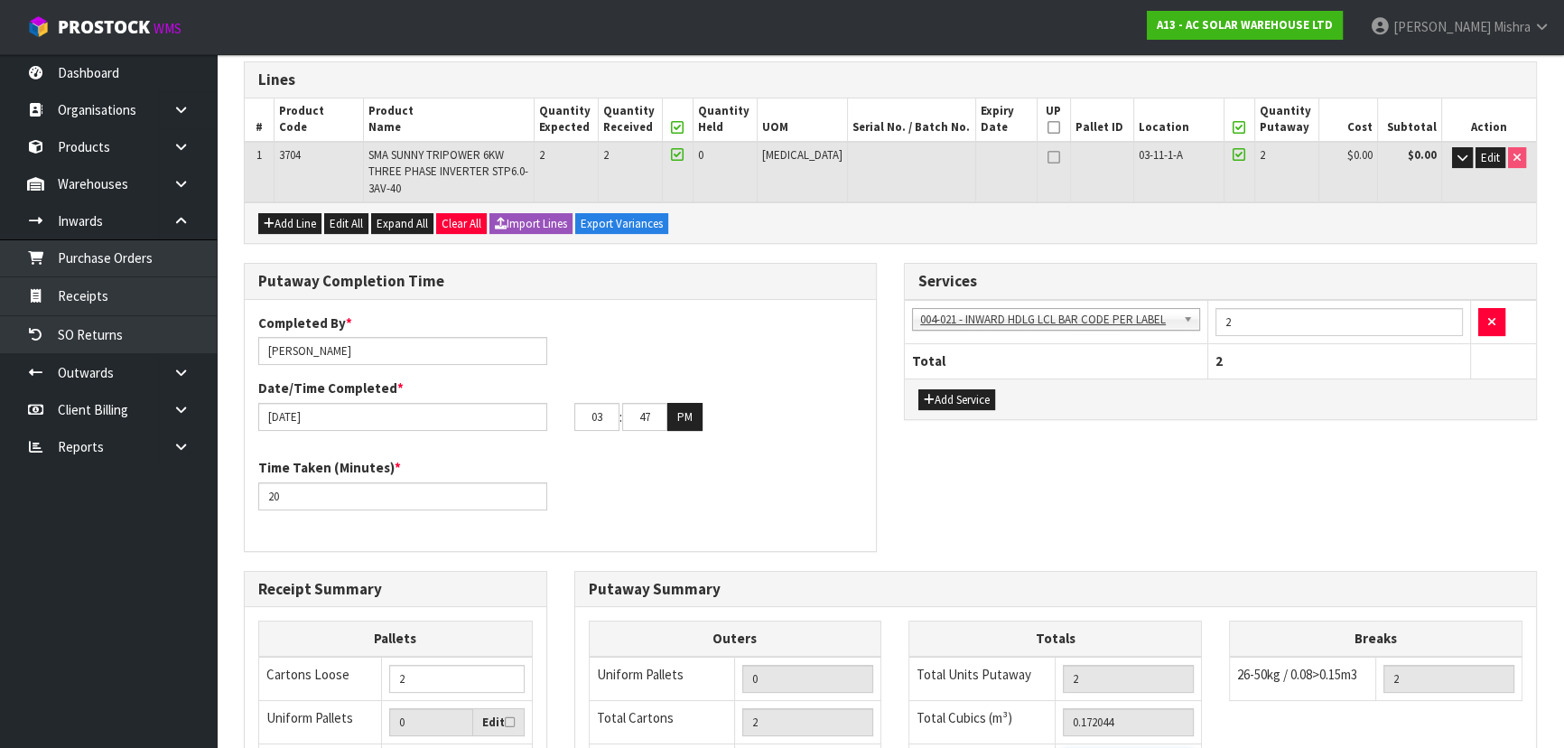
scroll to position [0, 0]
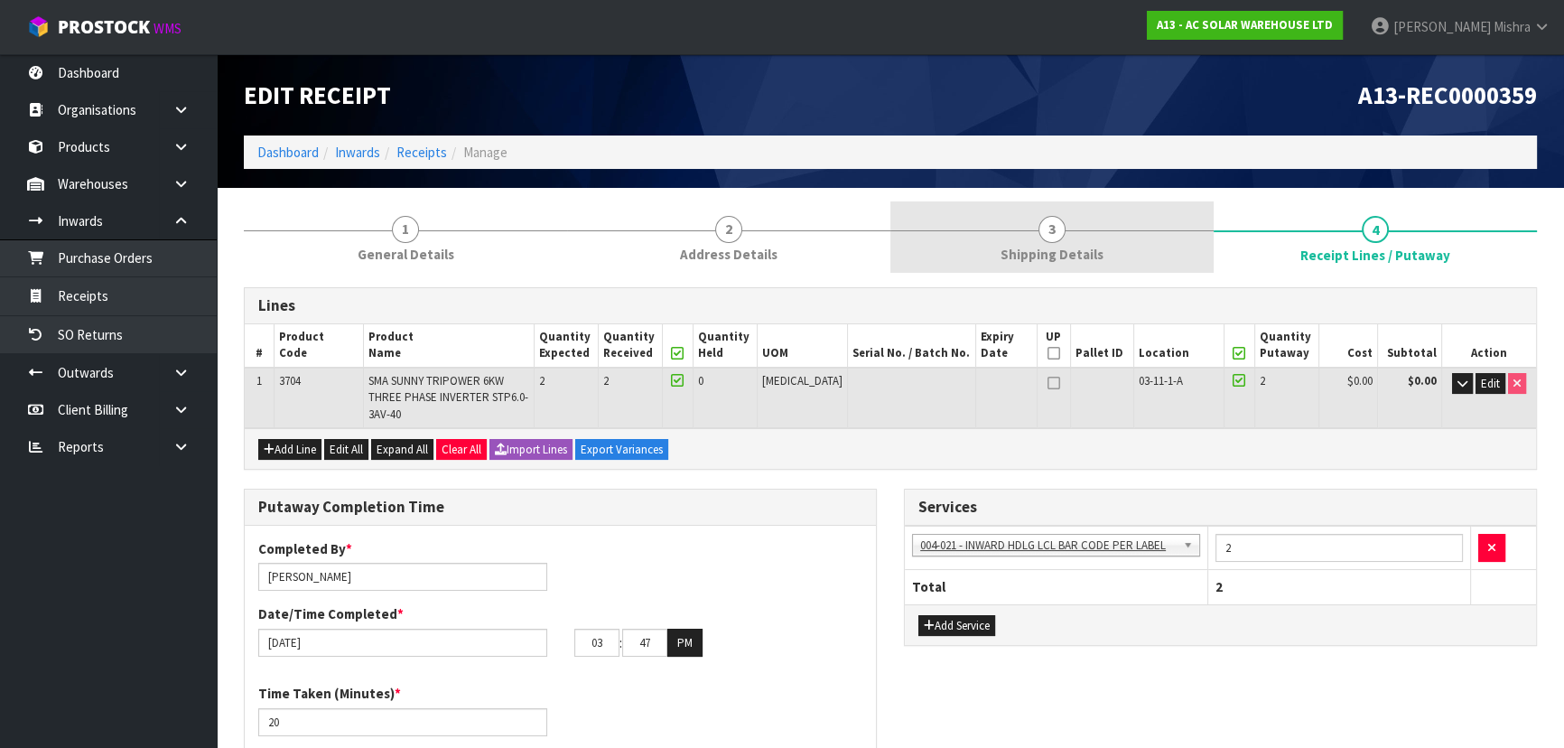
click at [1084, 224] on link "3 Shipping Details" at bounding box center [1051, 236] width 323 height 71
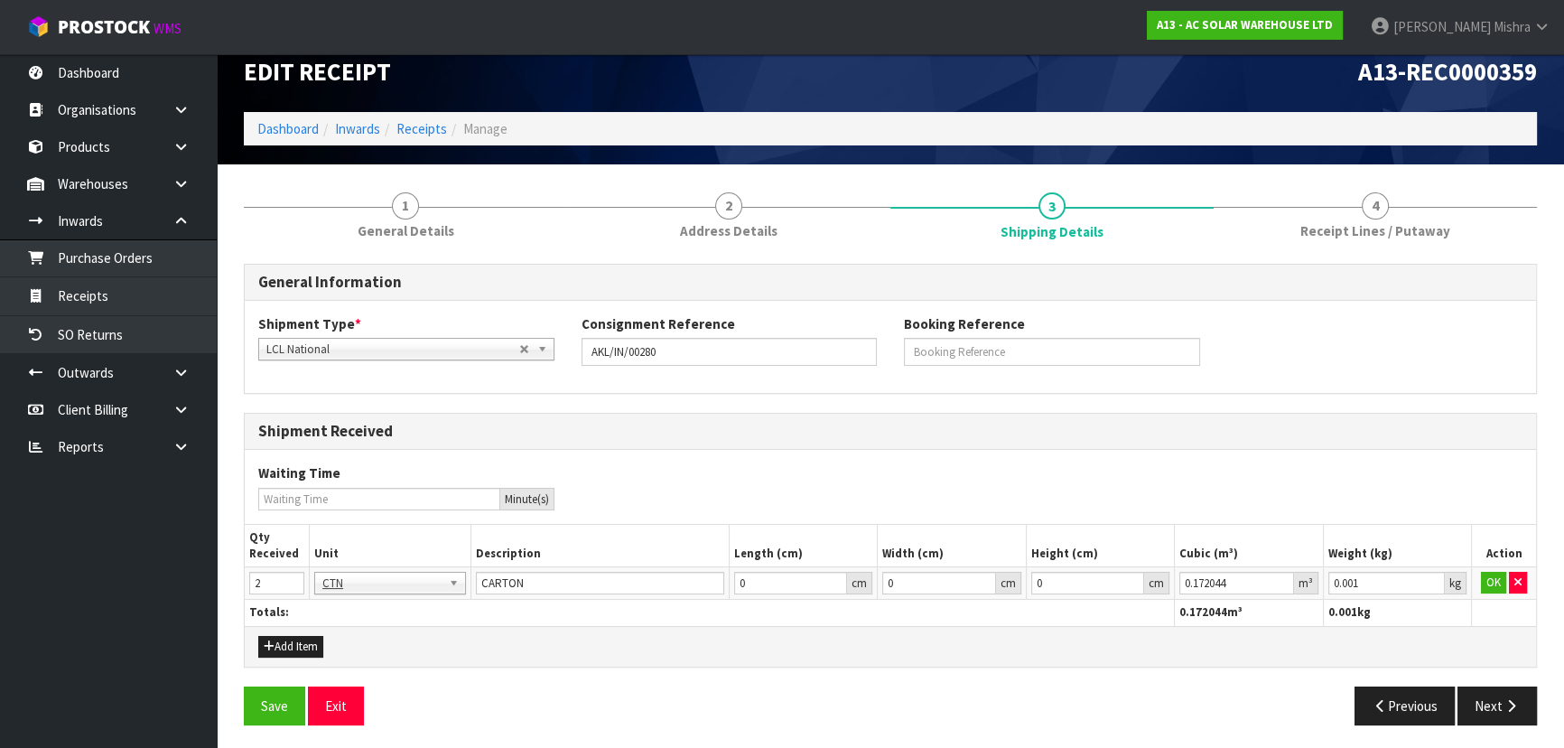
scroll to position [26, 0]
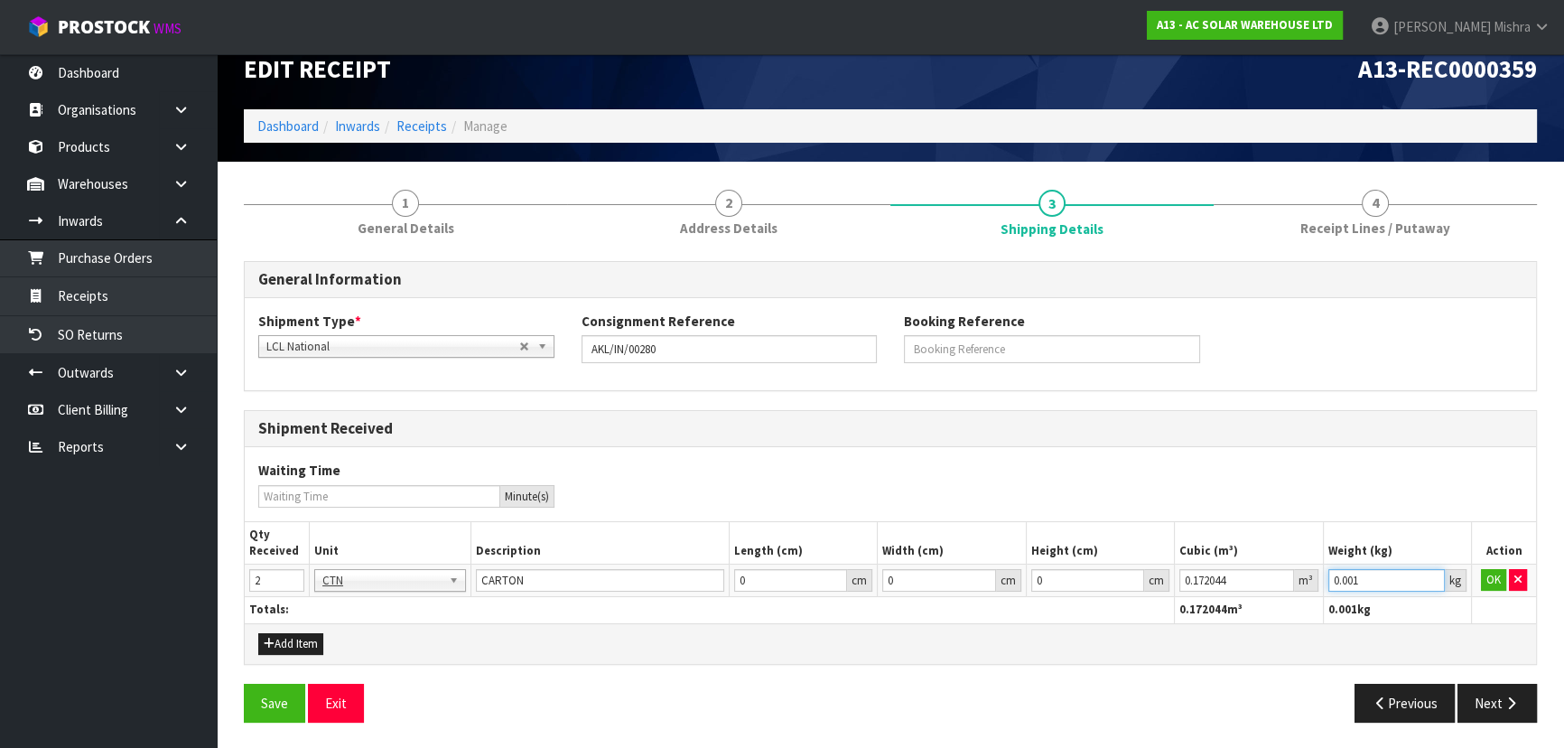
drag, startPoint x: 1383, startPoint y: 576, endPoint x: 1215, endPoint y: 569, distance: 168.1
click at [1215, 569] on tr "2 BAG BAR BSK BIN BTL BOX BDL CAB CGE CTN CSE COI CRA CRT CBE CYL DRM JAR MTR P…" at bounding box center [890, 580] width 1291 height 33
paste input "43.2"
type input "43.2"
click at [1496, 585] on button "OK" at bounding box center [1493, 580] width 25 height 22
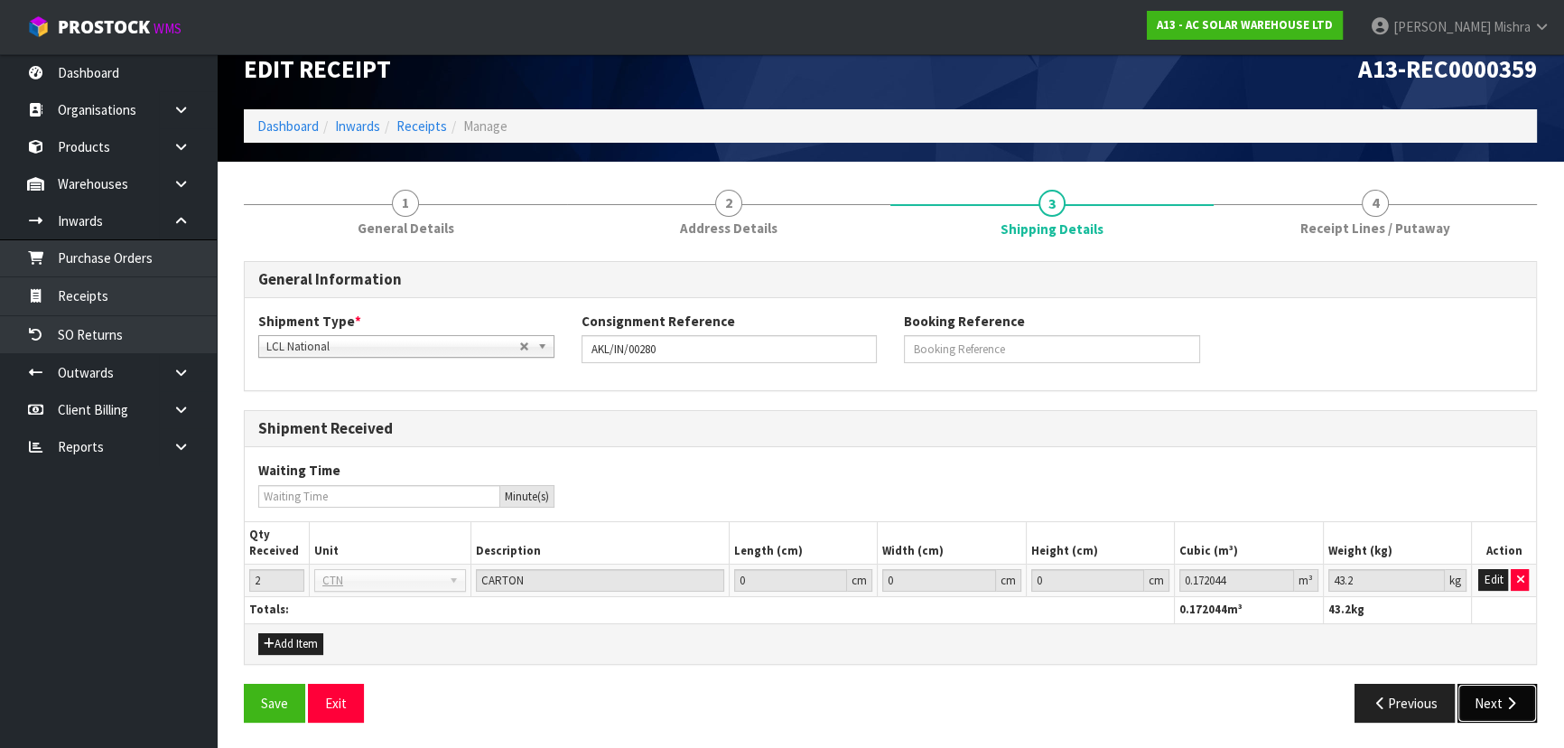
click at [1502, 713] on button "Next" at bounding box center [1496, 703] width 79 height 39
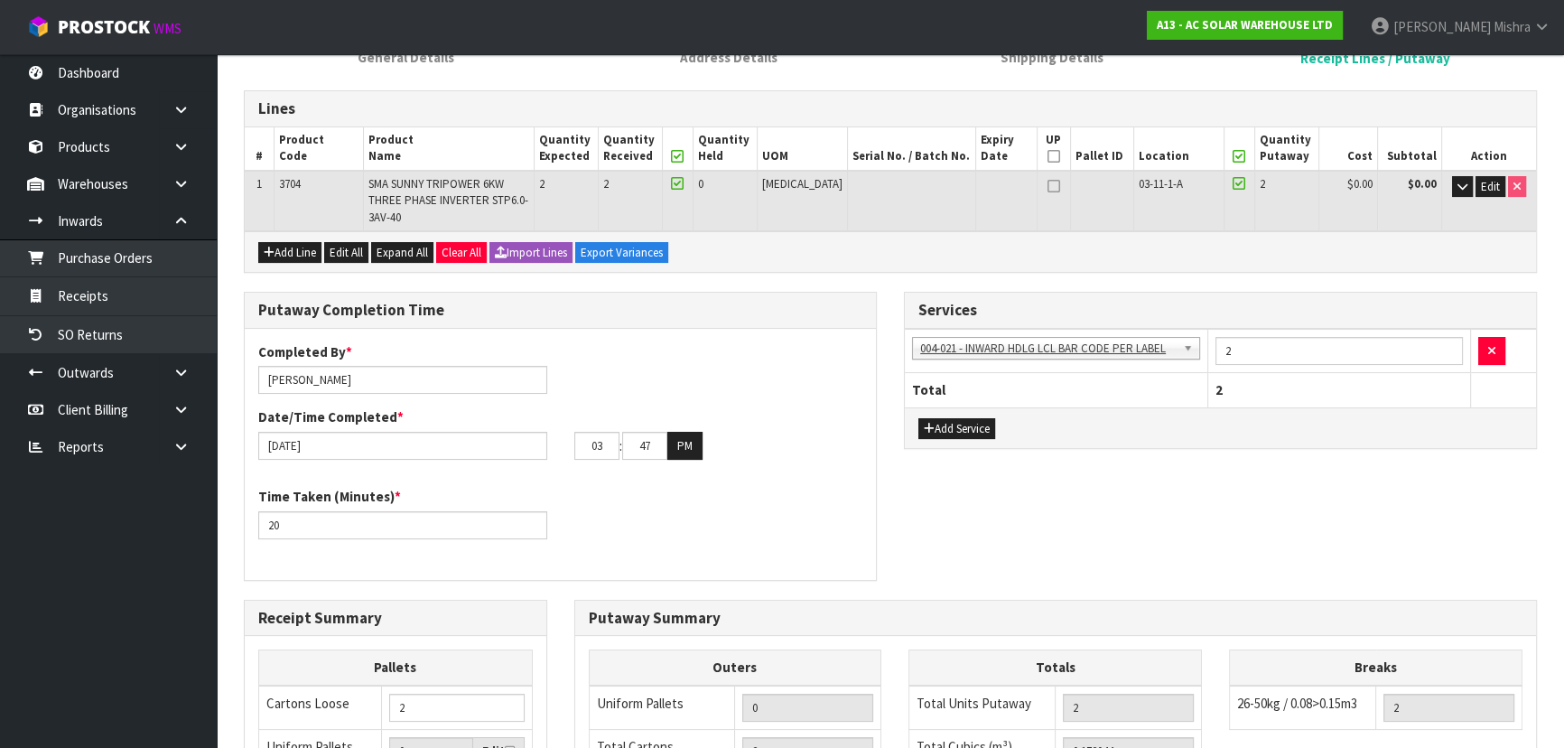
scroll to position [190, 0]
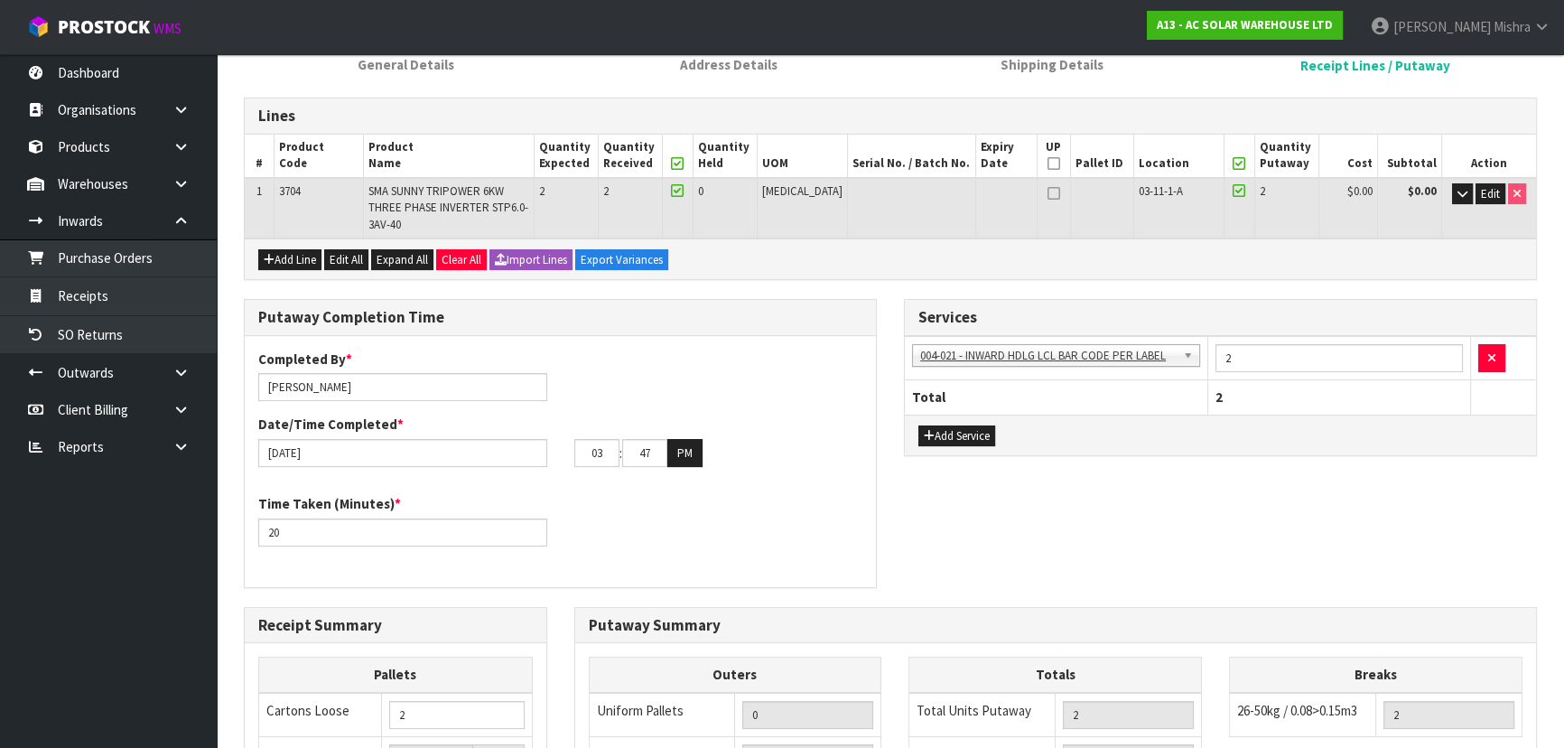
type input "04"
type input "32"
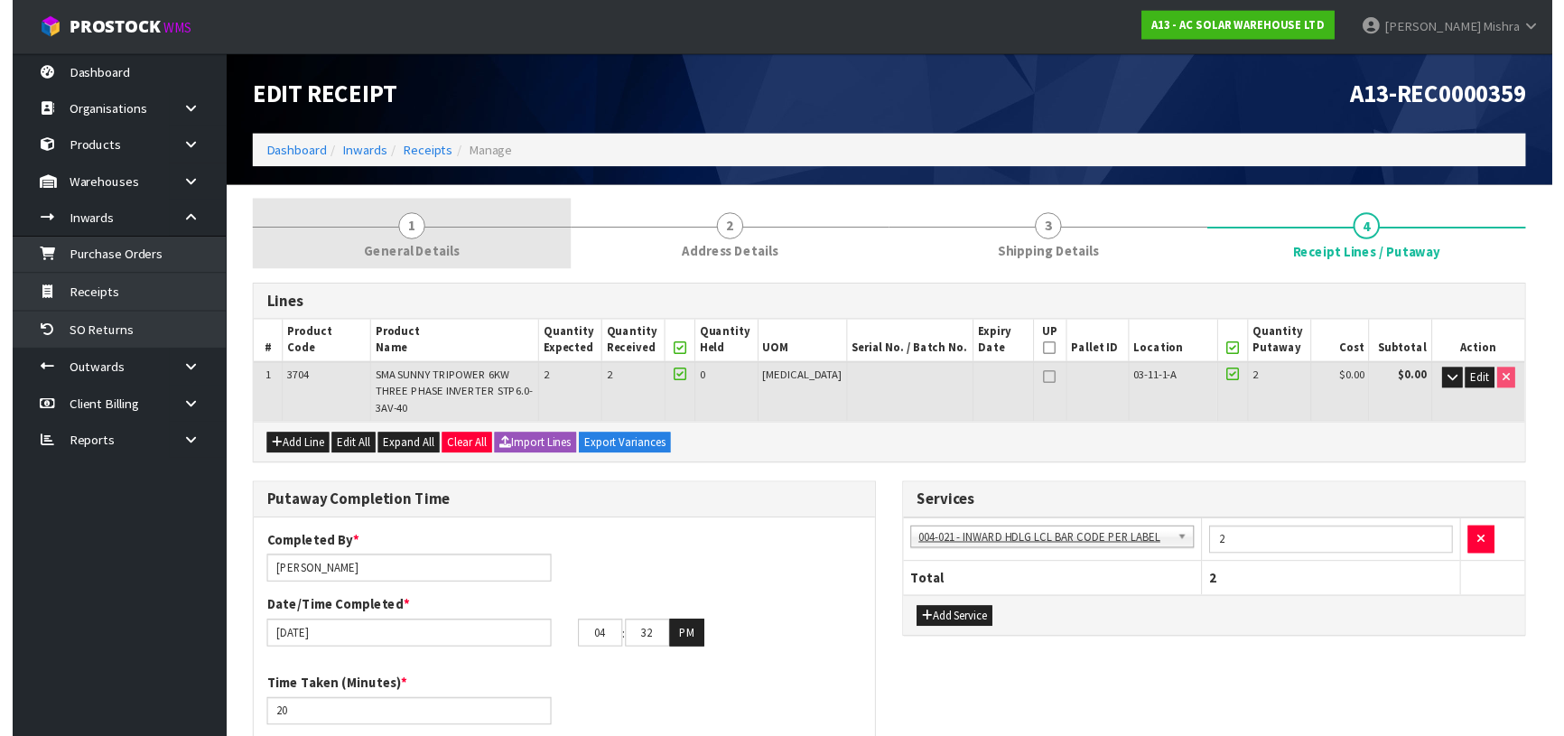
scroll to position [0, 0]
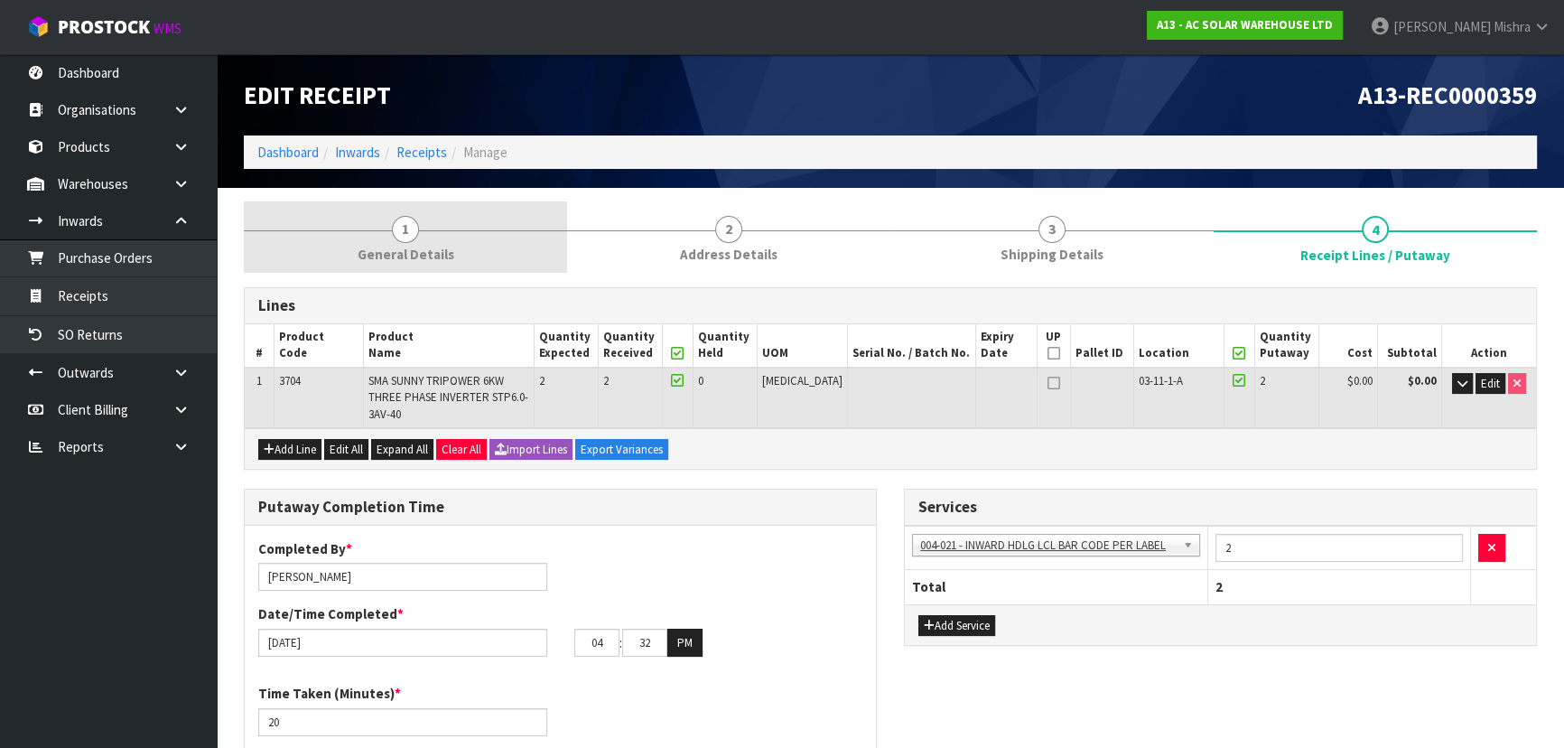
click at [414, 237] on span "1" at bounding box center [405, 229] width 27 height 27
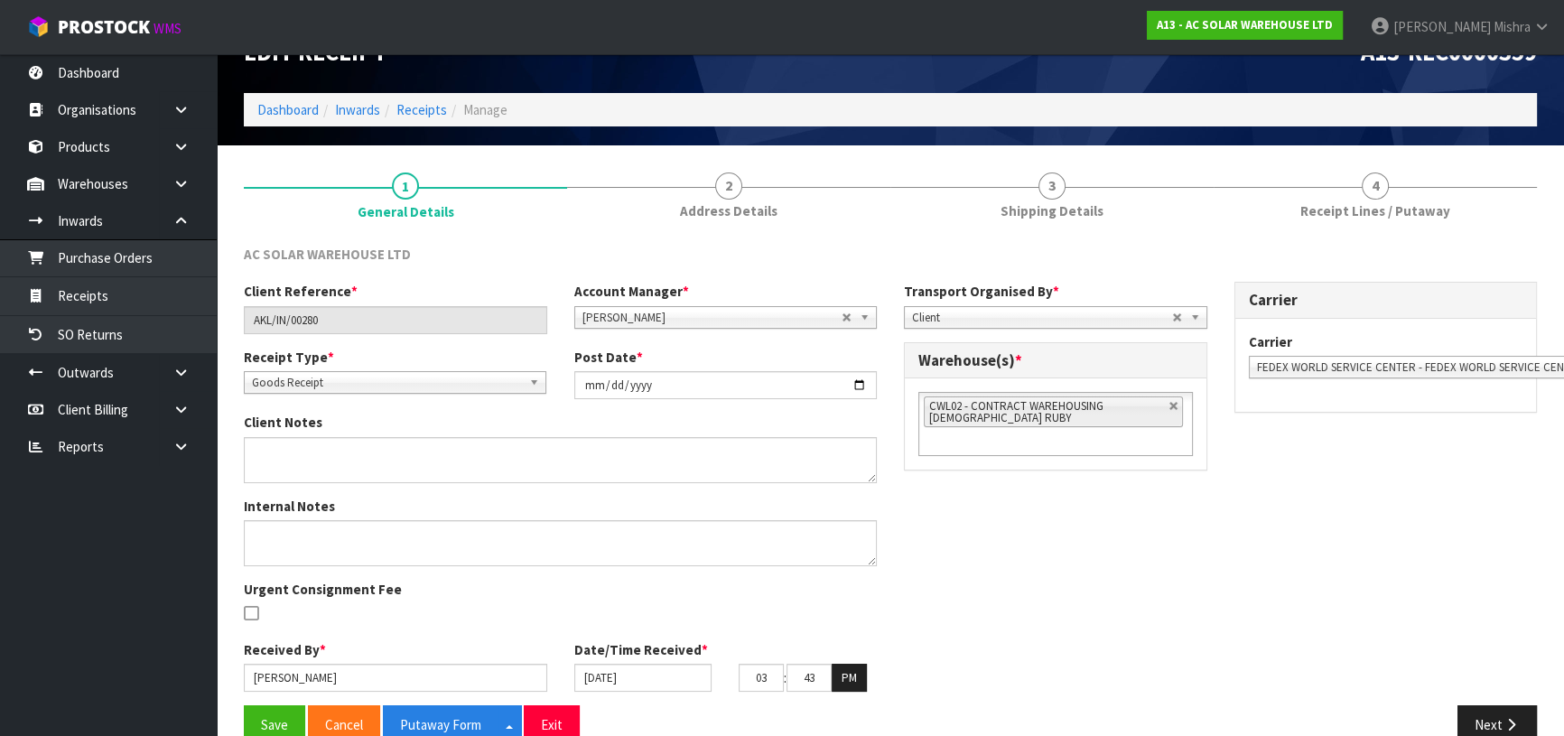
scroll to position [78, 0]
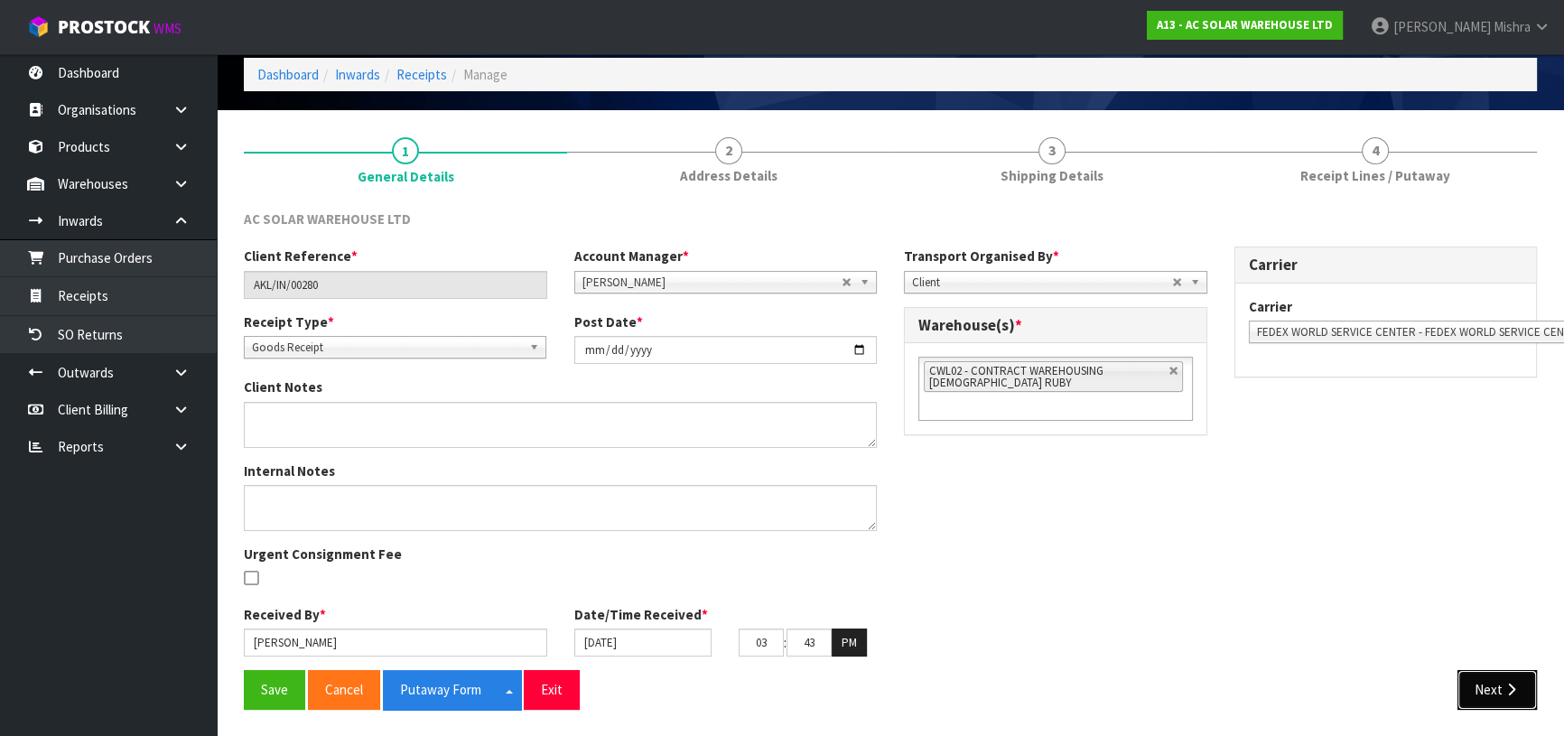
click at [1500, 688] on button "Next" at bounding box center [1496, 689] width 79 height 39
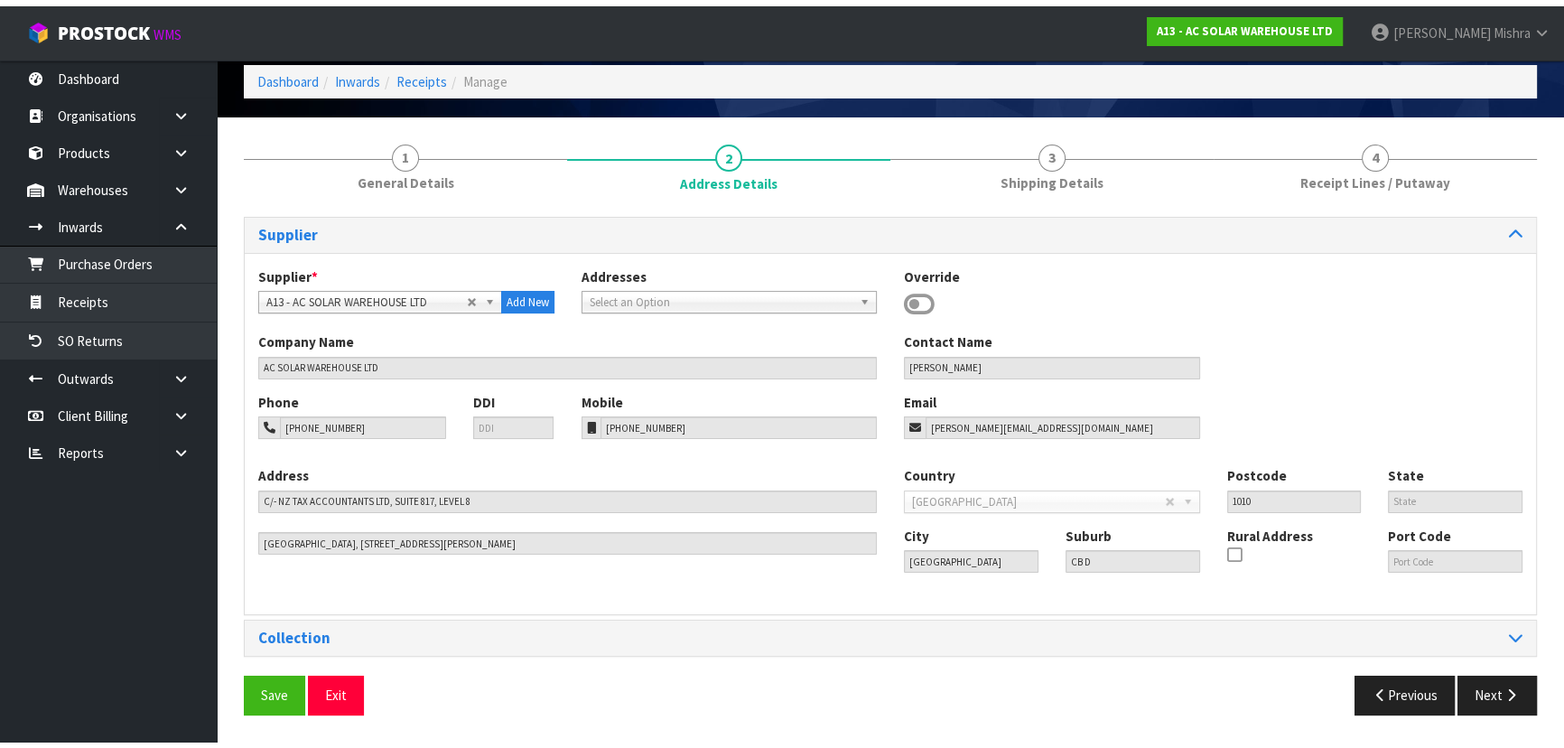
scroll to position [64, 0]
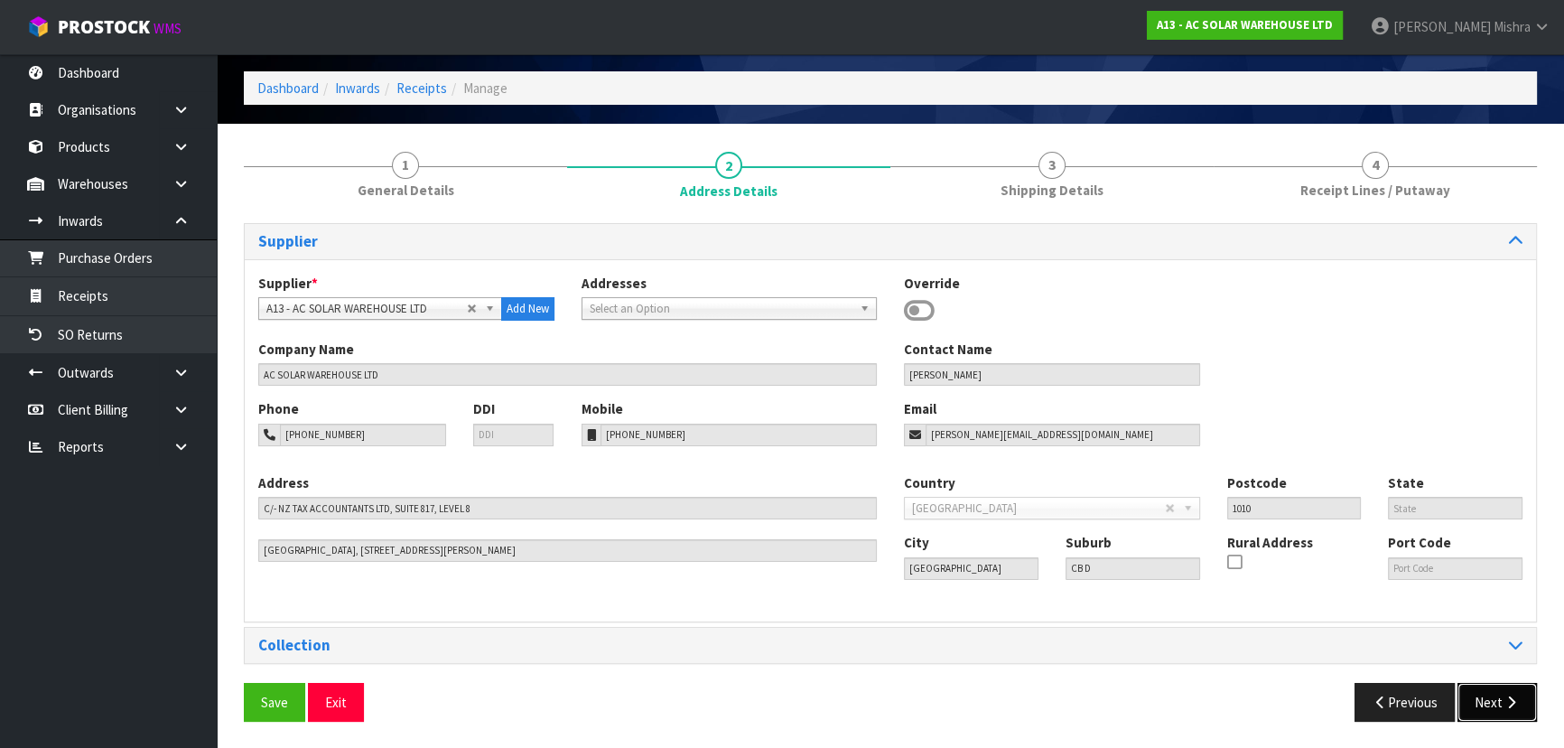
click at [1496, 696] on button "Next" at bounding box center [1496, 702] width 79 height 39
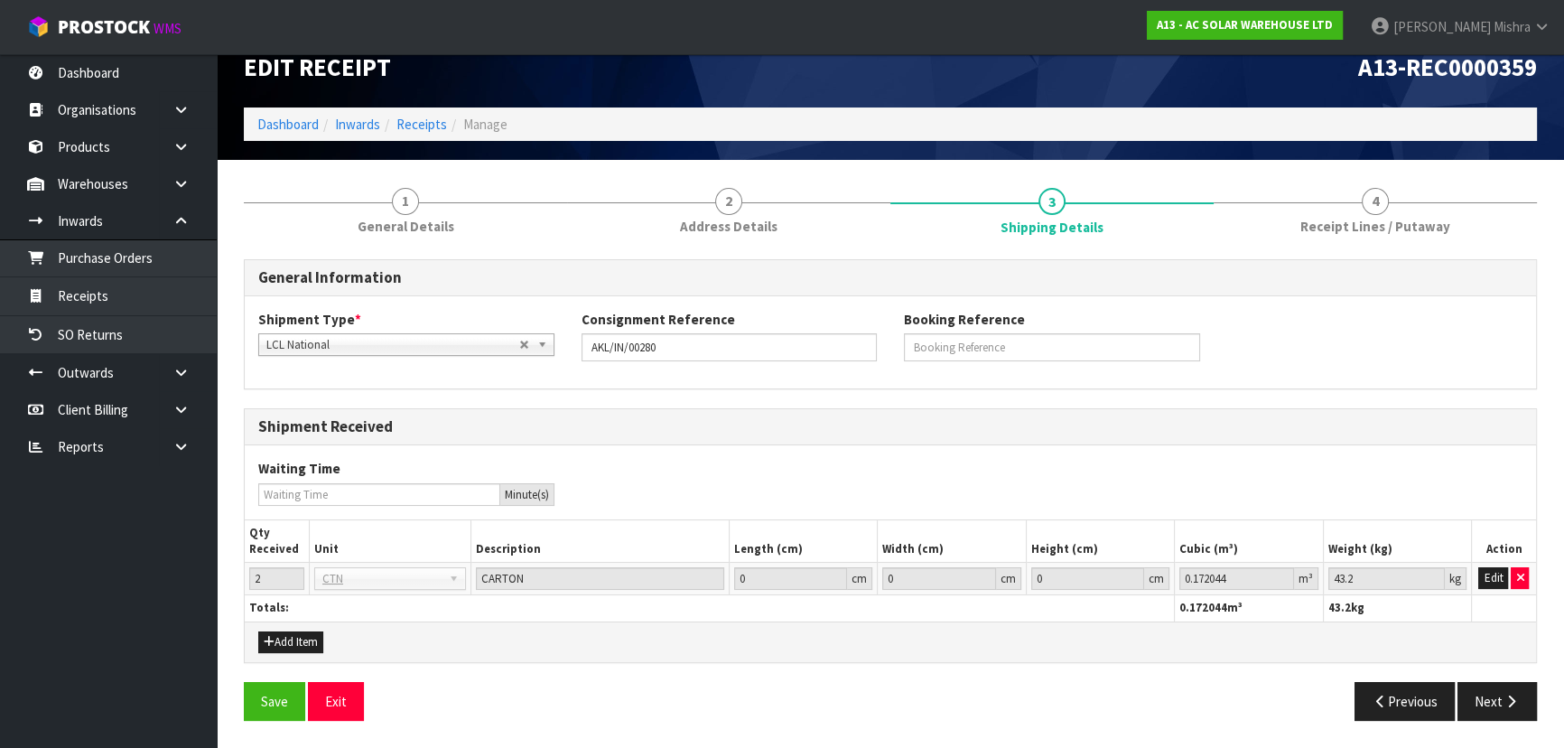
scroll to position [26, 0]
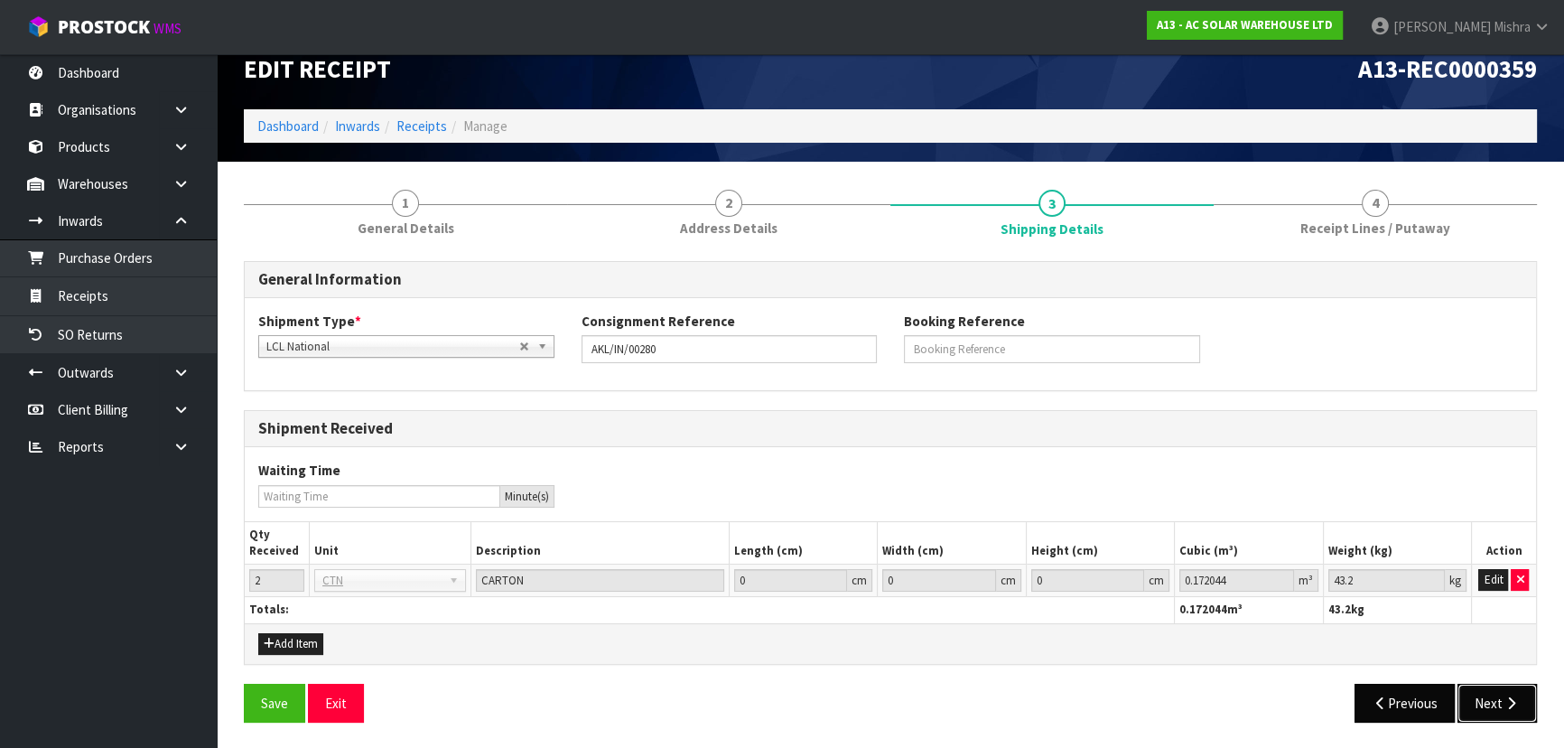
drag, startPoint x: 1493, startPoint y: 704, endPoint x: 1409, endPoint y: 682, distance: 87.0
click at [1493, 705] on button "Next" at bounding box center [1496, 703] width 79 height 39
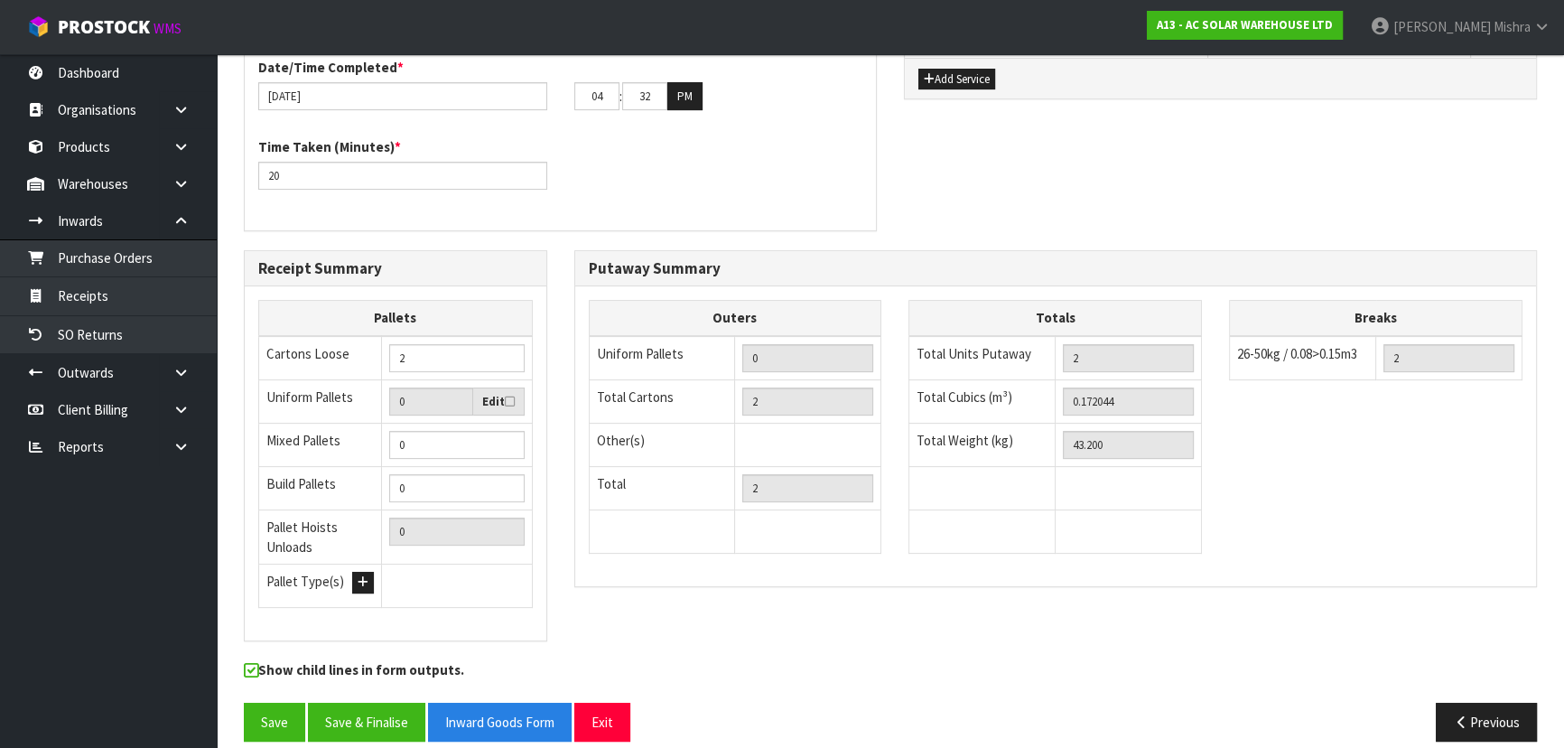
scroll to position [547, 0]
click at [371, 702] on button "Save & Finalise" at bounding box center [366, 721] width 117 height 39
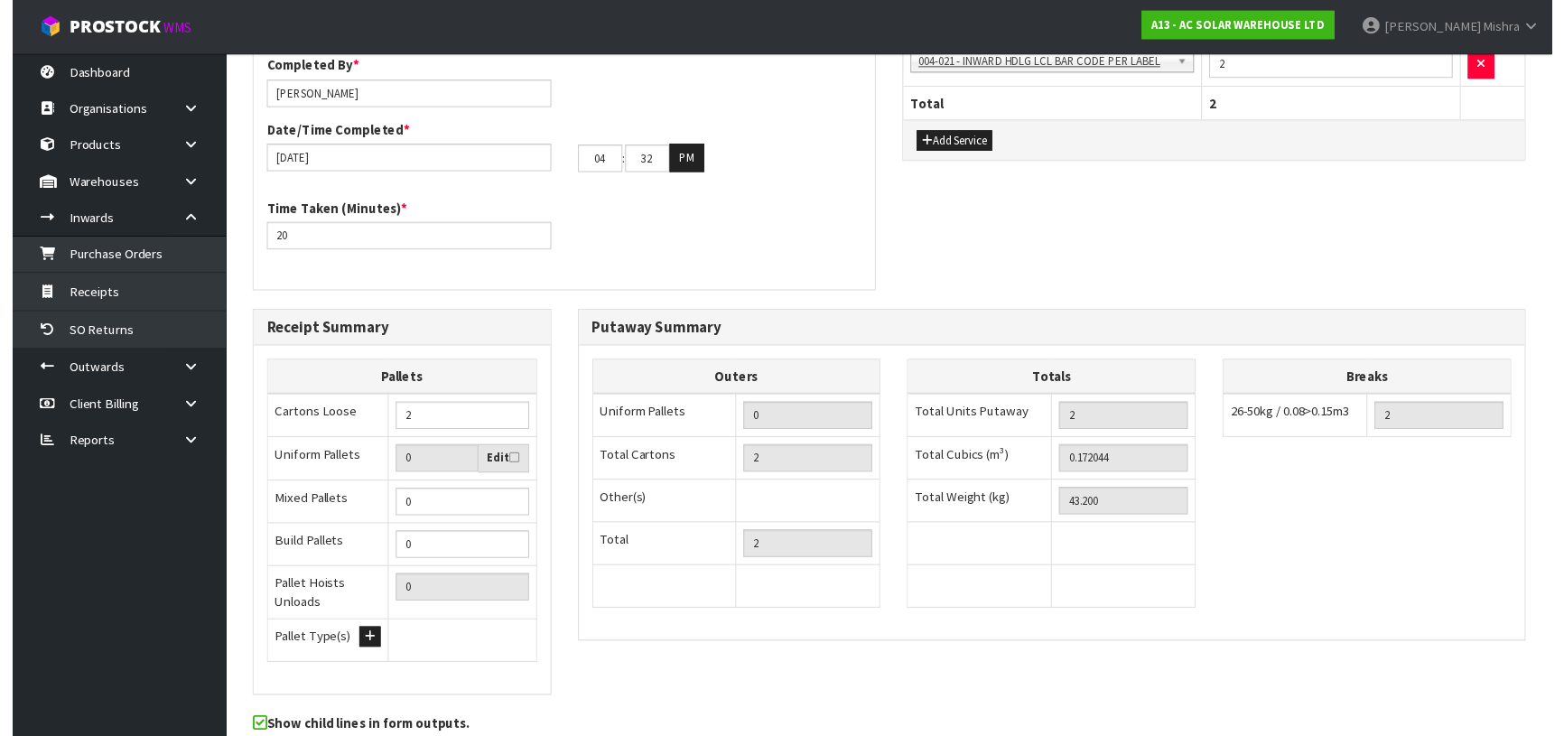
scroll to position [0, 0]
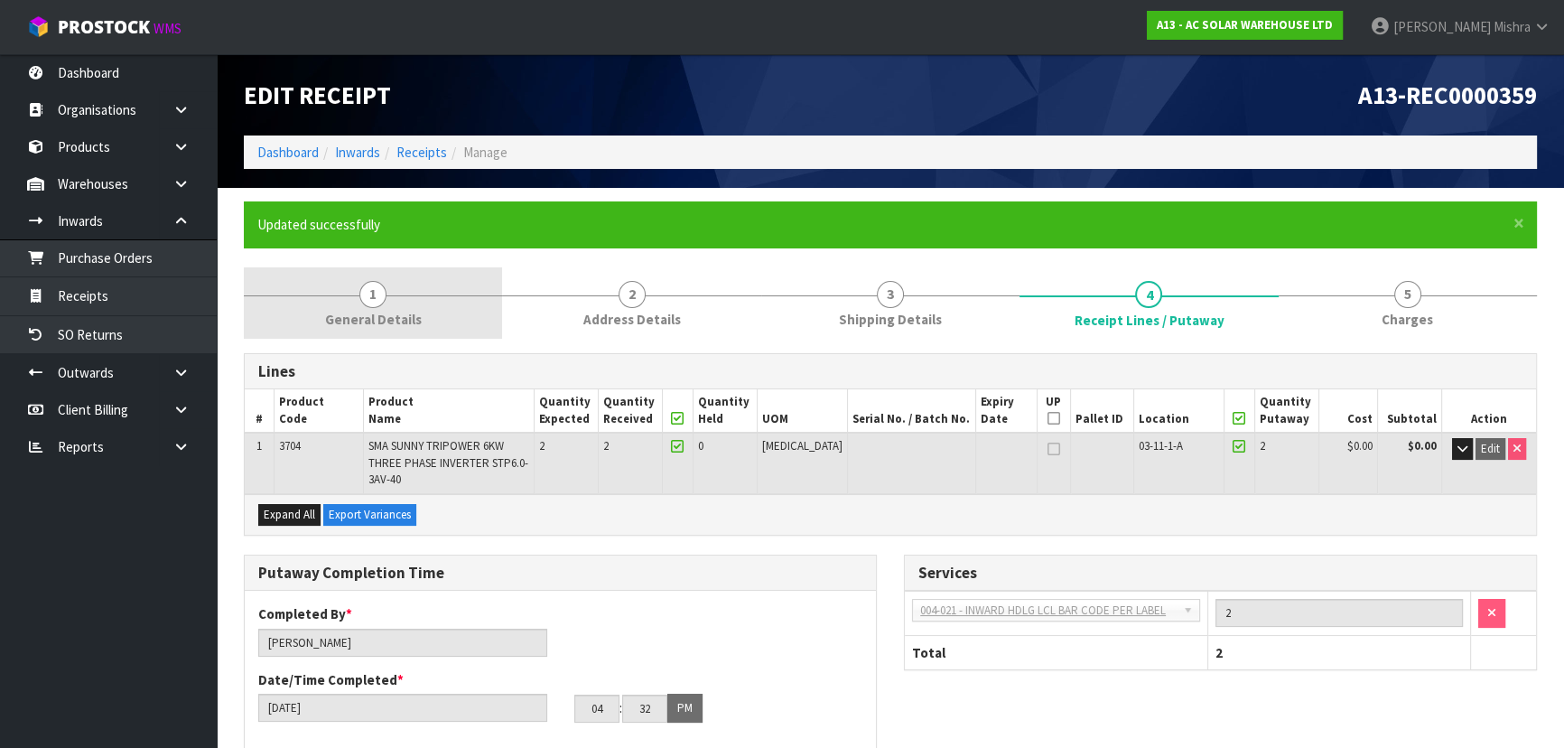
click at [370, 292] on span "1" at bounding box center [372, 294] width 27 height 27
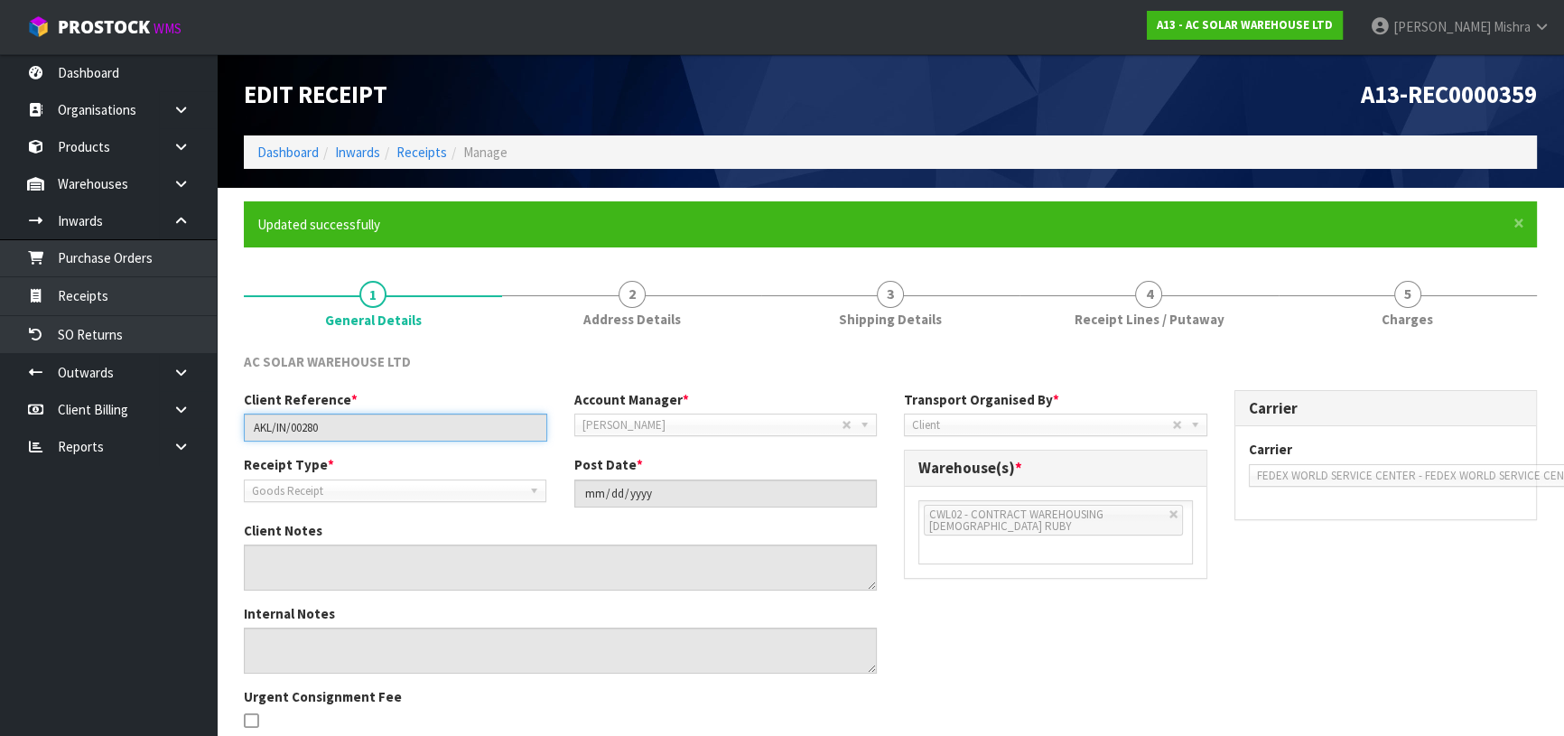
drag, startPoint x: 345, startPoint y: 431, endPoint x: 221, endPoint y: 416, distance: 124.5
click at [221, 416] on section "× Close Updated successfully 1 General Details 2 Address Details 3 Shipping Det…" at bounding box center [890, 534] width 1347 height 692
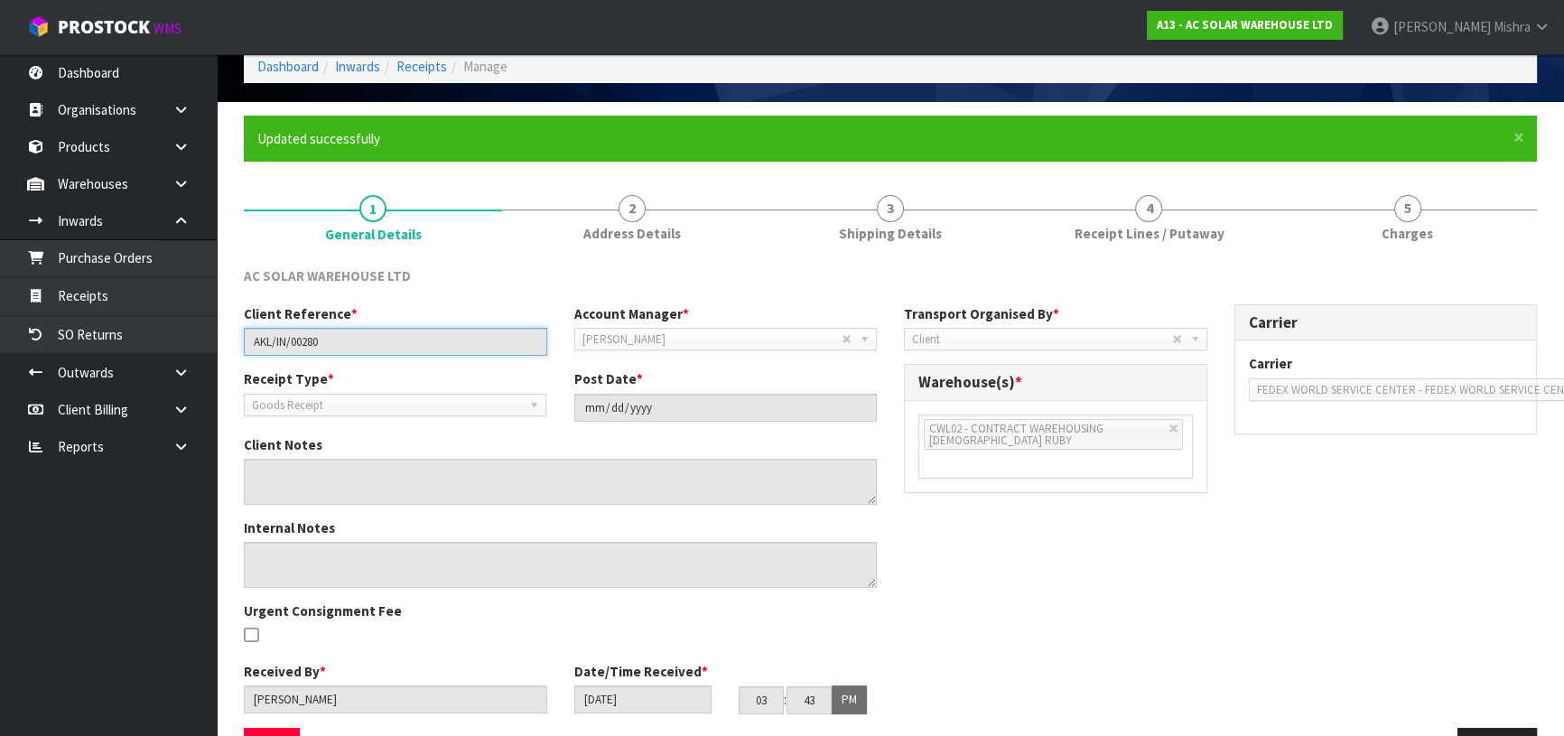
scroll to position [144, 0]
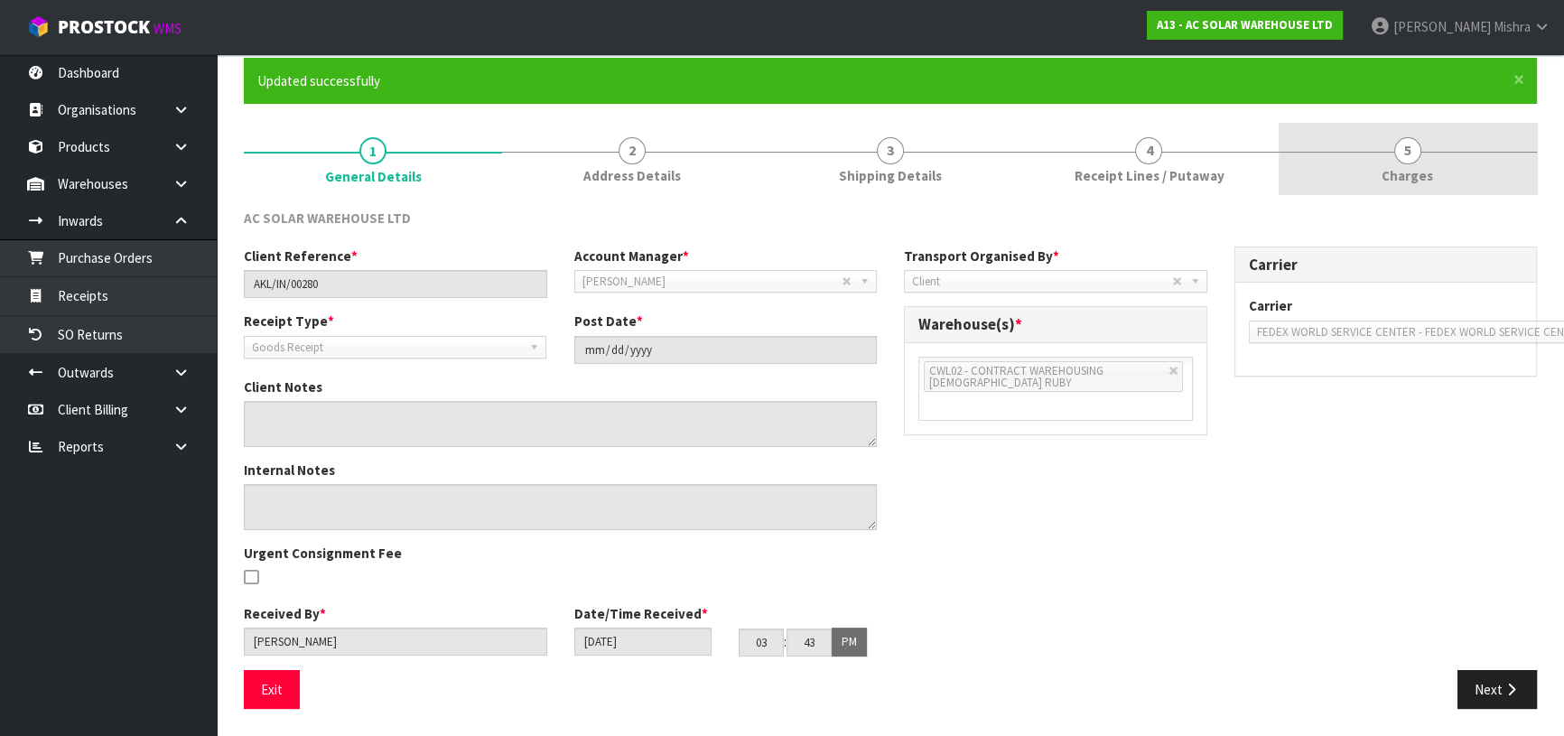
click at [1455, 156] on link "5 [GEOGRAPHIC_DATA]" at bounding box center [1408, 158] width 258 height 71
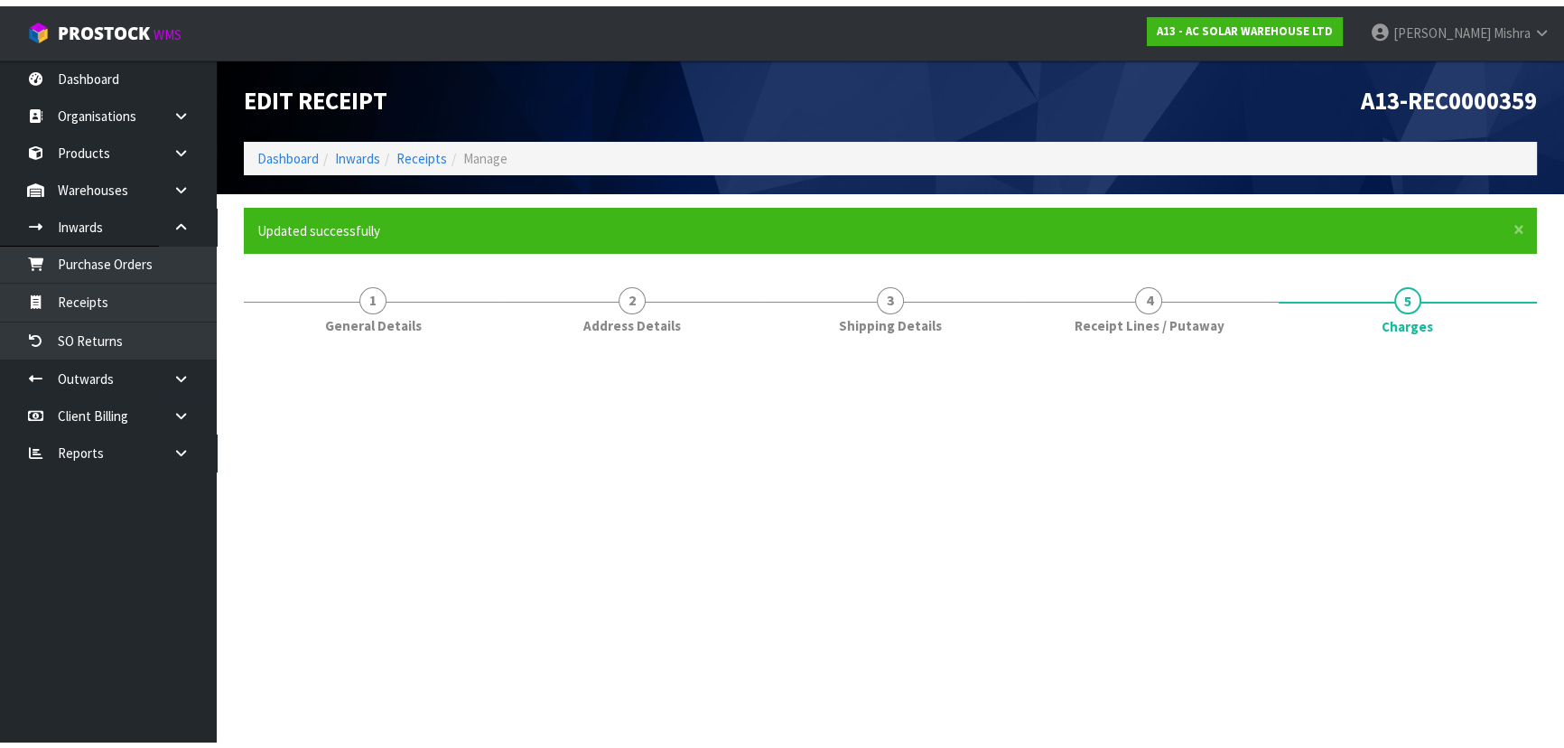
scroll to position [0, 0]
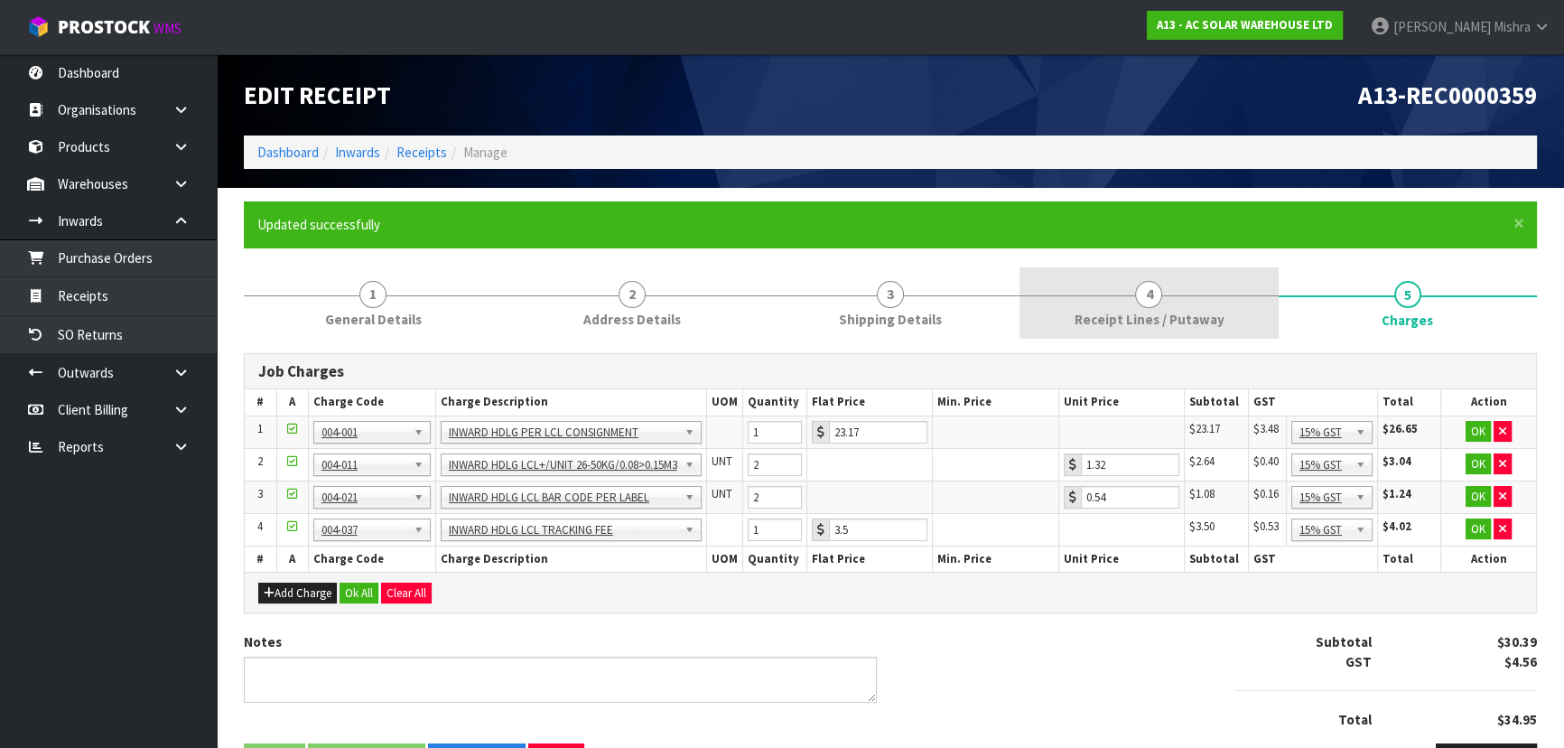
click at [1237, 325] on link "4 Receipt Lines / Putaway" at bounding box center [1148, 302] width 258 height 71
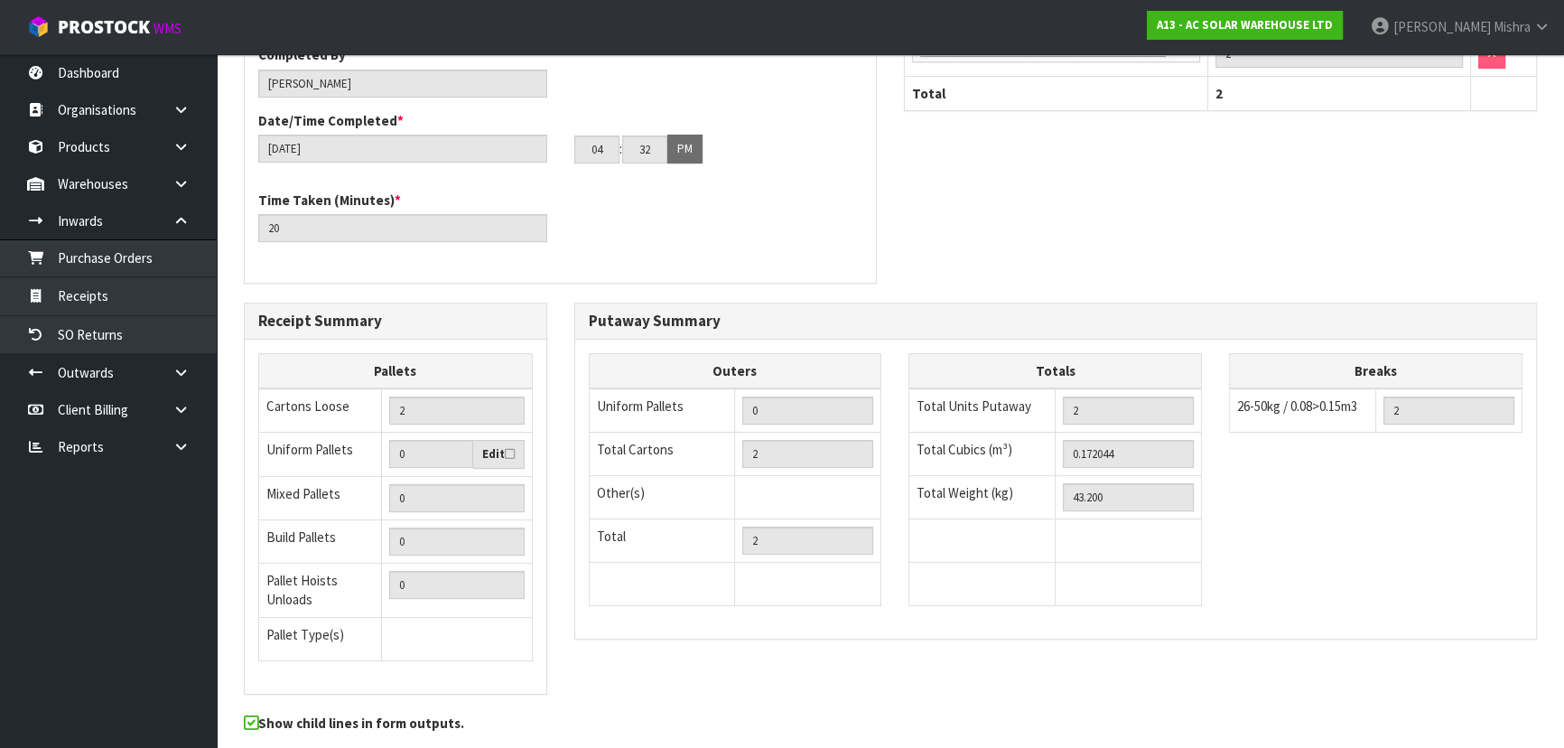
scroll to position [612, 0]
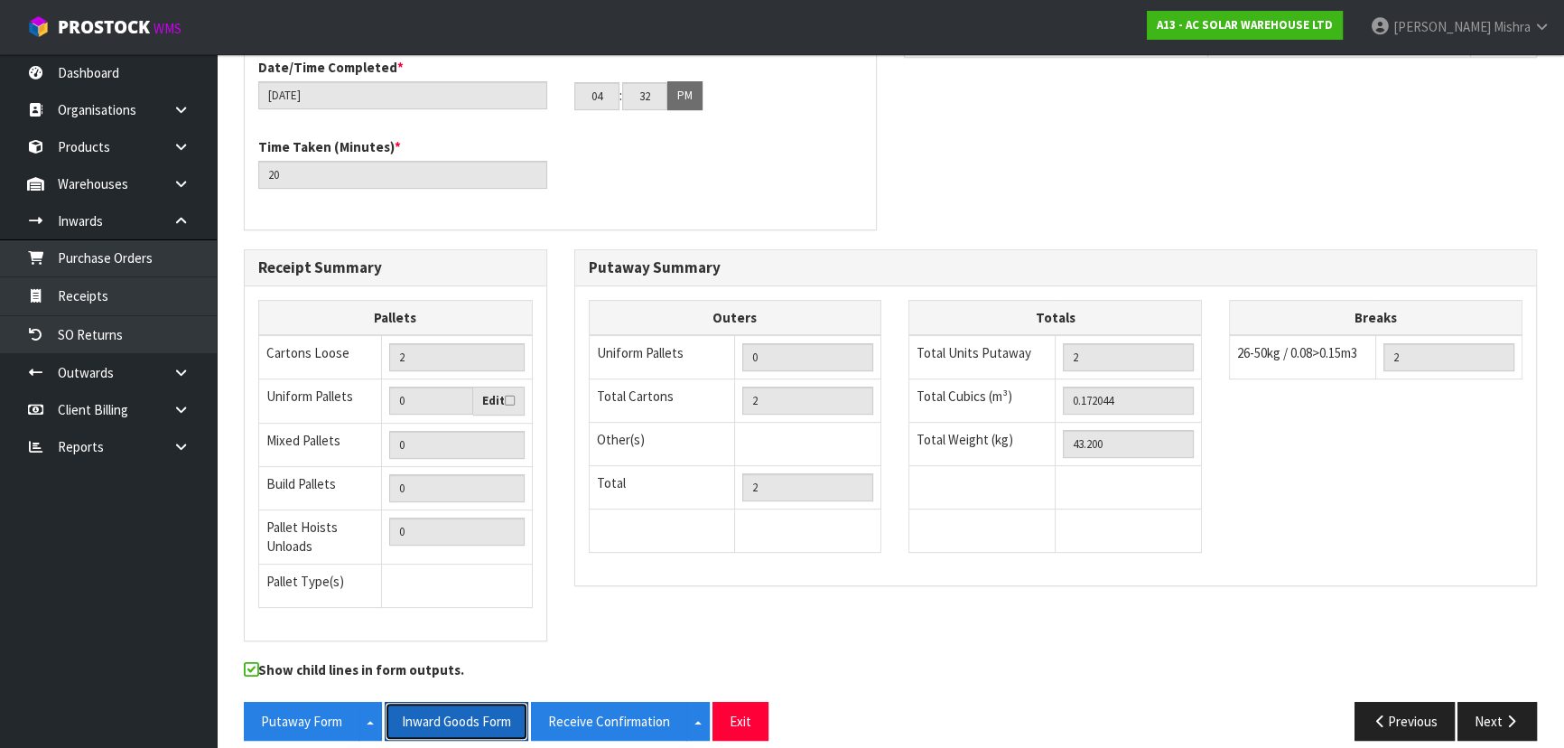
click at [433, 702] on button "Inward Goods Form" at bounding box center [457, 721] width 144 height 39
click at [279, 704] on button "Putaway Form" at bounding box center [302, 721] width 116 height 39
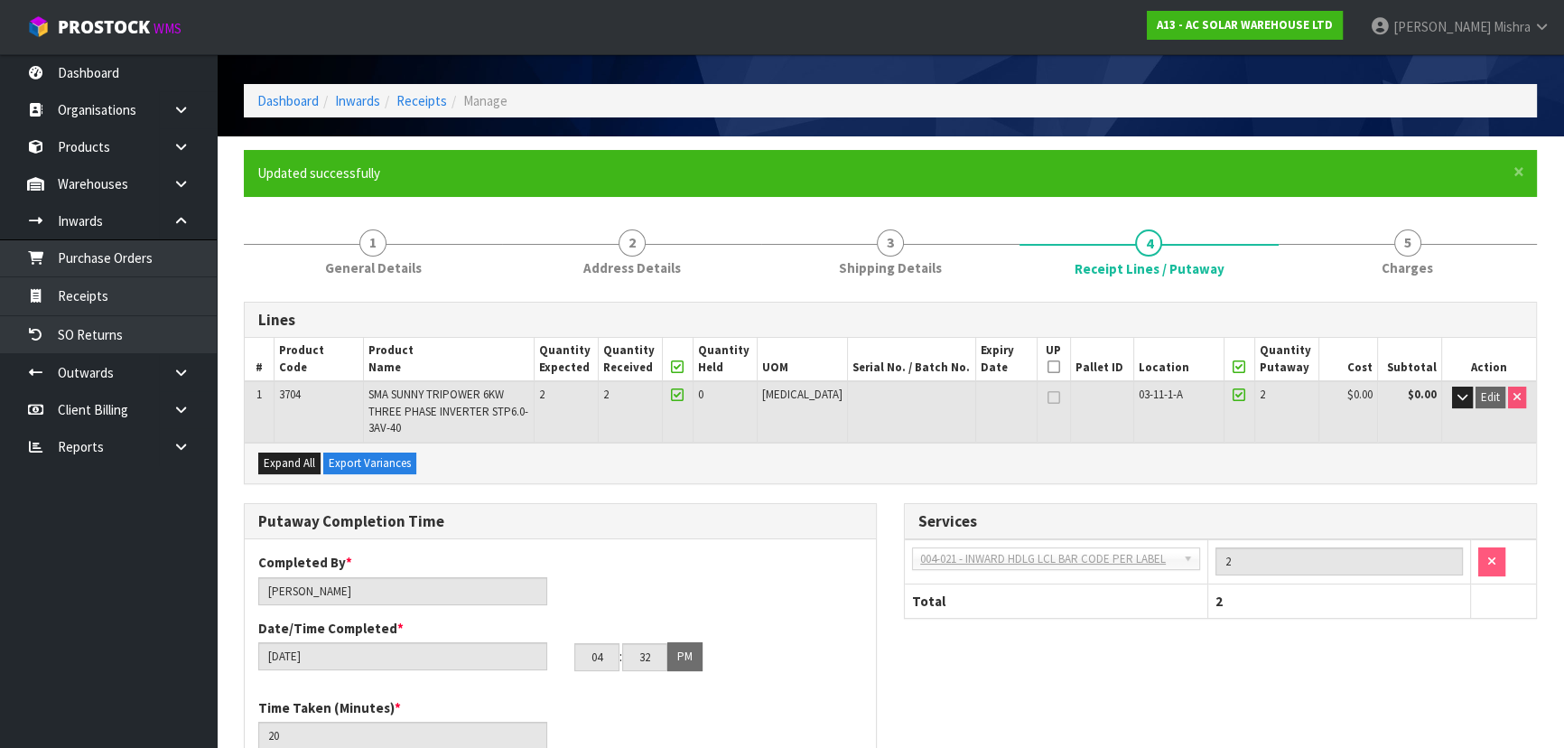
scroll to position [0, 0]
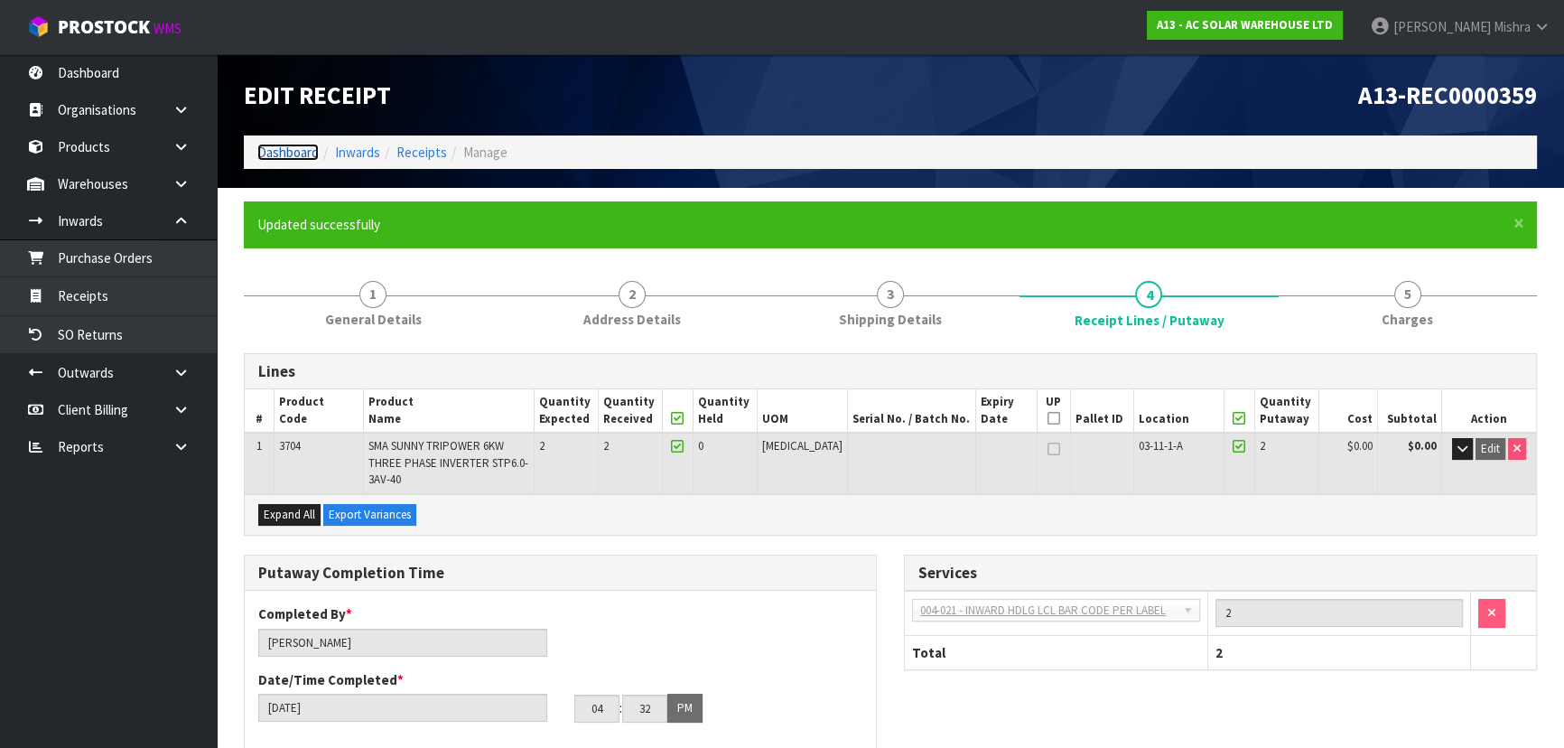
click at [264, 157] on link "Dashboard" at bounding box center [287, 152] width 61 height 17
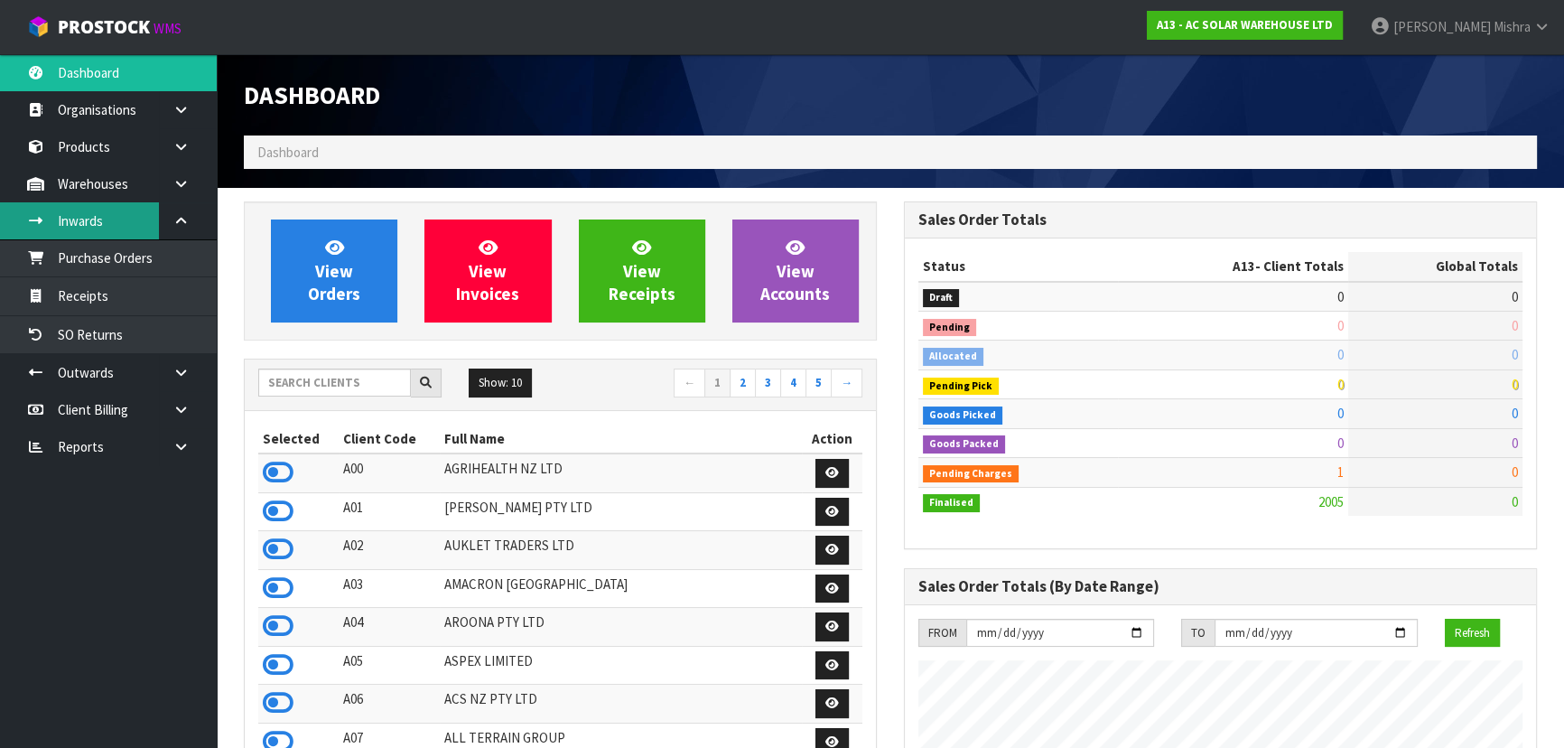
scroll to position [1423, 659]
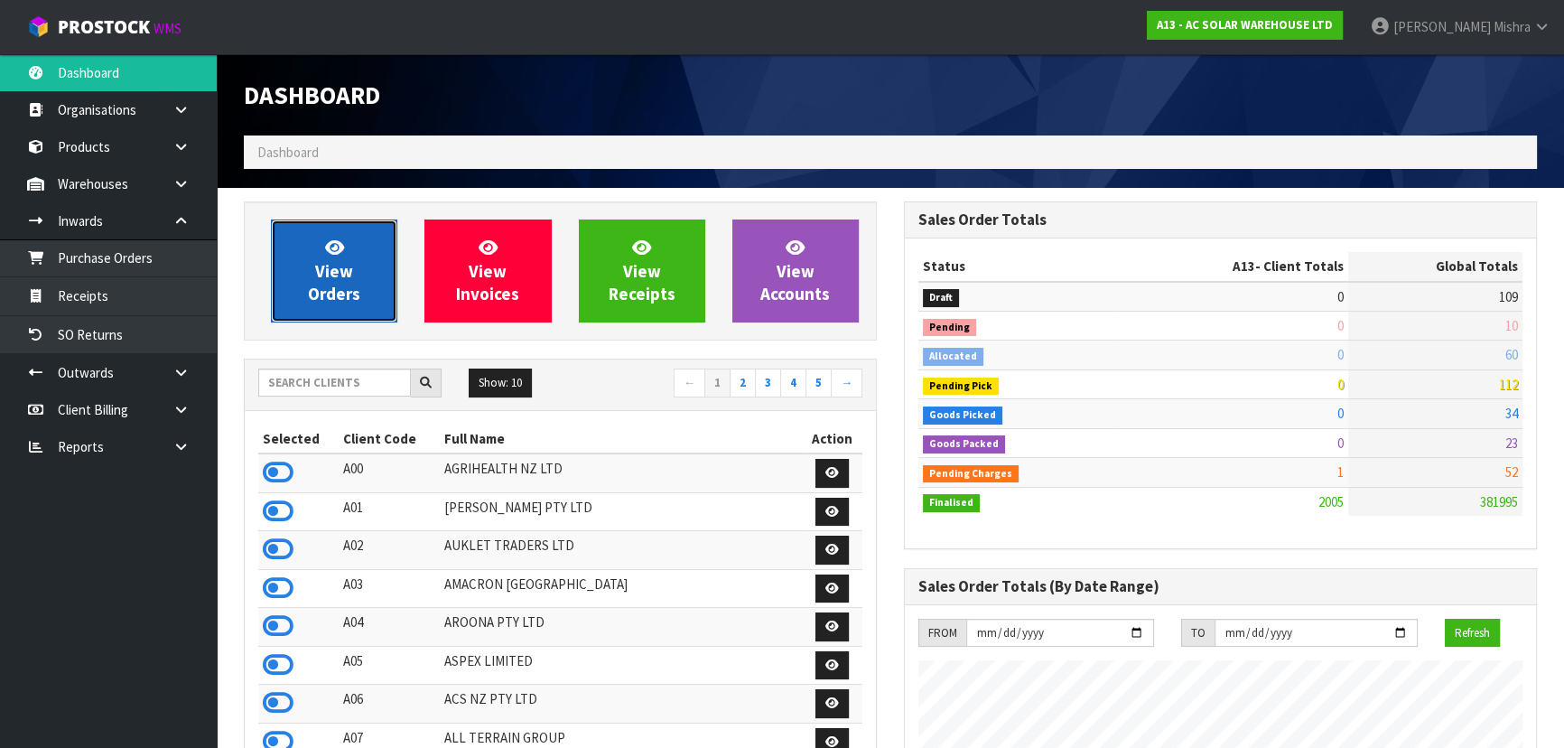
drag, startPoint x: 363, startPoint y: 288, endPoint x: 374, endPoint y: 299, distance: 15.3
click at [362, 288] on link "View Orders" at bounding box center [334, 270] width 126 height 103
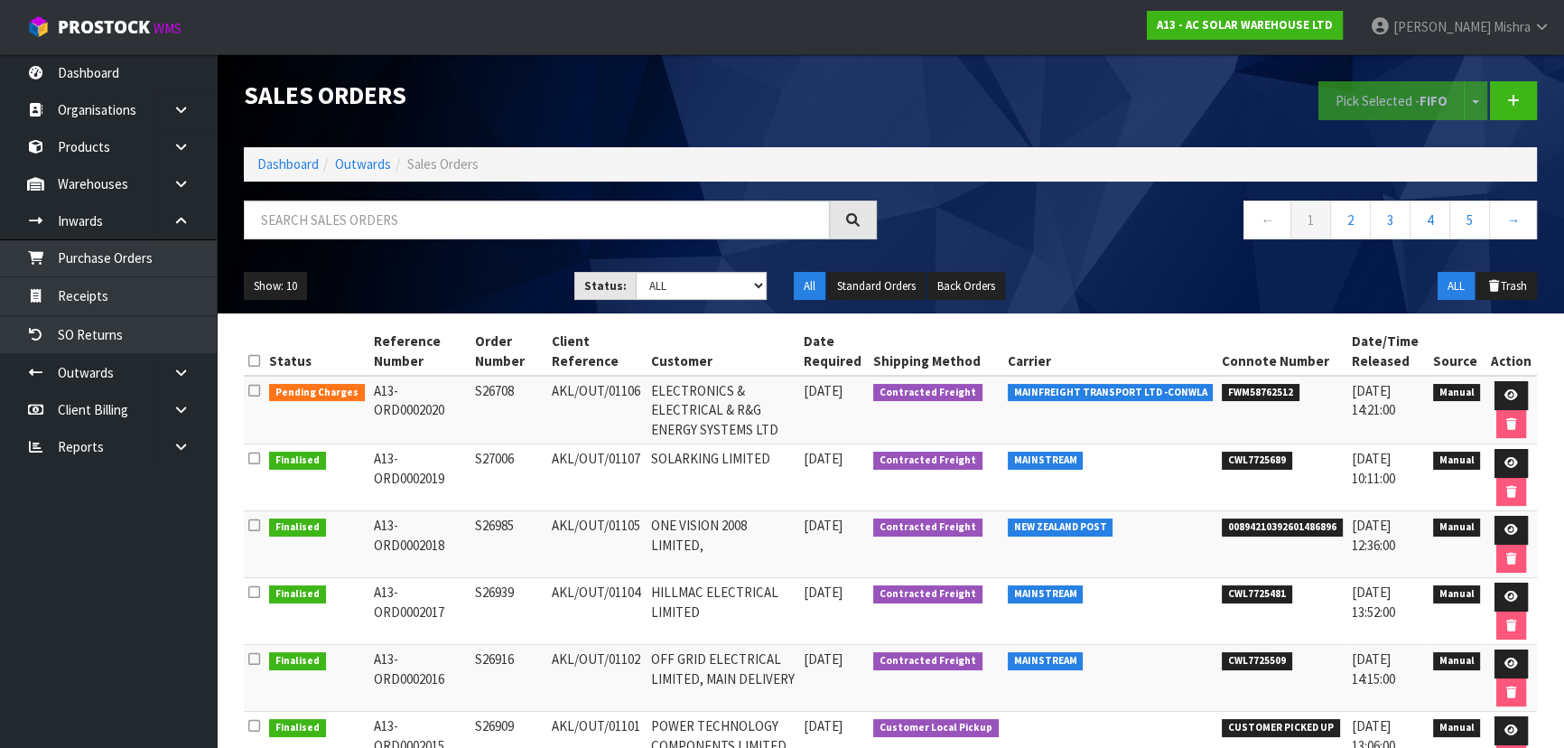
click at [301, 174] on ol "Dashboard Outwards Sales Orders" at bounding box center [890, 163] width 1293 height 33
click at [288, 166] on link "Dashboard" at bounding box center [287, 163] width 61 height 17
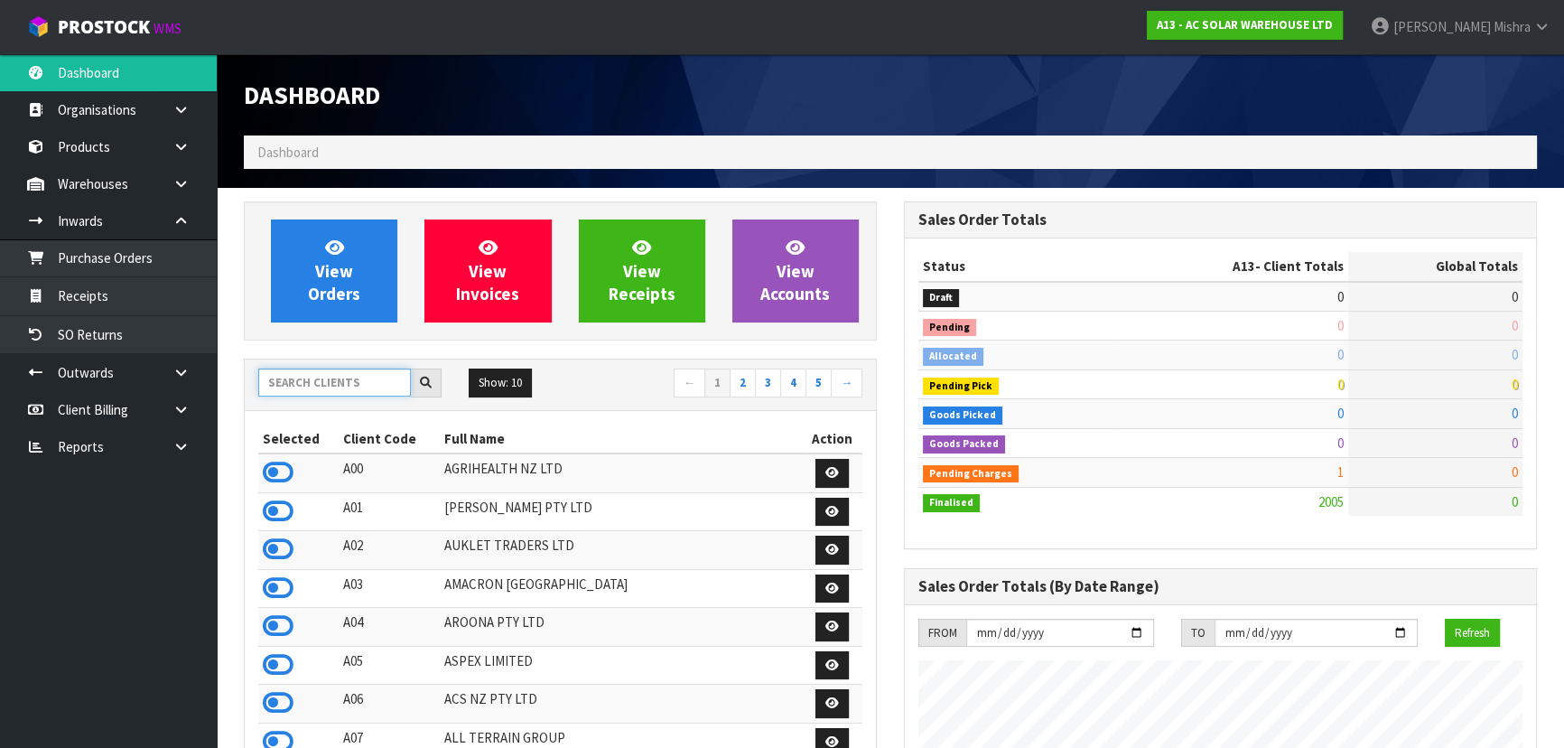
click at [303, 386] on input "text" at bounding box center [334, 382] width 153 height 28
type input "S02"
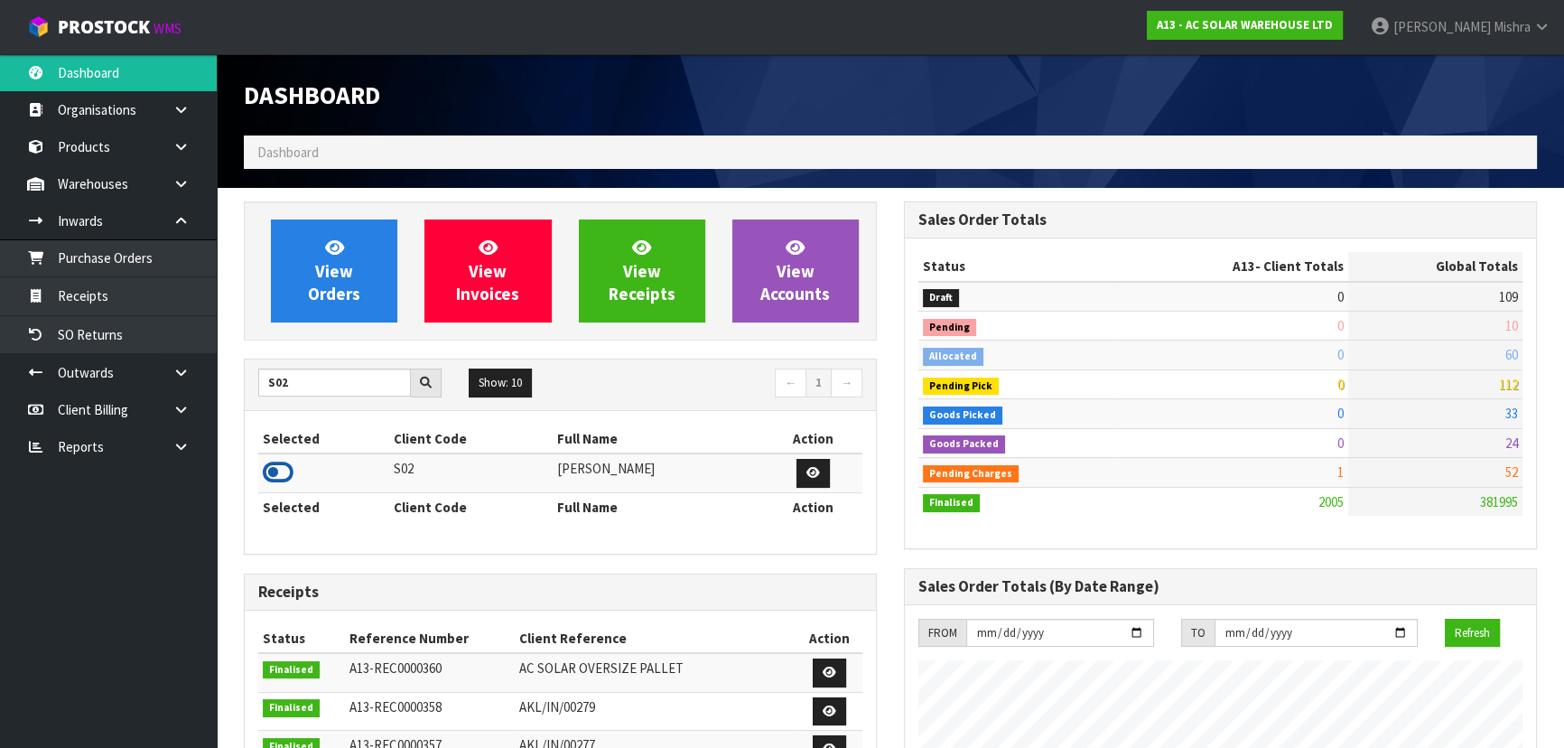
click at [281, 469] on icon at bounding box center [278, 472] width 31 height 27
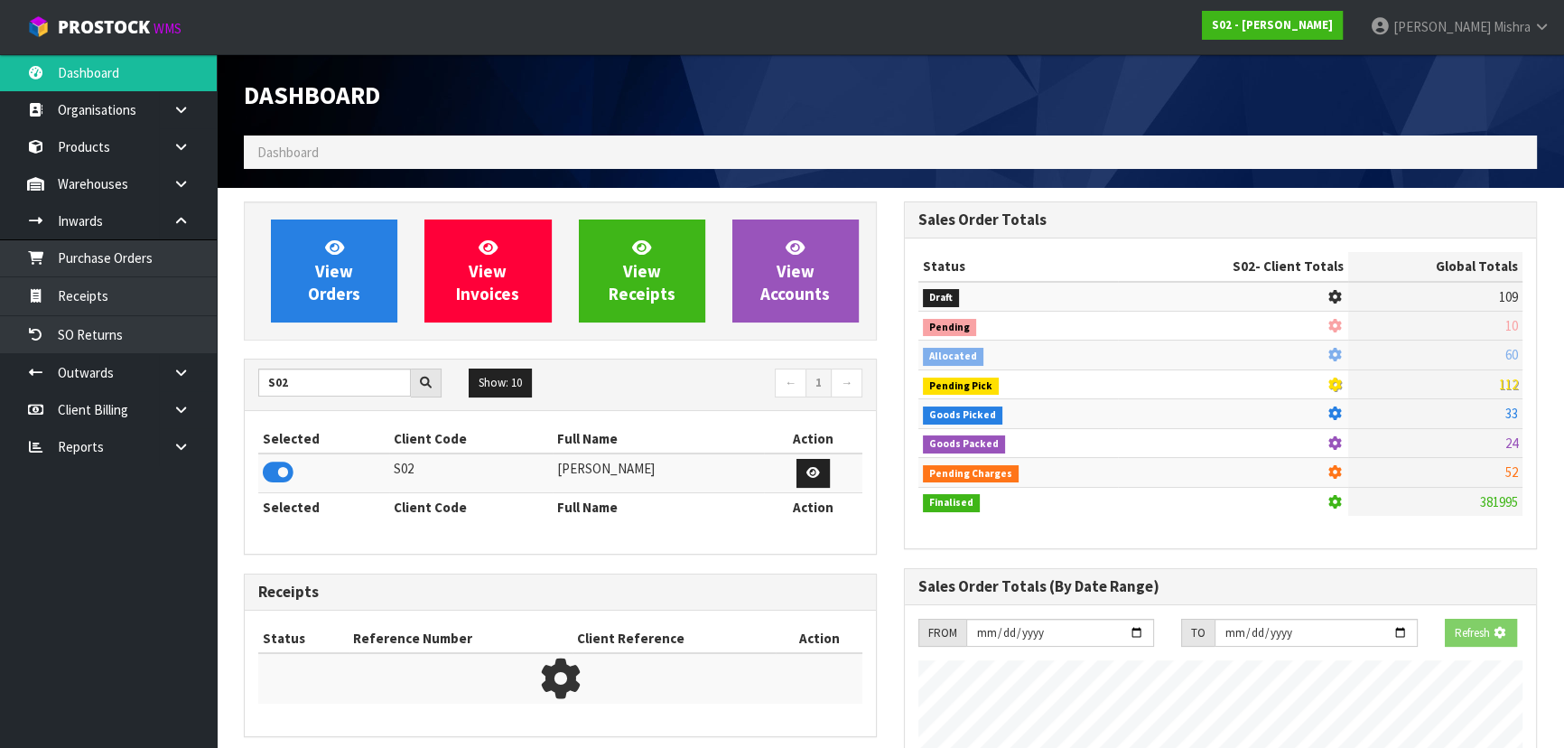
scroll to position [1124, 659]
click at [321, 271] on span "View Orders" at bounding box center [334, 271] width 52 height 68
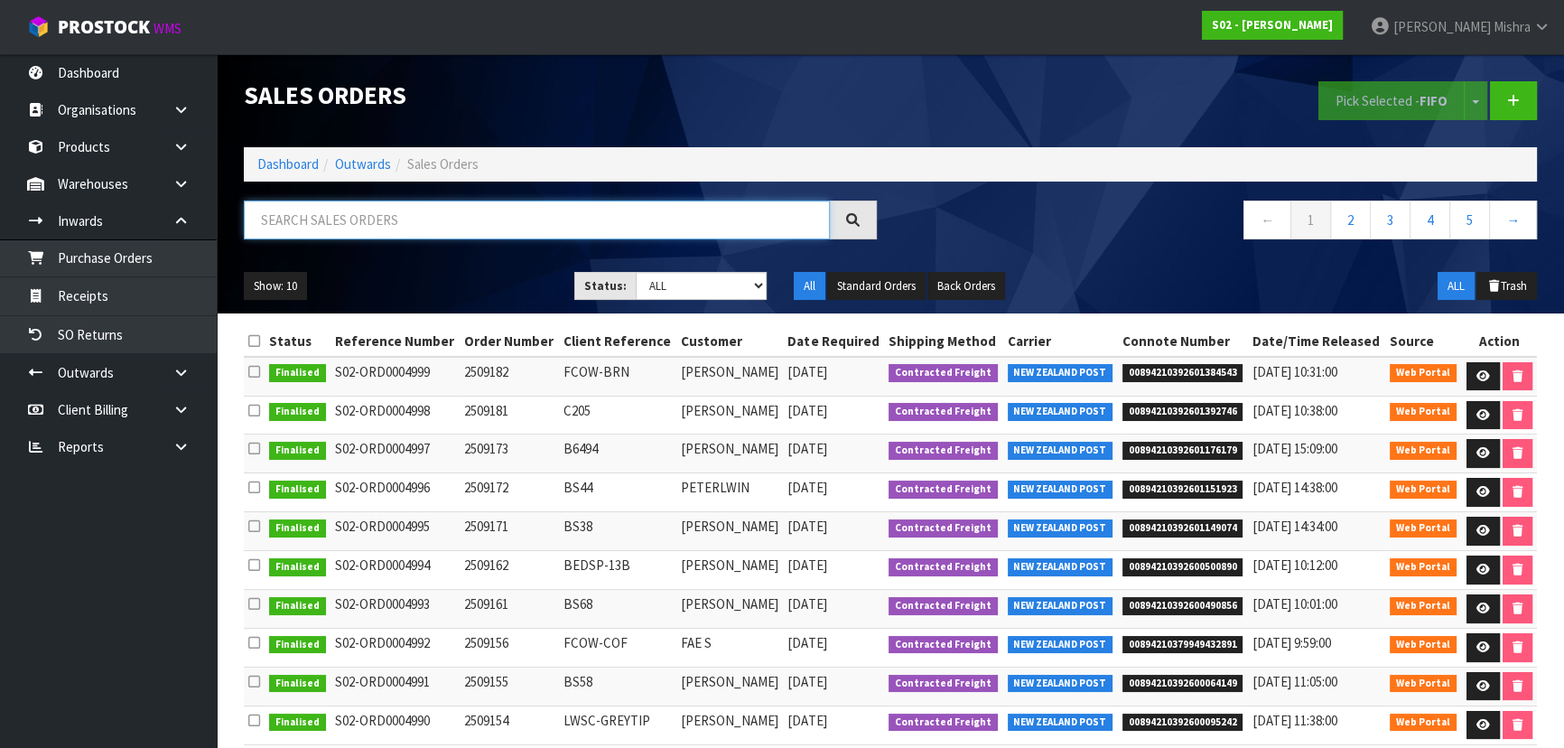
click at [426, 210] on input "text" at bounding box center [537, 219] width 586 height 39
paste input "00894210392600037495"
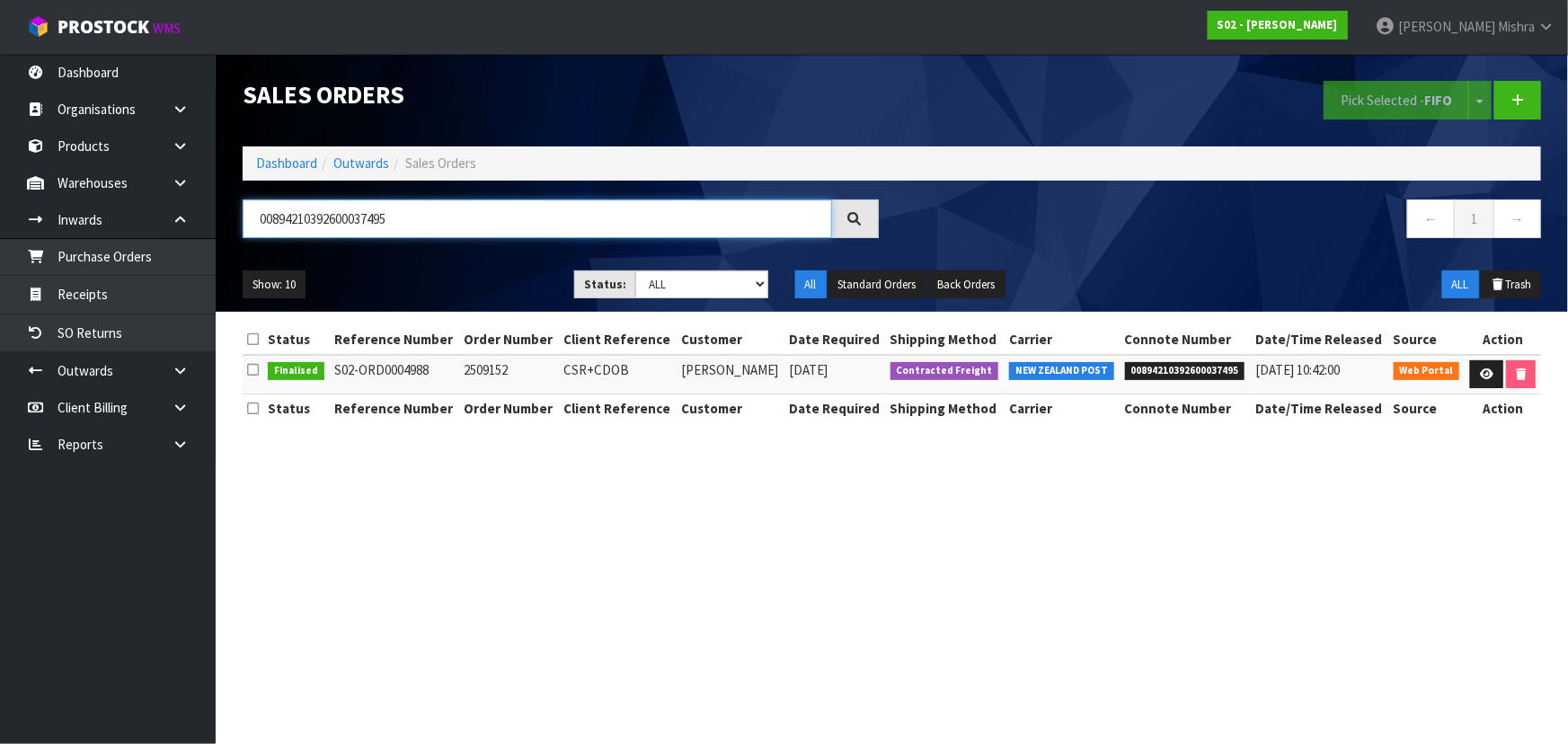
type input "00894210392600037495"
drag, startPoint x: 447, startPoint y: 372, endPoint x: 338, endPoint y: 367, distance: 109.1
click at [338, 367] on td "S02-ORD0004988" at bounding box center [394, 374] width 129 height 39
copy td "S02-ORD0004988"
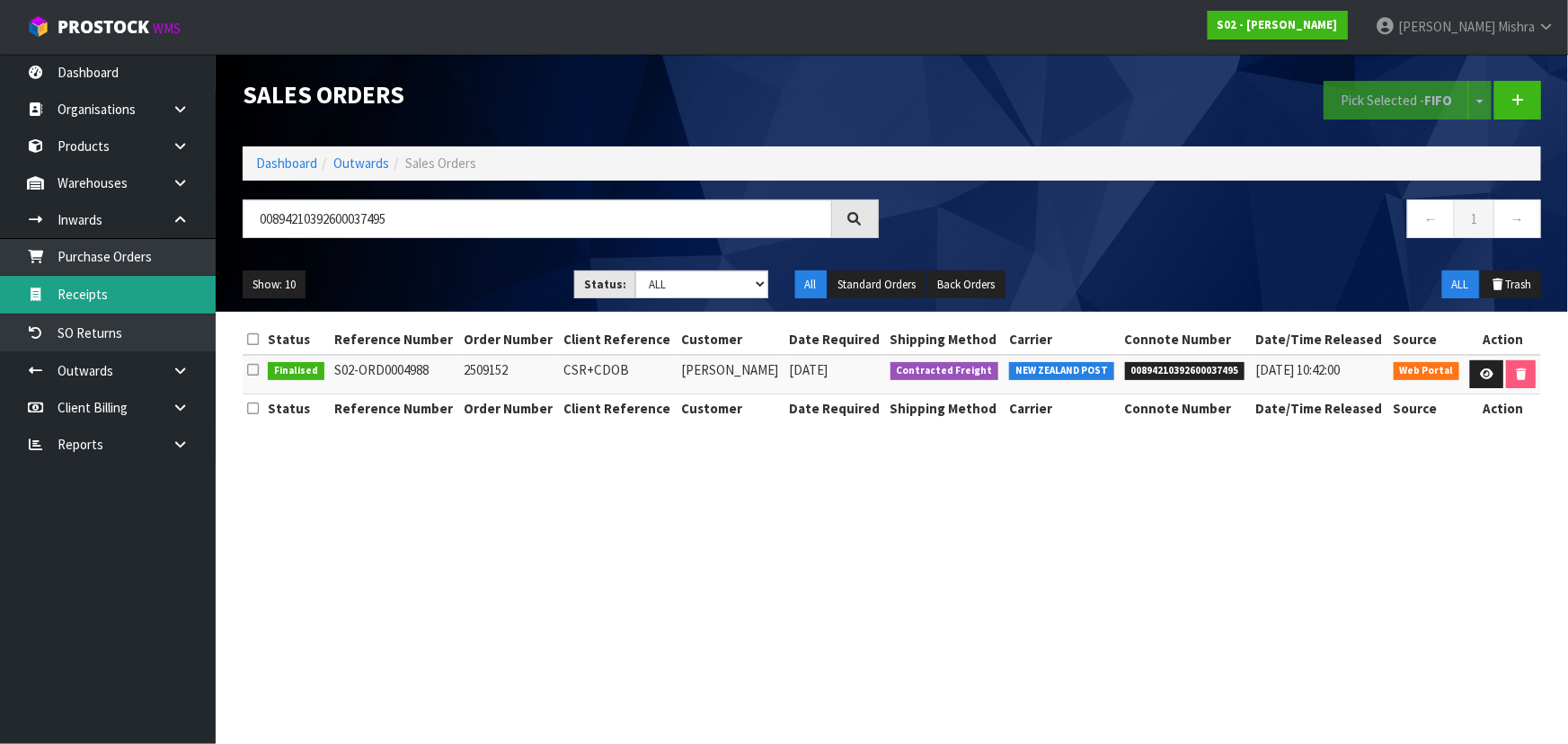
click at [164, 282] on link "Receipts" at bounding box center [107, 293] width 216 height 37
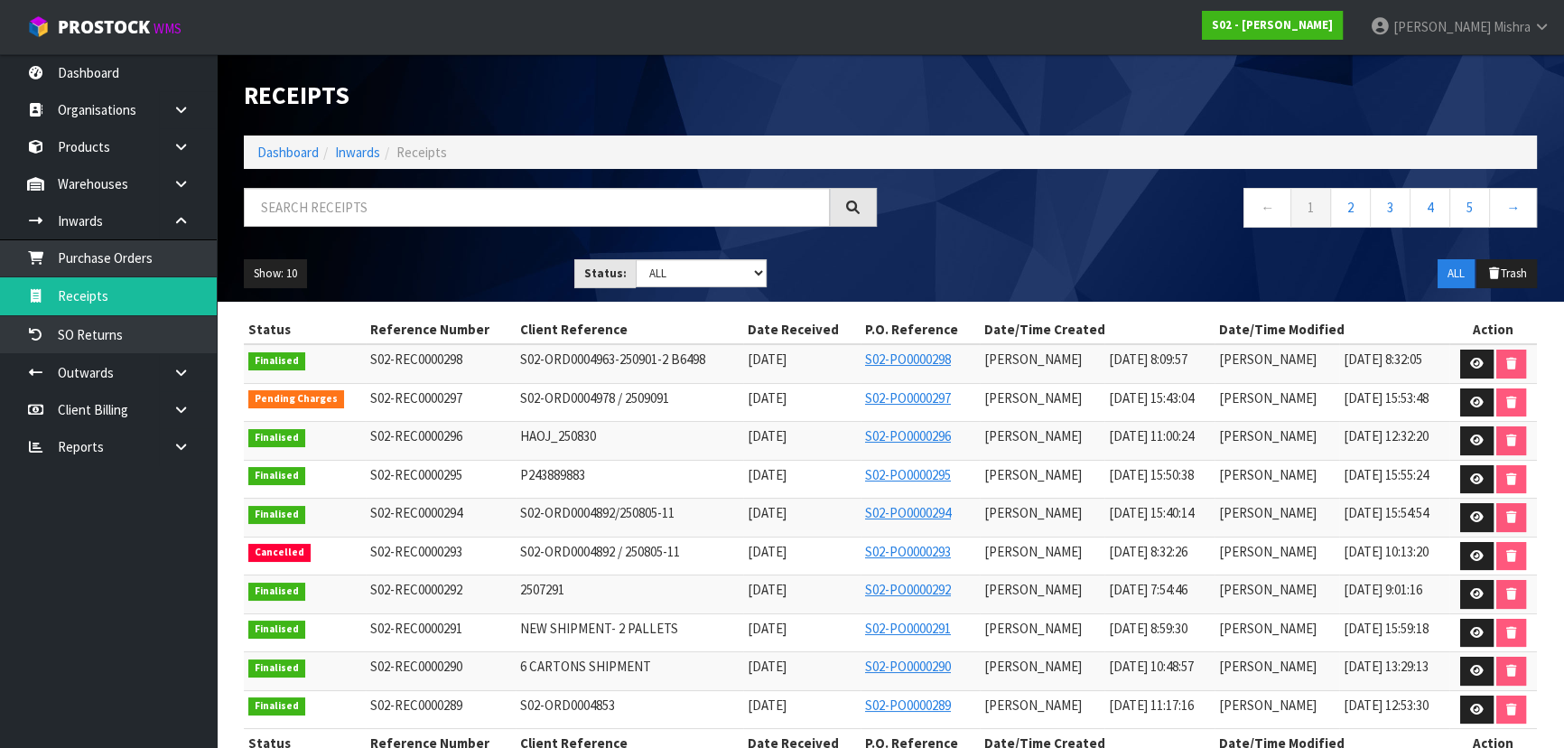
click at [582, 402] on span "S02-ORD0004978 / 2509091" at bounding box center [594, 397] width 149 height 17
click at [583, 400] on span "S02-ORD0004978 / 2509091" at bounding box center [594, 397] width 149 height 17
copy tr "S02-ORD0004978 / 2509091"
